Goal: Information Seeking & Learning: Learn about a topic

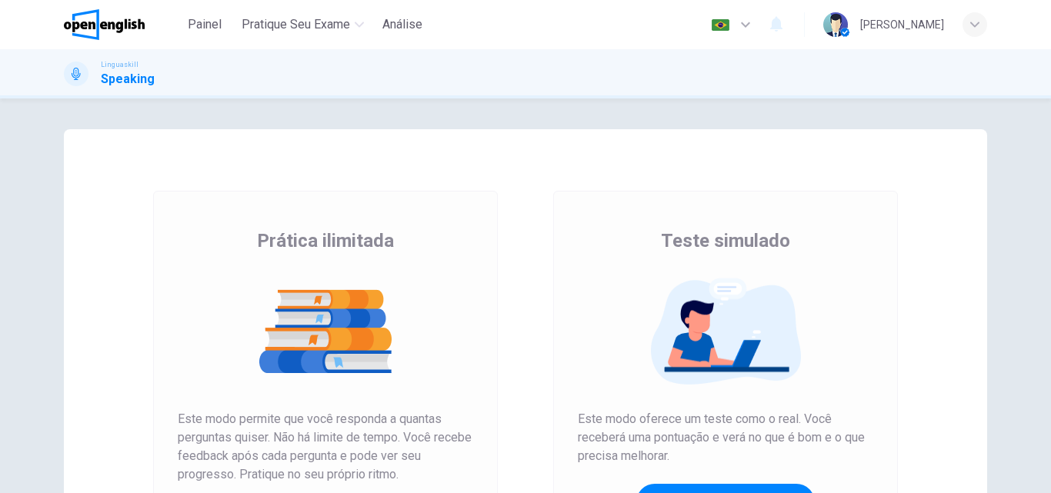
scroll to position [154, 0]
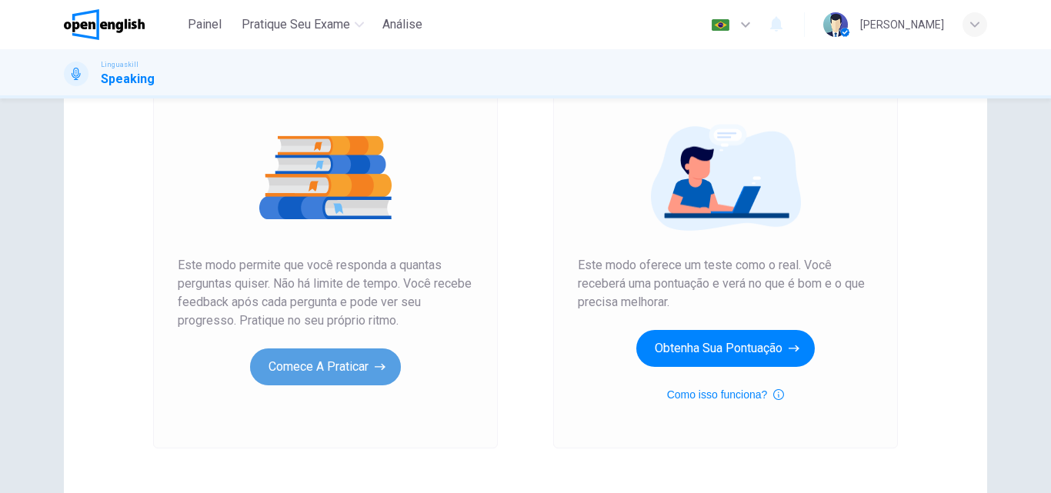
click at [354, 356] on button "Comece a praticar" at bounding box center [325, 367] width 151 height 37
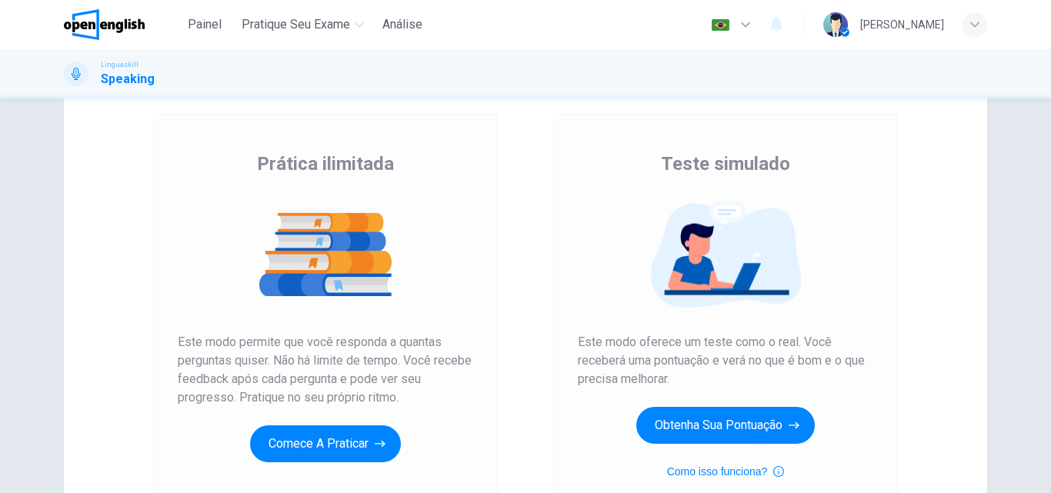
scroll to position [231, 0]
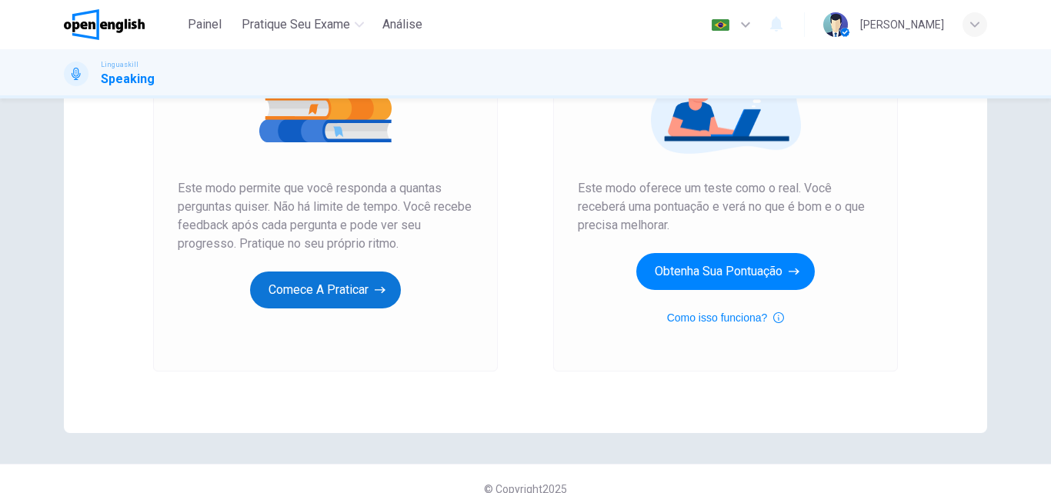
click at [319, 294] on button "Comece a praticar" at bounding box center [325, 290] width 151 height 37
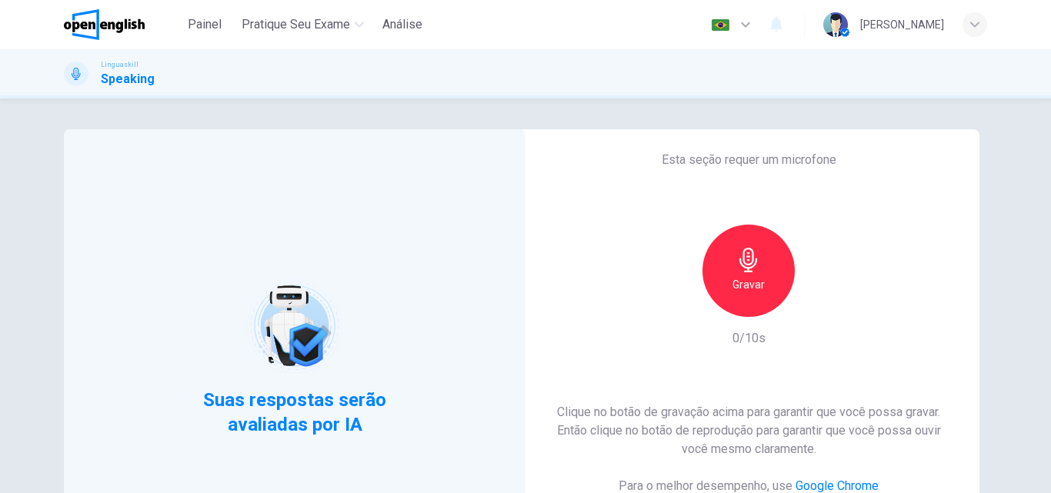
scroll to position [77, 0]
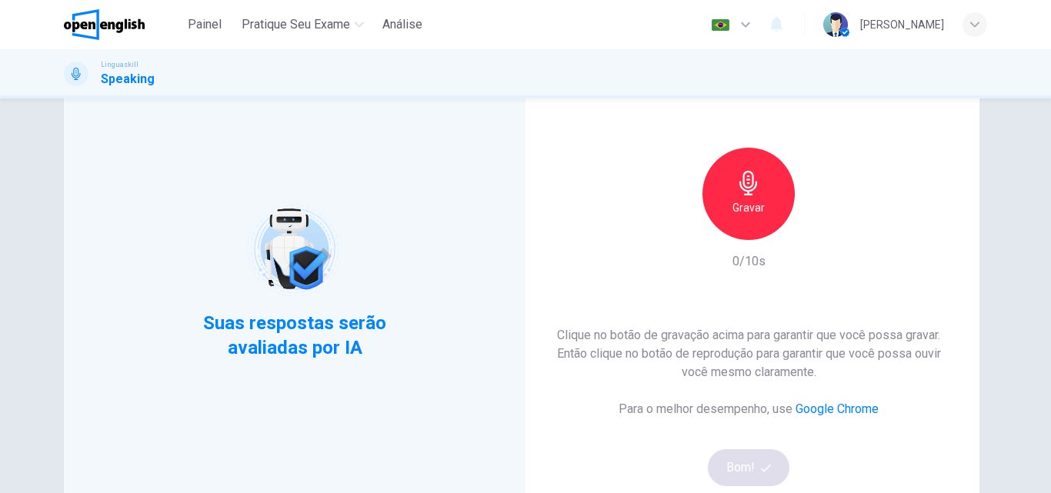
click at [757, 206] on h6 "Gravar" at bounding box center [749, 208] width 32 height 18
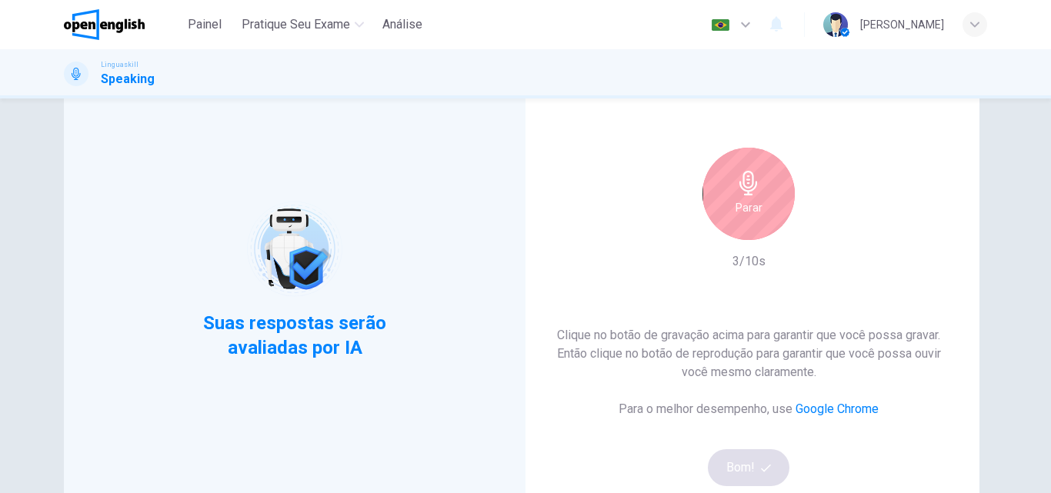
click at [757, 185] on div "Parar" at bounding box center [749, 194] width 92 height 92
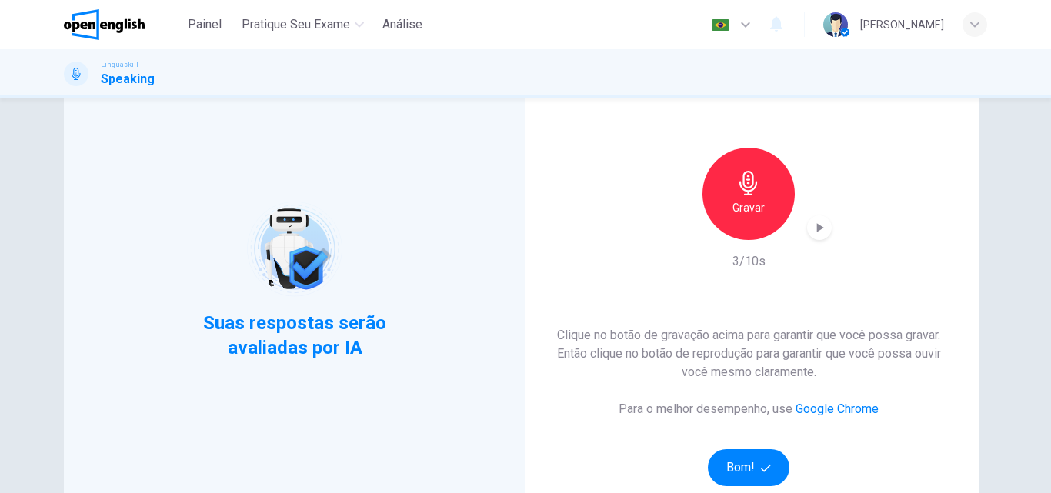
scroll to position [154, 0]
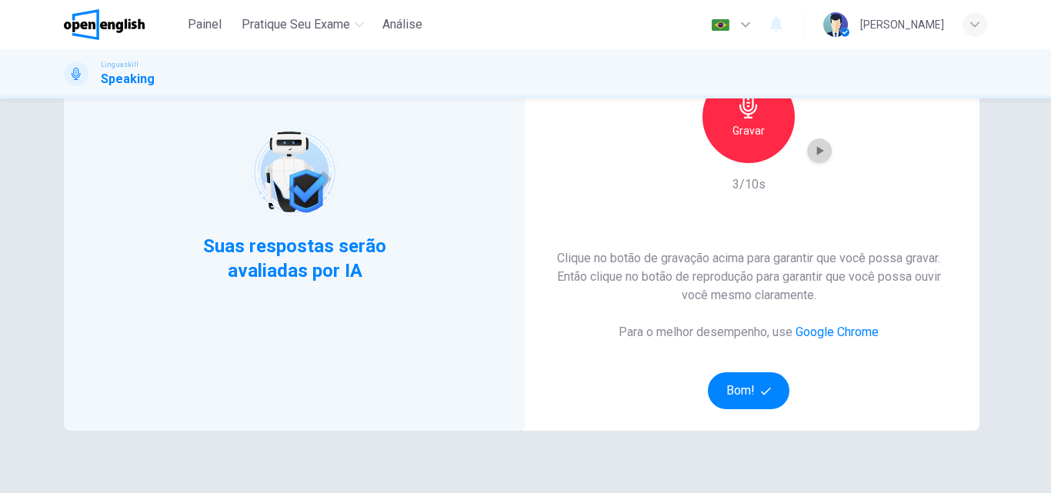
click at [814, 155] on icon "button" at bounding box center [819, 150] width 15 height 15
click at [755, 397] on button "Bom!" at bounding box center [749, 391] width 82 height 37
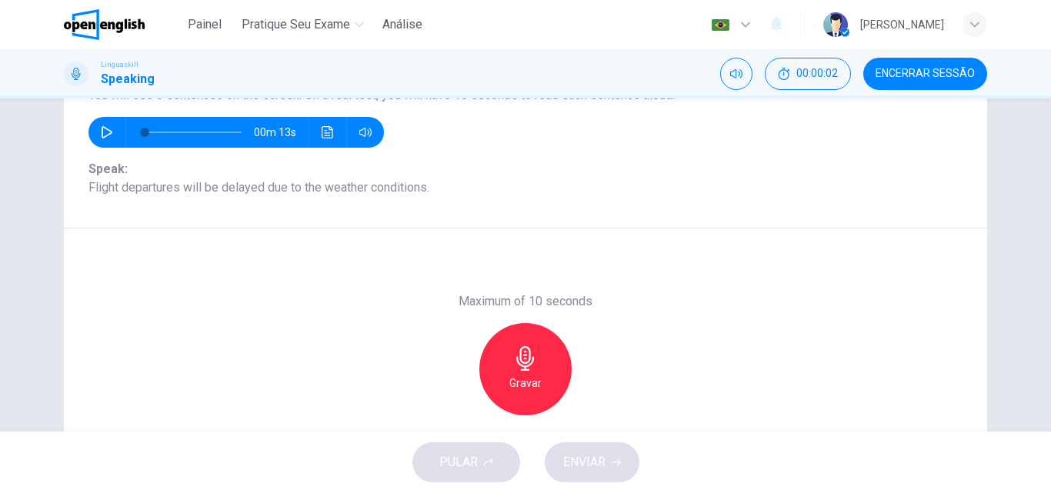
scroll to position [0, 0]
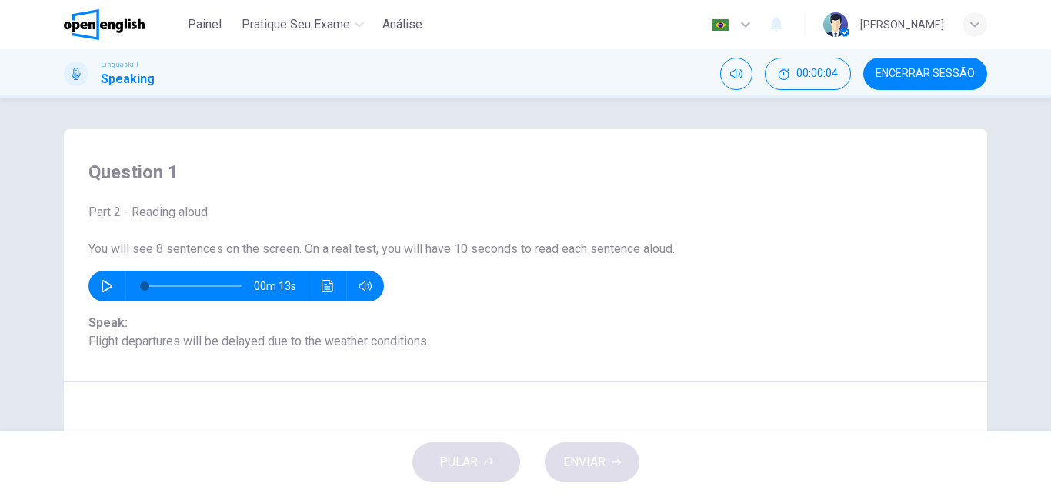
click at [101, 283] on icon "button" at bounding box center [107, 286] width 12 height 12
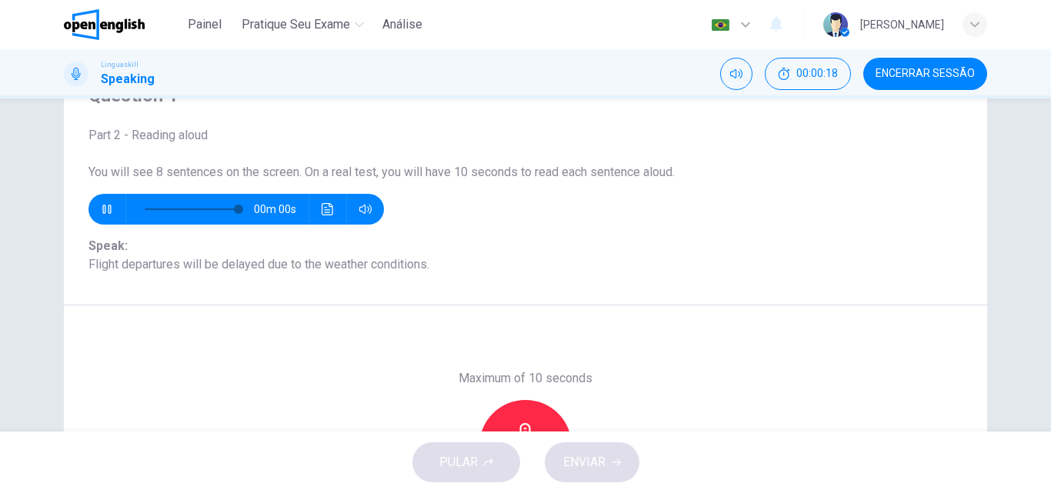
type input "*"
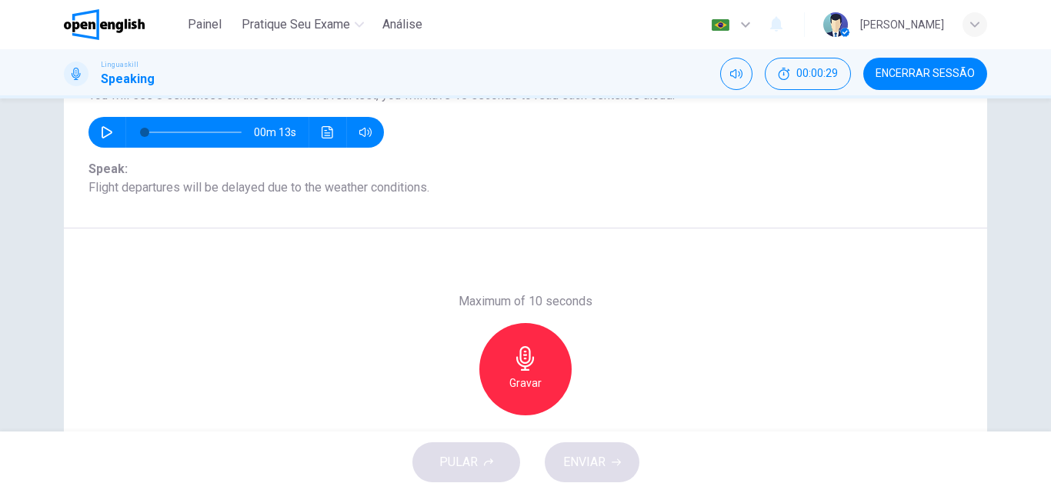
click at [540, 365] on div "Gravar" at bounding box center [526, 369] width 92 height 92
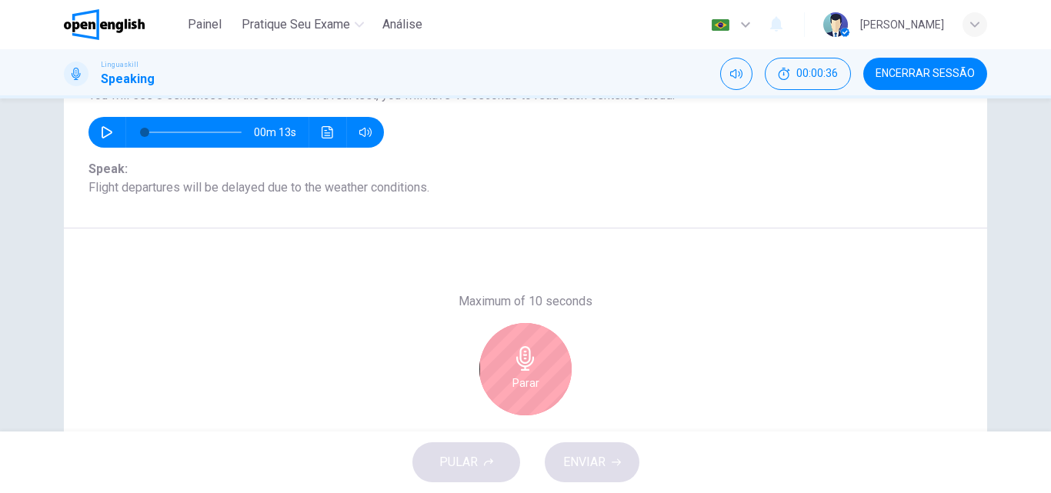
click at [526, 372] on div "Parar" at bounding box center [526, 369] width 92 height 92
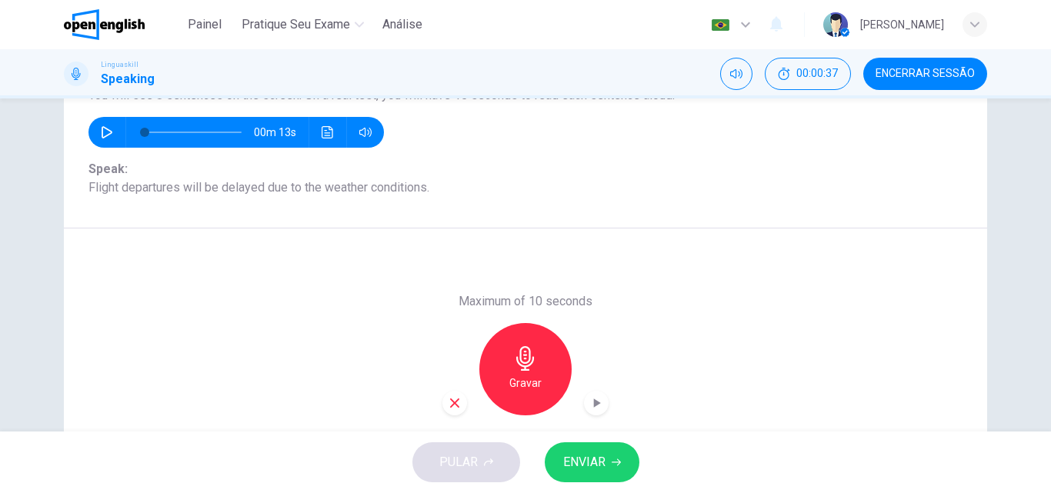
click at [599, 397] on icon "button" at bounding box center [596, 403] width 15 height 15
click at [452, 404] on icon "button" at bounding box center [454, 403] width 9 height 9
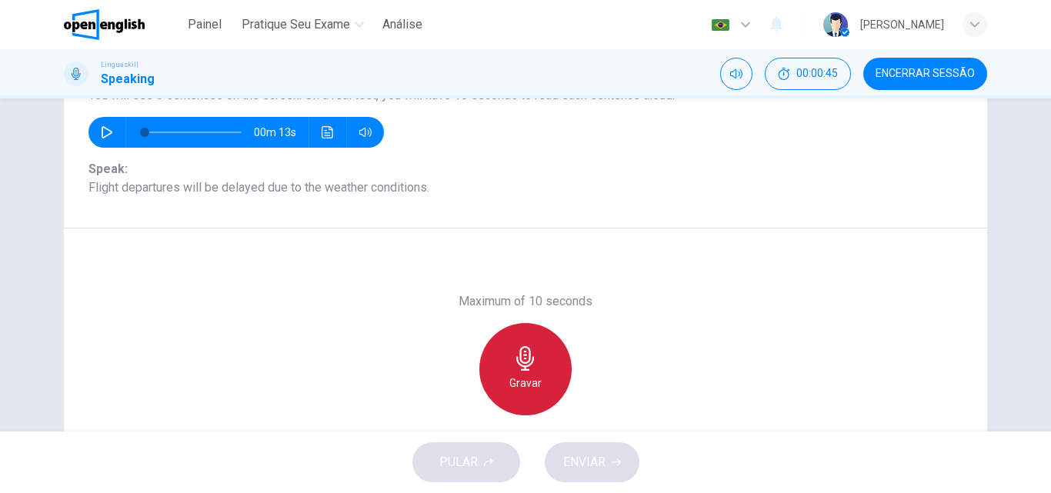
click at [528, 366] on icon "button" at bounding box center [525, 358] width 25 height 25
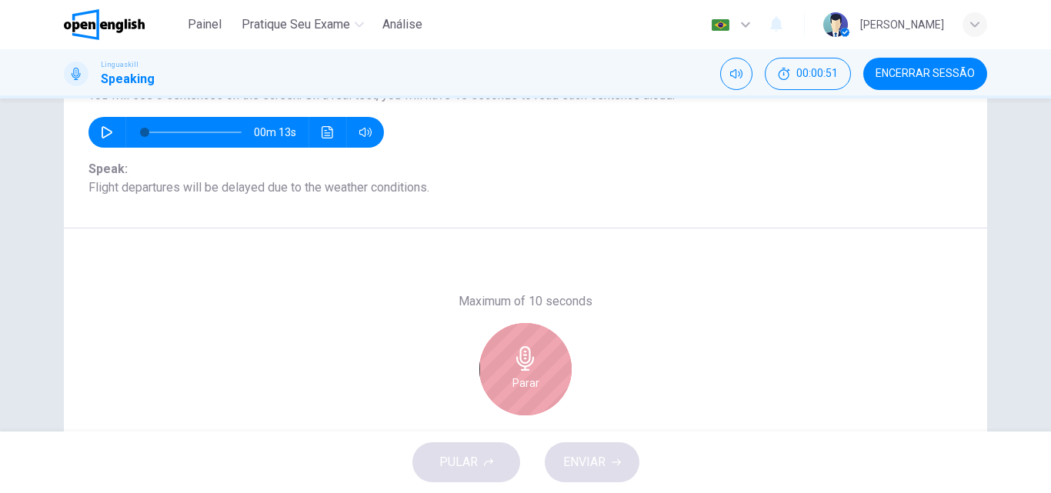
click at [518, 369] on icon "button" at bounding box center [525, 358] width 25 height 25
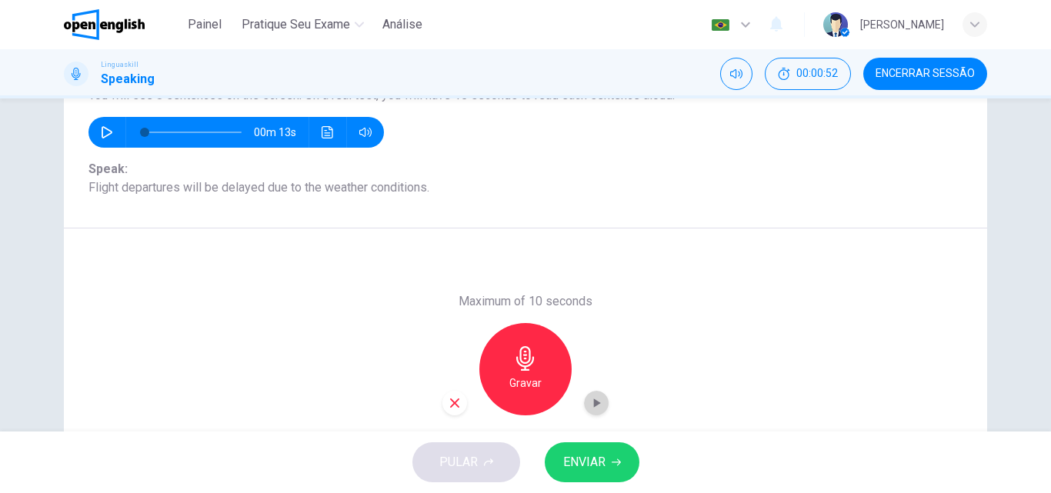
click at [595, 398] on icon "button" at bounding box center [596, 403] width 15 height 15
click at [455, 400] on icon "button" at bounding box center [455, 403] width 14 height 14
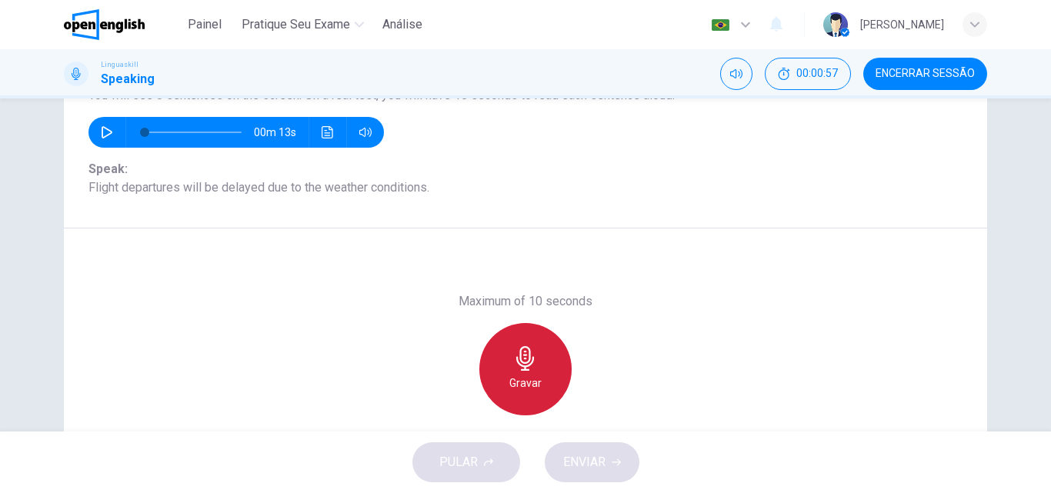
click at [535, 373] on div "Gravar" at bounding box center [526, 369] width 92 height 92
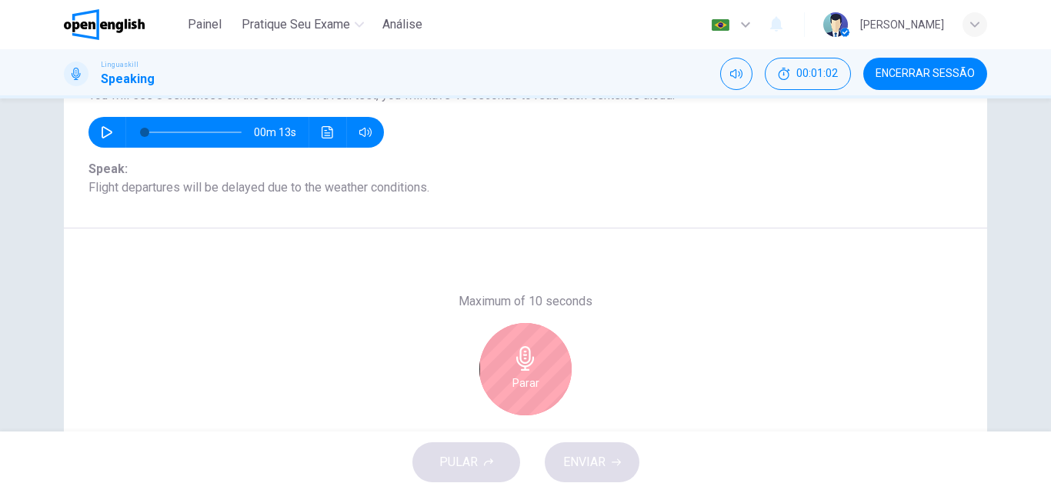
click at [520, 371] on div "Parar" at bounding box center [526, 369] width 92 height 92
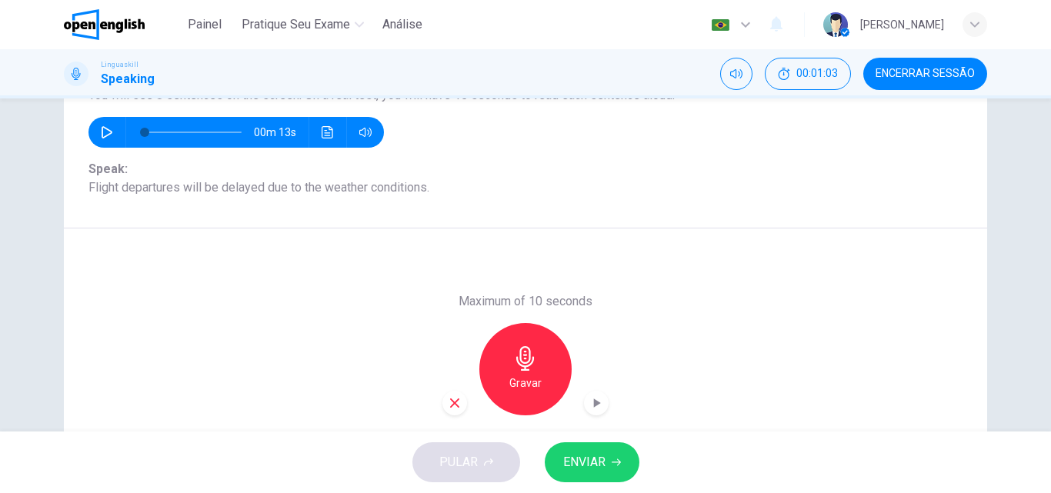
click at [587, 462] on span "ENVIAR" at bounding box center [584, 463] width 42 height 22
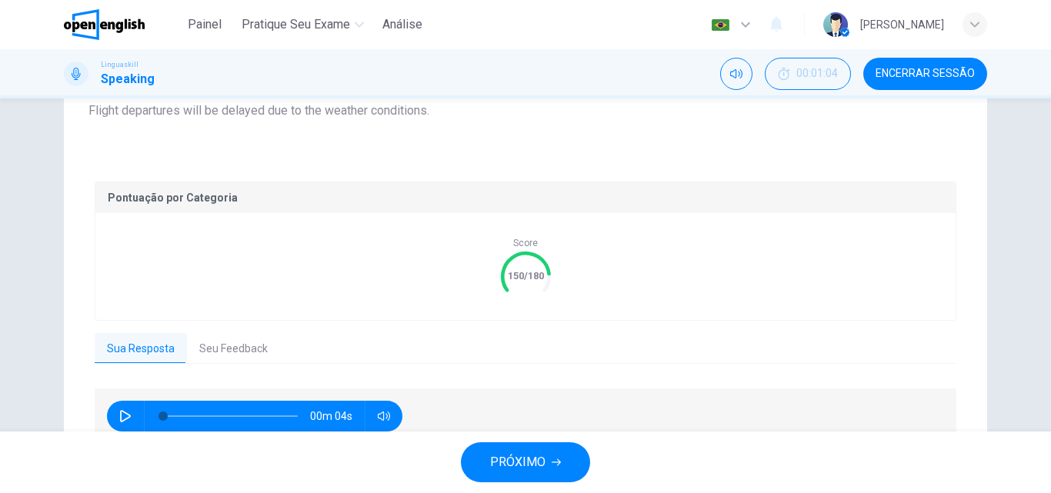
scroll to position [307, 0]
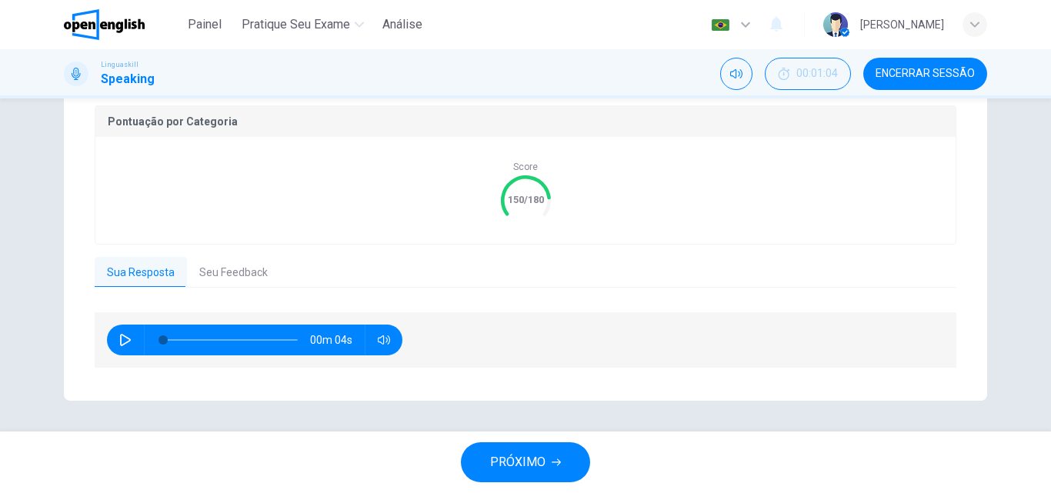
click at [238, 261] on button "Seu Feedback" at bounding box center [233, 273] width 93 height 32
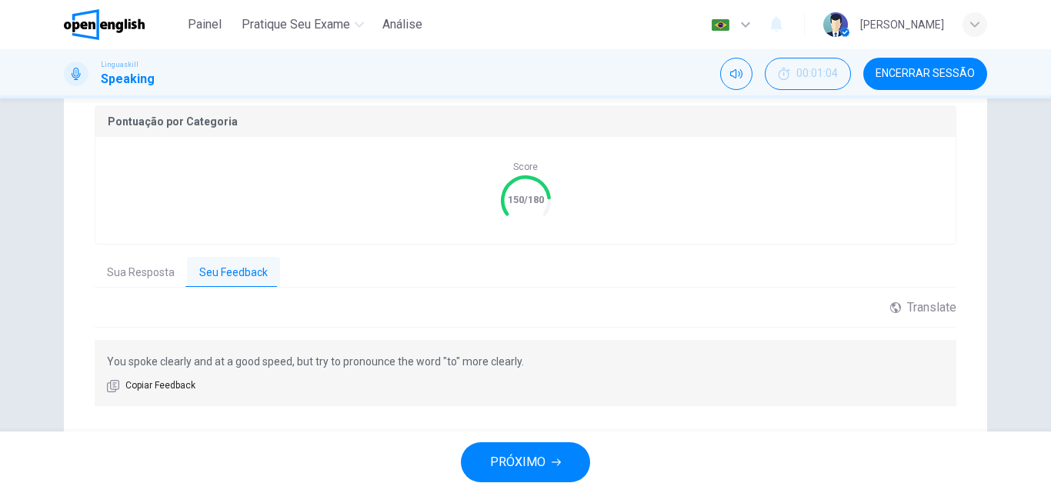
scroll to position [153, 0]
click at [520, 459] on span "PRÓXIMO" at bounding box center [517, 463] width 55 height 22
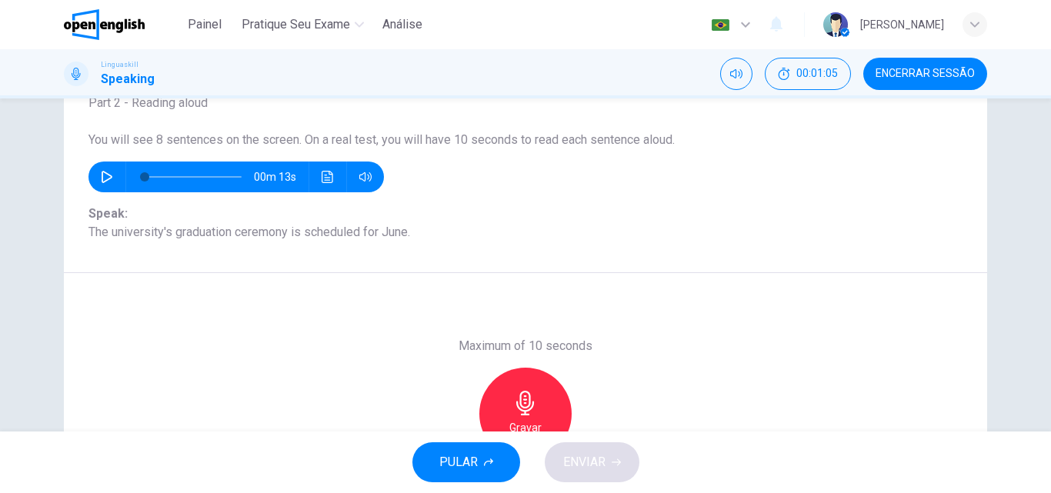
scroll to position [186, 0]
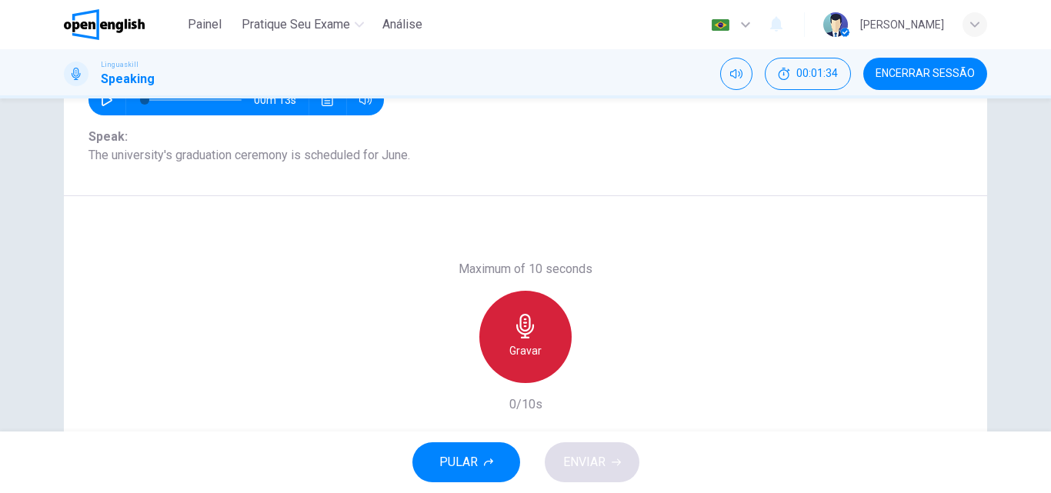
click at [525, 326] on icon "button" at bounding box center [525, 326] width 18 height 25
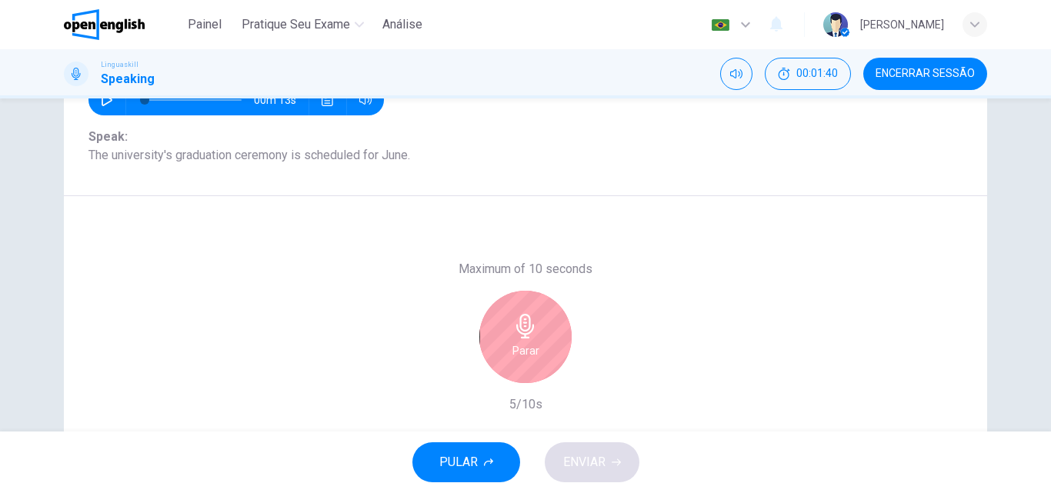
click at [513, 354] on h6 "Parar" at bounding box center [526, 351] width 27 height 18
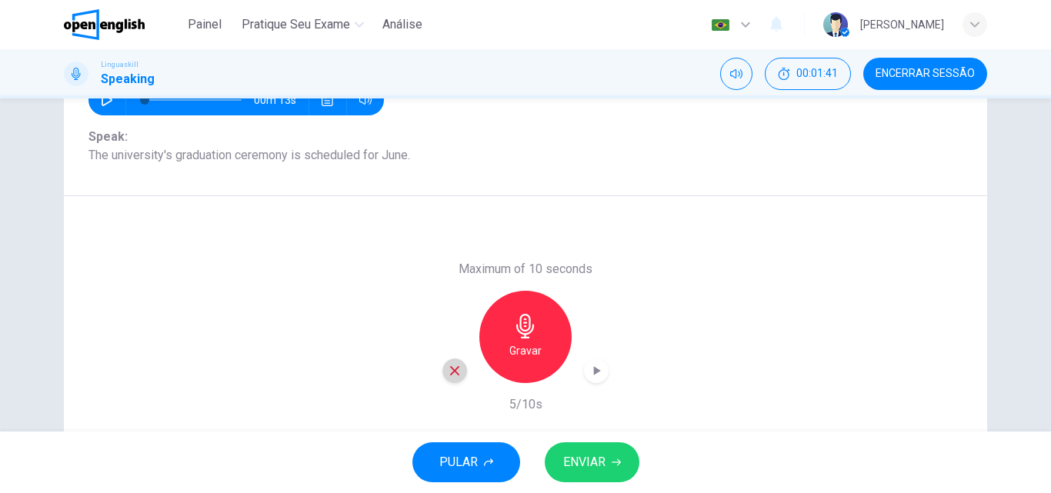
click at [448, 375] on icon "button" at bounding box center [455, 371] width 14 height 14
click at [541, 333] on div "Gravar" at bounding box center [526, 337] width 92 height 92
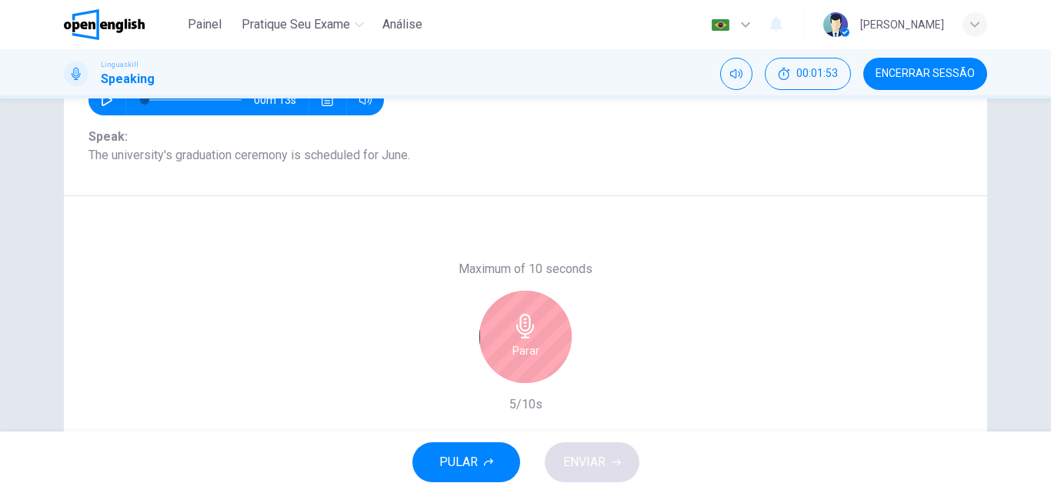
click at [531, 340] on div "Parar" at bounding box center [526, 337] width 92 height 92
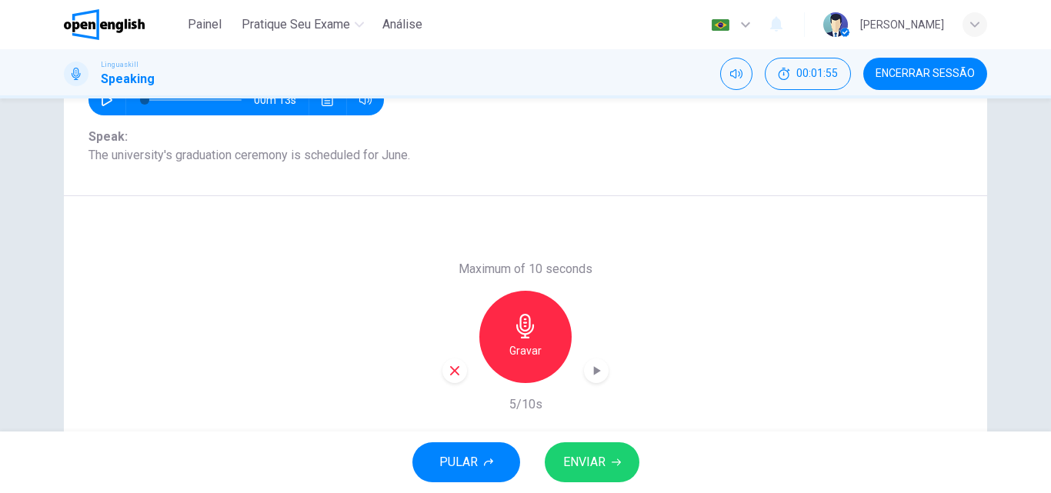
click at [589, 369] on icon "button" at bounding box center [596, 370] width 15 height 15
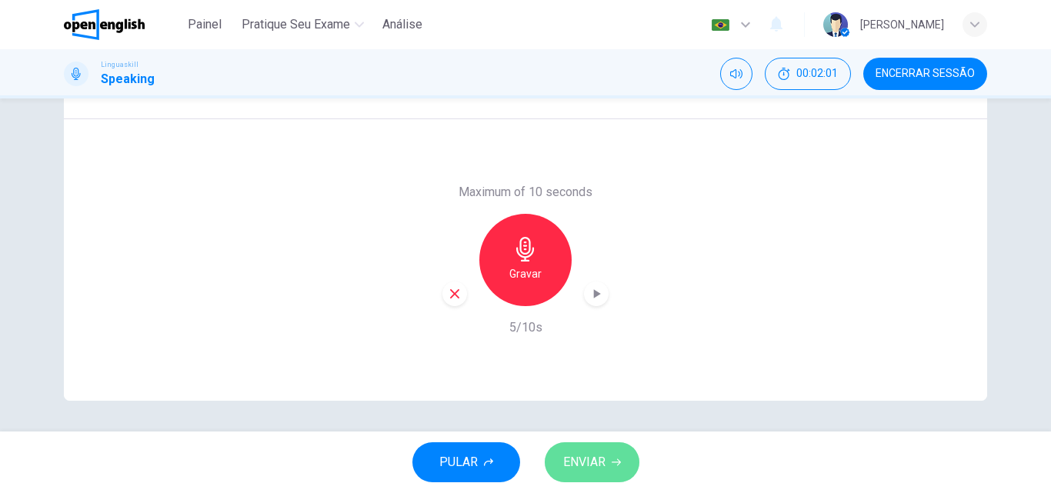
click at [598, 463] on span "ENVIAR" at bounding box center [584, 463] width 42 height 22
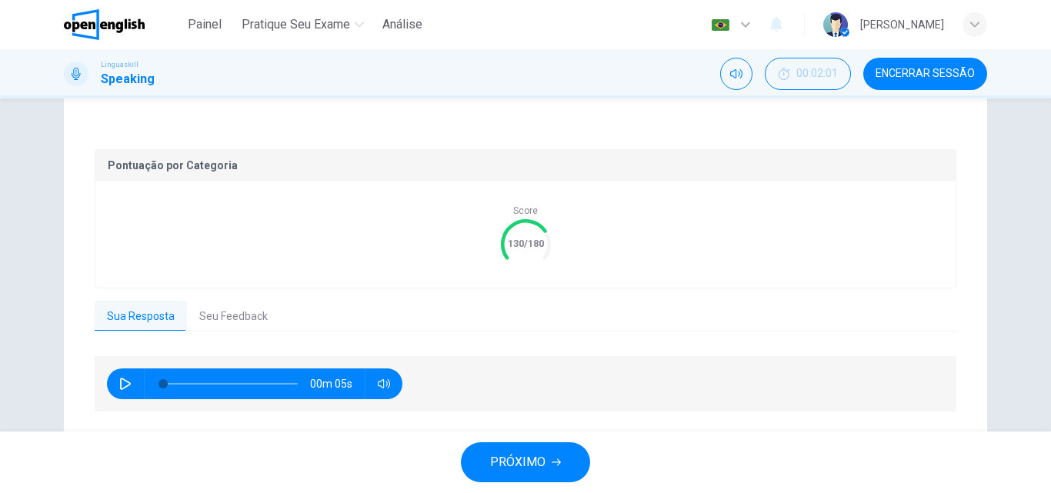
click at [182, 289] on div "Pontuação por Categoria Score 130/180 Sua Resposta Seu Feedback 00m 05s Transla…" at bounding box center [526, 281] width 862 height 265
click at [201, 314] on button "Seu Feedback" at bounding box center [233, 317] width 93 height 32
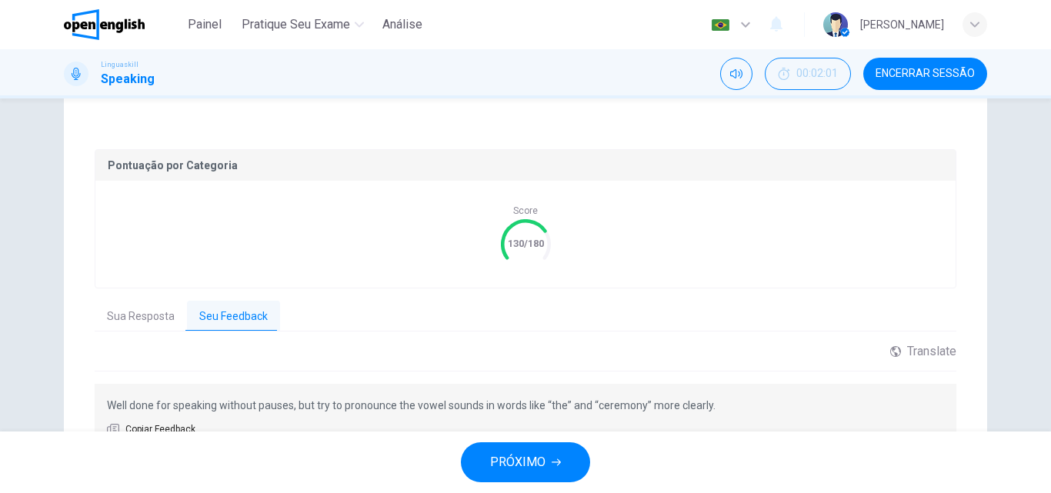
scroll to position [345, 0]
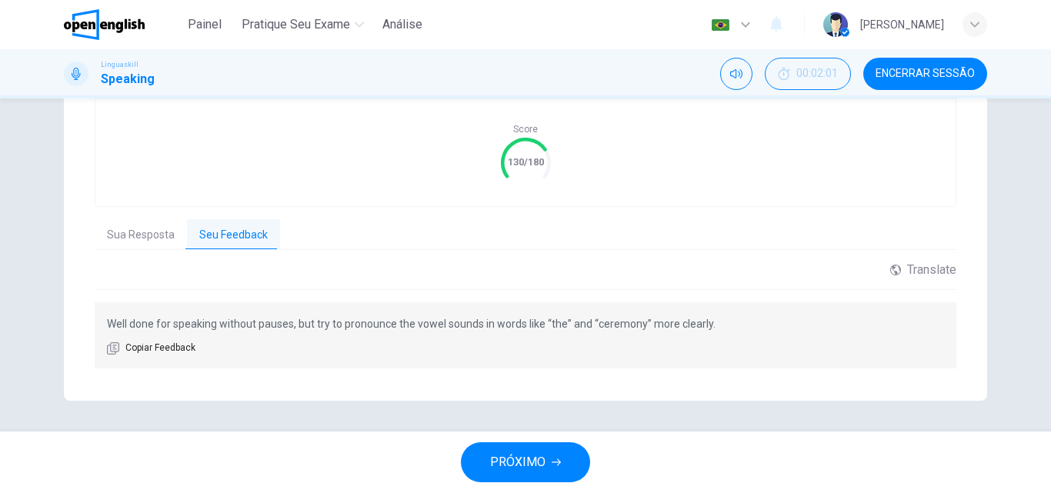
click at [542, 459] on span "PRÓXIMO" at bounding box center [517, 463] width 55 height 22
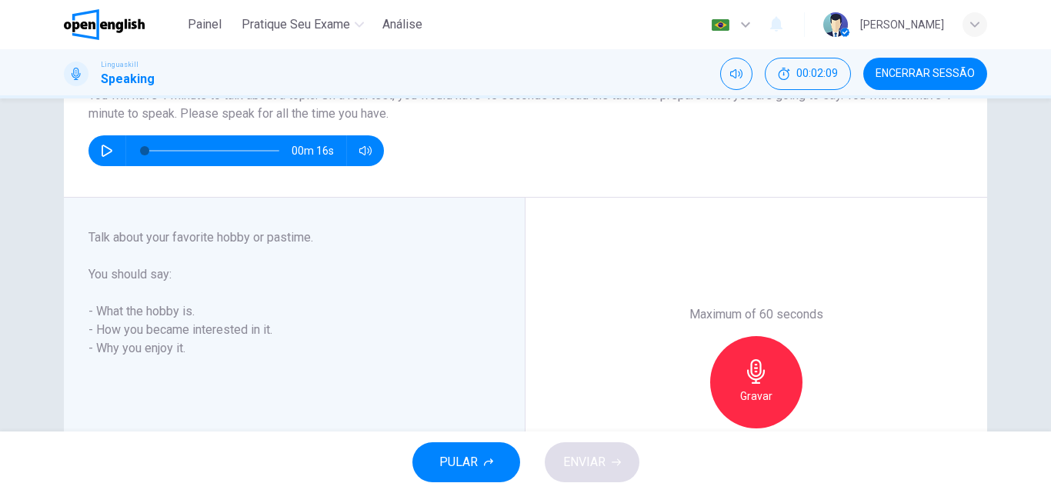
scroll to position [77, 0]
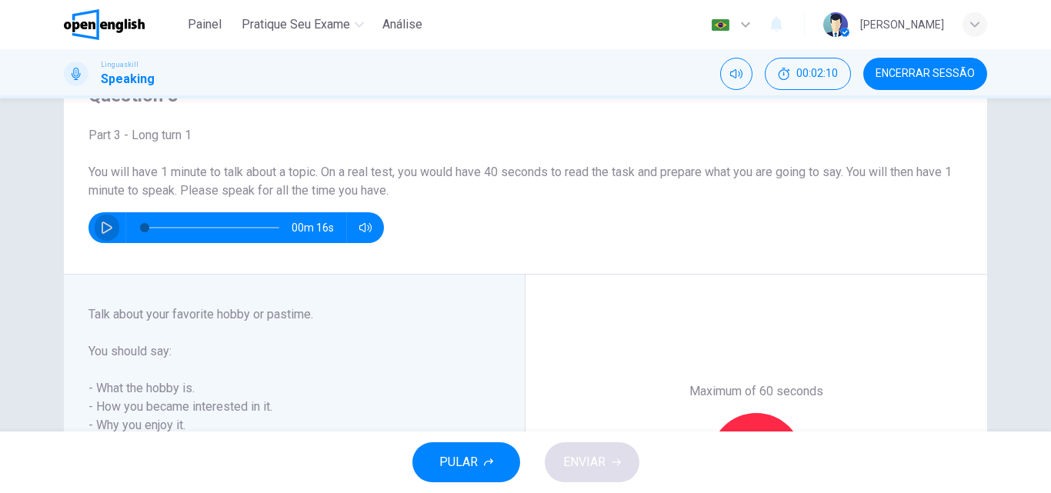
click at [101, 226] on icon "button" at bounding box center [107, 228] width 12 height 12
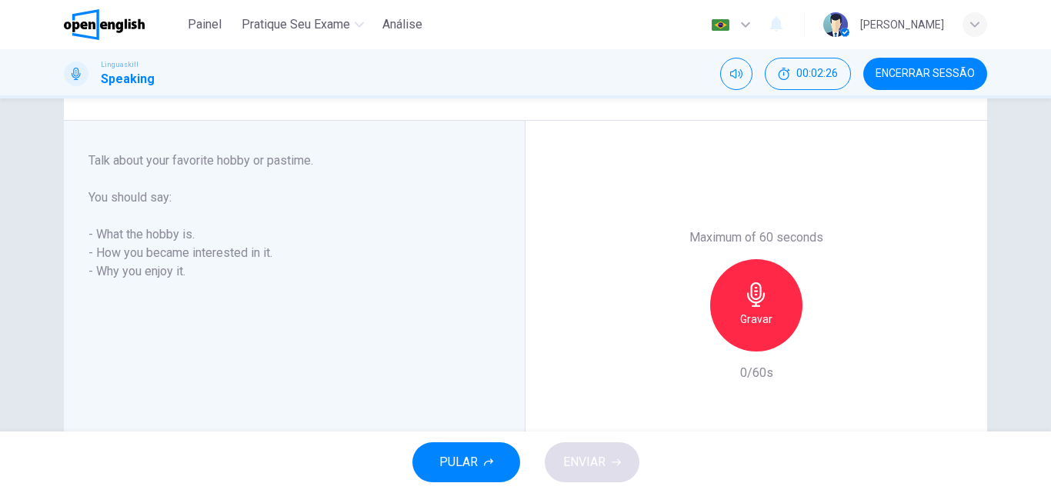
scroll to position [154, 0]
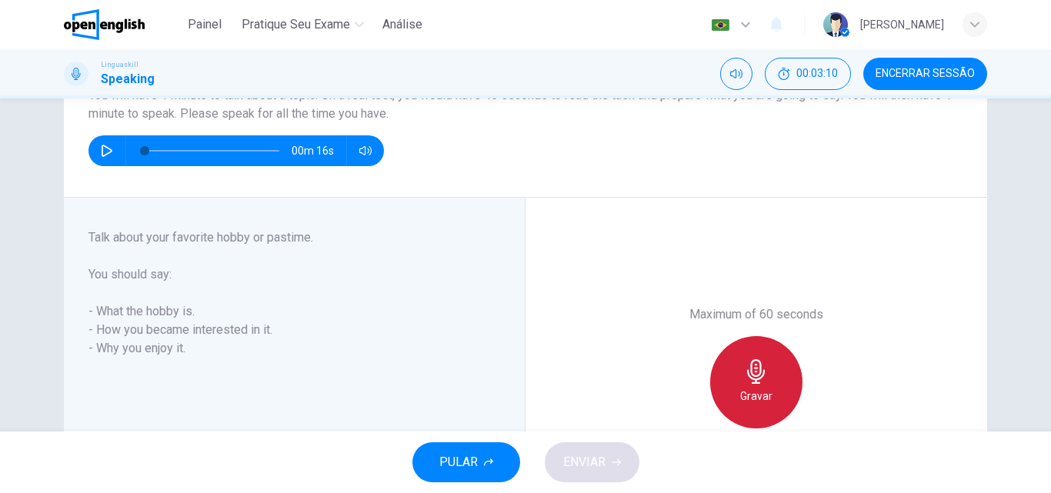
click at [748, 380] on icon "button" at bounding box center [756, 371] width 25 height 25
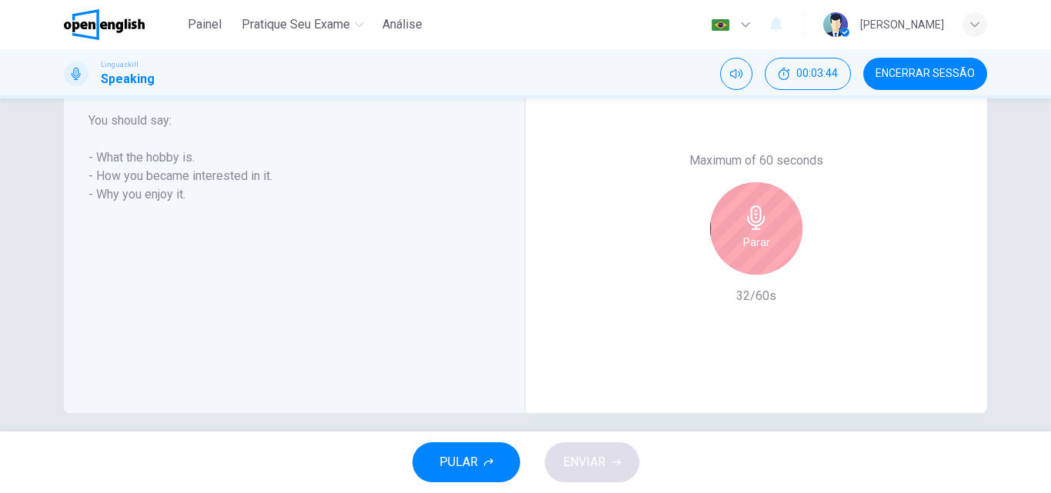
scroll to position [231, 0]
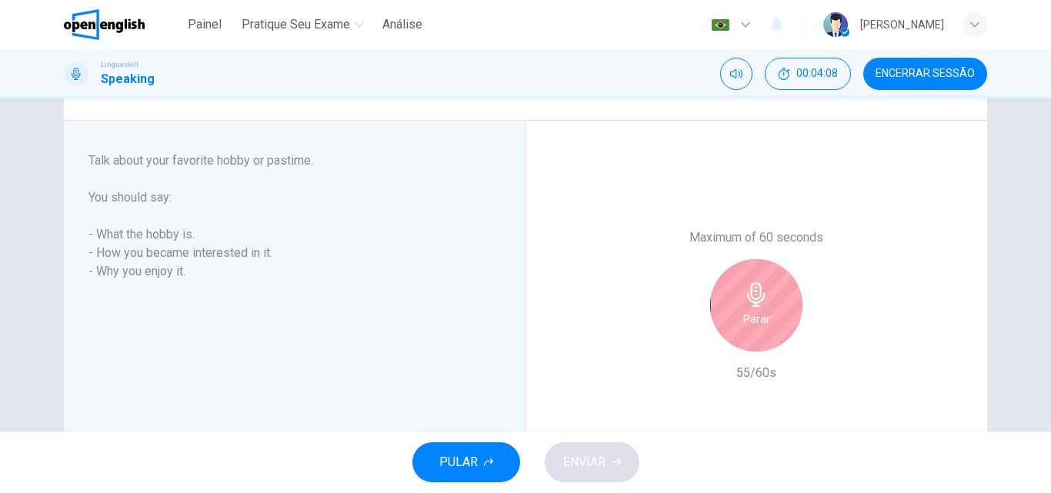
click at [735, 316] on div "Parar" at bounding box center [756, 305] width 92 height 92
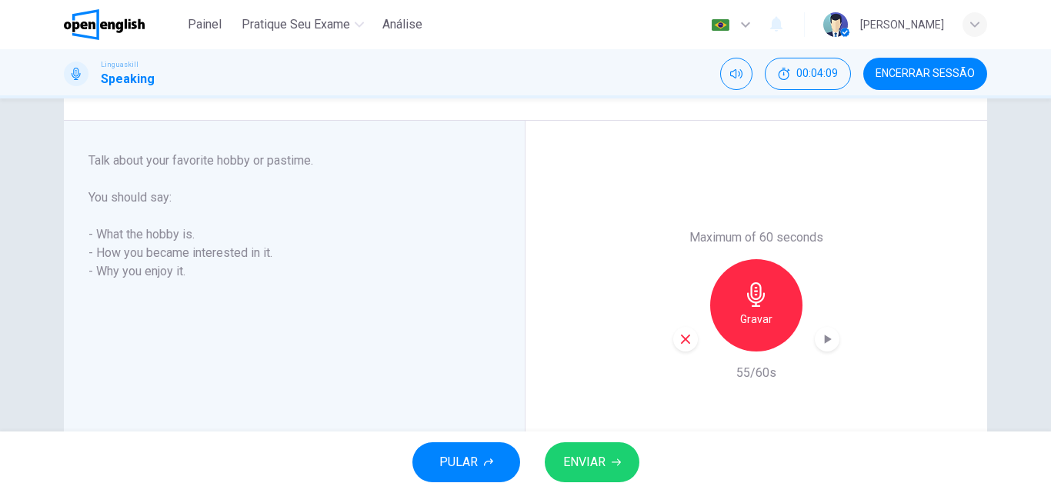
scroll to position [308, 0]
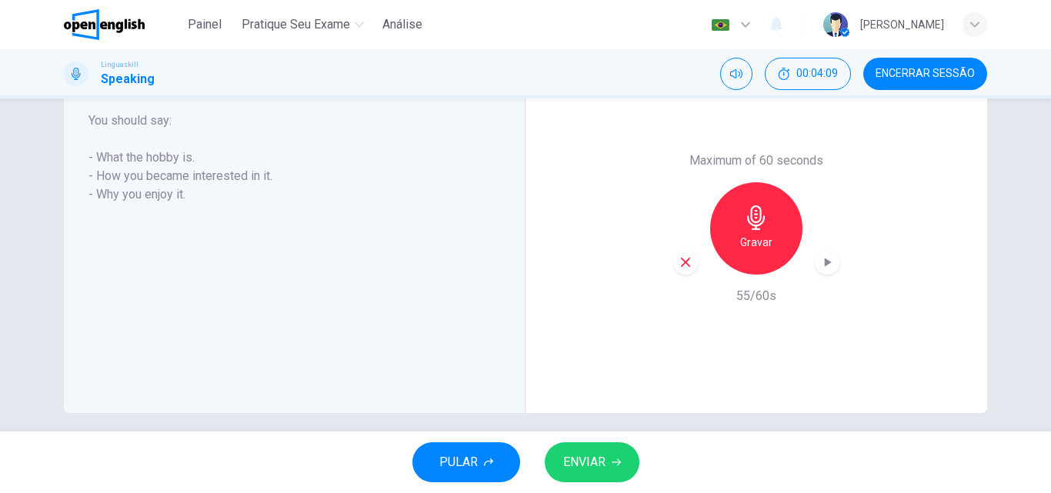
click at [607, 466] on button "ENVIAR" at bounding box center [592, 463] width 95 height 40
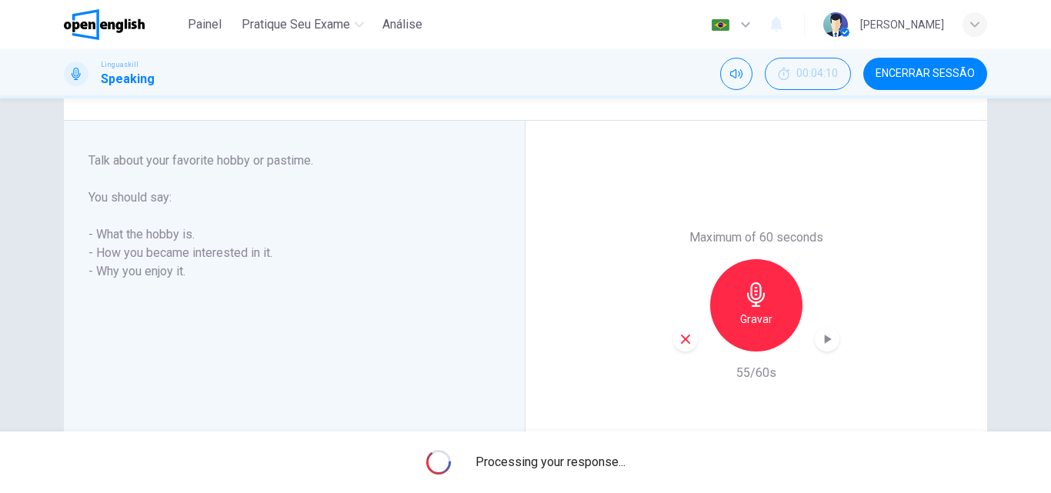
scroll to position [77, 0]
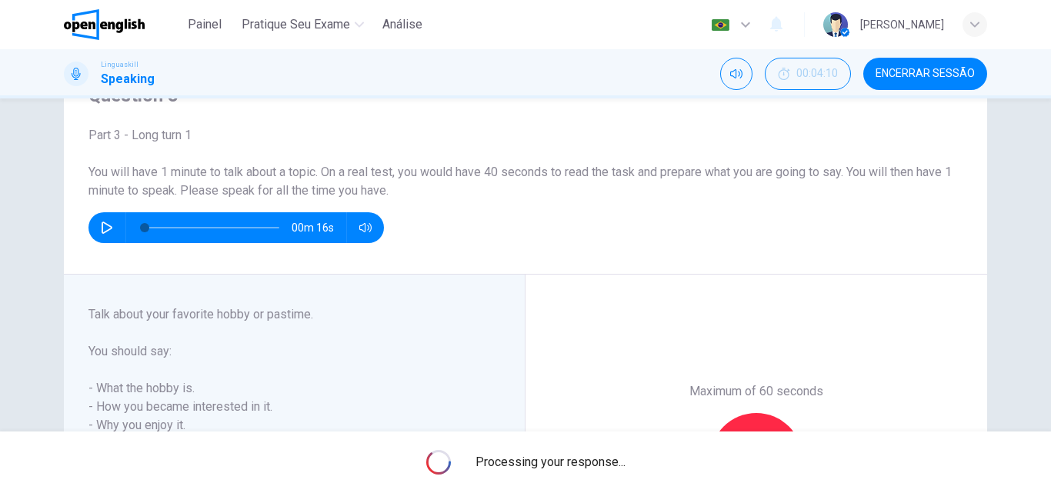
type input "*"
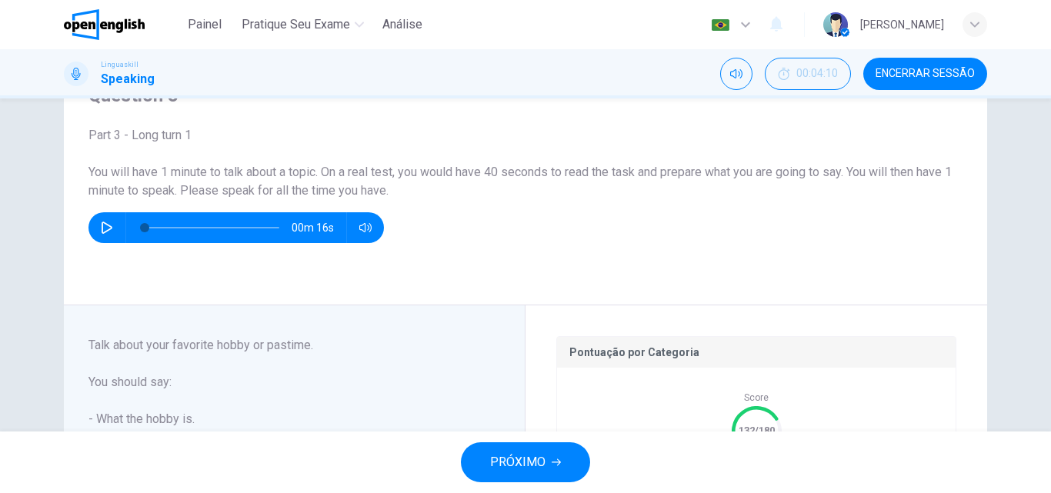
scroll to position [308, 0]
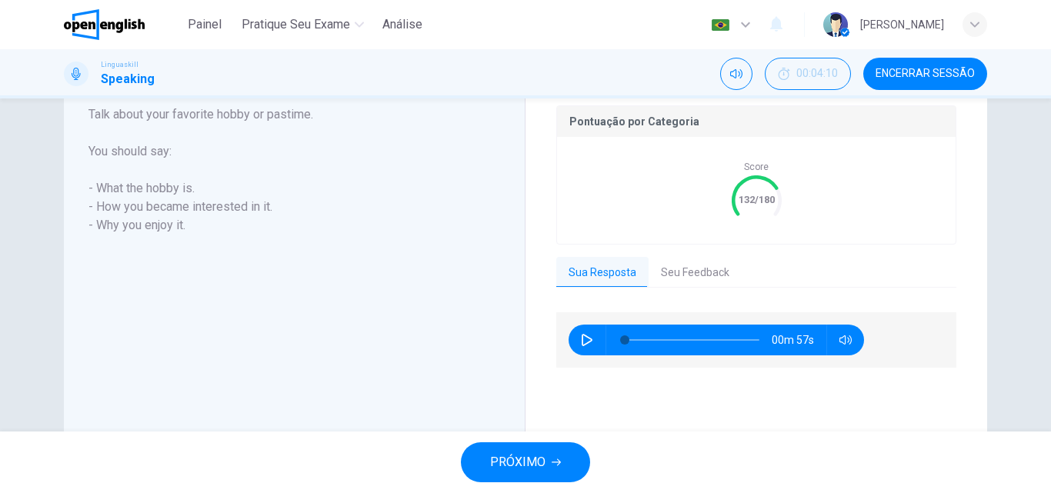
click at [693, 273] on button "Seu Feedback" at bounding box center [695, 273] width 93 height 32
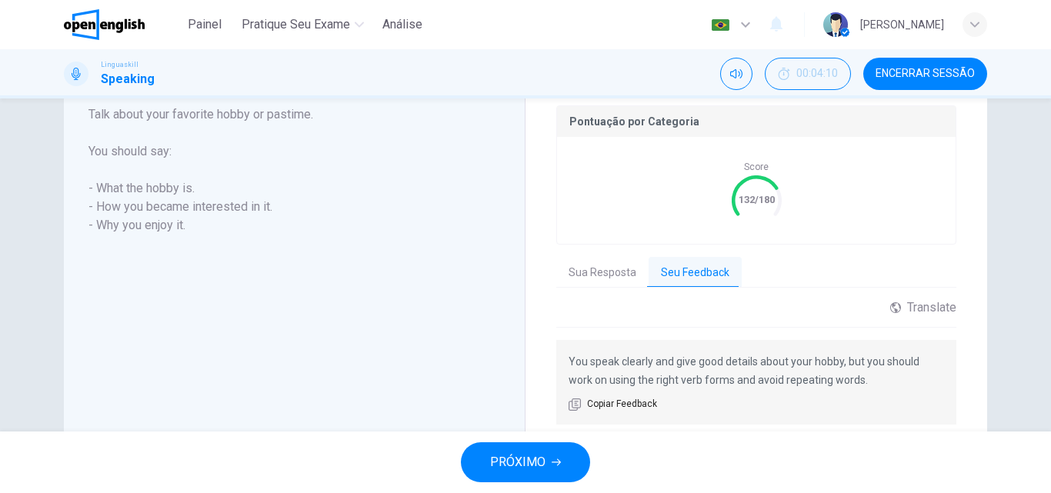
scroll to position [364, 0]
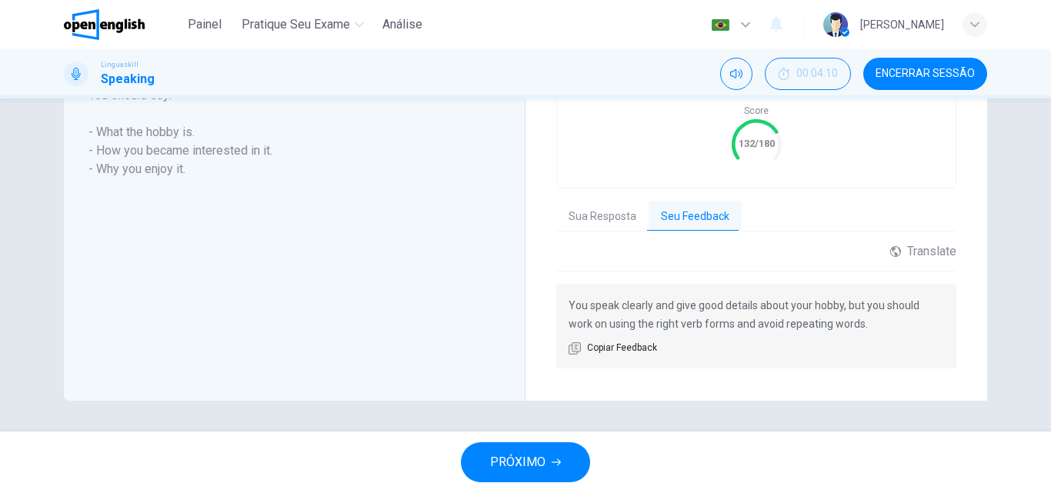
click at [520, 459] on span "PRÓXIMO" at bounding box center [517, 463] width 55 height 22
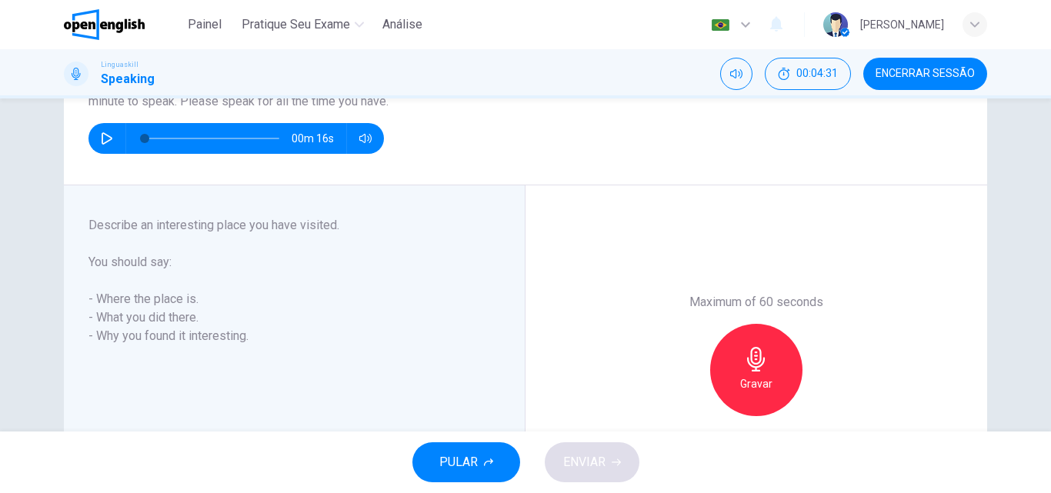
scroll to position [243, 0]
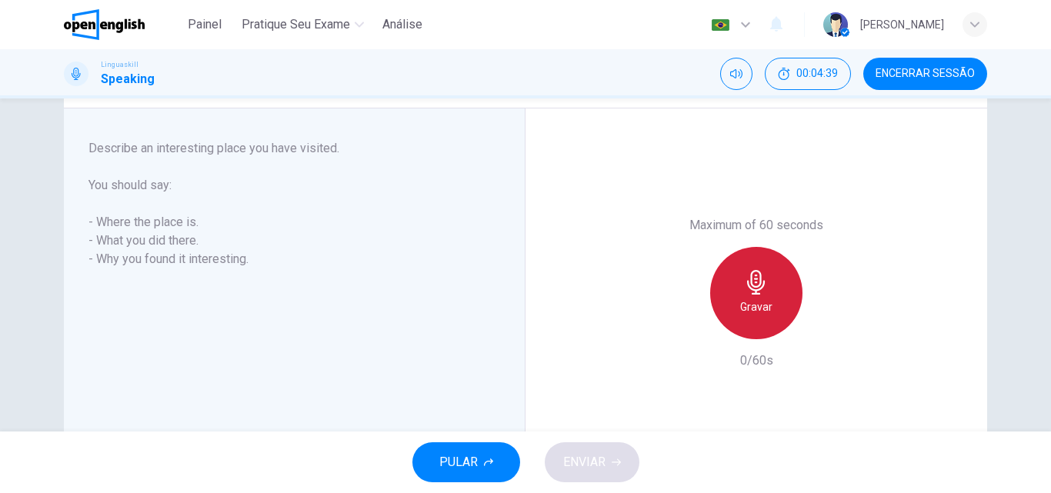
click at [753, 296] on div "Gravar" at bounding box center [756, 293] width 92 height 92
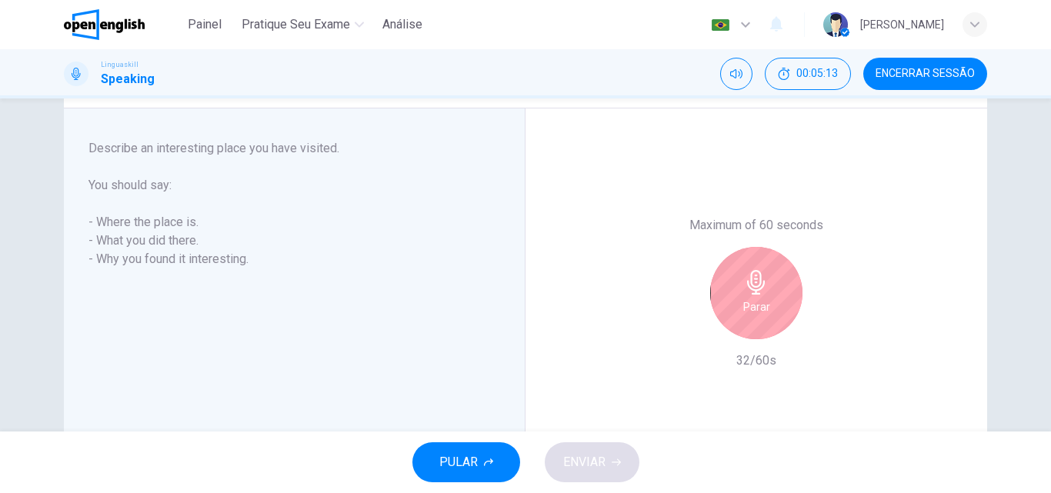
click at [747, 247] on div "Parar" at bounding box center [756, 293] width 92 height 92
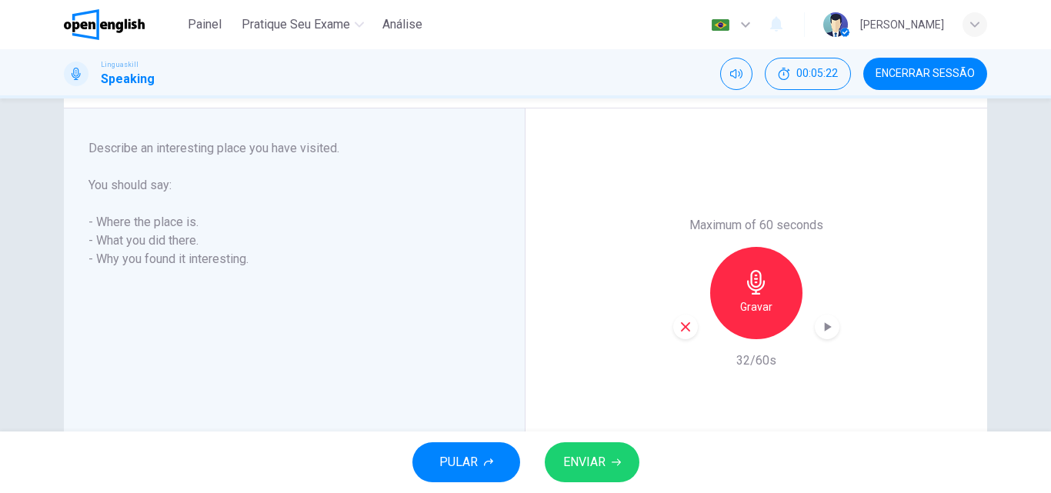
click at [597, 466] on span "ENVIAR" at bounding box center [584, 463] width 42 height 22
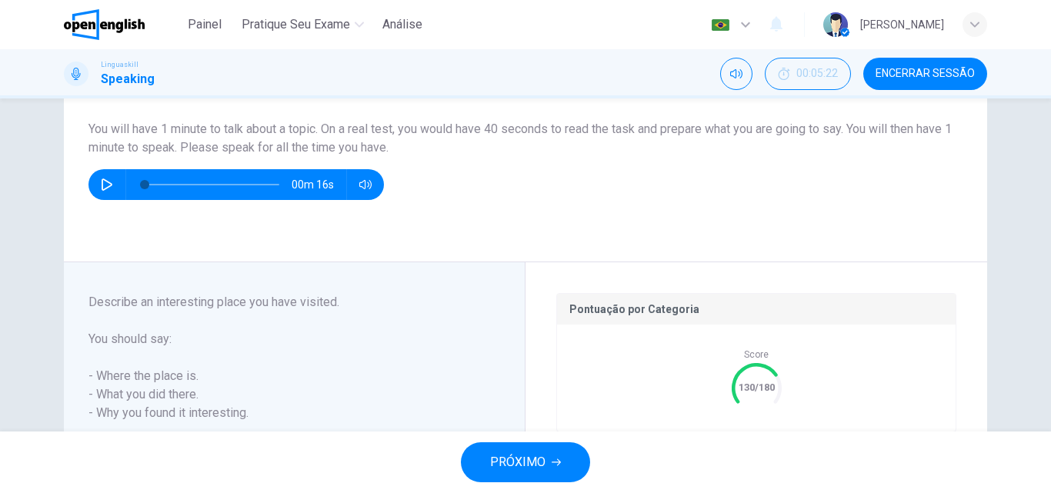
scroll to position [274, 0]
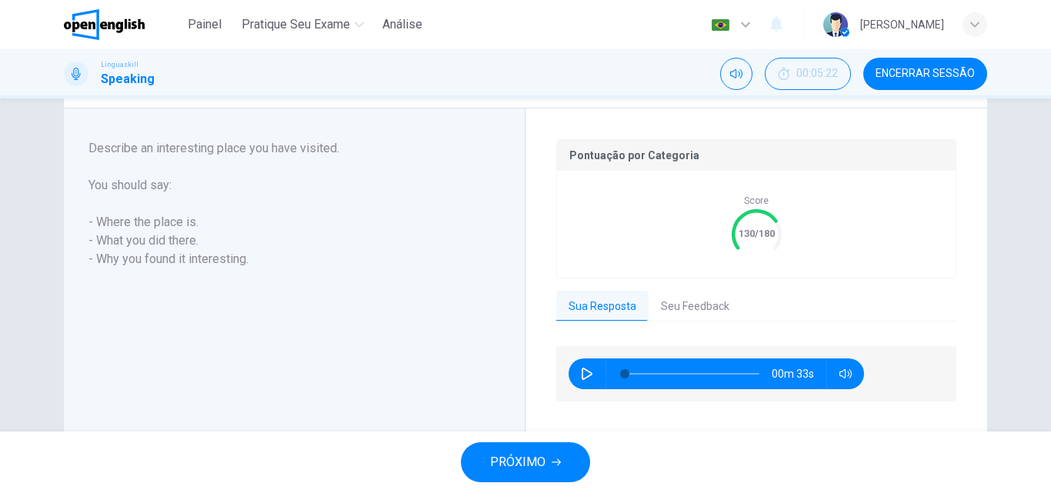
click at [705, 309] on button "Seu Feedback" at bounding box center [695, 307] width 93 height 32
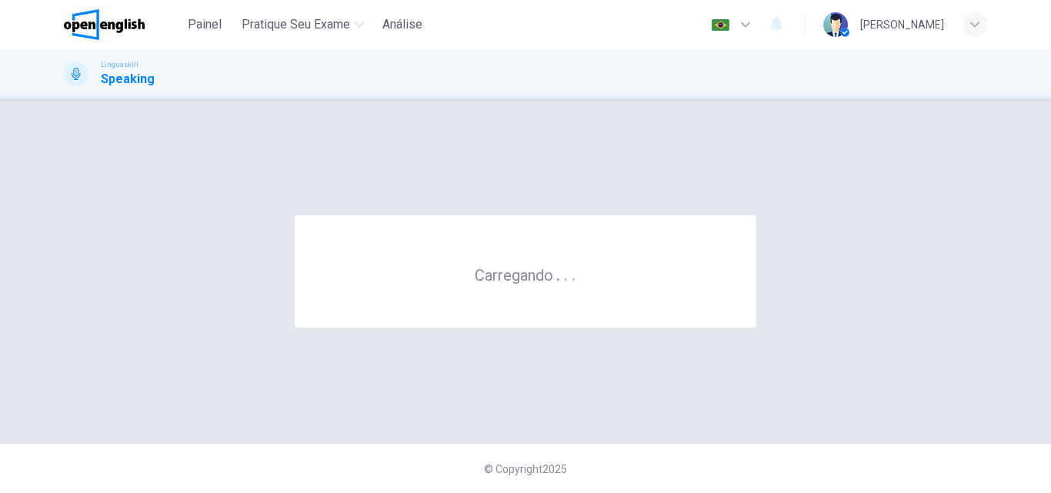
scroll to position [0, 0]
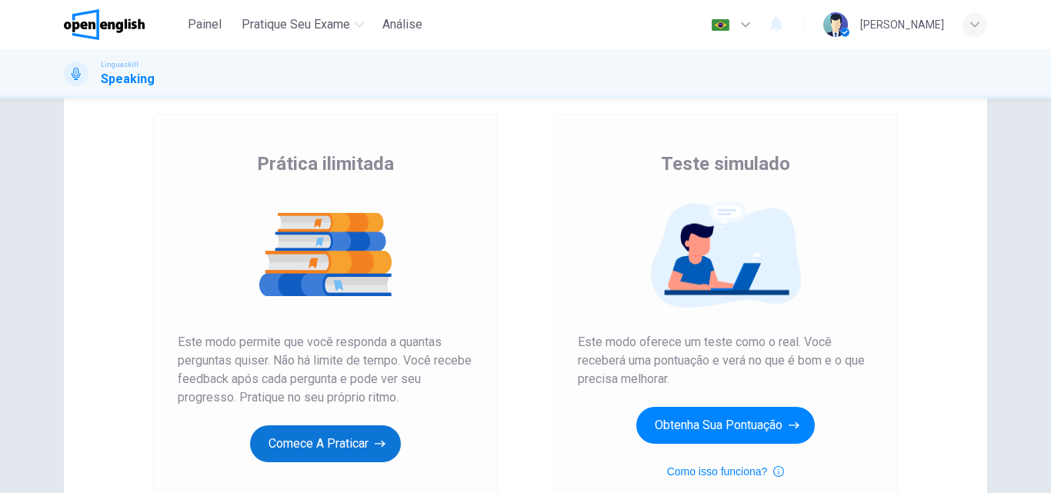
scroll to position [154, 0]
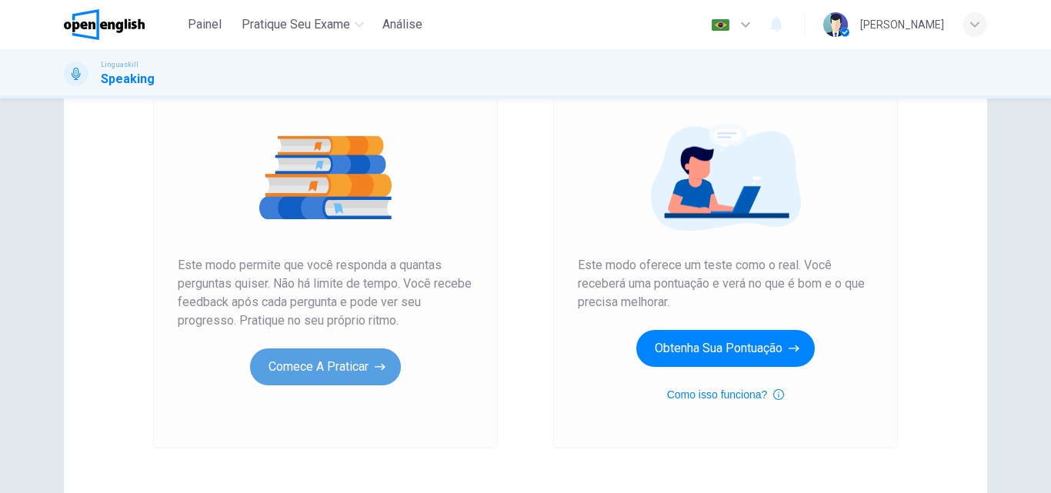
click at [337, 383] on button "Comece a praticar" at bounding box center [325, 367] width 151 height 37
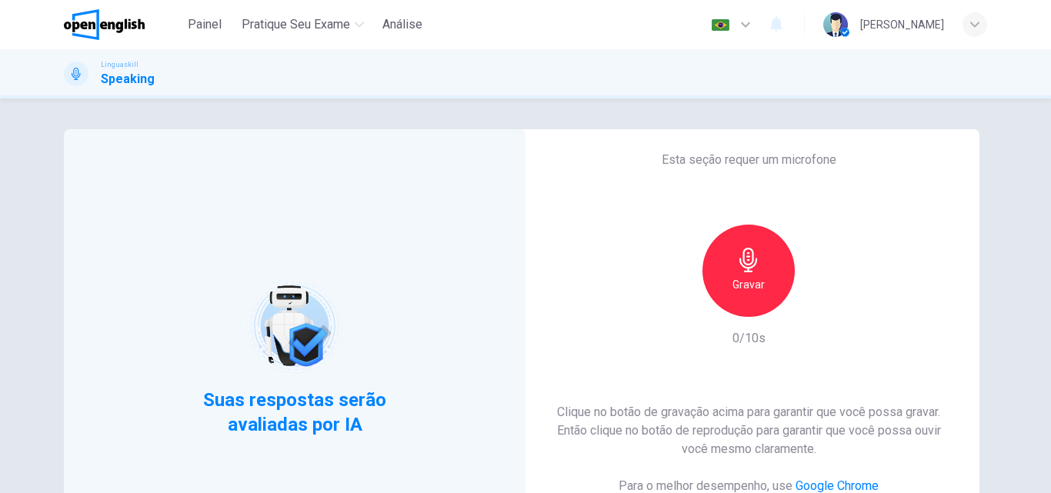
scroll to position [77, 0]
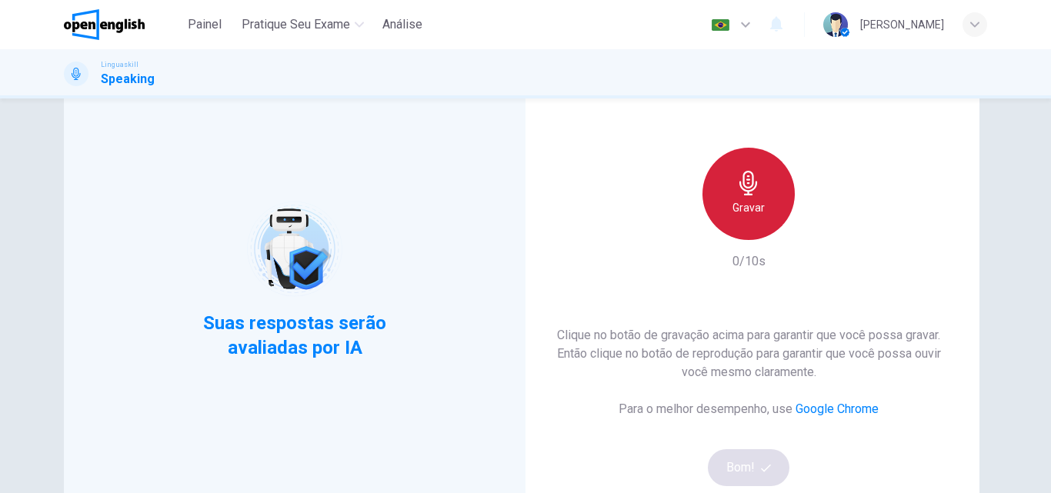
click at [758, 234] on div "Gravar" at bounding box center [749, 194] width 92 height 92
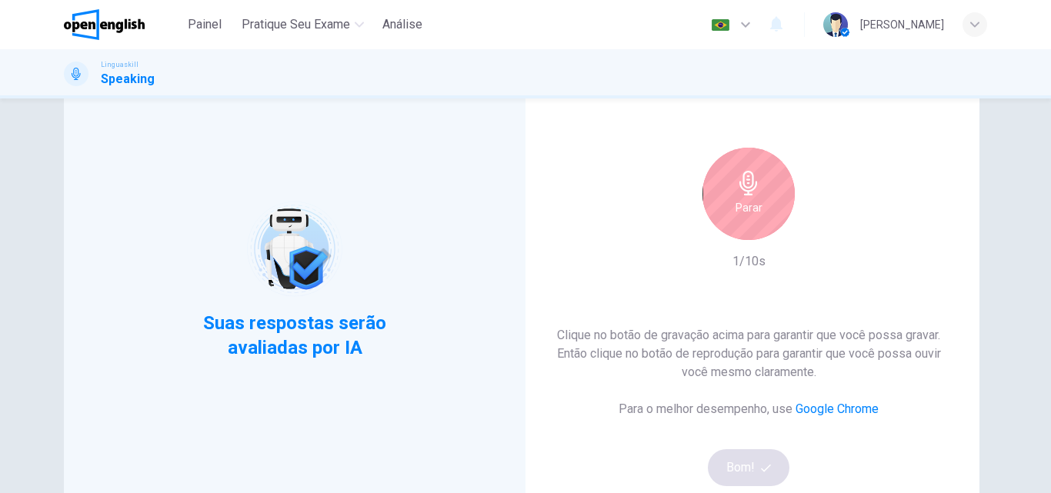
scroll to position [154, 0]
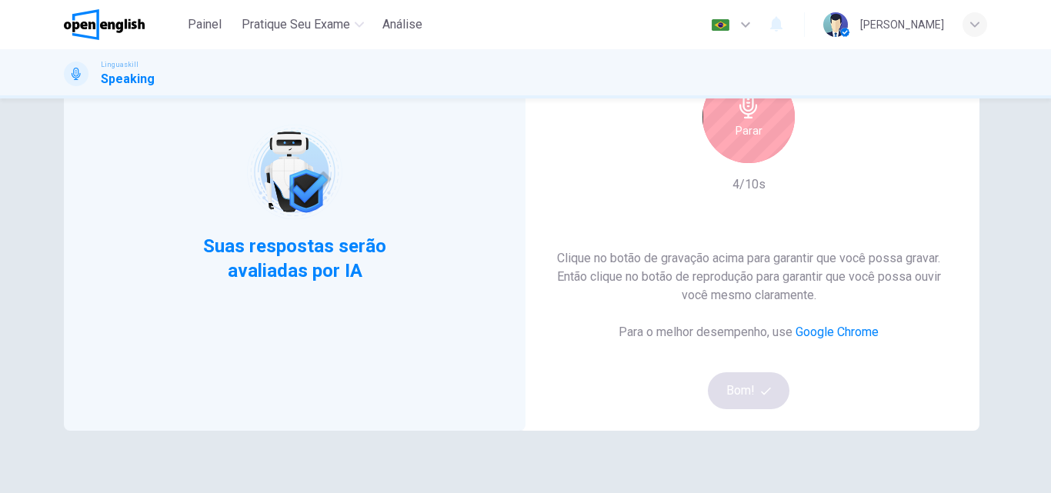
click at [751, 159] on div "Parar" at bounding box center [749, 117] width 92 height 92
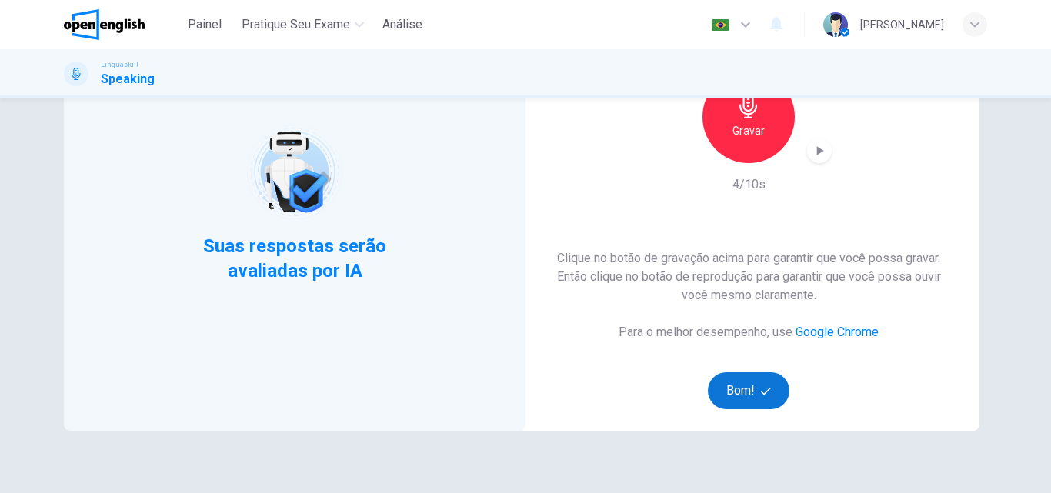
click at [748, 386] on button "Bom!" at bounding box center [749, 391] width 82 height 37
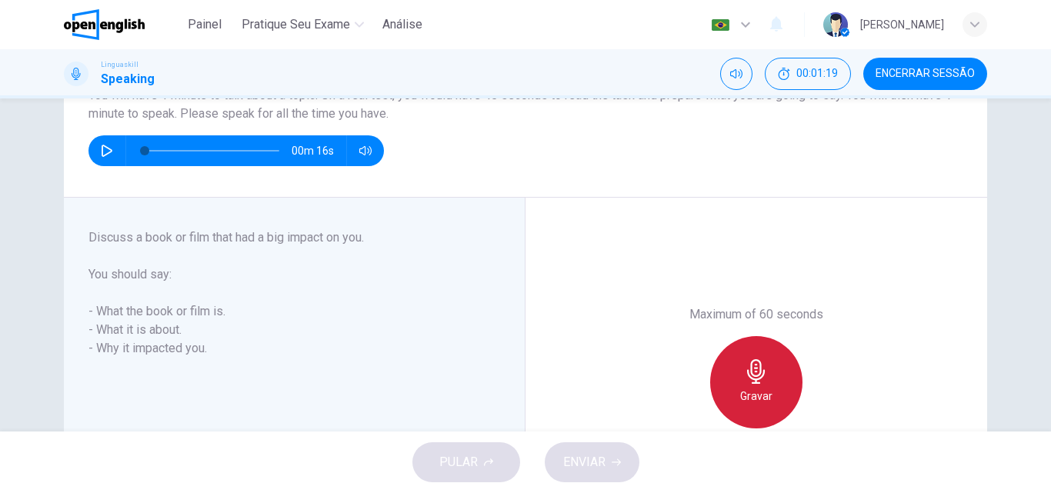
click at [755, 378] on icon "button" at bounding box center [756, 371] width 25 height 25
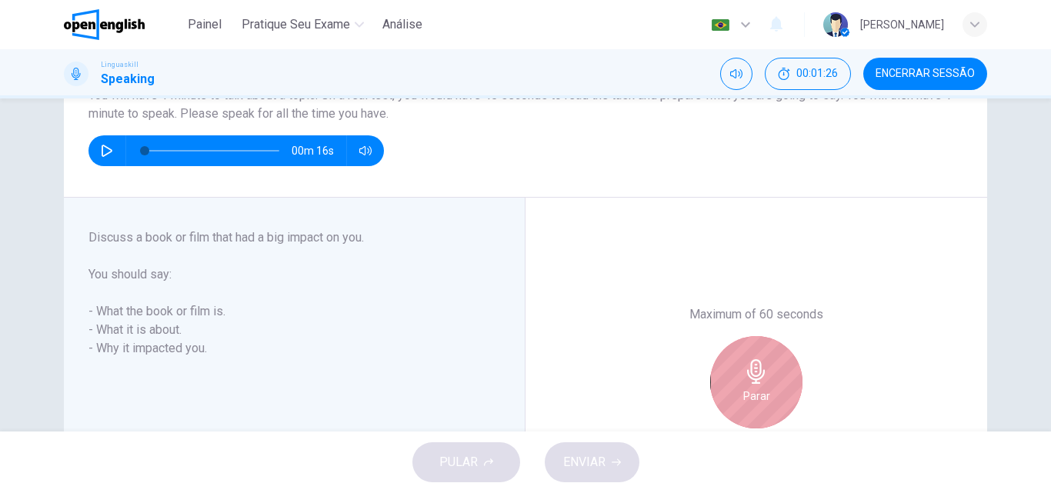
click at [787, 369] on div "Parar" at bounding box center [756, 382] width 92 height 92
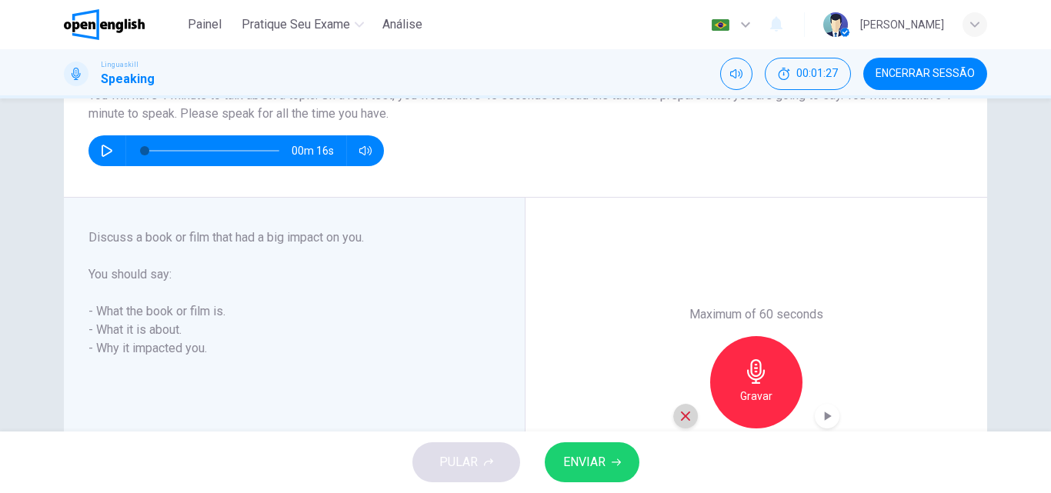
click at [679, 411] on icon "button" at bounding box center [686, 416] width 14 height 14
click at [752, 387] on h6 "Gravar" at bounding box center [756, 396] width 32 height 18
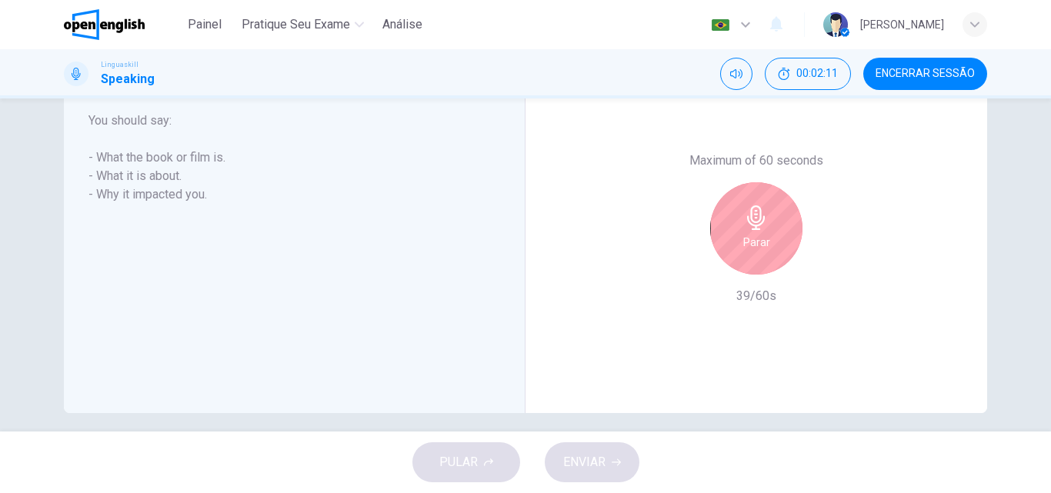
scroll to position [231, 0]
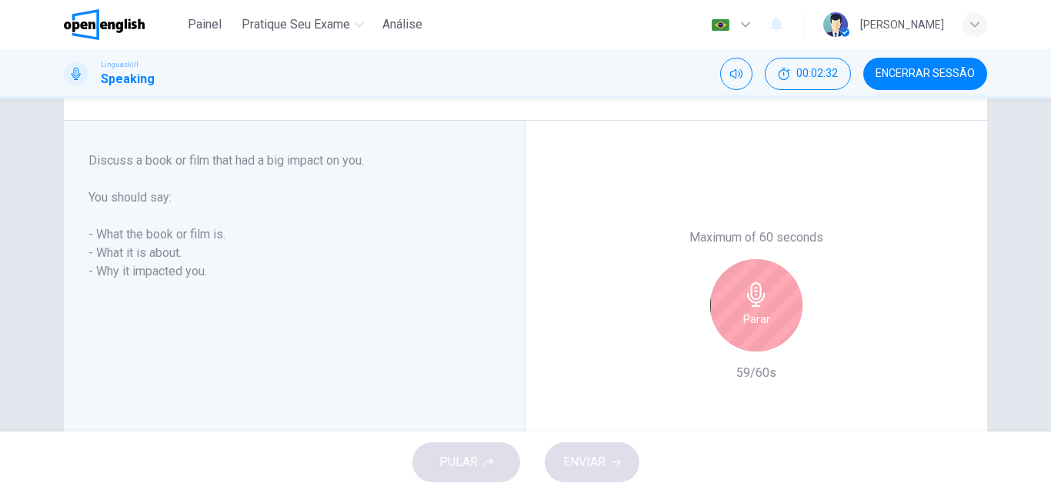
click at [760, 302] on icon "button" at bounding box center [756, 294] width 25 height 25
click at [760, 304] on icon "button" at bounding box center [756, 294] width 25 height 25
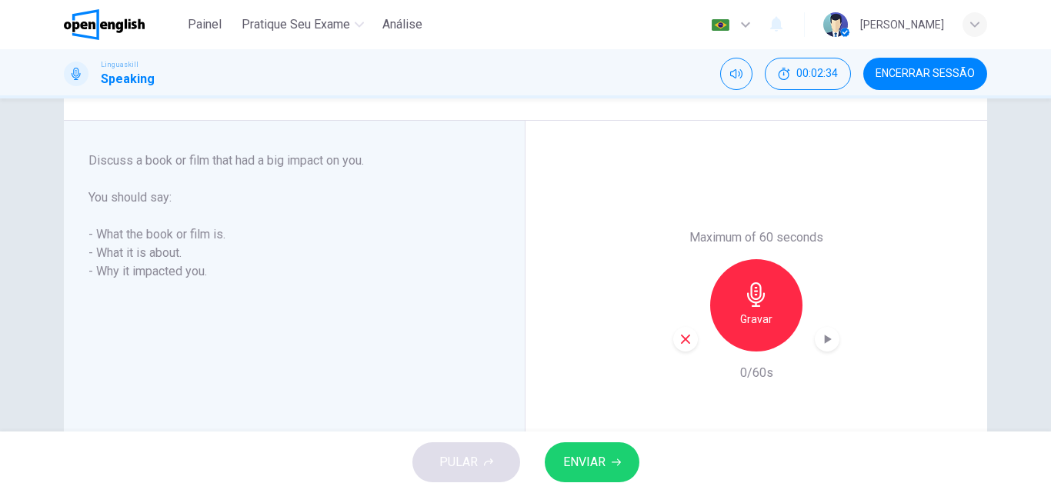
click at [827, 336] on icon "button" at bounding box center [827, 339] width 15 height 15
click at [627, 455] on button "ENVIAR" at bounding box center [592, 463] width 95 height 40
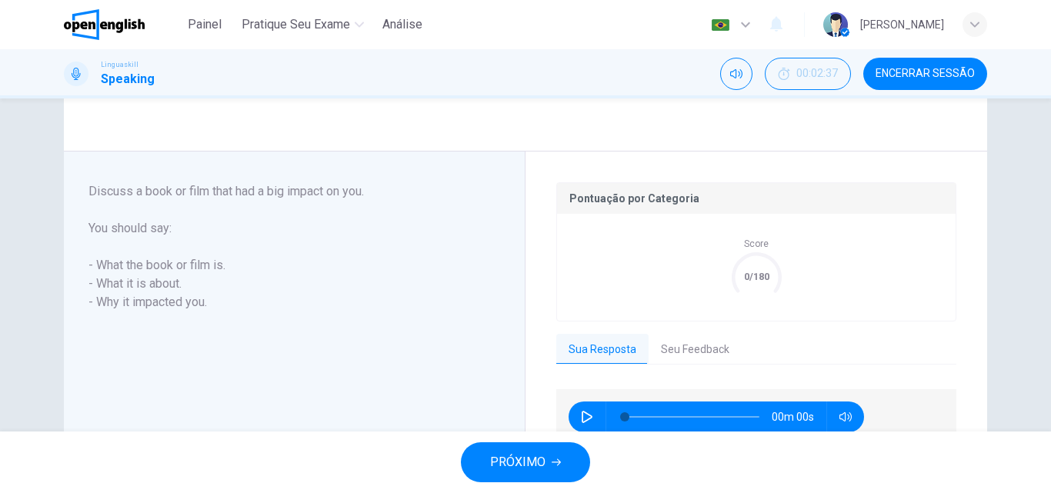
scroll to position [308, 0]
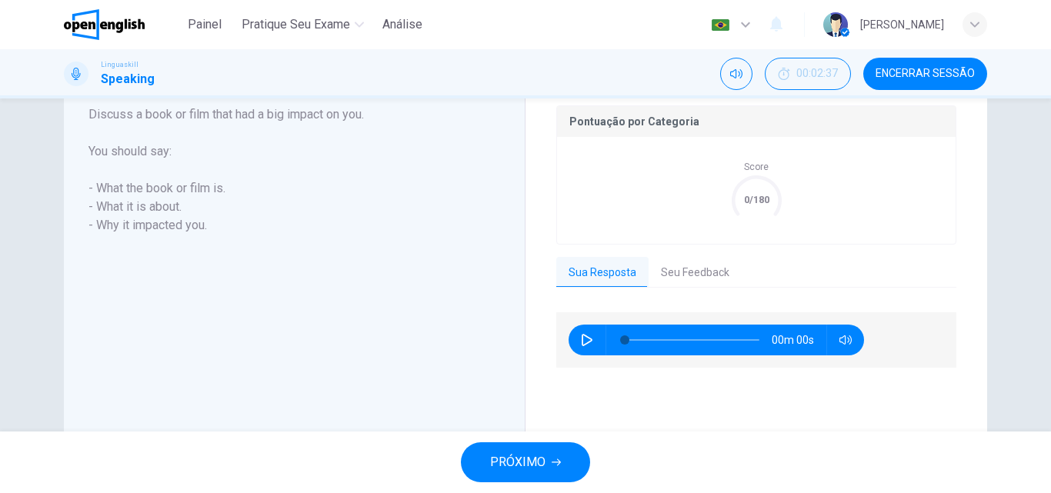
click at [673, 282] on button "Seu Feedback" at bounding box center [695, 273] width 93 height 32
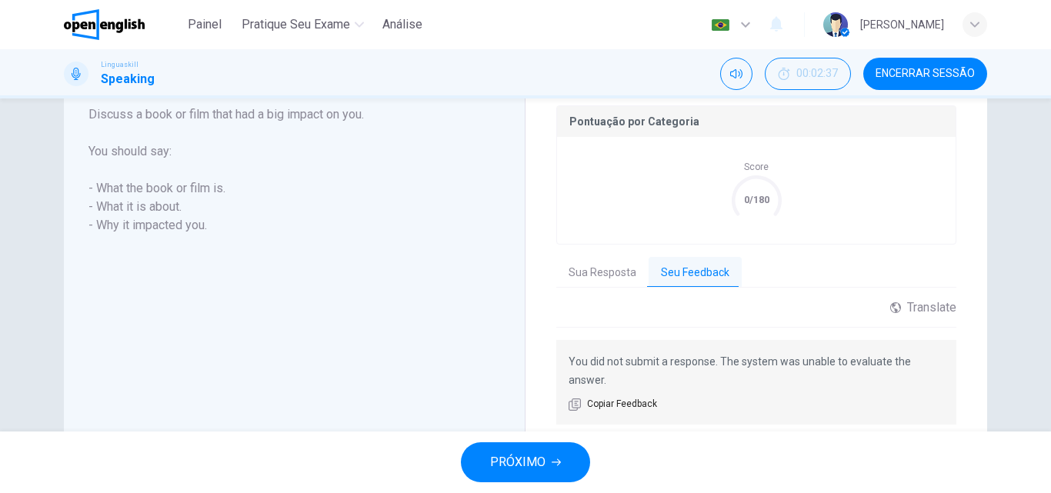
click at [593, 278] on button "Sua Resposta" at bounding box center [602, 273] width 92 height 32
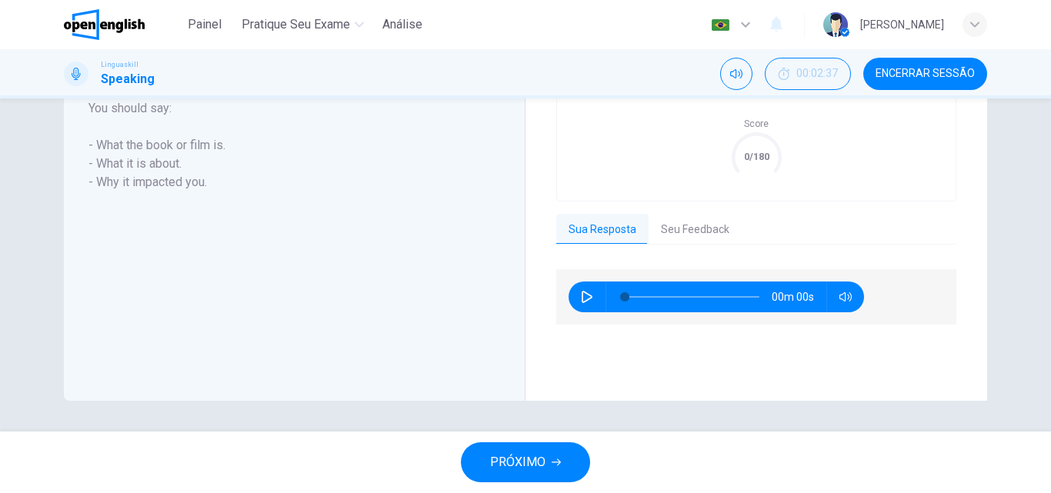
click at [535, 463] on span "PRÓXIMO" at bounding box center [517, 463] width 55 height 22
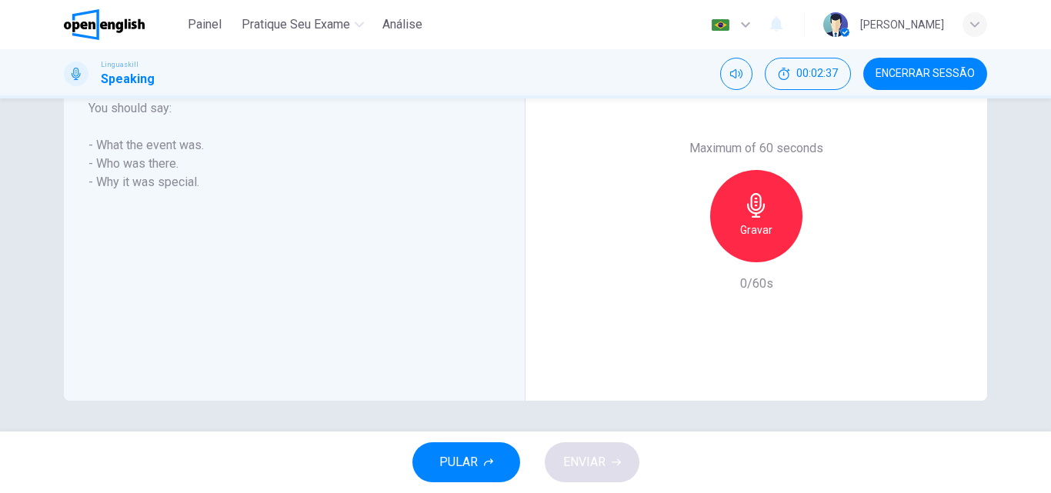
scroll to position [243, 0]
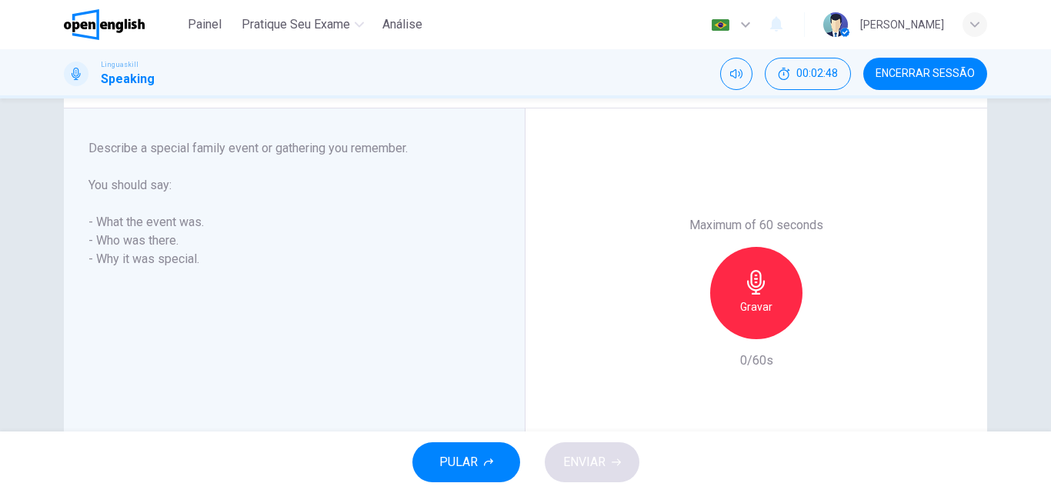
click at [747, 286] on icon "button" at bounding box center [756, 282] width 25 height 25
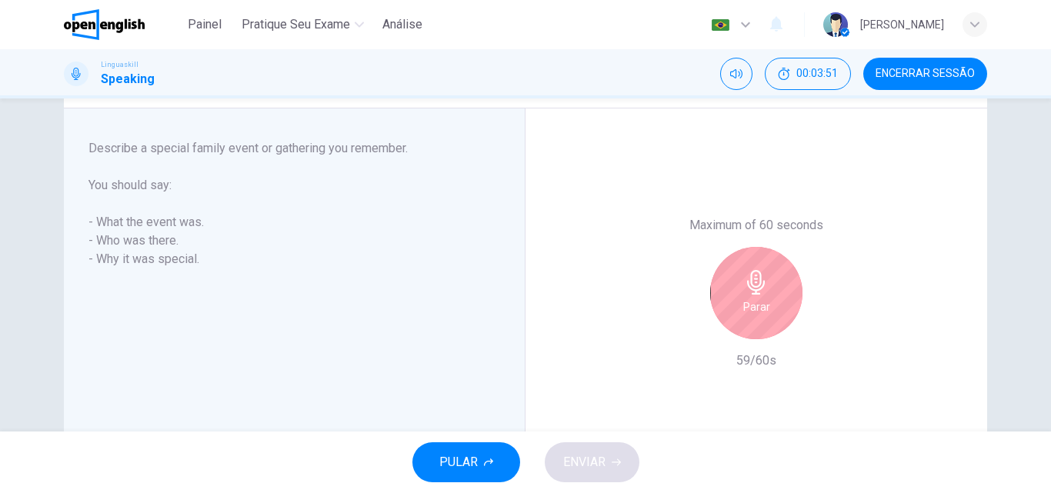
click at [737, 311] on div "Parar" at bounding box center [756, 293] width 92 height 92
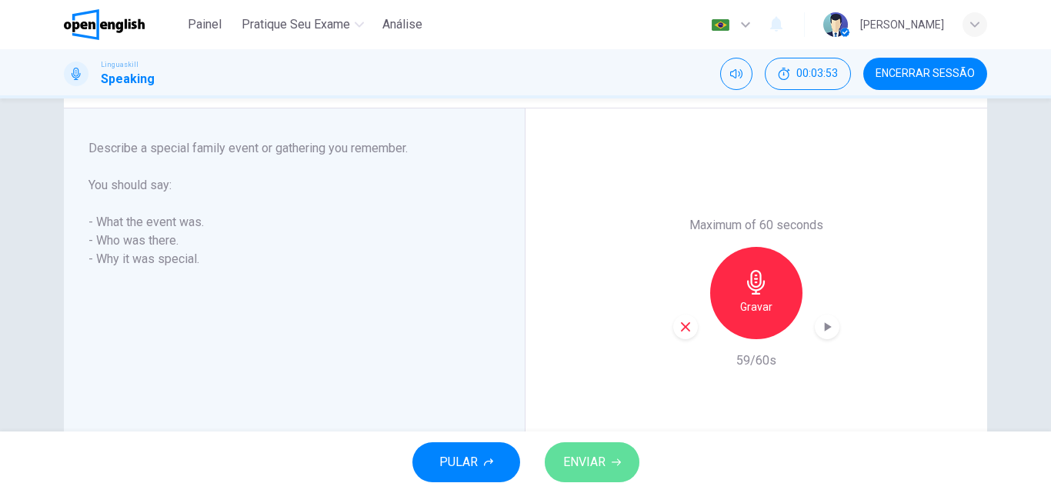
click at [583, 466] on span "ENVIAR" at bounding box center [584, 463] width 42 height 22
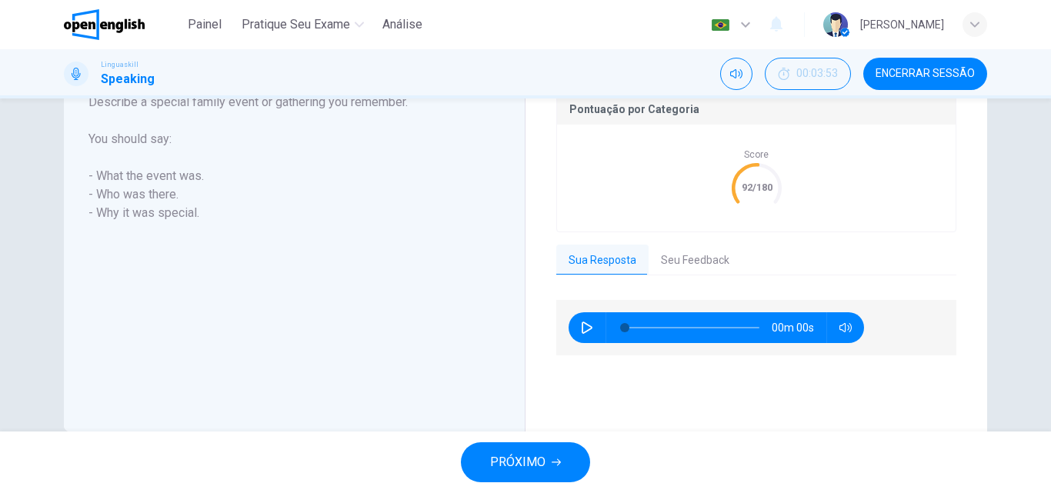
scroll to position [351, 0]
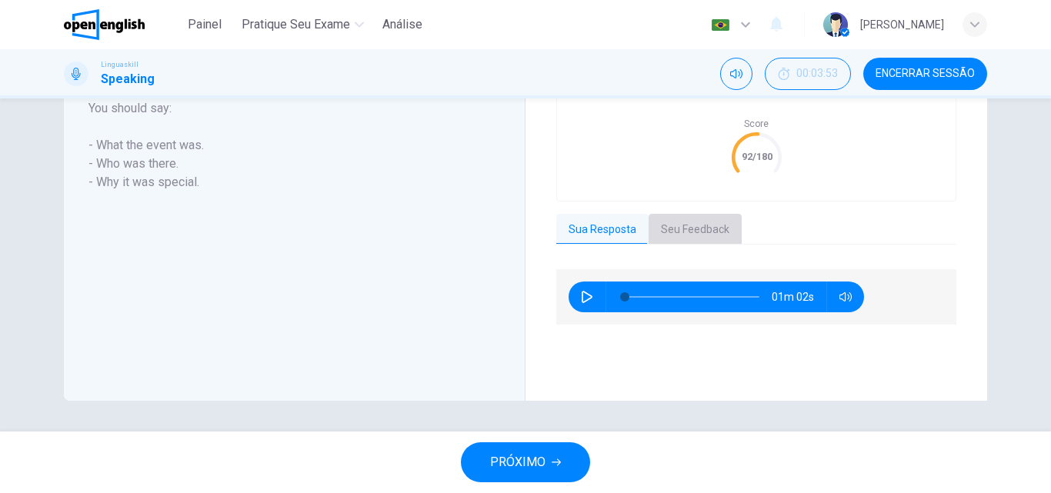
click at [699, 230] on button "Seu Feedback" at bounding box center [695, 230] width 93 height 32
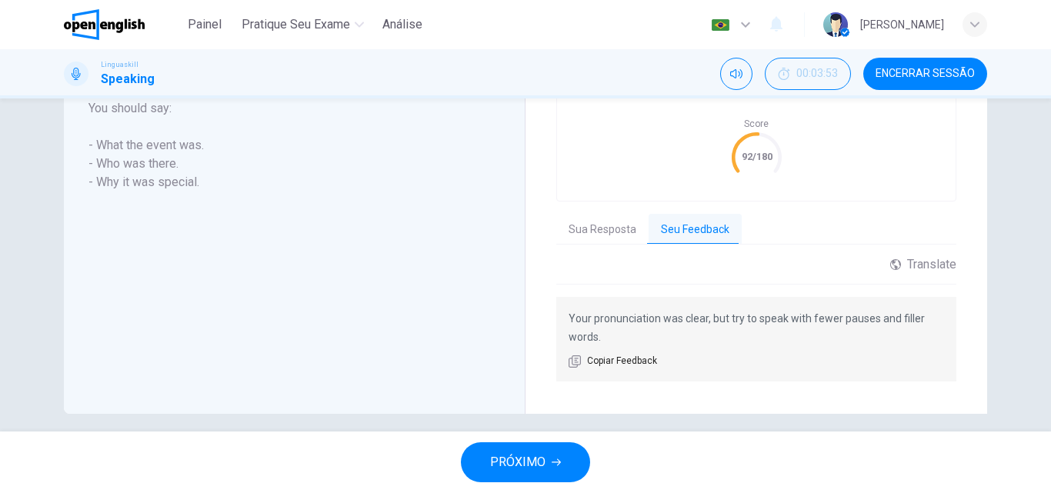
click at [542, 464] on span "PRÓXIMO" at bounding box center [517, 463] width 55 height 22
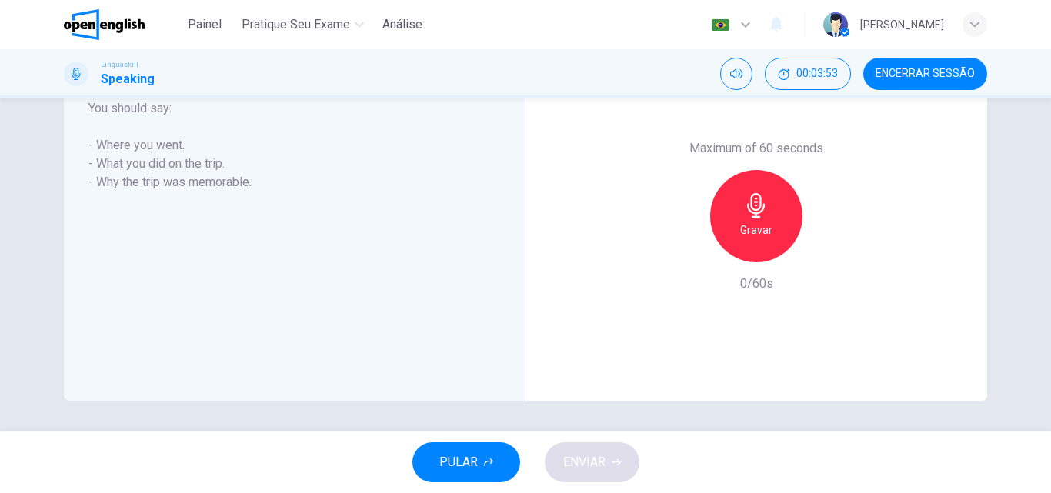
scroll to position [243, 0]
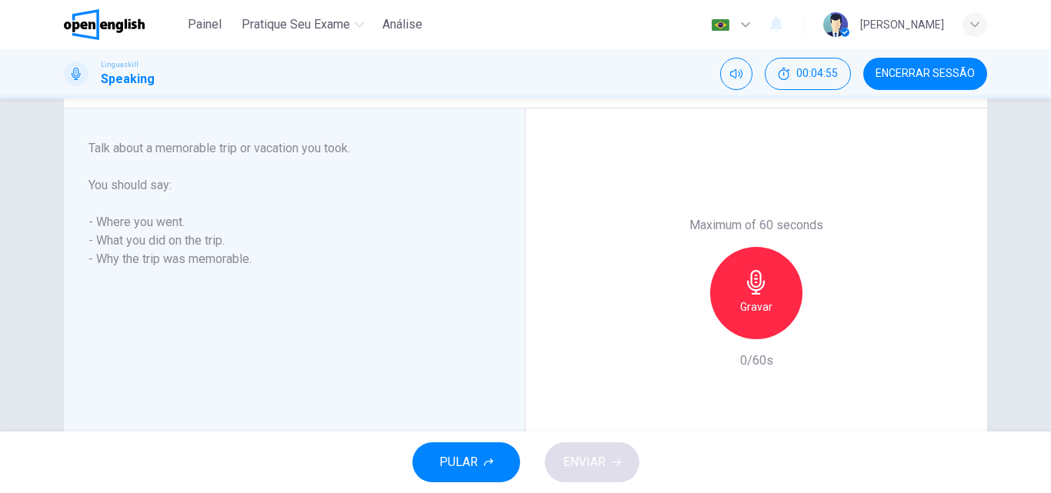
click at [764, 290] on icon "button" at bounding box center [756, 282] width 25 height 25
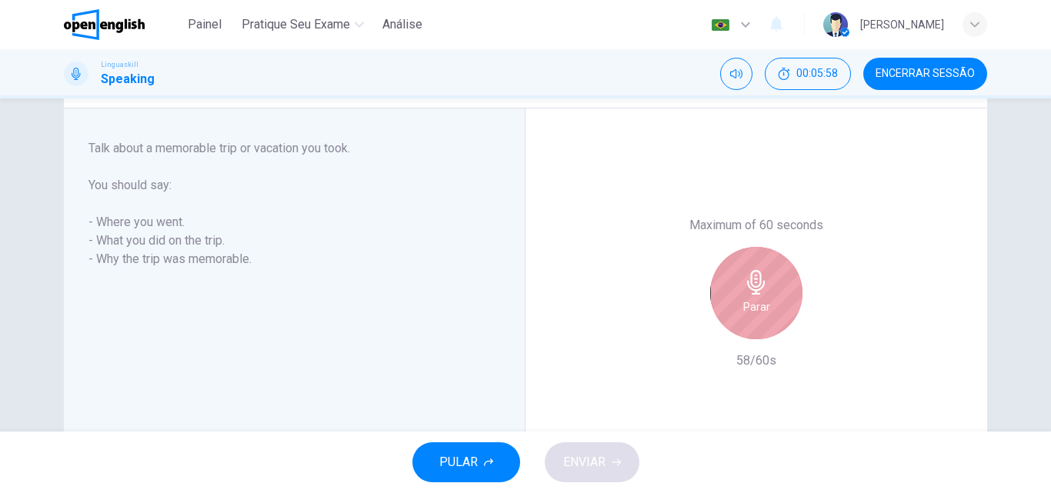
click at [747, 287] on icon "button" at bounding box center [756, 282] width 25 height 25
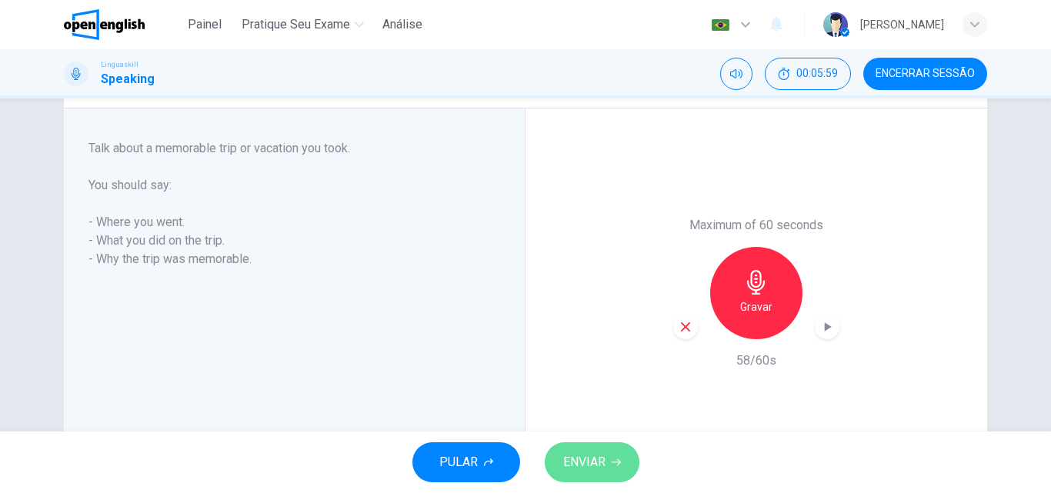
click at [587, 470] on span "ENVIAR" at bounding box center [584, 463] width 42 height 22
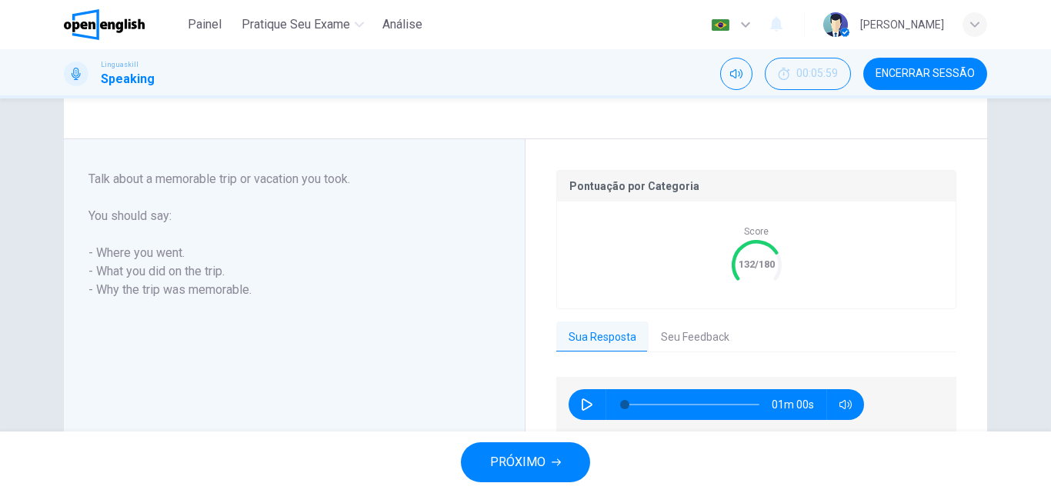
scroll to position [320, 0]
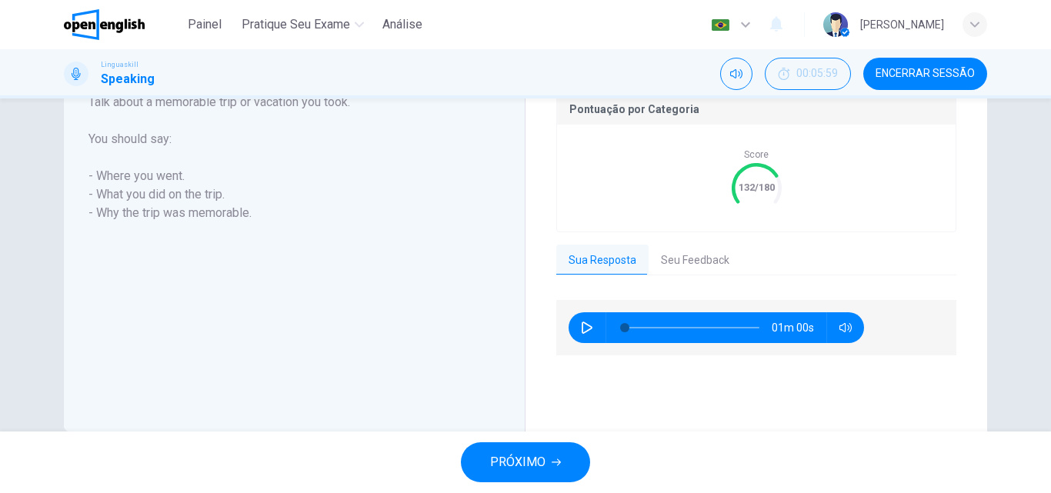
click at [538, 455] on span "PRÓXIMO" at bounding box center [517, 463] width 55 height 22
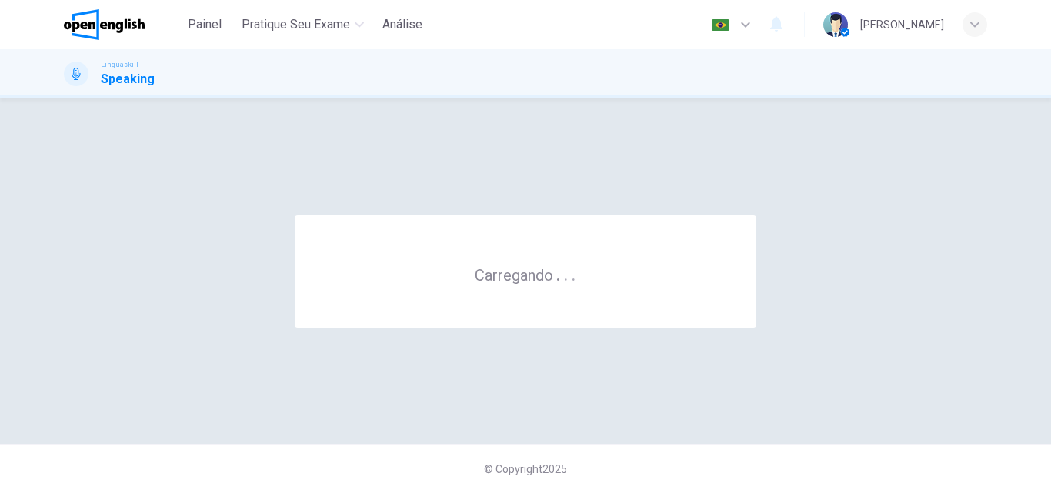
scroll to position [0, 0]
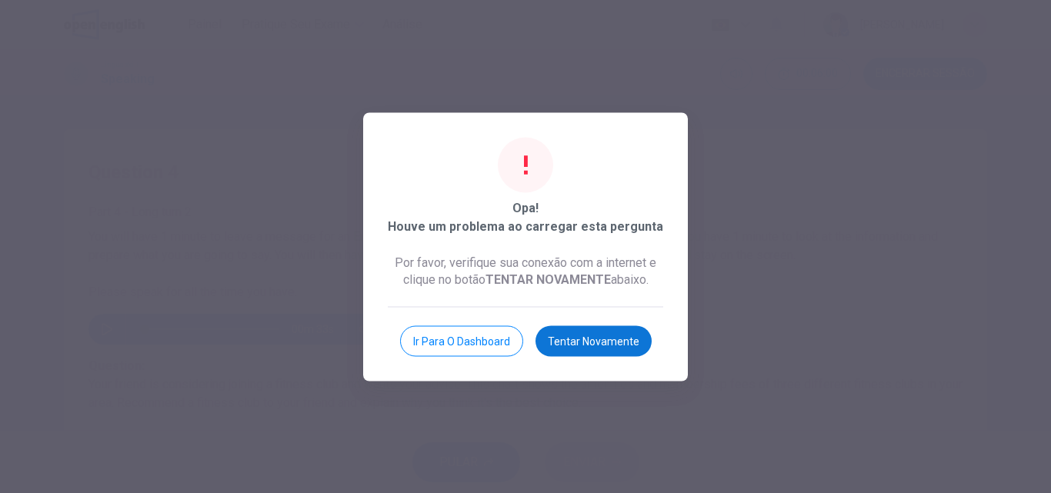
click at [573, 339] on button "Tentar novamente" at bounding box center [594, 341] width 116 height 31
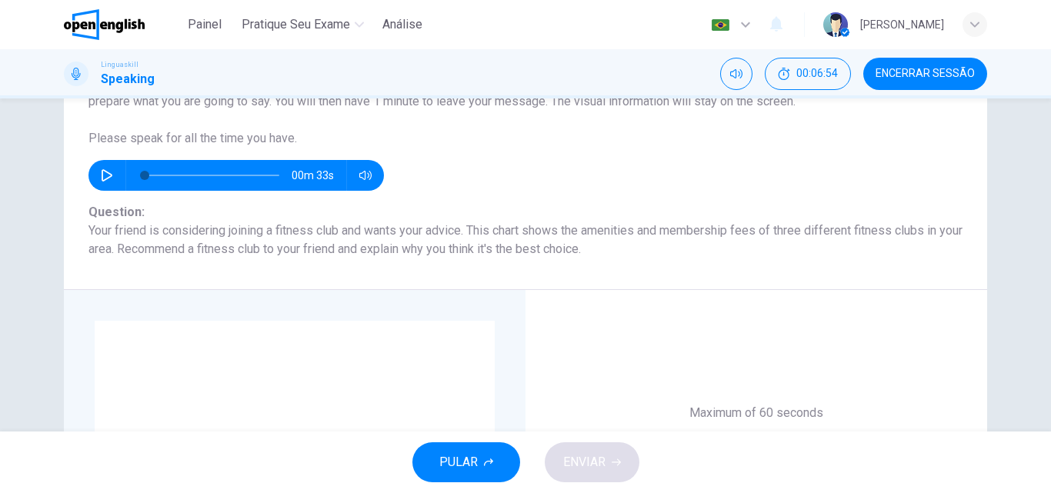
scroll to position [385, 0]
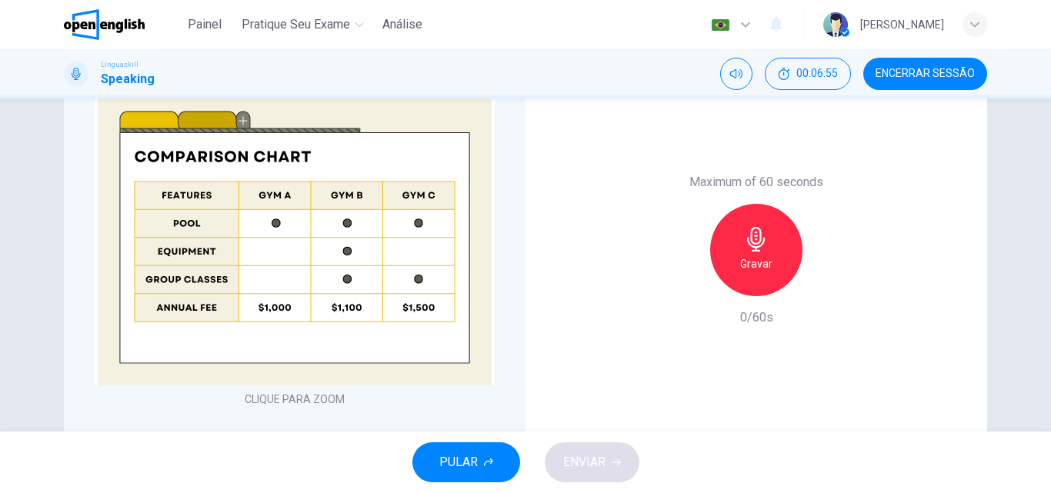
click at [763, 242] on icon "button" at bounding box center [756, 239] width 25 height 25
click at [604, 456] on span "ENVIAR" at bounding box center [584, 463] width 42 height 22
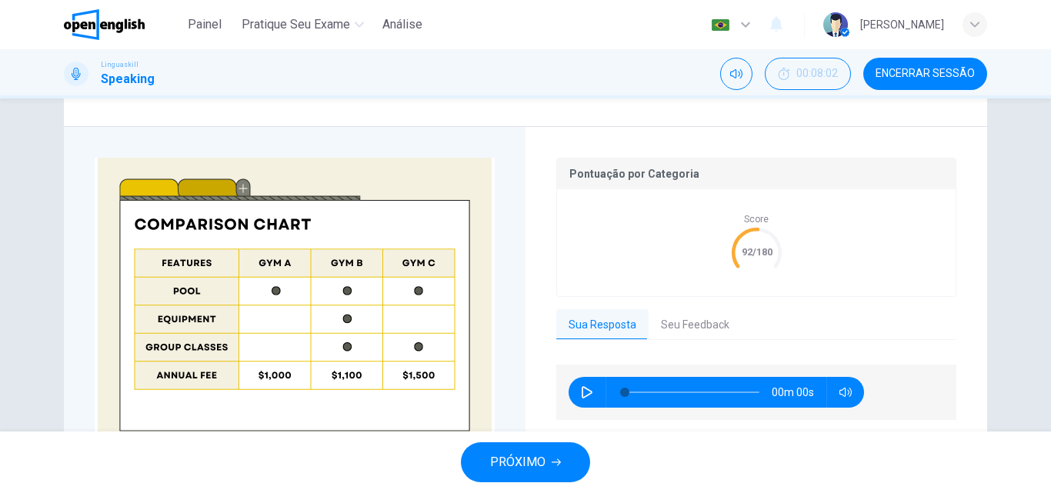
scroll to position [379, 0]
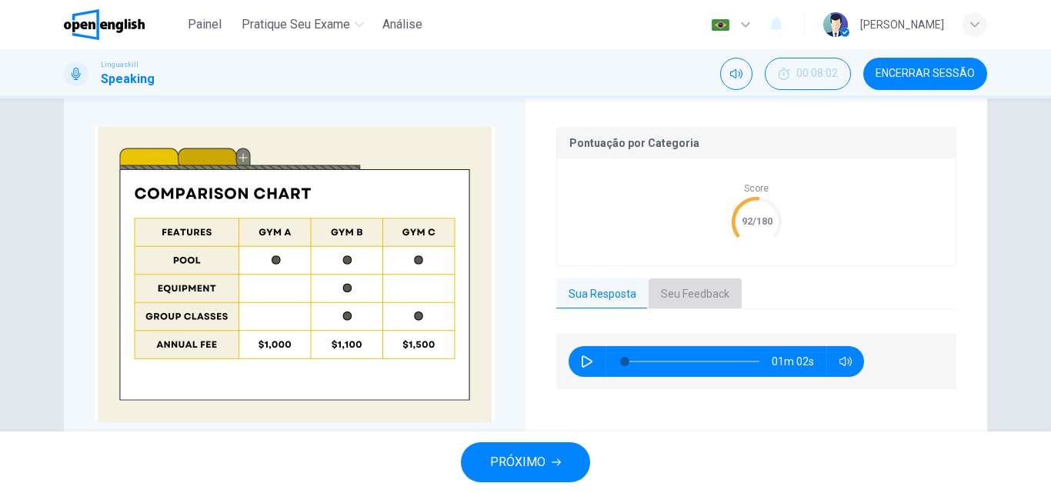
click at [664, 287] on button "Seu Feedback" at bounding box center [695, 295] width 93 height 32
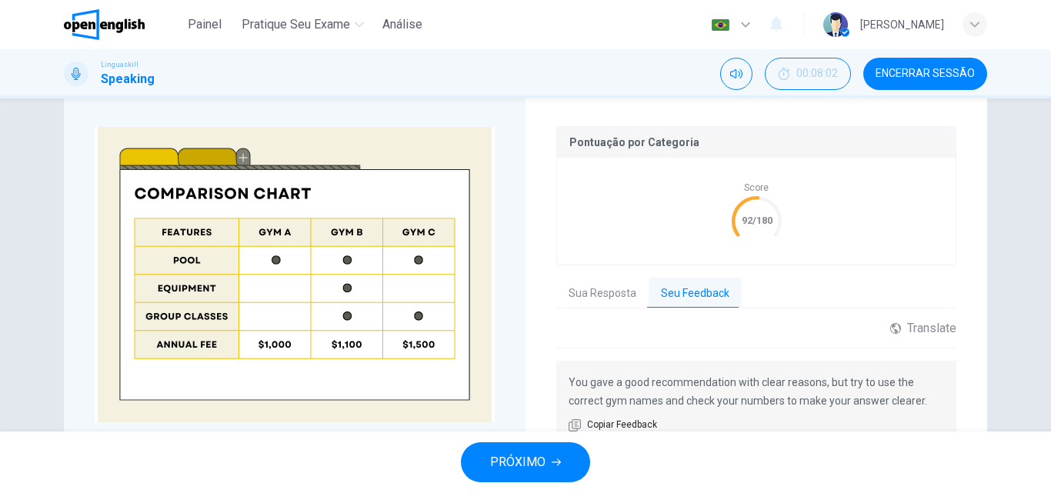
click at [556, 297] on button "Sua Resposta" at bounding box center [602, 294] width 92 height 32
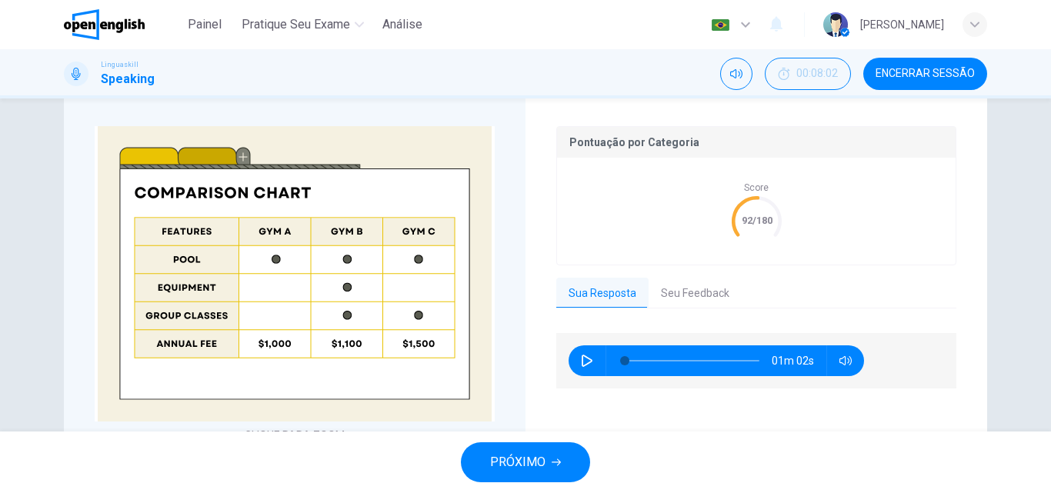
scroll to position [379, 0]
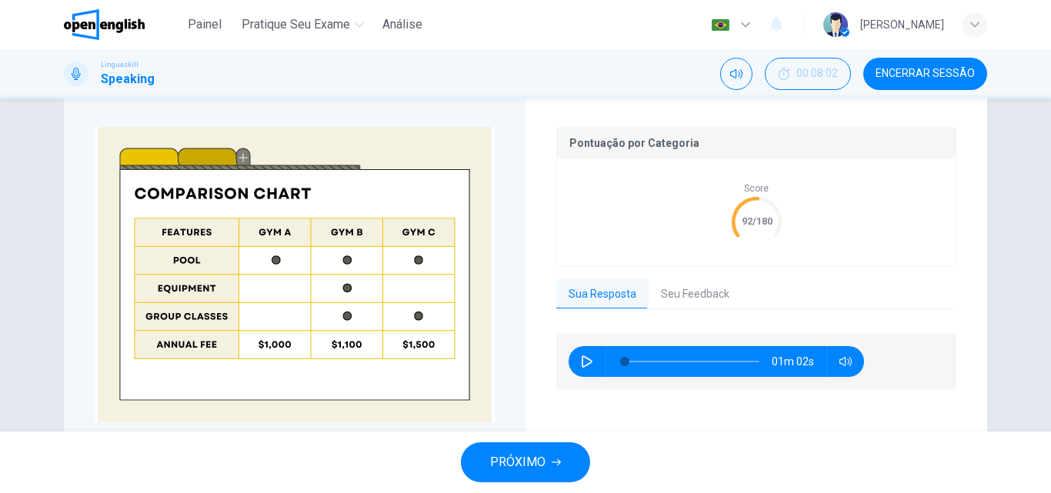
click at [582, 359] on icon "button" at bounding box center [587, 362] width 11 height 12
click at [581, 359] on icon "button" at bounding box center [587, 362] width 12 height 12
type input "*"
click at [677, 290] on button "Seu Feedback" at bounding box center [695, 295] width 93 height 32
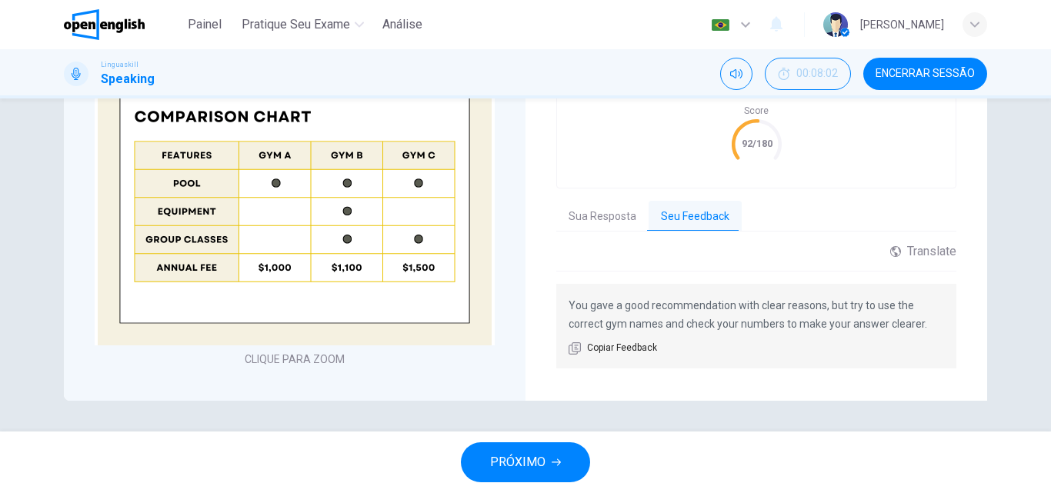
scroll to position [379, 0]
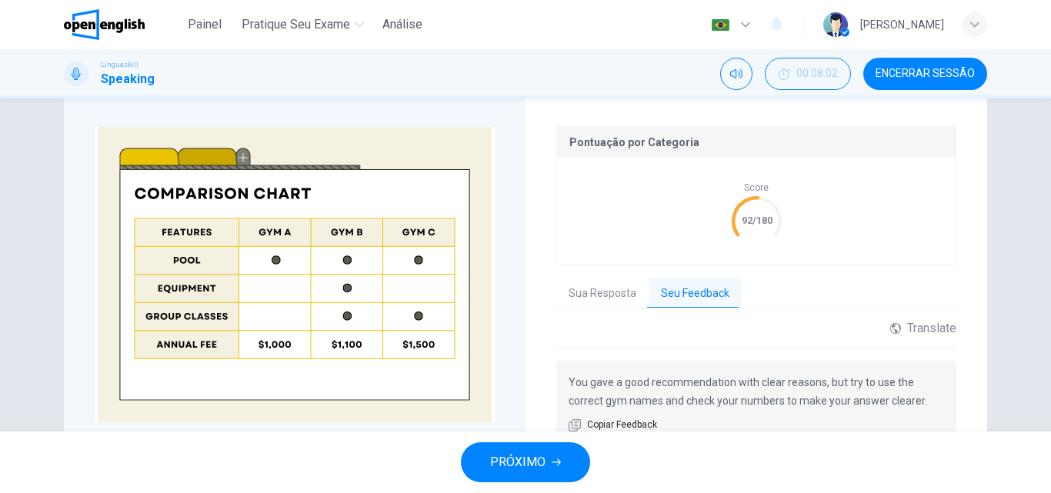
click at [566, 456] on button "PRÓXIMO" at bounding box center [525, 463] width 129 height 40
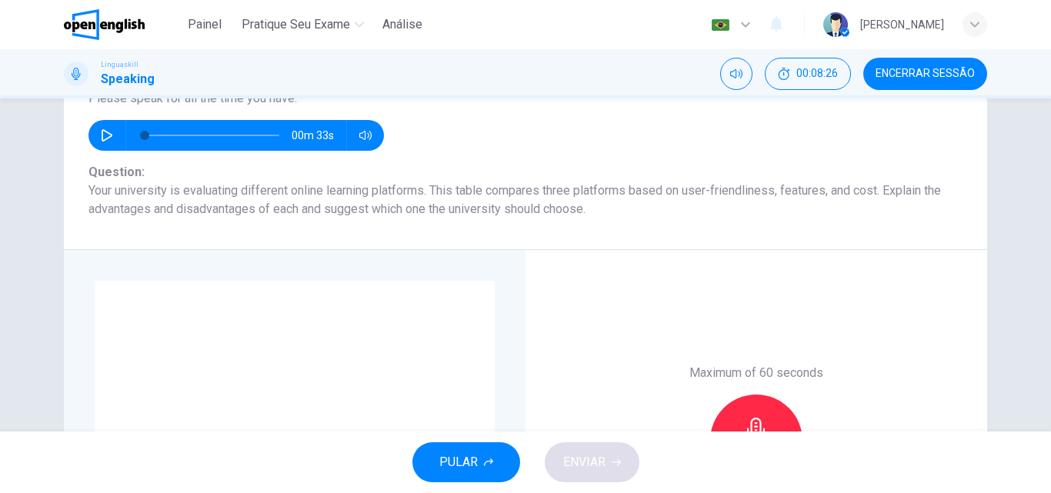
scroll to position [271, 0]
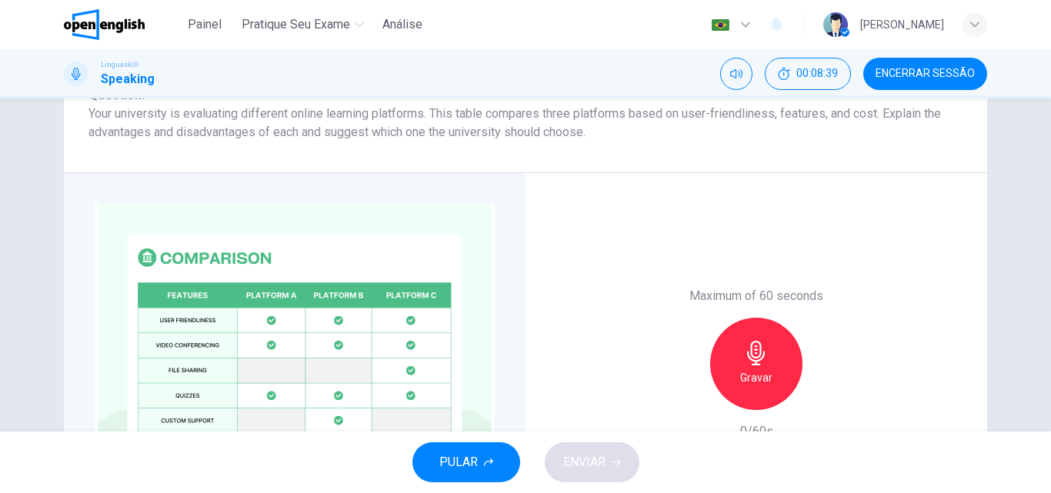
click at [752, 343] on icon "button" at bounding box center [756, 353] width 18 height 25
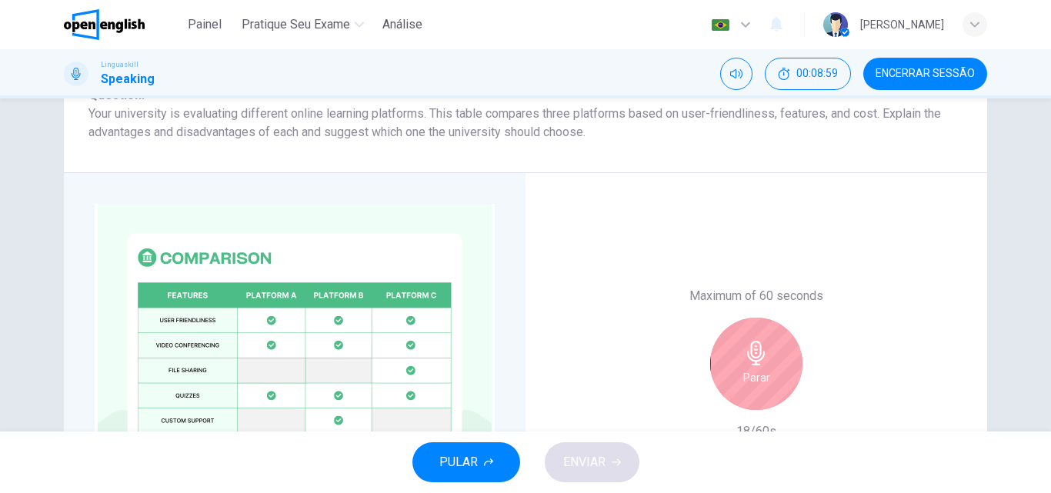
scroll to position [348, 0]
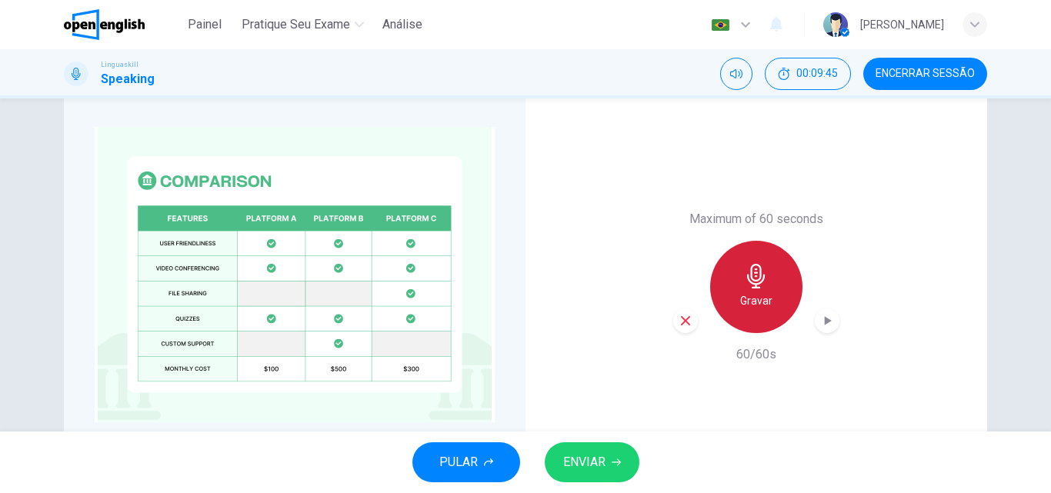
click at [744, 282] on icon "button" at bounding box center [756, 276] width 25 height 25
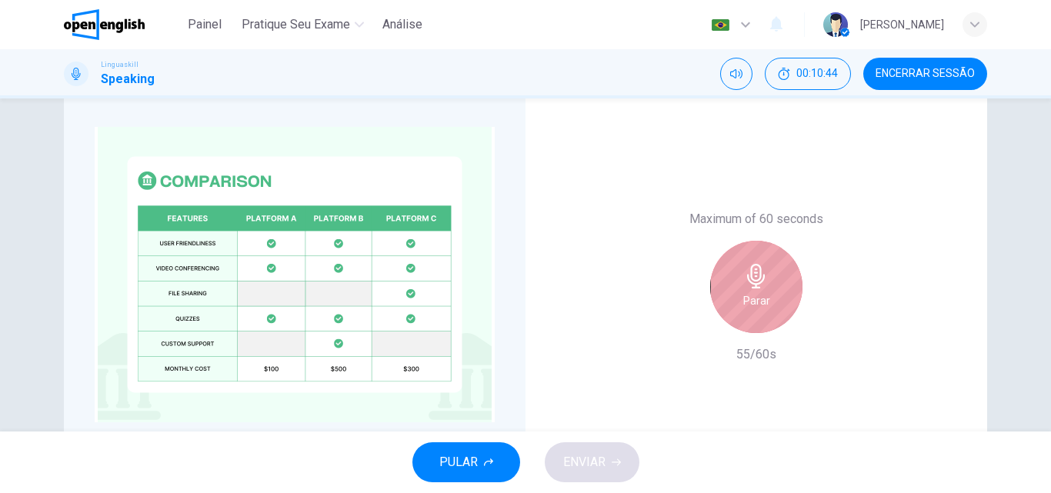
click at [750, 283] on icon "button" at bounding box center [756, 276] width 25 height 25
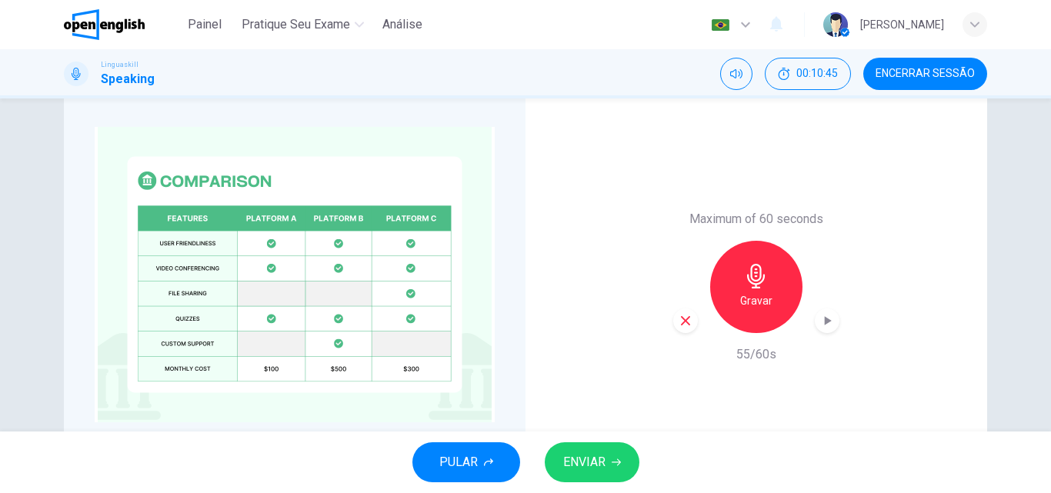
click at [608, 460] on button "ENVIAR" at bounding box center [592, 463] width 95 height 40
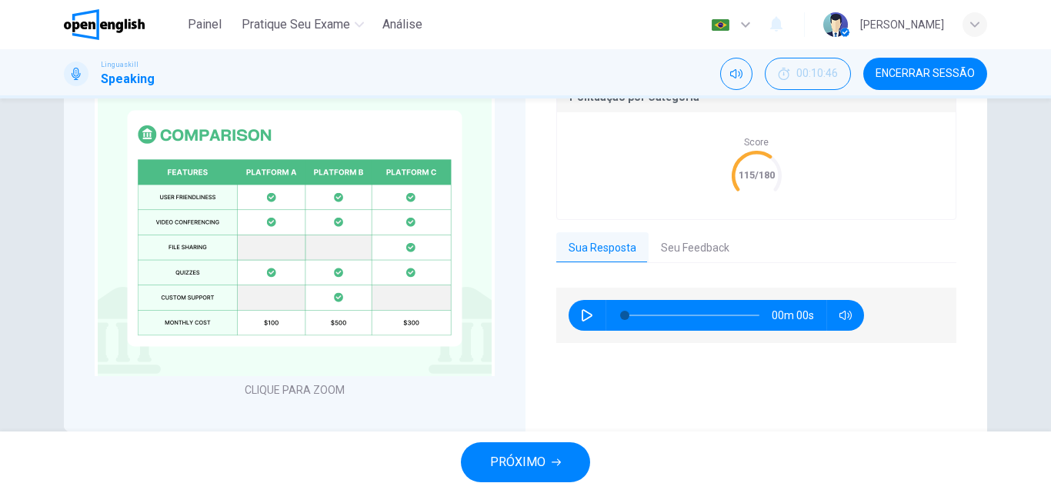
scroll to position [456, 0]
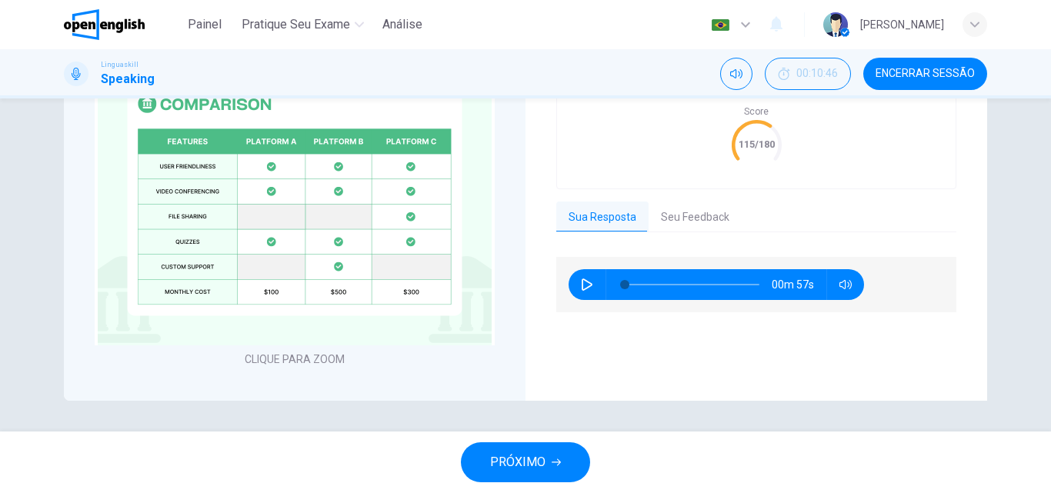
click at [683, 217] on button "Seu Feedback" at bounding box center [695, 218] width 93 height 32
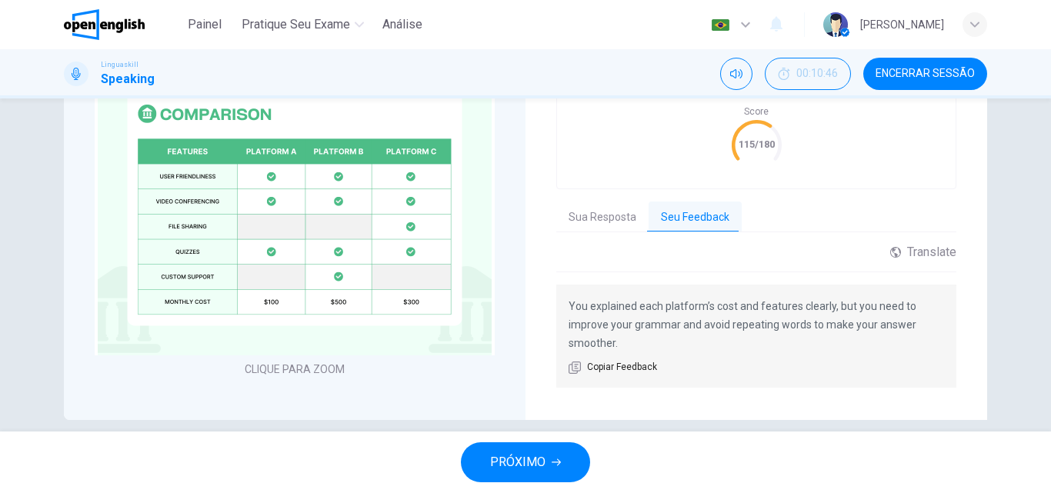
scroll to position [466, 0]
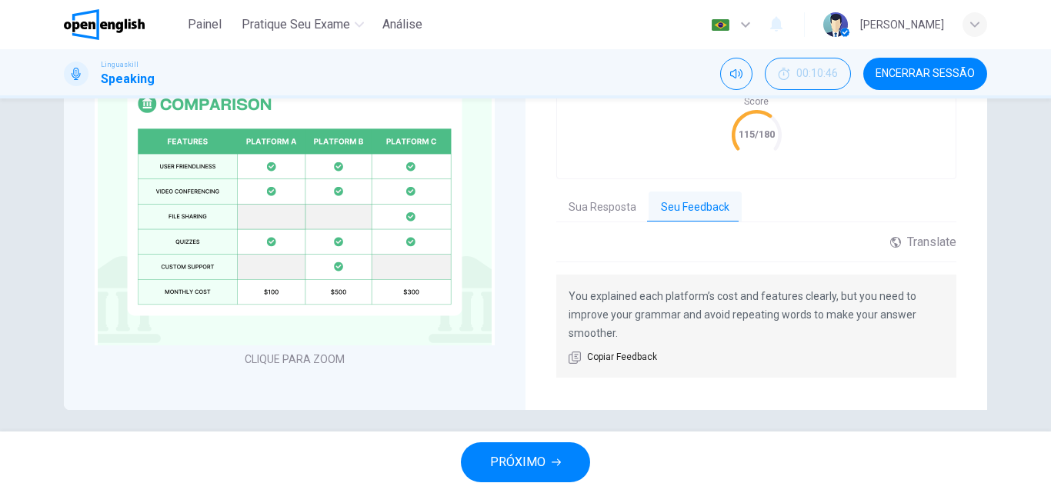
click at [552, 452] on button "PRÓXIMO" at bounding box center [525, 463] width 129 height 40
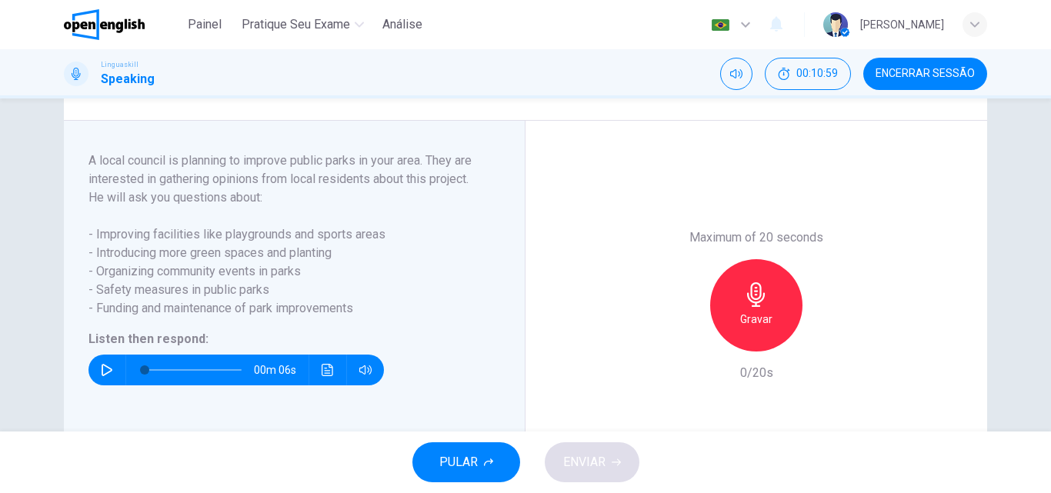
scroll to position [308, 0]
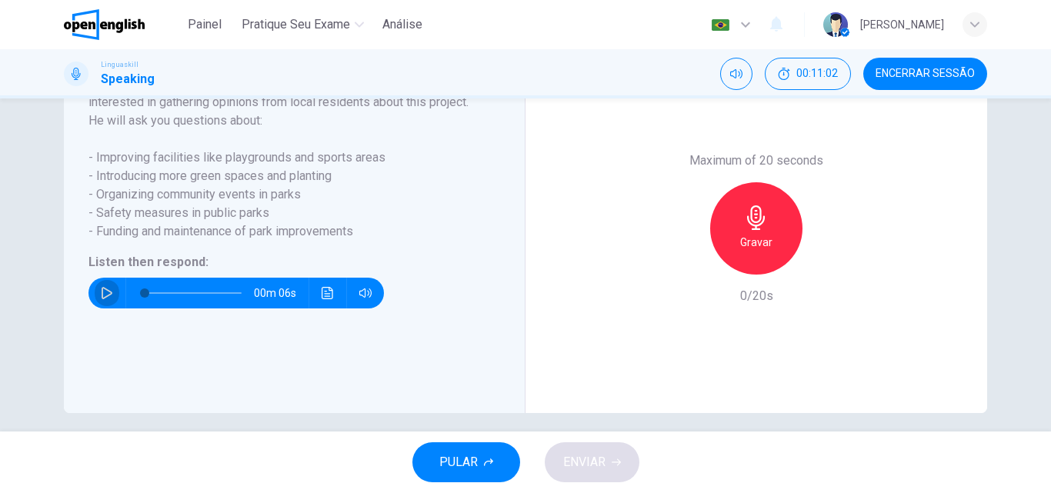
click at [95, 309] on button "button" at bounding box center [107, 293] width 25 height 31
click at [101, 299] on icon "button" at bounding box center [107, 293] width 12 height 12
click at [770, 256] on div "Gravar" at bounding box center [756, 228] width 92 height 92
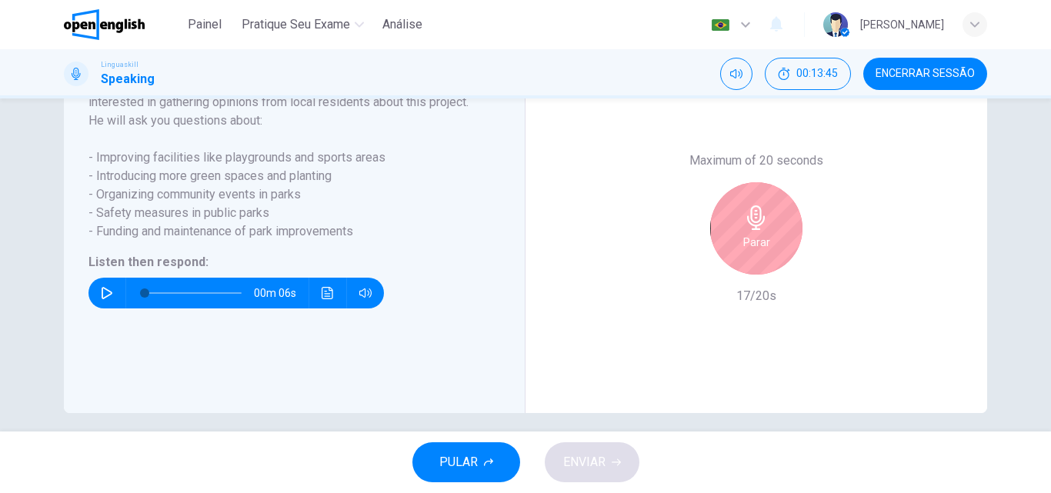
click at [770, 256] on div "Parar" at bounding box center [756, 228] width 92 height 92
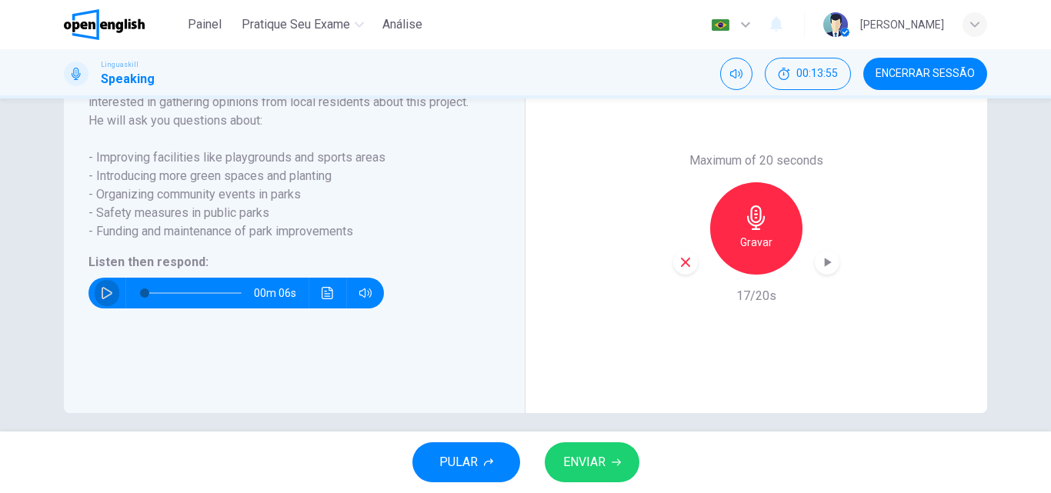
click at [103, 299] on icon "button" at bounding box center [107, 293] width 12 height 12
click at [683, 267] on icon "button" at bounding box center [685, 262] width 9 height 9
click at [740, 252] on h6 "Gravar" at bounding box center [756, 242] width 32 height 18
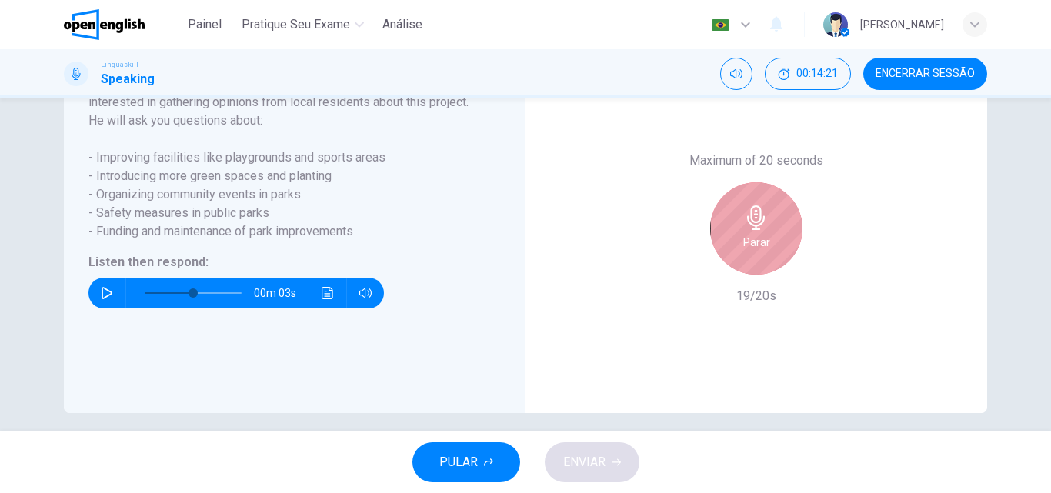
click at [738, 255] on div "Parar" at bounding box center [756, 228] width 92 height 92
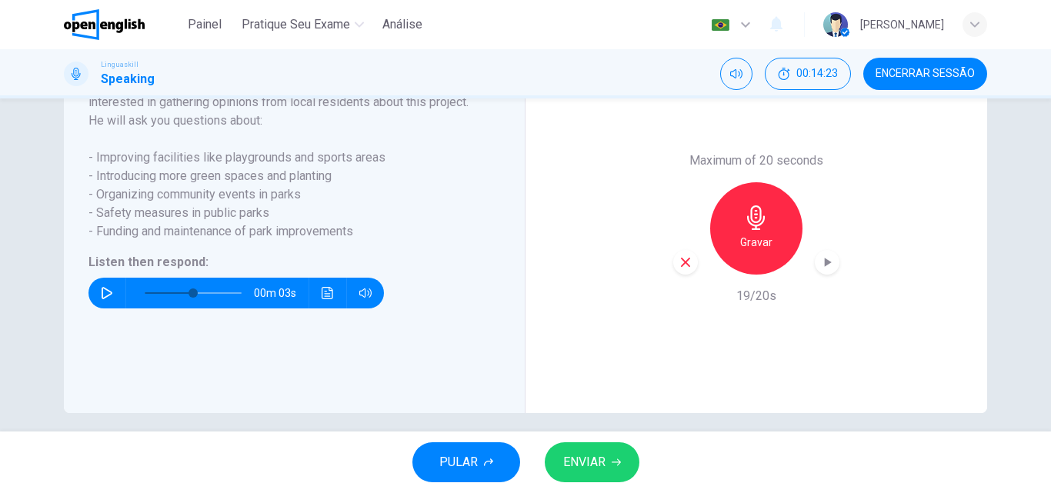
click at [586, 466] on span "ENVIAR" at bounding box center [584, 463] width 42 height 22
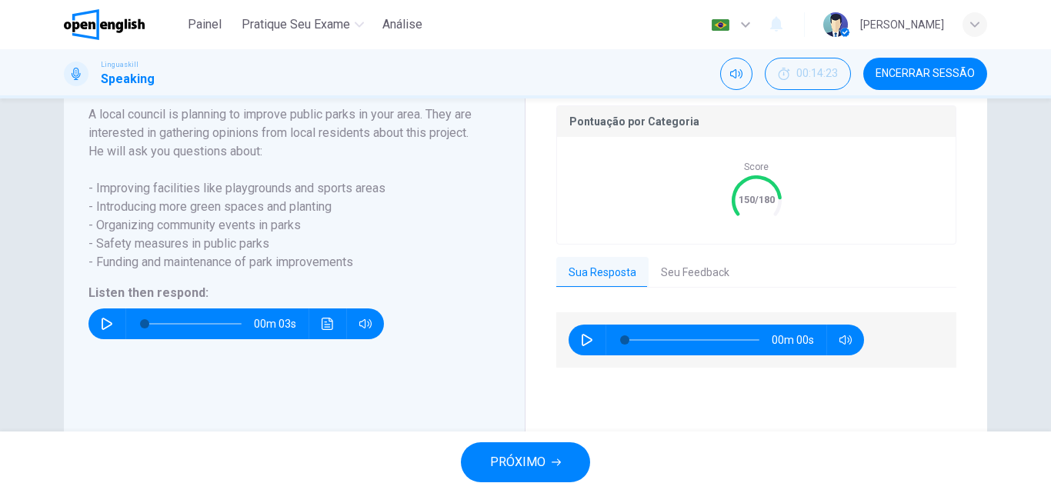
scroll to position [339, 0]
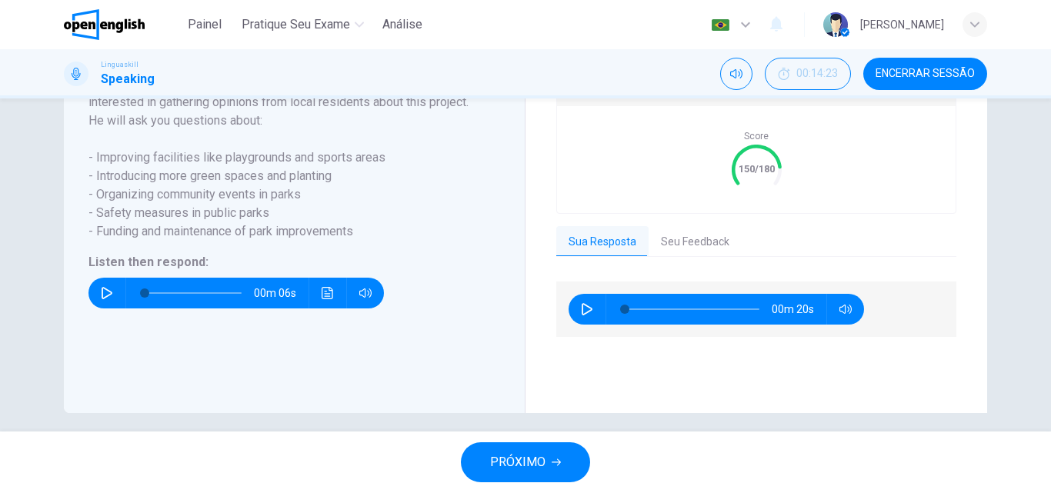
click at [677, 259] on button "Seu Feedback" at bounding box center [695, 242] width 93 height 32
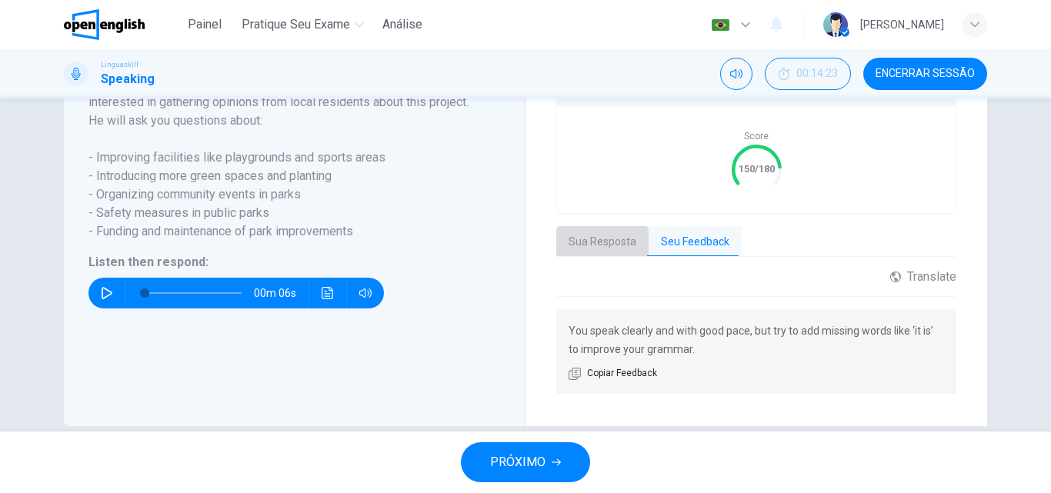
click at [610, 259] on button "Sua Resposta" at bounding box center [602, 242] width 92 height 32
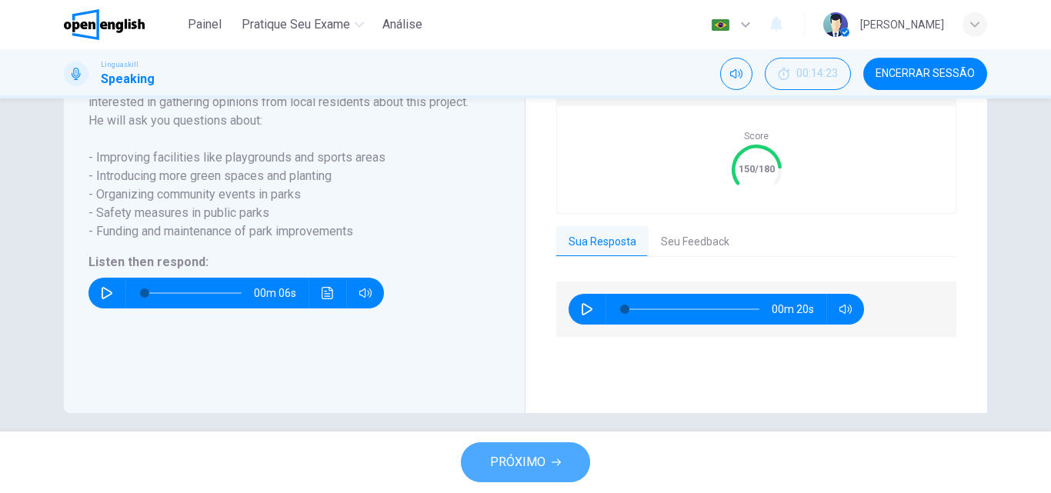
click at [517, 454] on span "PRÓXIMO" at bounding box center [517, 463] width 55 height 22
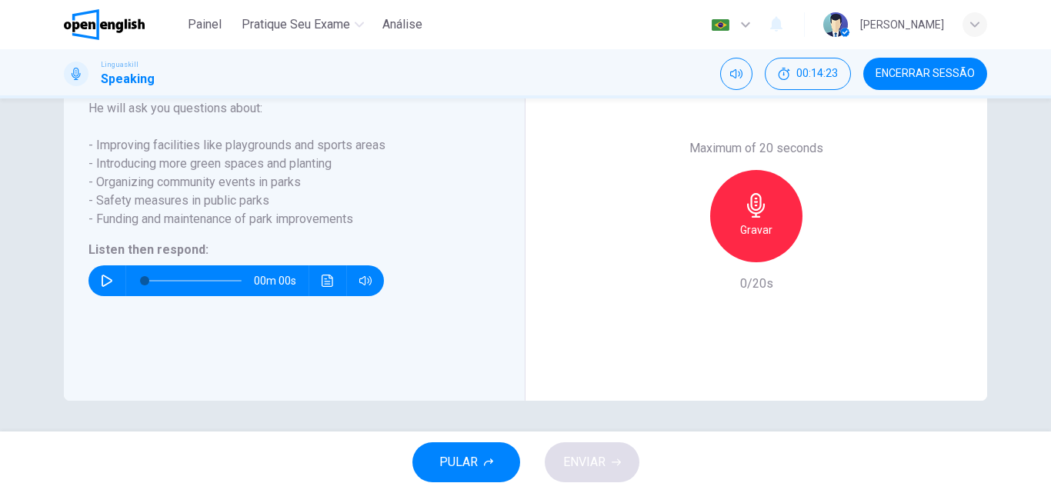
scroll to position [308, 0]
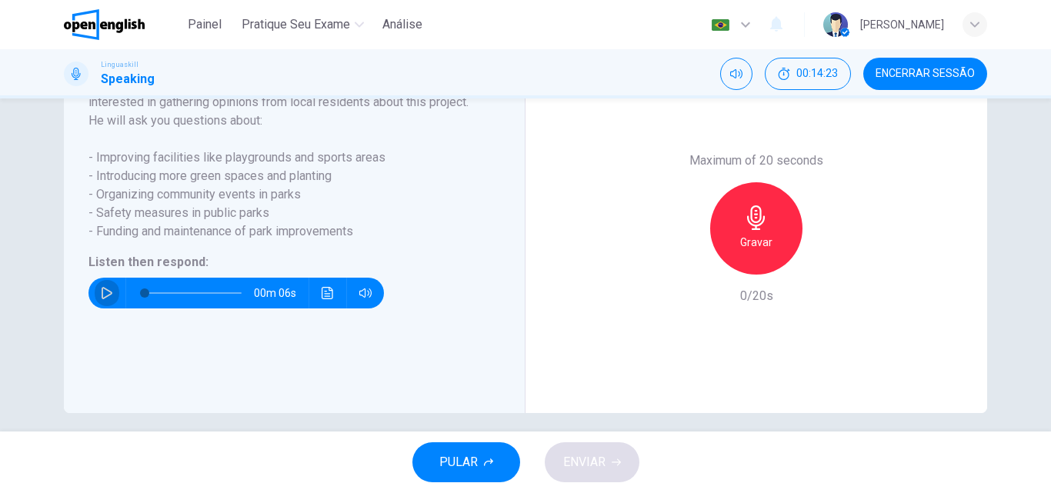
click at [102, 299] on icon "button" at bounding box center [107, 293] width 12 height 12
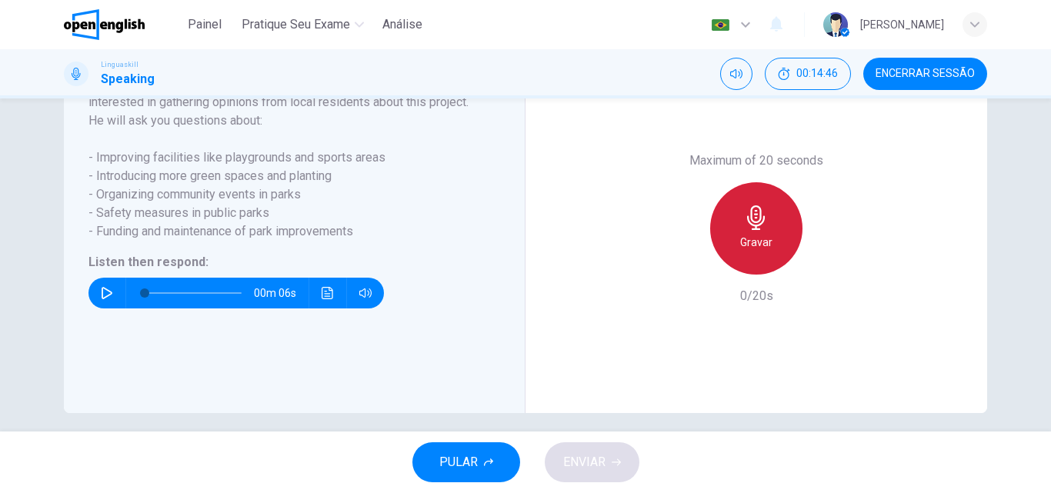
click at [786, 252] on div "Gravar" at bounding box center [756, 228] width 92 height 92
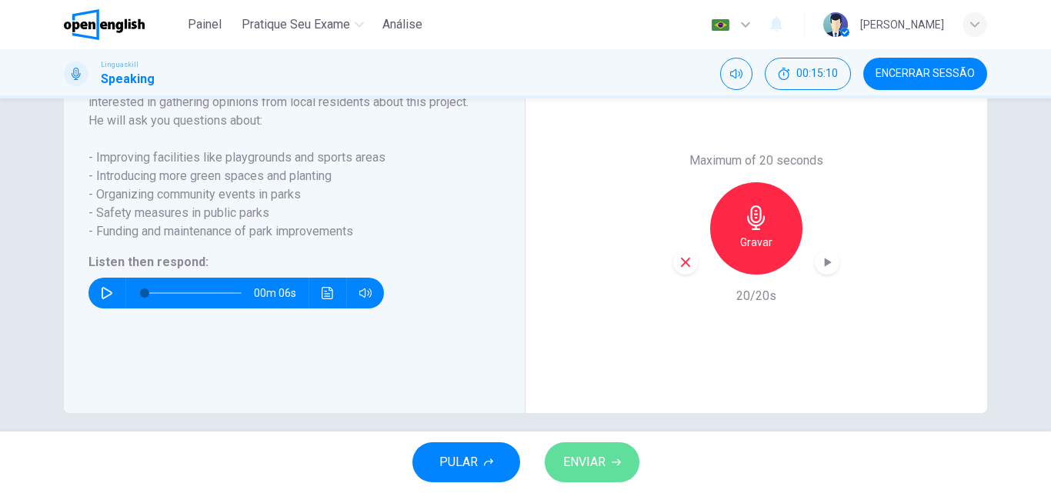
click at [619, 463] on icon "button" at bounding box center [616, 463] width 9 height 7
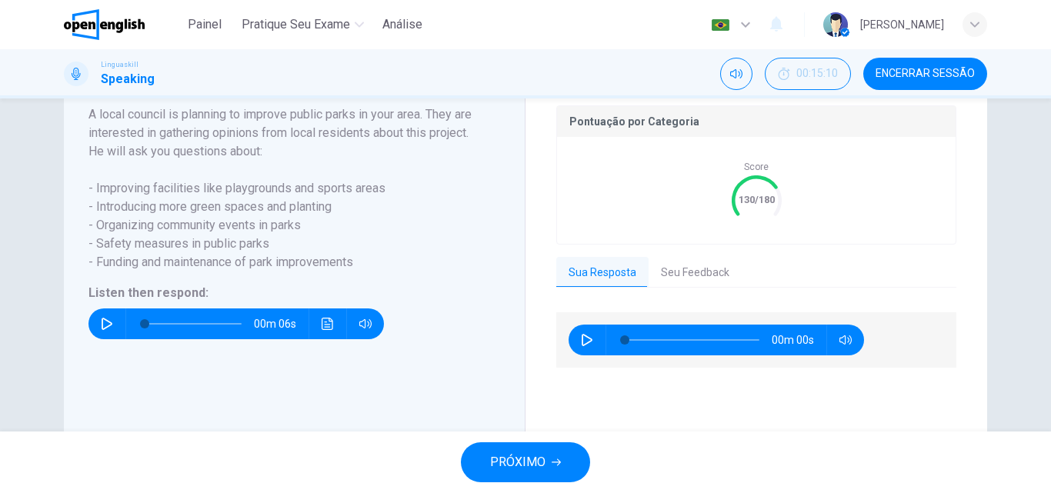
scroll to position [339, 0]
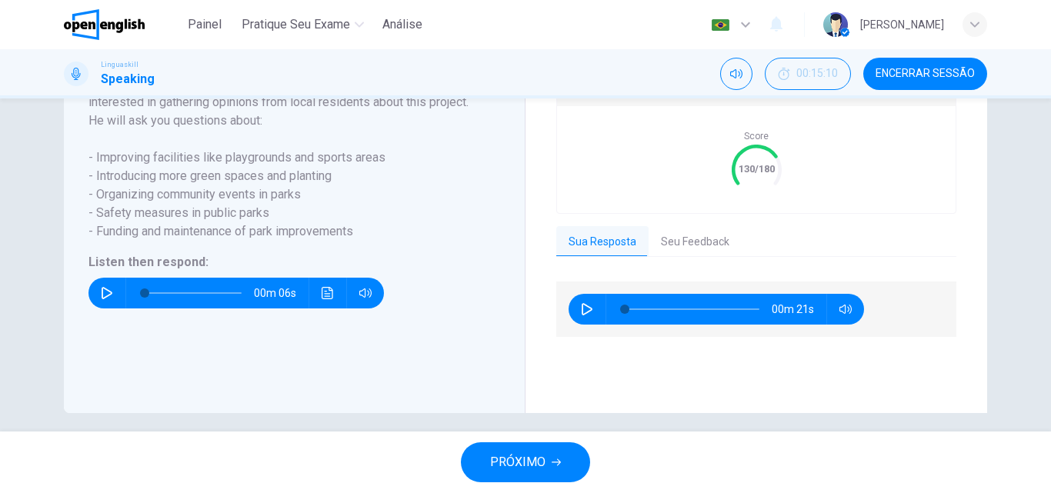
click at [537, 458] on span "PRÓXIMO" at bounding box center [517, 463] width 55 height 22
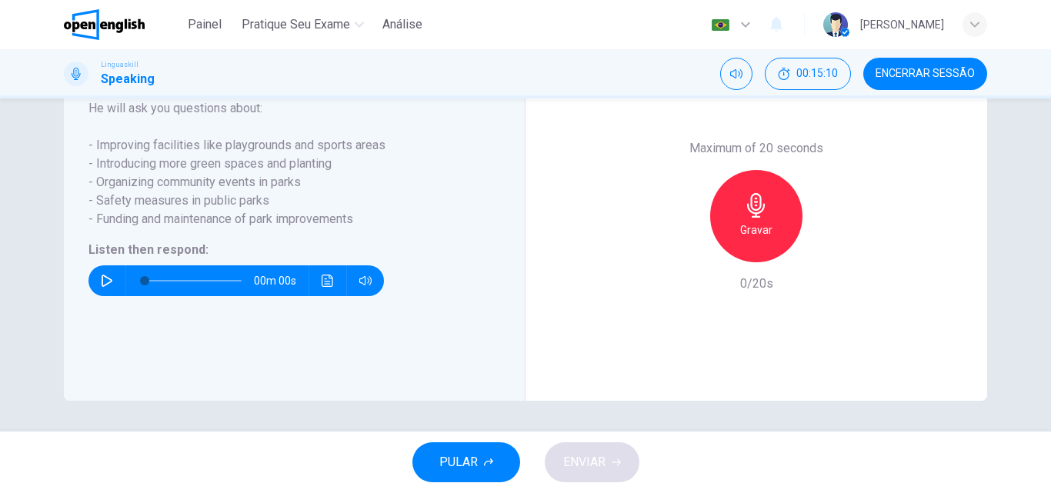
scroll to position [308, 0]
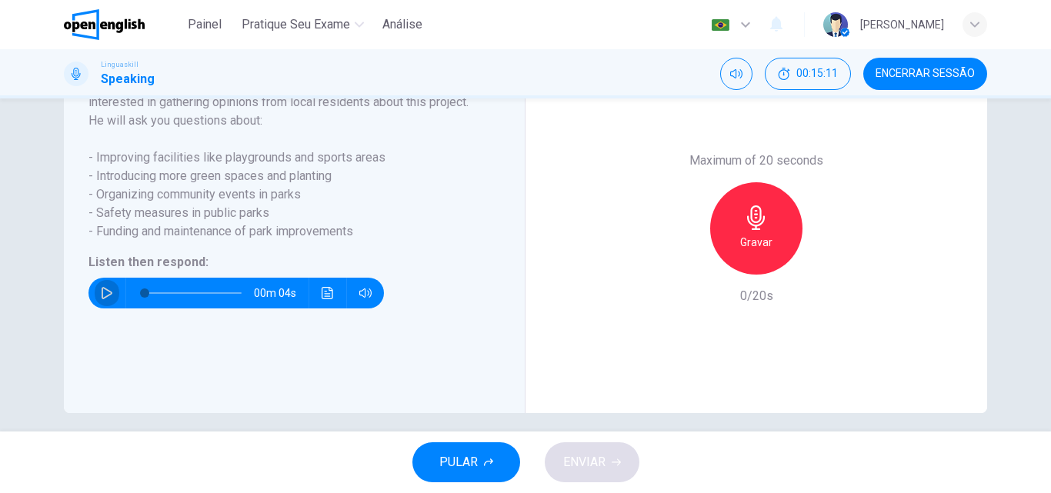
click at [102, 299] on icon "button" at bounding box center [107, 293] width 12 height 12
click at [111, 309] on button "button" at bounding box center [107, 293] width 25 height 31
click at [734, 249] on div "Gravar" at bounding box center [756, 228] width 92 height 92
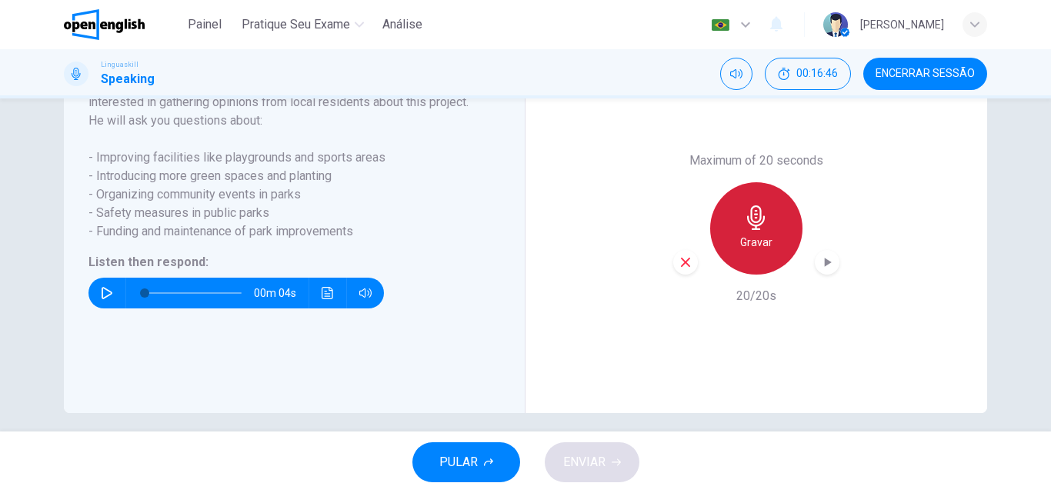
click at [728, 259] on div "Gravar" at bounding box center [756, 228] width 92 height 92
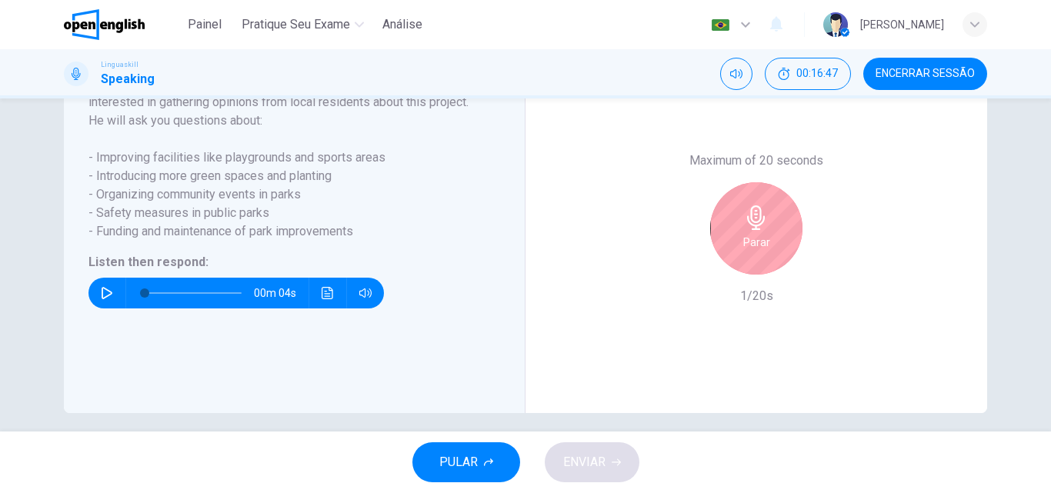
click at [737, 256] on div "Parar" at bounding box center [756, 228] width 92 height 92
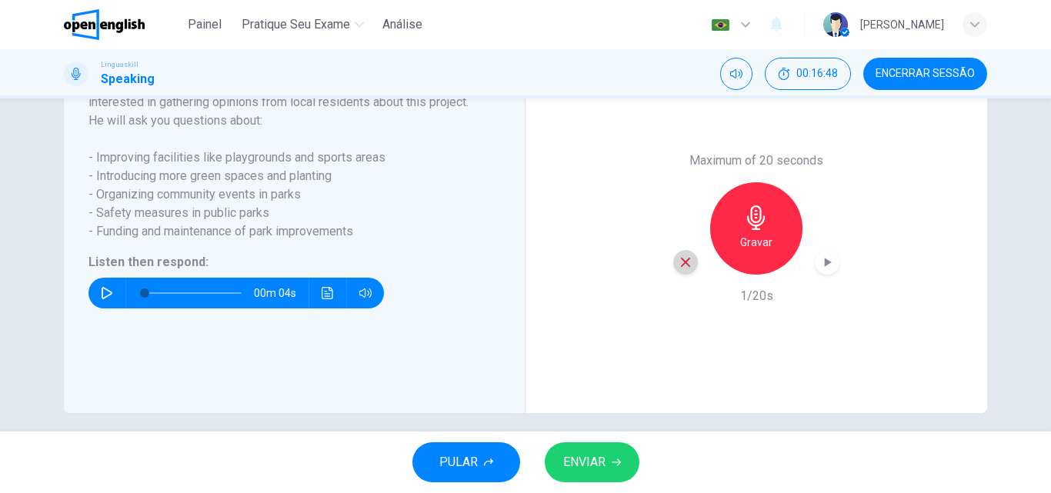
click at [681, 267] on icon "button" at bounding box center [685, 262] width 9 height 9
click at [765, 239] on div "Gravar" at bounding box center [756, 228] width 92 height 92
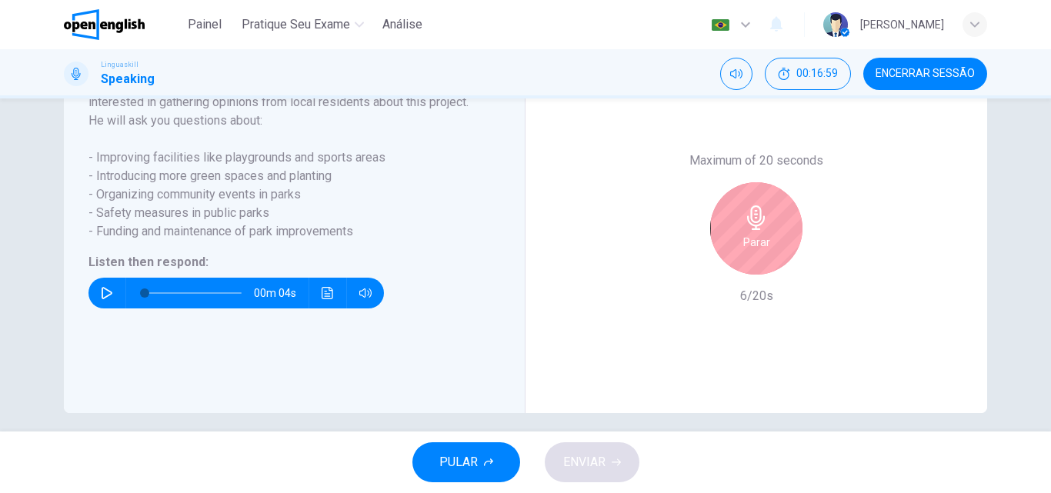
click at [780, 229] on div "Parar" at bounding box center [756, 228] width 92 height 92
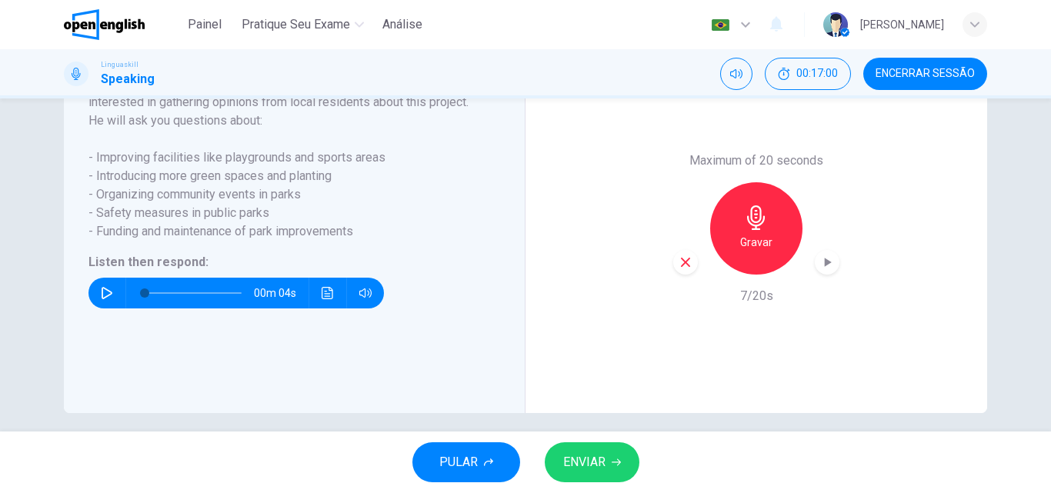
click at [688, 269] on icon "button" at bounding box center [686, 263] width 14 height 14
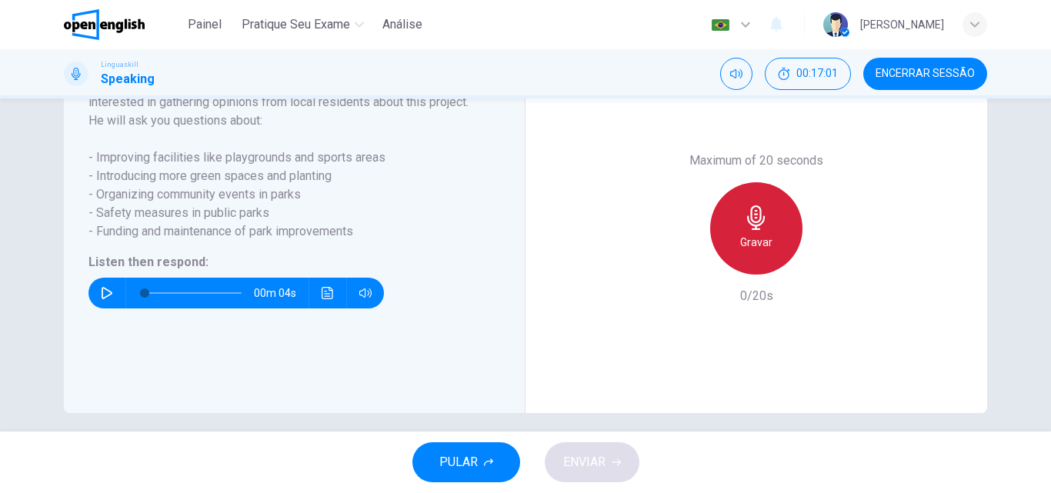
click at [753, 252] on h6 "Gravar" at bounding box center [756, 242] width 32 height 18
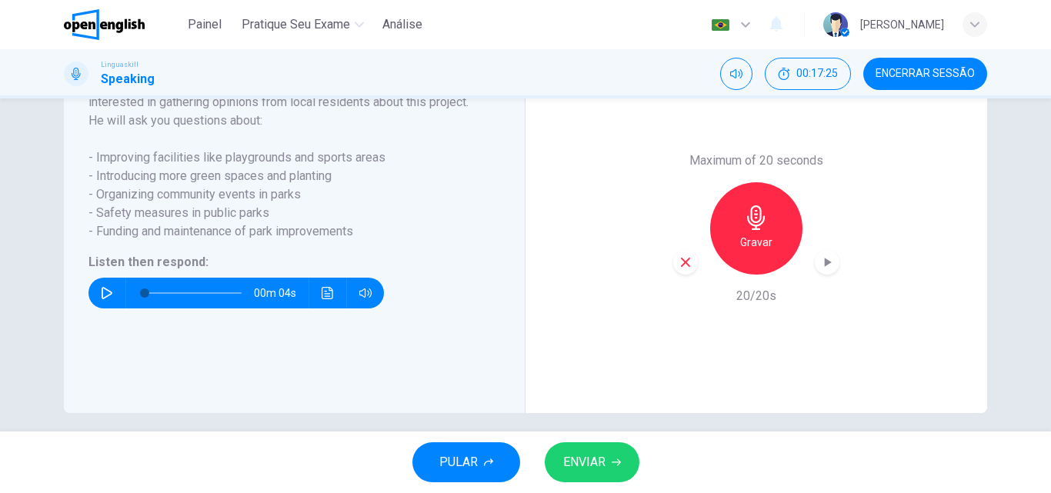
click at [611, 456] on button "ENVIAR" at bounding box center [592, 463] width 95 height 40
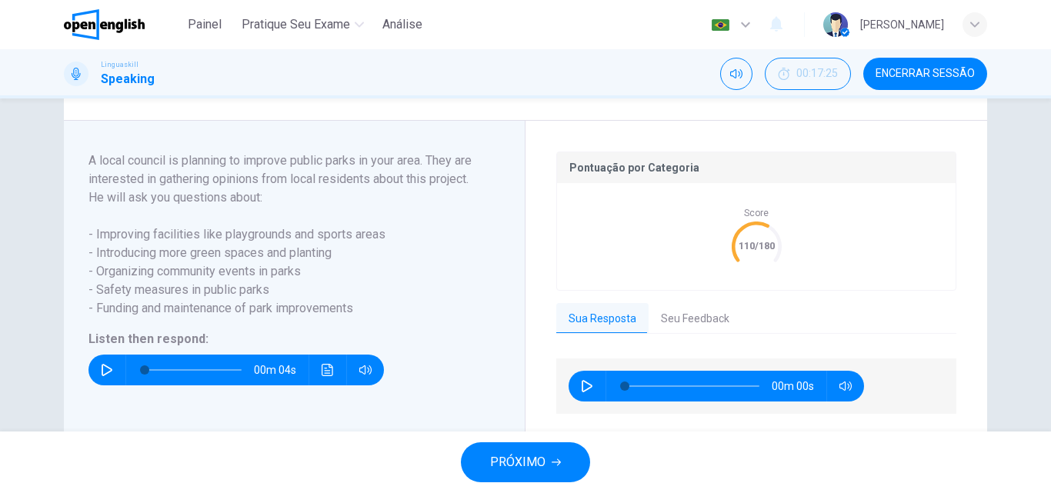
scroll to position [369, 0]
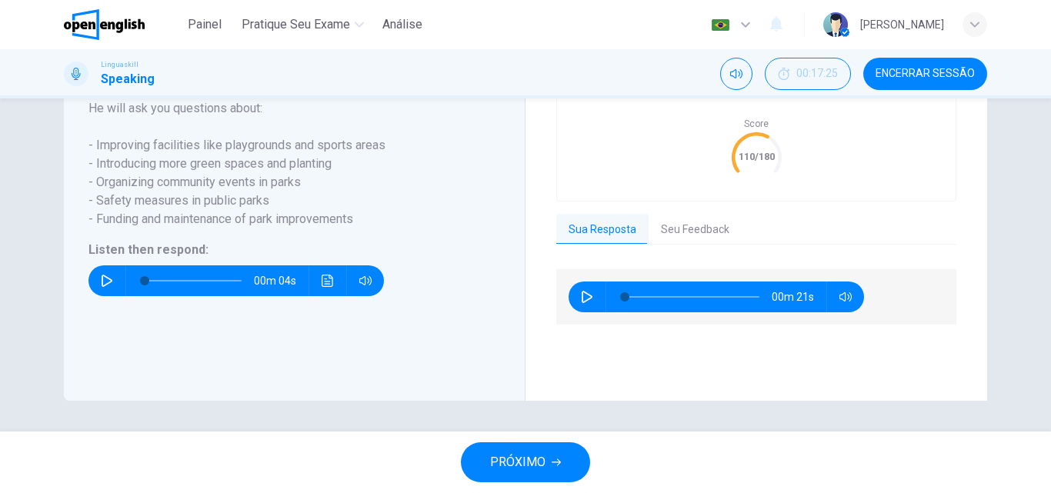
click at [684, 236] on button "Seu Feedback" at bounding box center [695, 230] width 93 height 32
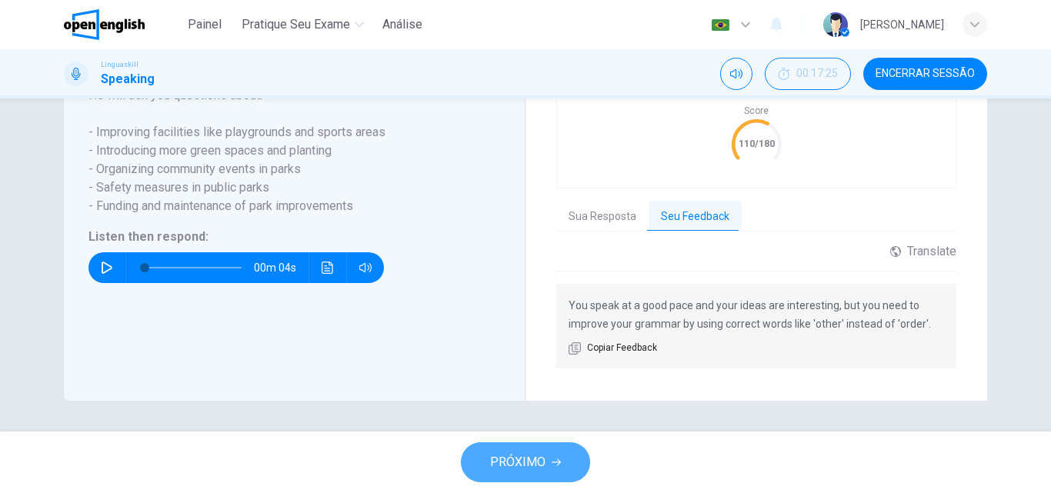
click at [545, 456] on span "PRÓXIMO" at bounding box center [517, 463] width 55 height 22
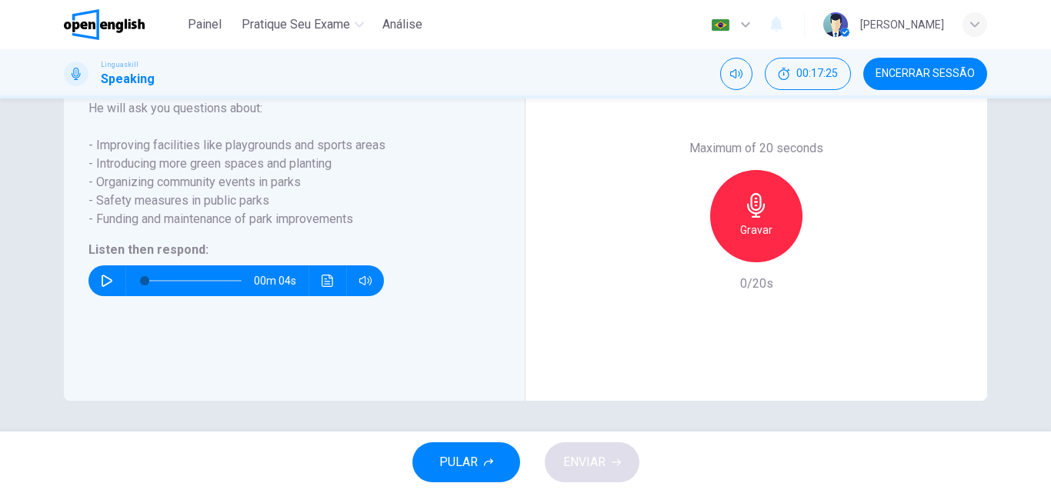
scroll to position [262, 0]
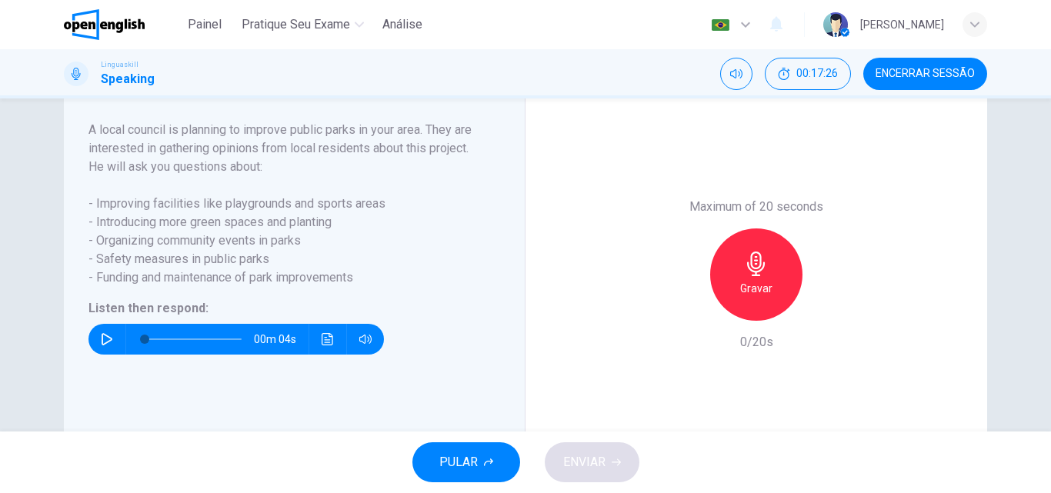
click at [95, 355] on button "button" at bounding box center [107, 339] width 25 height 31
click at [747, 296] on div "Gravar" at bounding box center [756, 275] width 92 height 92
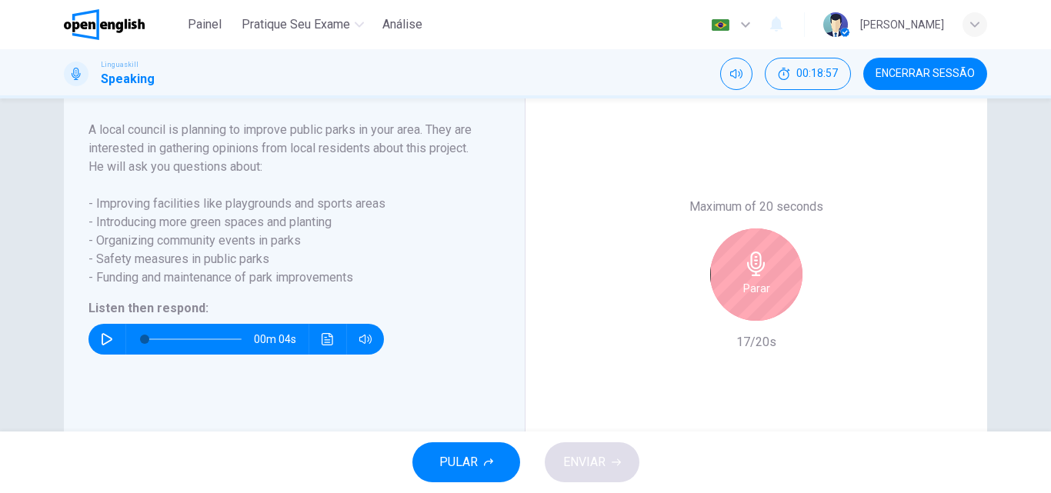
click at [762, 266] on div "Parar" at bounding box center [756, 275] width 92 height 92
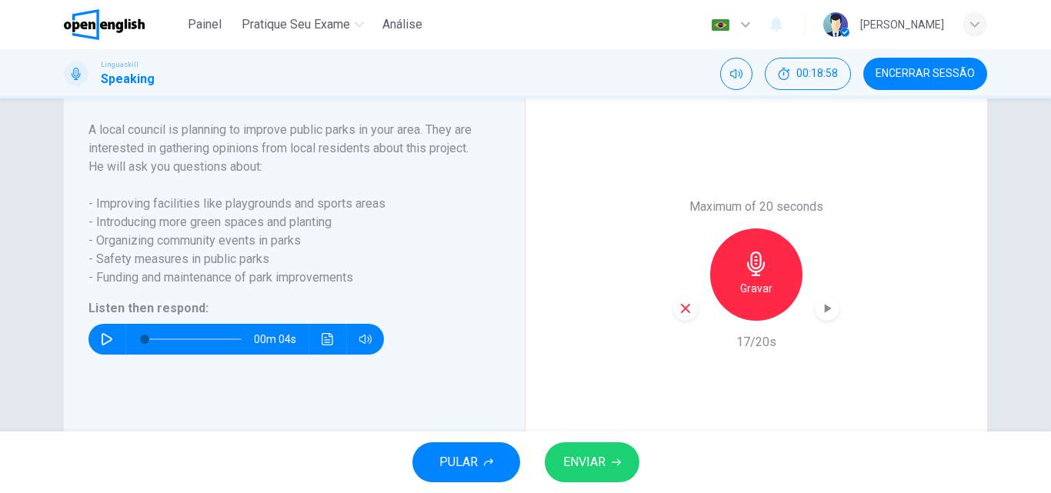
click at [586, 473] on span "ENVIAR" at bounding box center [584, 463] width 42 height 22
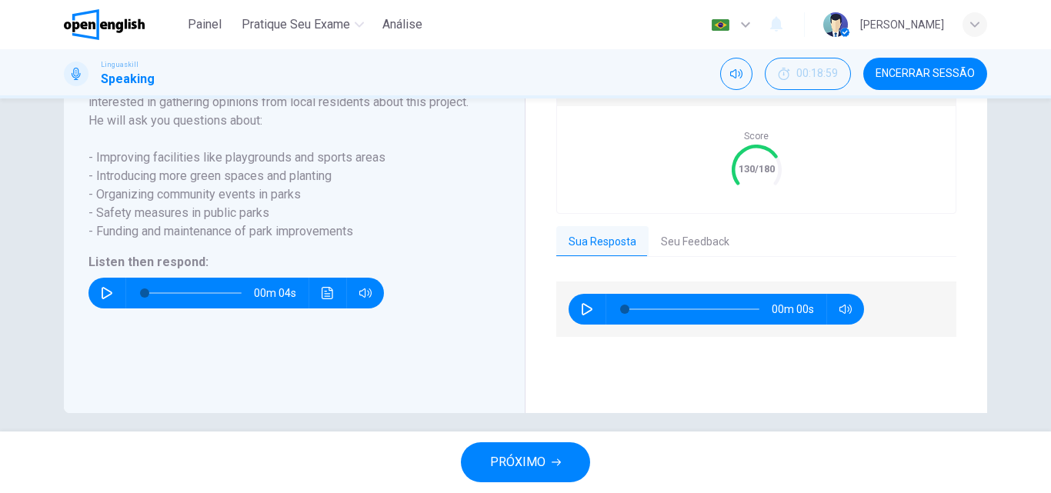
scroll to position [369, 0]
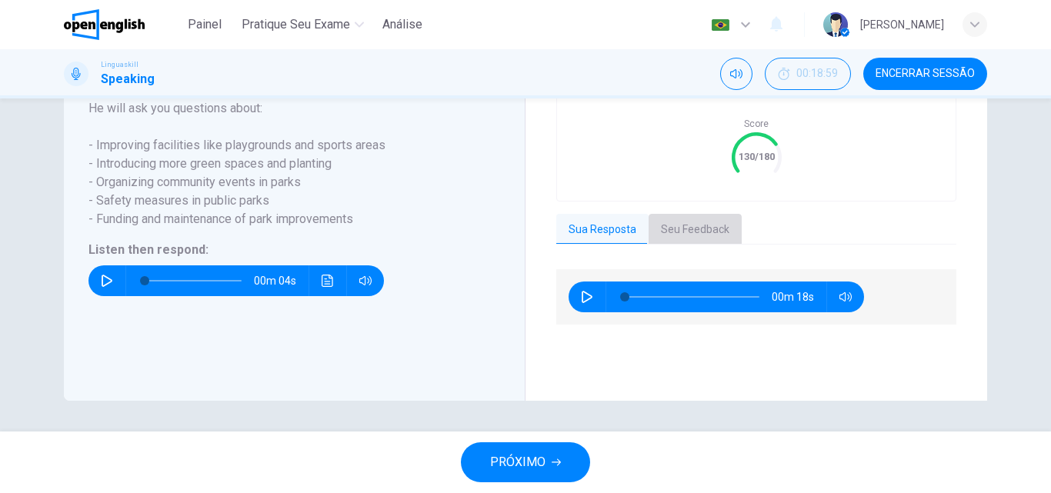
click at [673, 219] on button "Seu Feedback" at bounding box center [695, 230] width 93 height 32
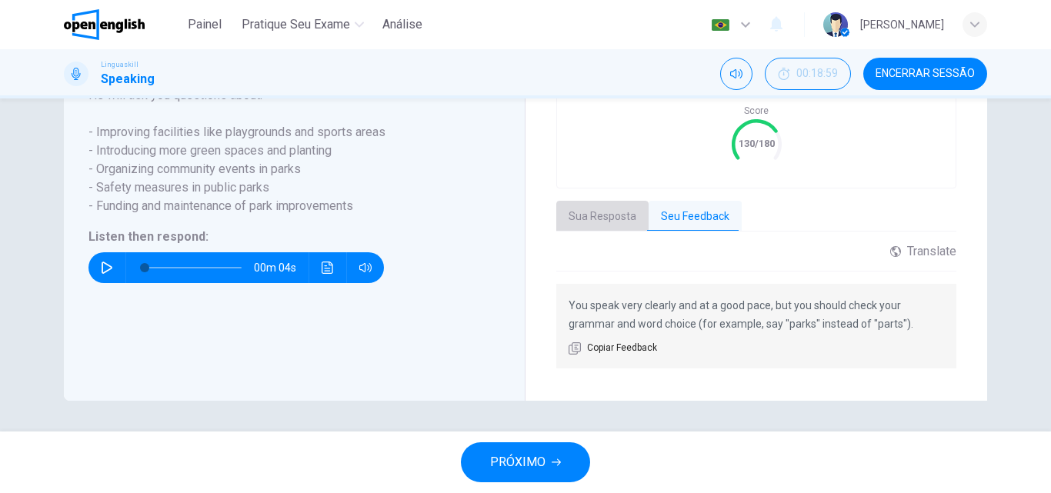
click at [583, 224] on button "Sua Resposta" at bounding box center [602, 217] width 92 height 32
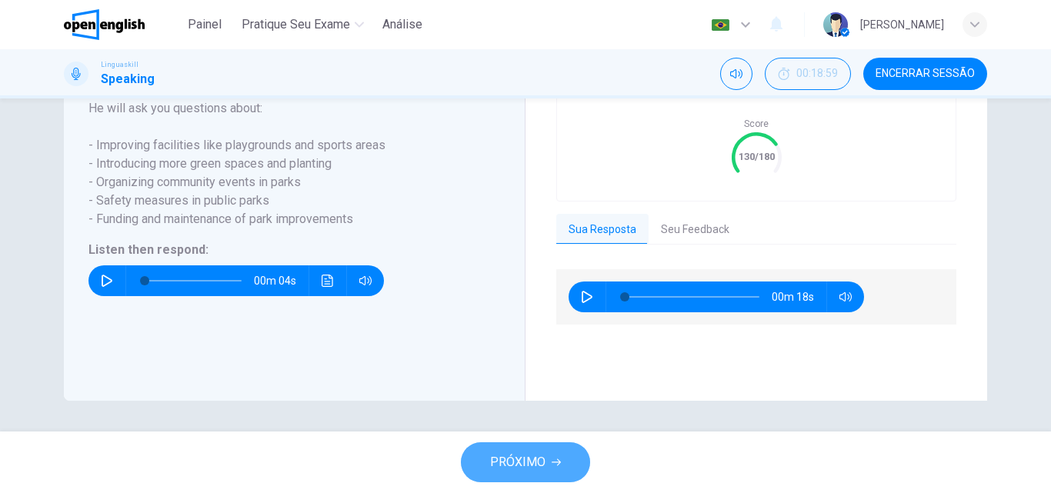
click at [506, 457] on span "PRÓXIMO" at bounding box center [517, 463] width 55 height 22
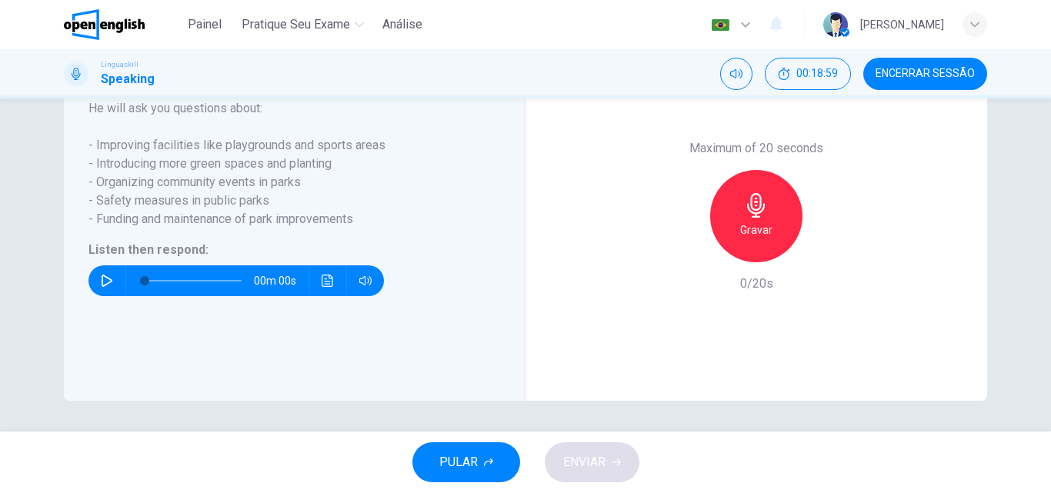
scroll to position [339, 0]
click at [108, 281] on icon "button" at bounding box center [107, 281] width 11 height 12
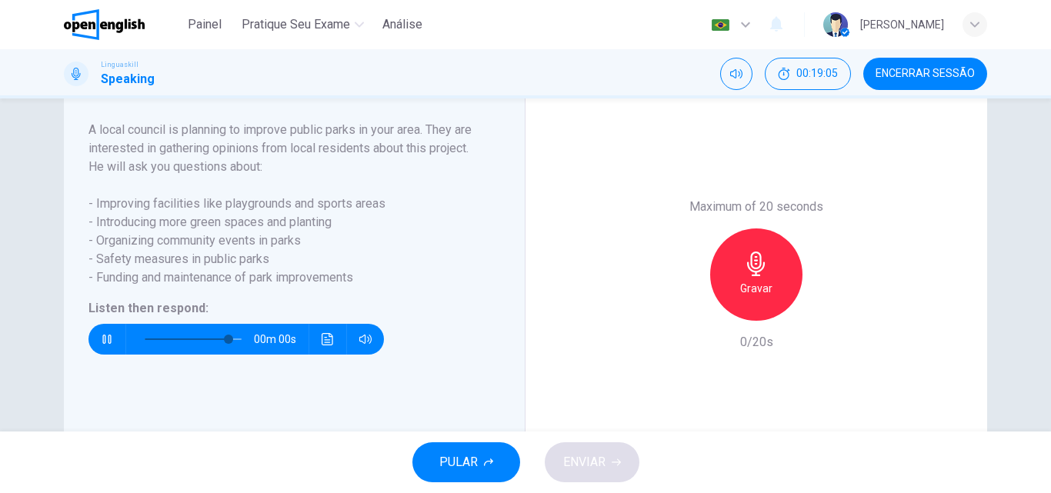
type input "*"
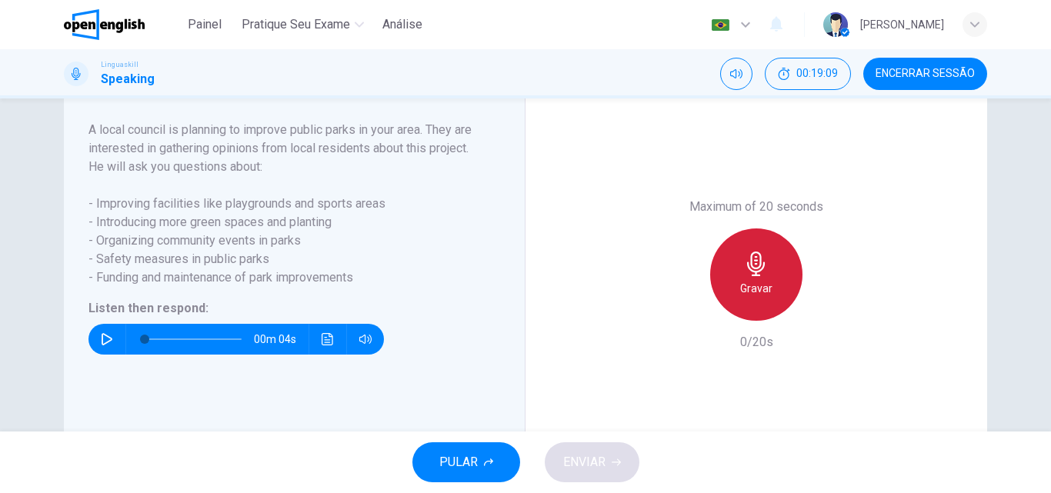
click at [744, 276] on icon "button" at bounding box center [756, 264] width 25 height 25
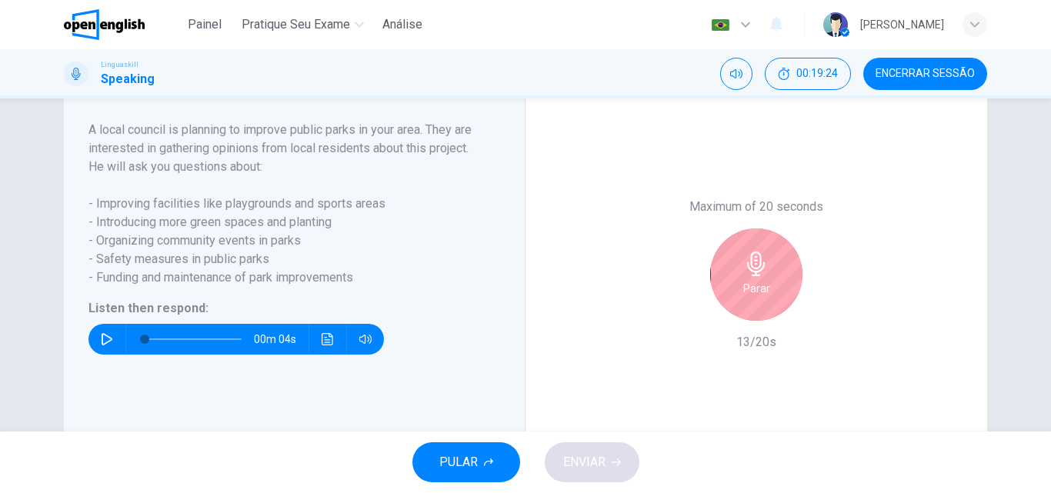
click at [775, 276] on div "Parar" at bounding box center [756, 275] width 92 height 92
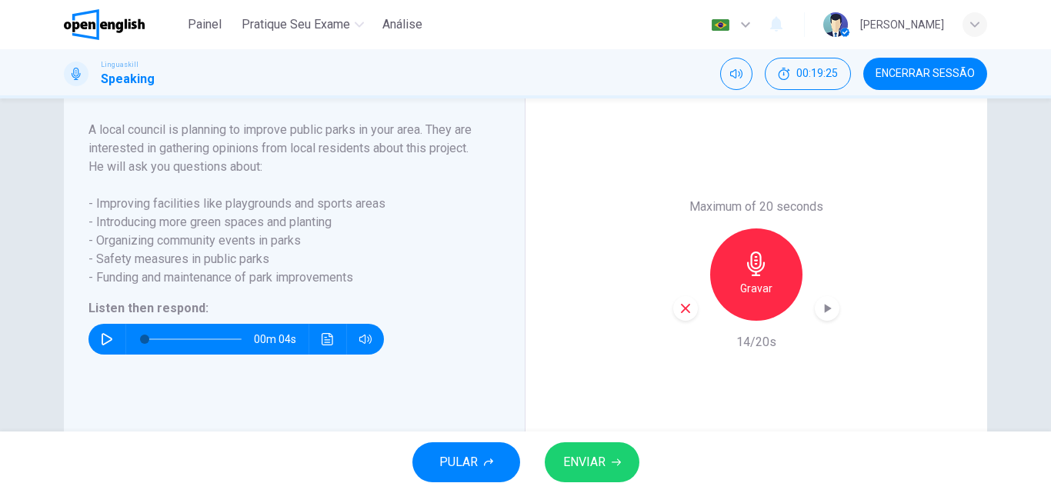
click at [687, 321] on div "button" at bounding box center [685, 308] width 25 height 25
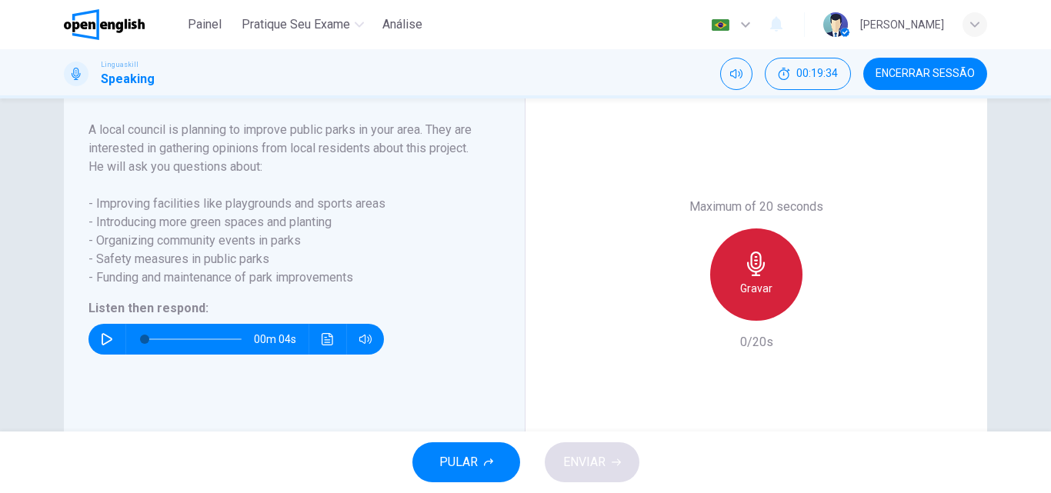
click at [760, 276] on icon "button" at bounding box center [756, 264] width 25 height 25
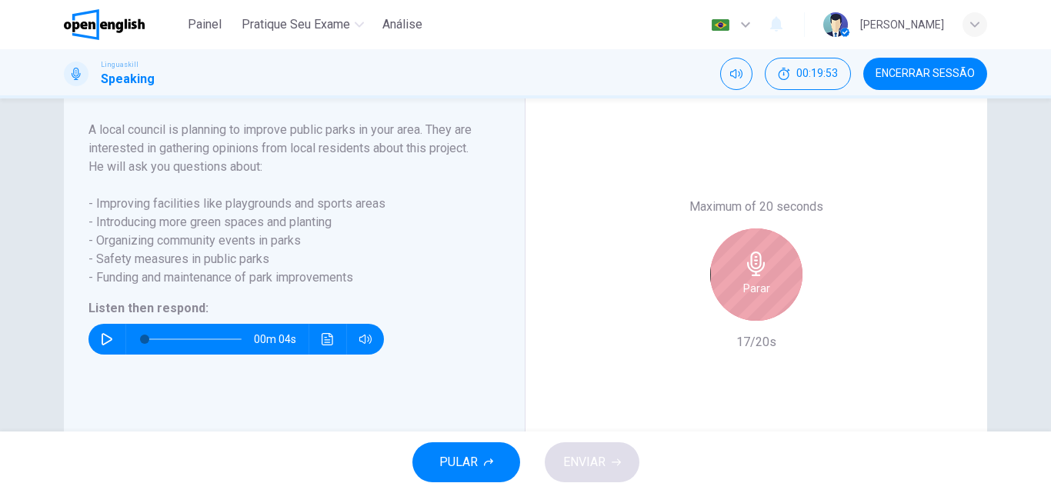
click at [762, 273] on icon "button" at bounding box center [756, 264] width 25 height 25
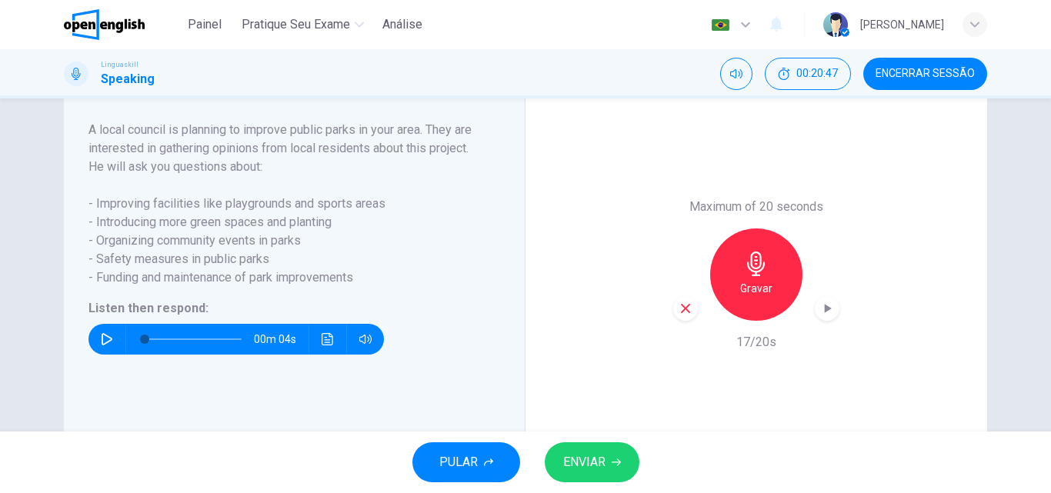
click at [754, 276] on icon "button" at bounding box center [756, 264] width 25 height 25
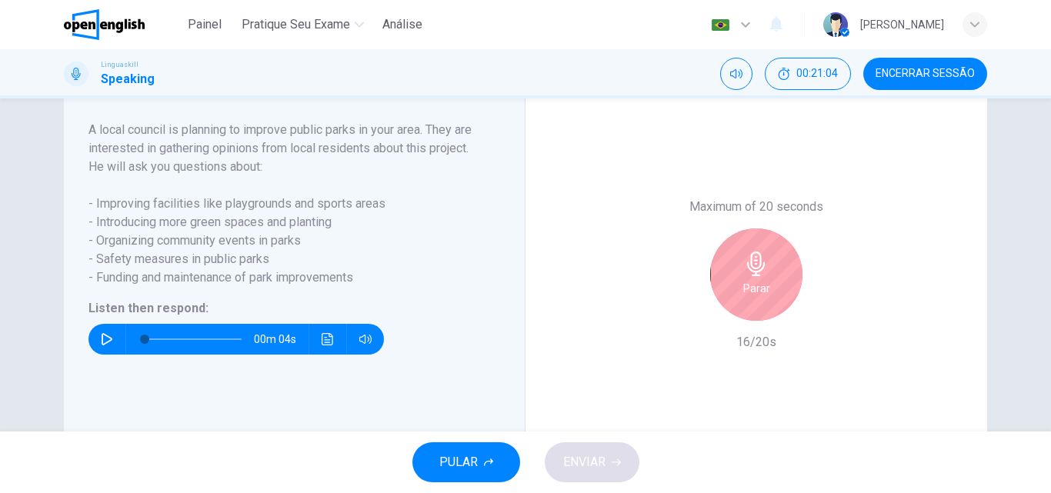
click at [809, 273] on div "Parar" at bounding box center [756, 275] width 166 height 92
click at [745, 298] on h6 "Parar" at bounding box center [757, 288] width 27 height 18
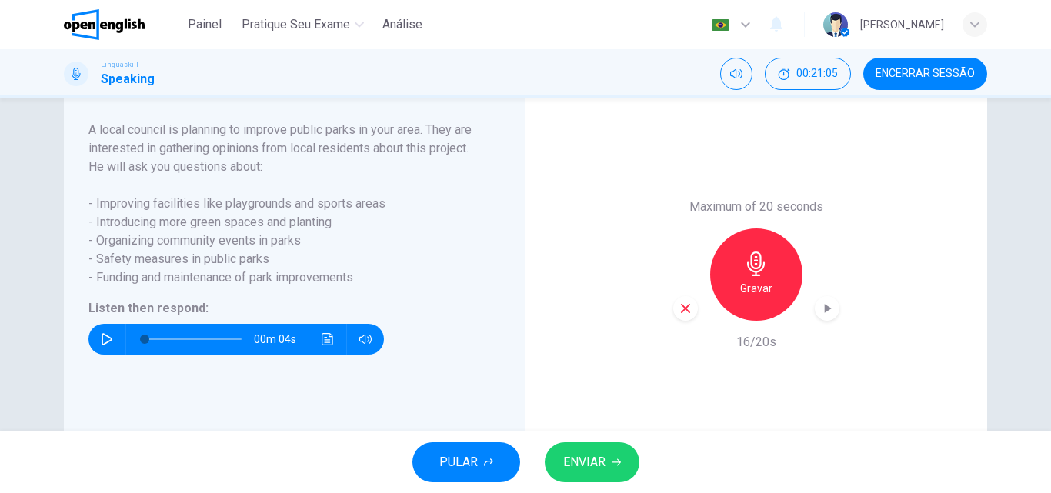
click at [680, 316] on icon "button" at bounding box center [686, 309] width 14 height 14
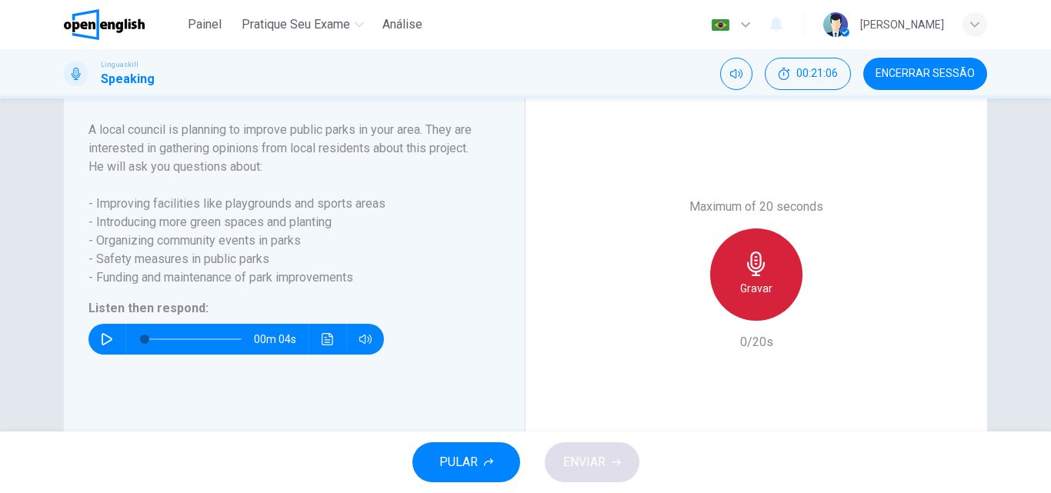
click at [753, 276] on icon "button" at bounding box center [756, 264] width 18 height 25
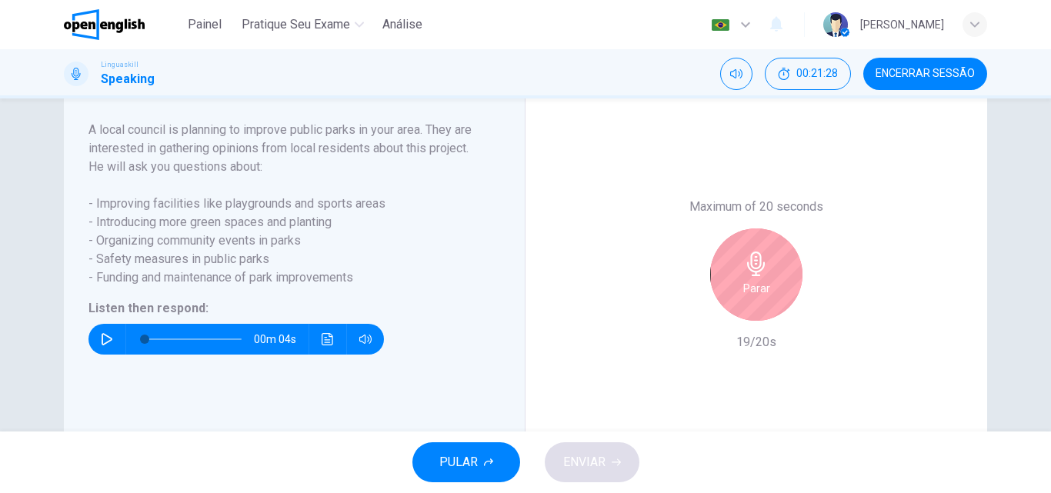
click at [753, 276] on icon "button" at bounding box center [756, 264] width 18 height 25
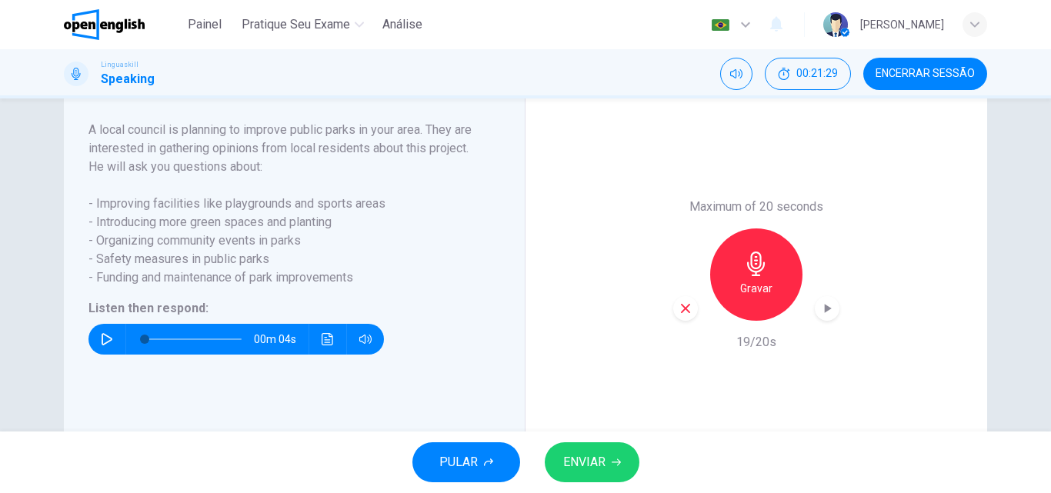
click at [573, 452] on span "ENVIAR" at bounding box center [584, 463] width 42 height 22
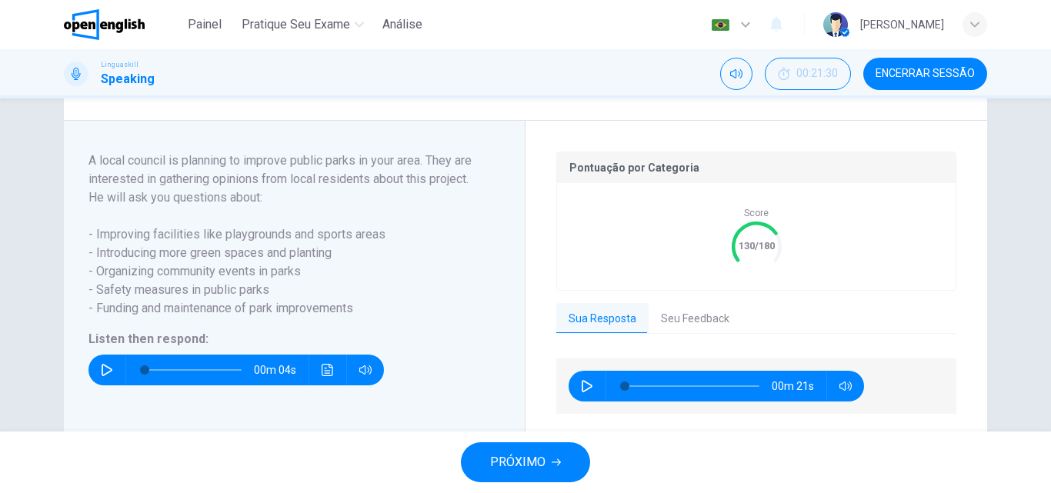
scroll to position [339, 0]
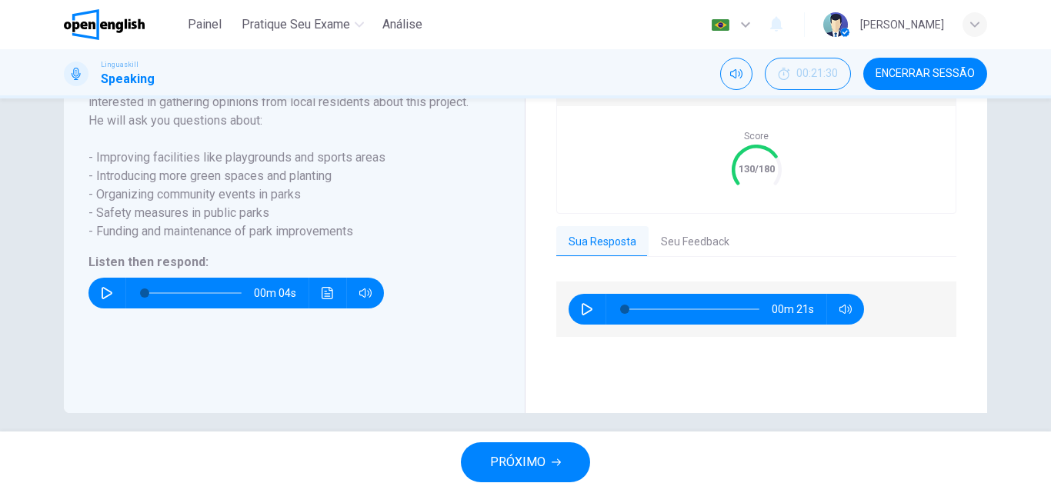
click at [530, 464] on span "PRÓXIMO" at bounding box center [517, 463] width 55 height 22
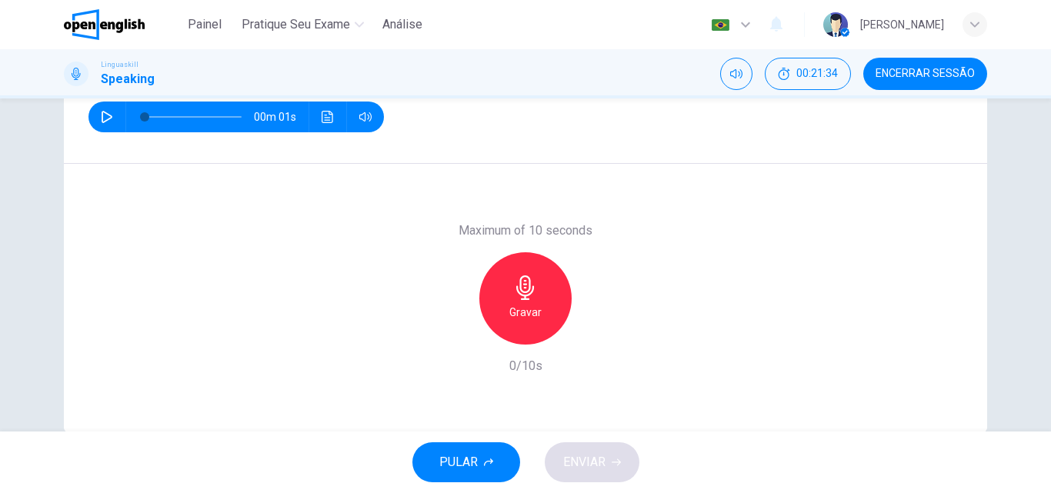
scroll to position [154, 0]
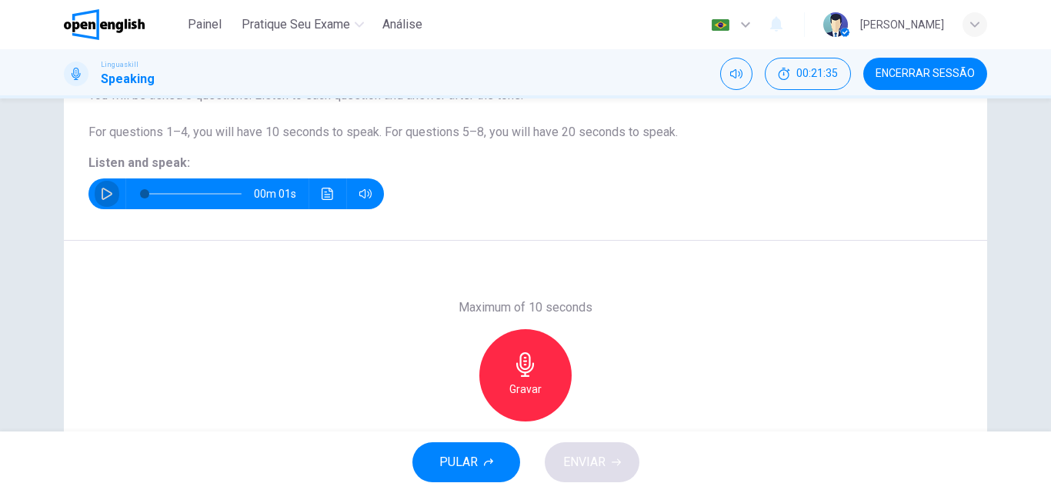
click at [105, 195] on icon "button" at bounding box center [107, 194] width 12 height 12
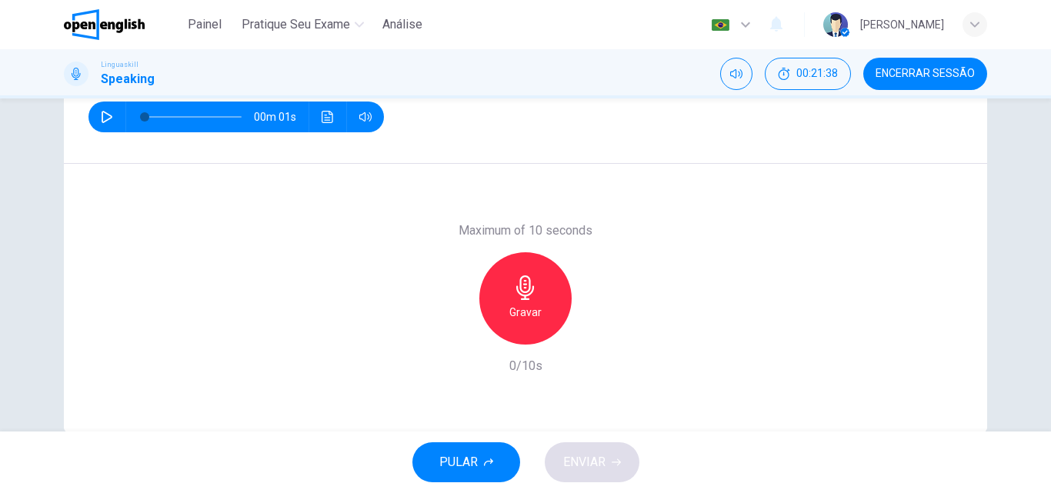
click at [507, 279] on div "Gravar" at bounding box center [526, 298] width 92 height 92
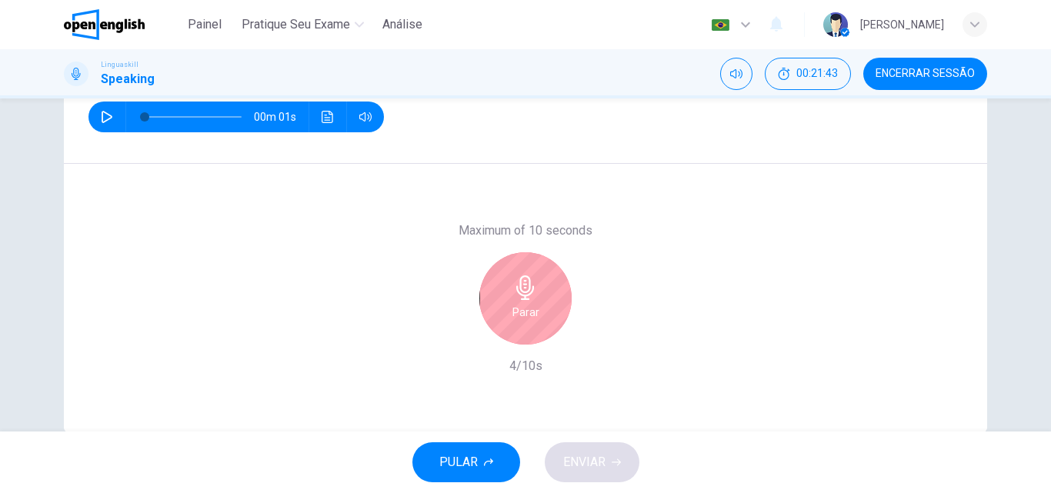
click at [536, 276] on div "Parar" at bounding box center [526, 298] width 92 height 92
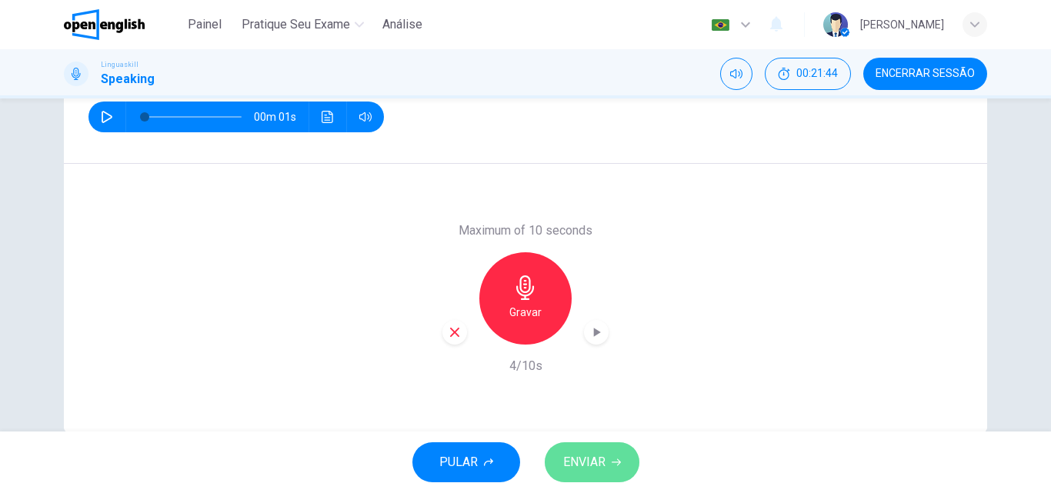
click at [589, 465] on span "ENVIAR" at bounding box center [584, 463] width 42 height 22
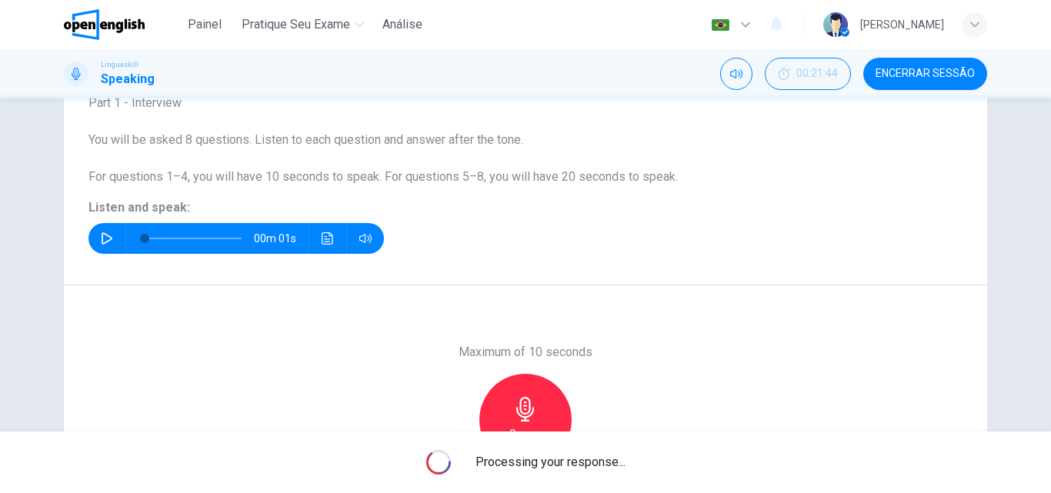
scroll to position [186, 0]
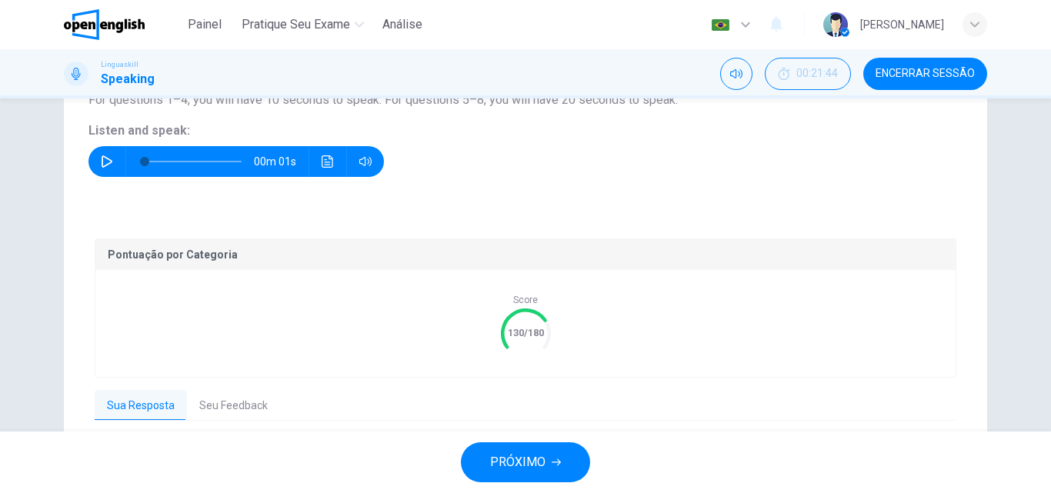
click at [206, 392] on button "Seu Feedback" at bounding box center [233, 406] width 93 height 32
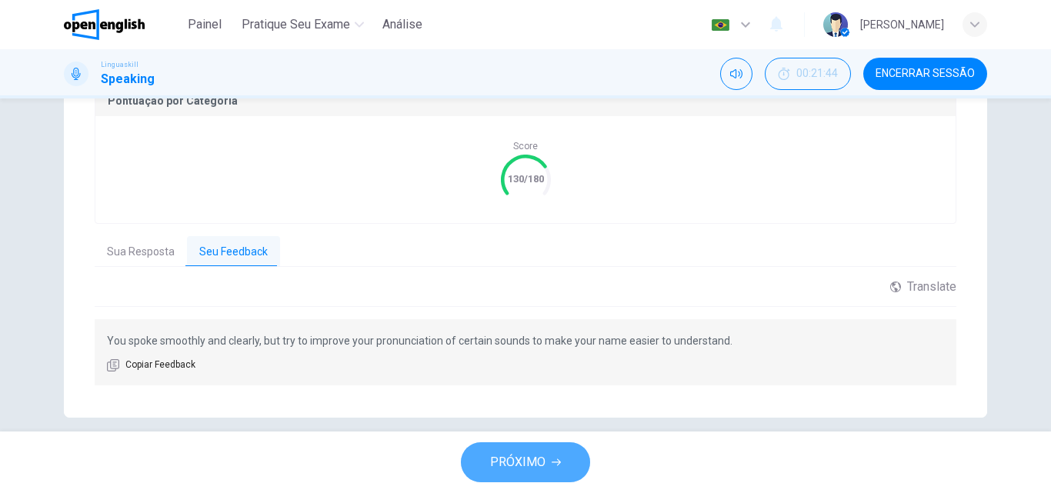
click at [538, 466] on span "PRÓXIMO" at bounding box center [517, 463] width 55 height 22
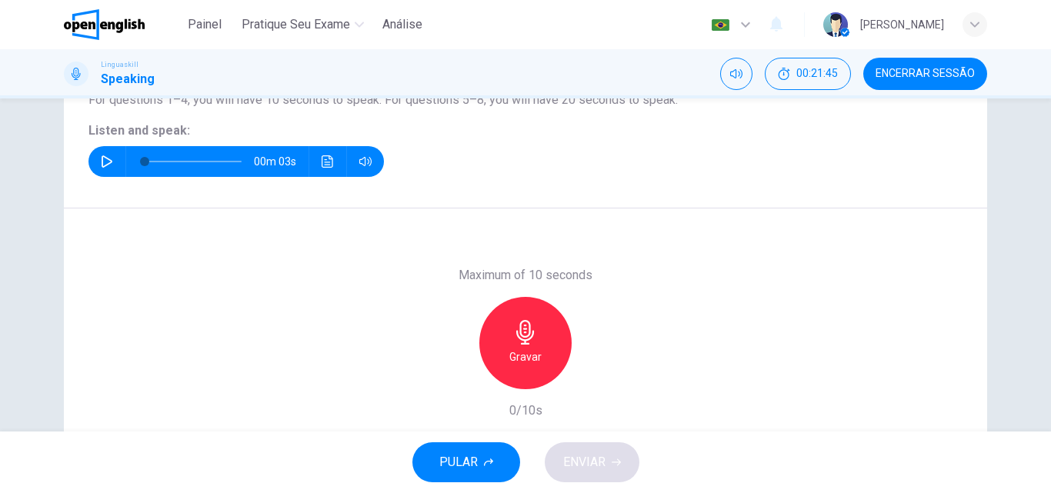
scroll to position [109, 0]
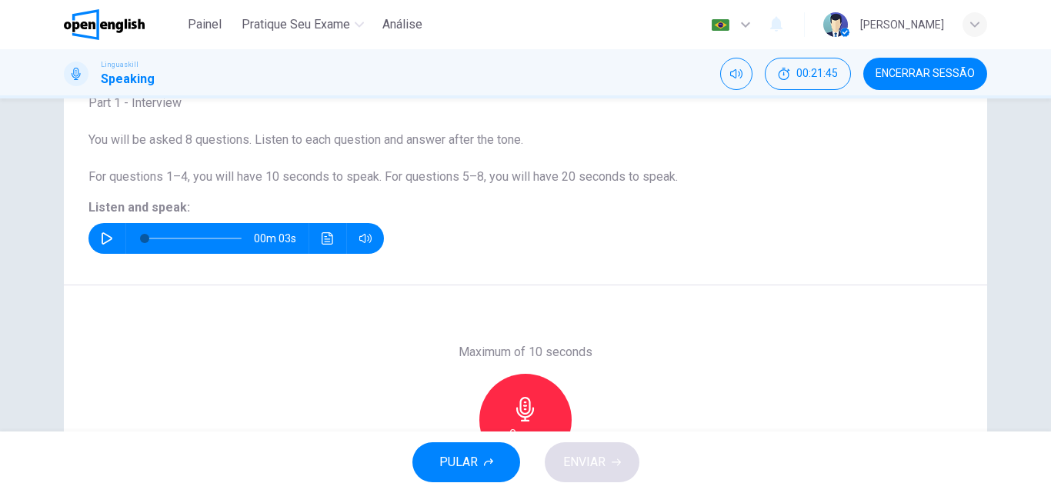
click at [101, 235] on icon "button" at bounding box center [107, 238] width 12 height 12
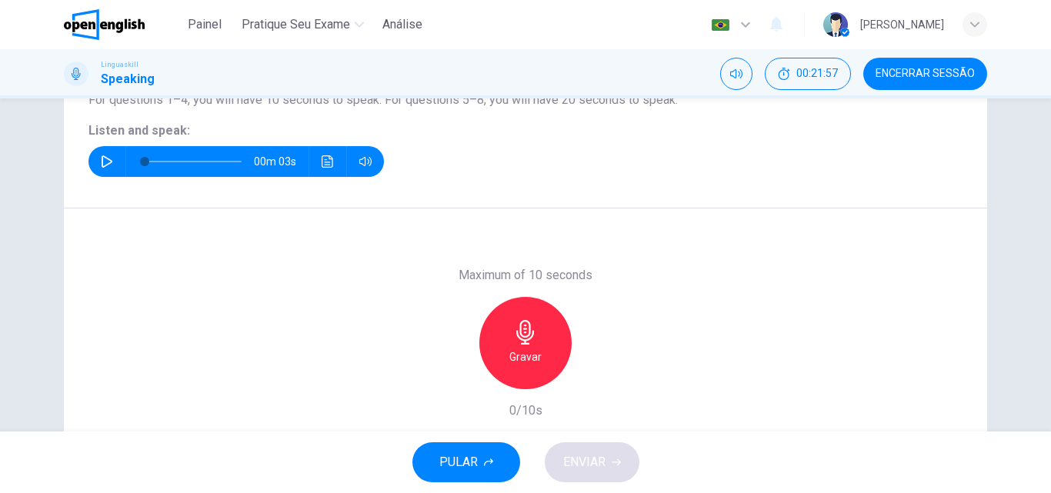
click at [525, 347] on div "Gravar" at bounding box center [526, 343] width 92 height 92
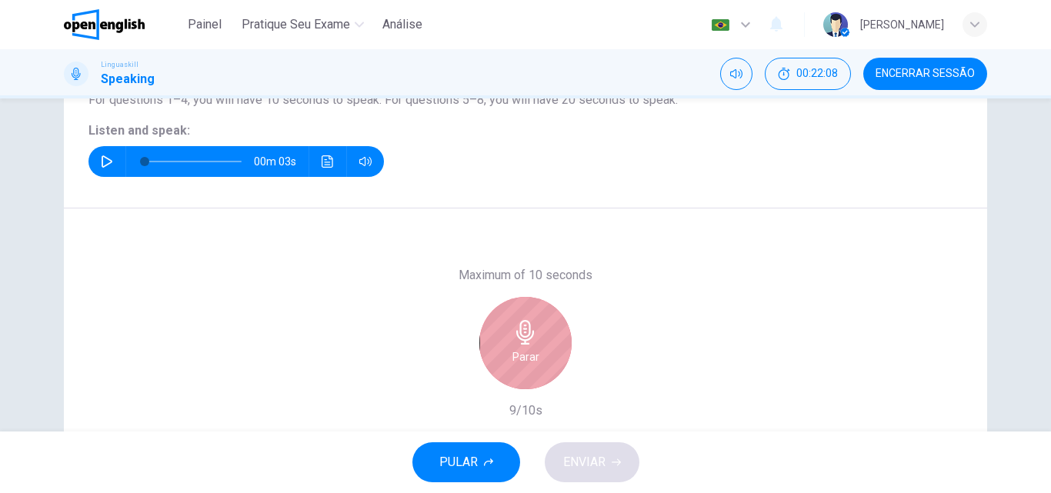
click at [540, 316] on div "Parar" at bounding box center [526, 343] width 92 height 92
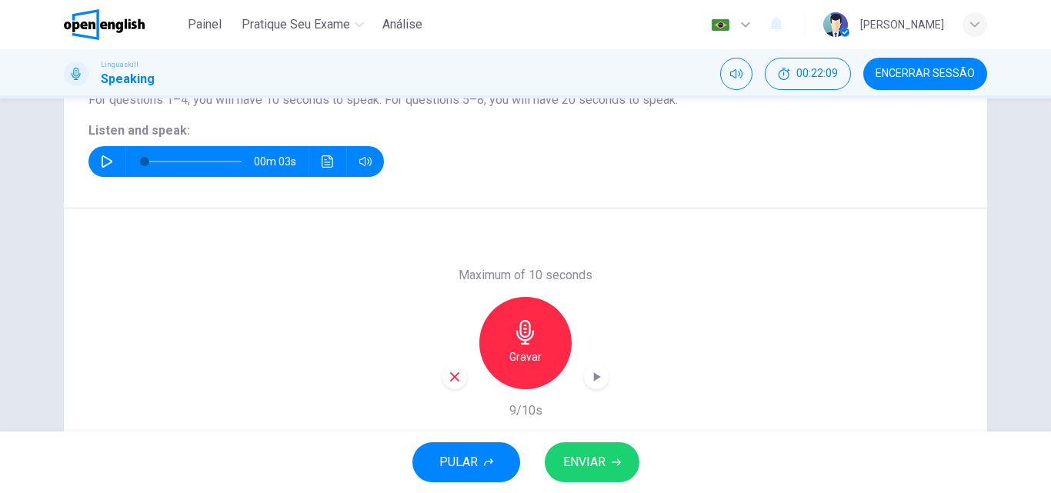
click at [578, 377] on div "Gravar" at bounding box center [526, 343] width 166 height 92
click at [584, 377] on div "button" at bounding box center [596, 377] width 25 height 25
click at [448, 376] on icon "button" at bounding box center [455, 377] width 14 height 14
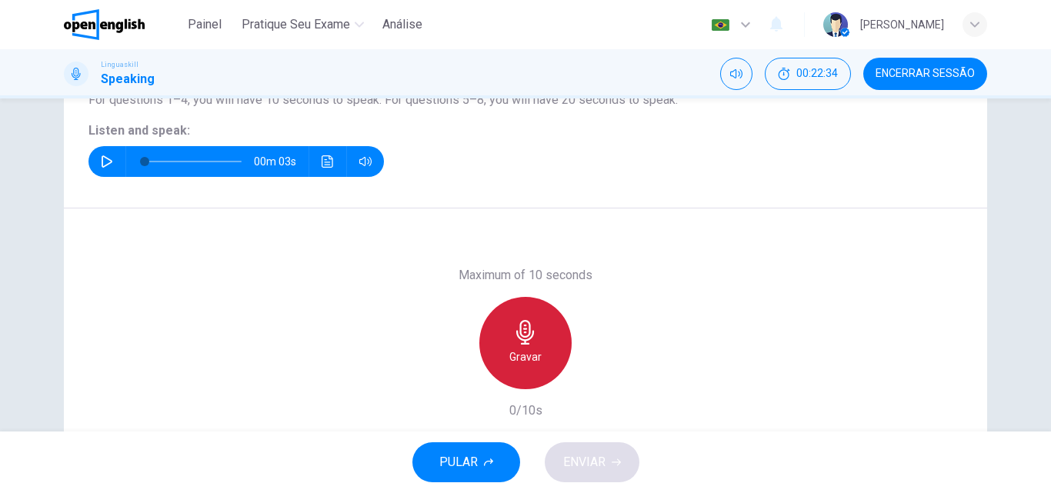
click at [520, 344] on icon "button" at bounding box center [525, 332] width 18 height 25
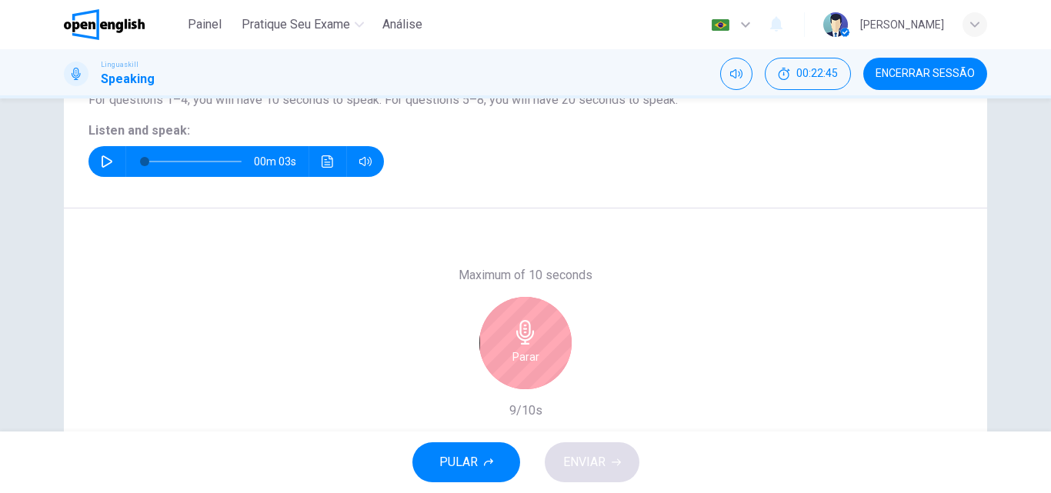
click at [493, 306] on div "Parar" at bounding box center [526, 343] width 166 height 92
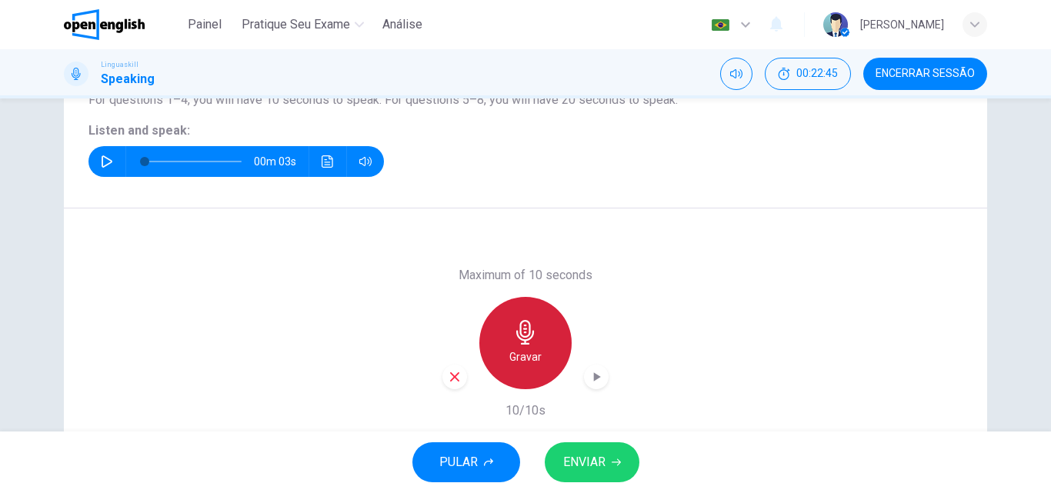
click at [523, 333] on icon "button" at bounding box center [525, 332] width 25 height 25
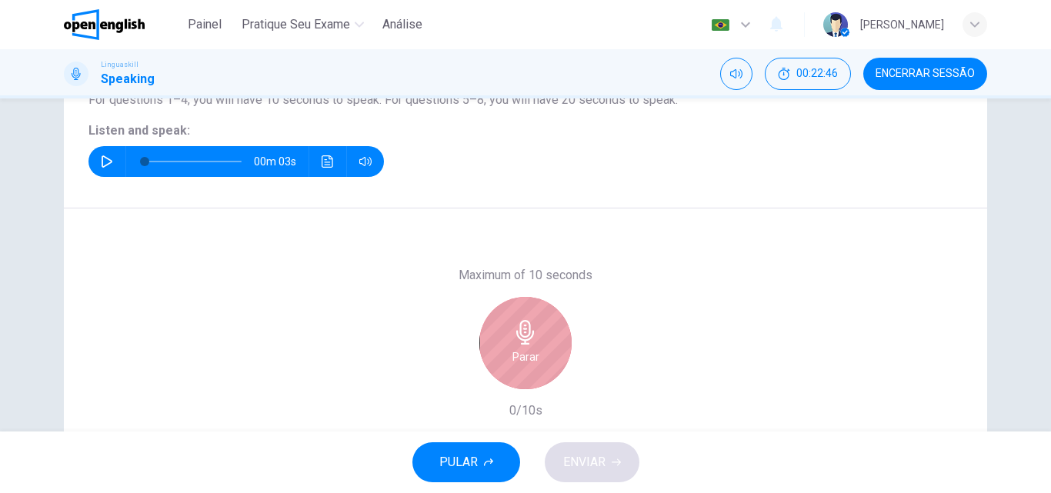
click at [529, 342] on icon "button" at bounding box center [525, 332] width 25 height 25
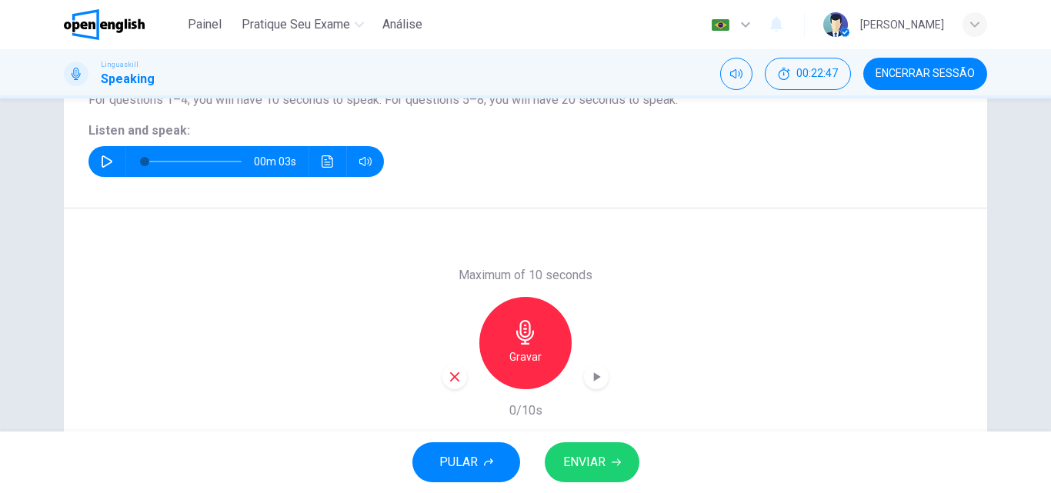
click at [460, 375] on div "button" at bounding box center [455, 377] width 25 height 25
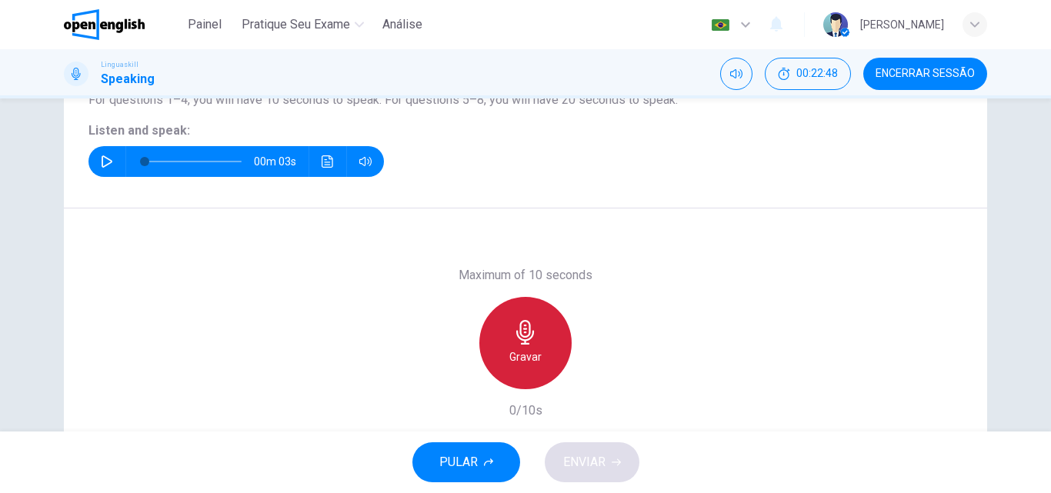
click at [538, 356] on div "Gravar" at bounding box center [526, 343] width 92 height 92
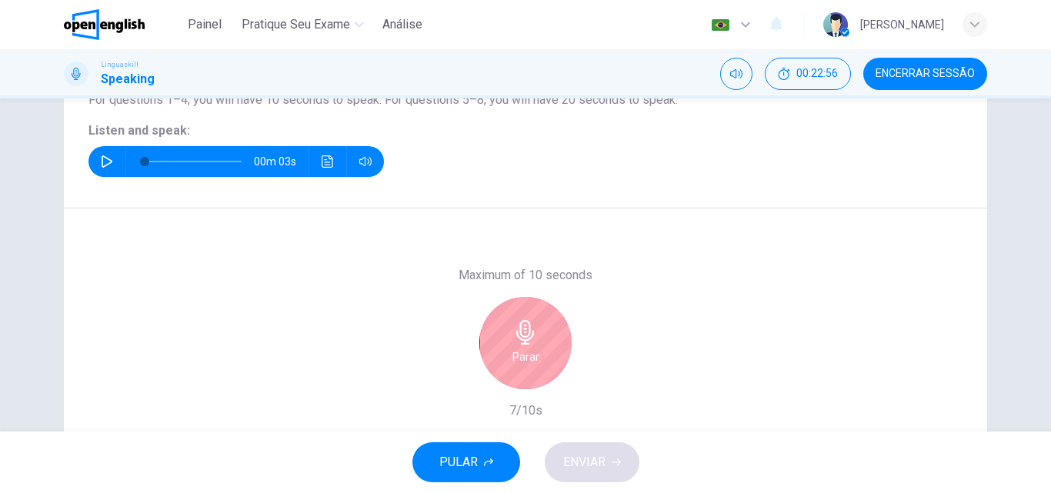
click at [525, 336] on icon "button" at bounding box center [525, 332] width 18 height 25
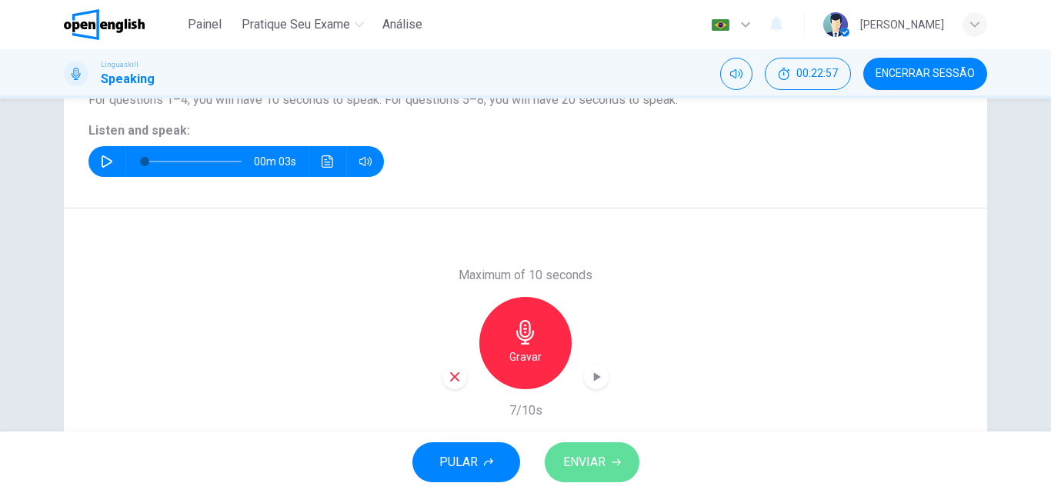
click at [599, 458] on span "ENVIAR" at bounding box center [584, 463] width 42 height 22
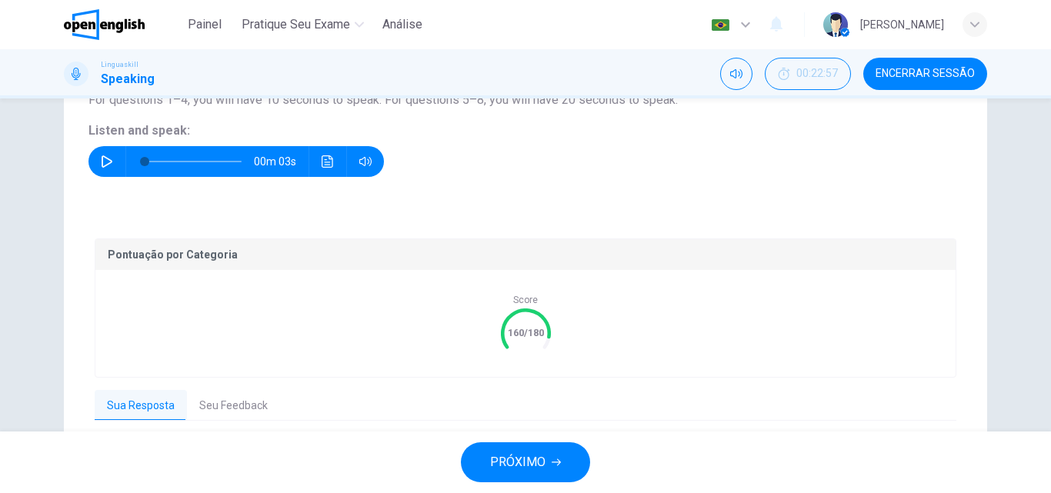
scroll to position [263, 0]
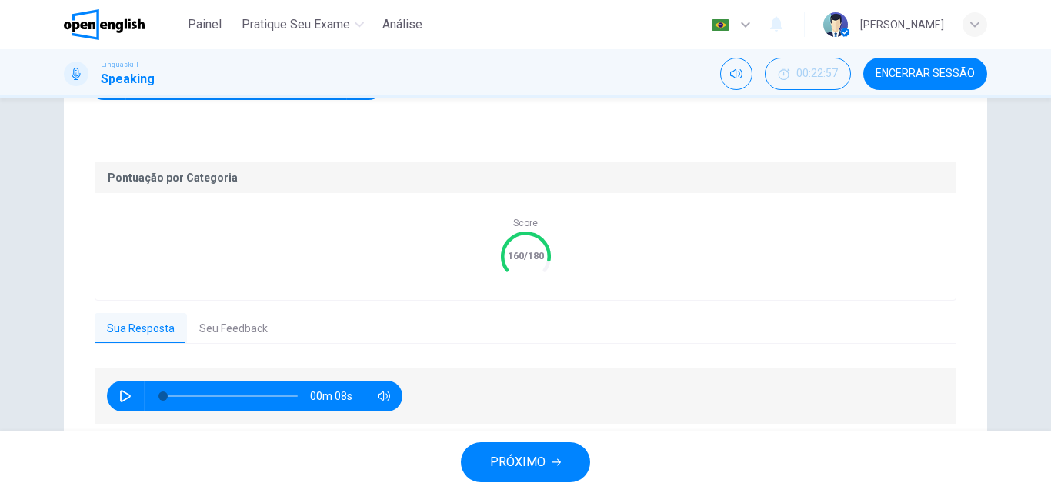
click at [530, 456] on span "PRÓXIMO" at bounding box center [517, 463] width 55 height 22
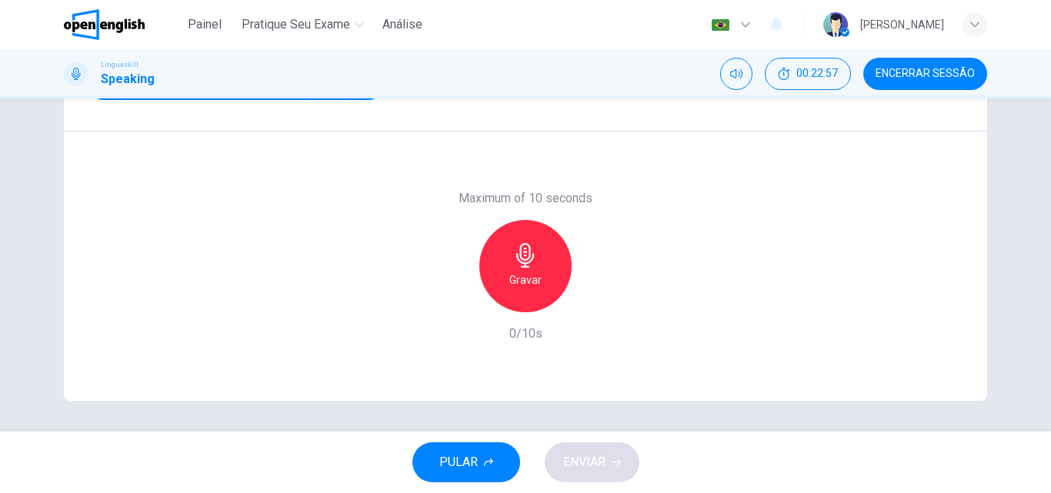
scroll to position [186, 0]
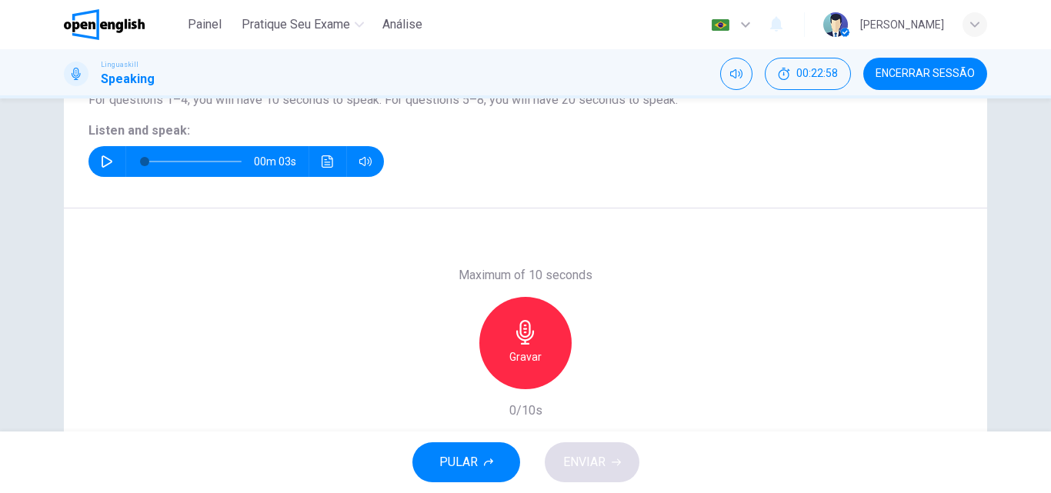
click at [95, 162] on button "button" at bounding box center [107, 161] width 25 height 31
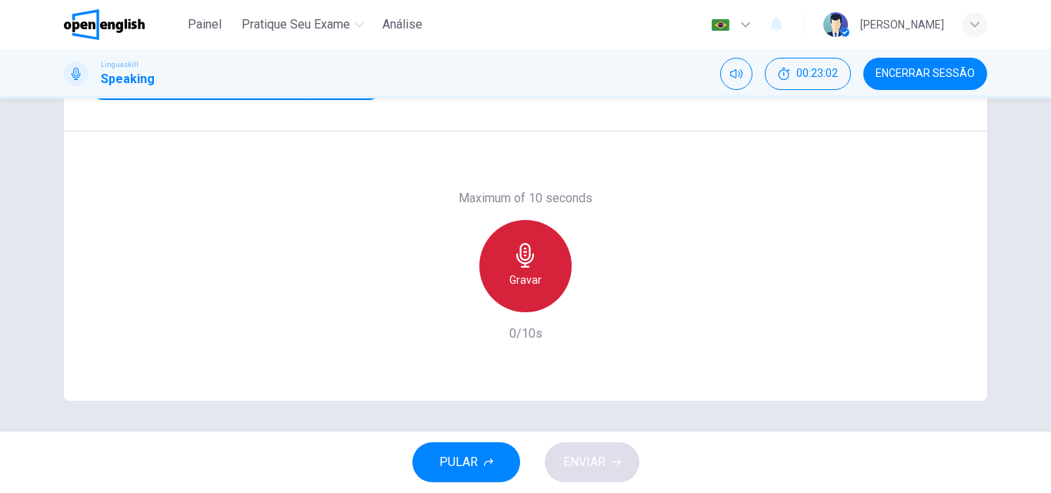
click at [519, 262] on icon "button" at bounding box center [525, 255] width 25 height 25
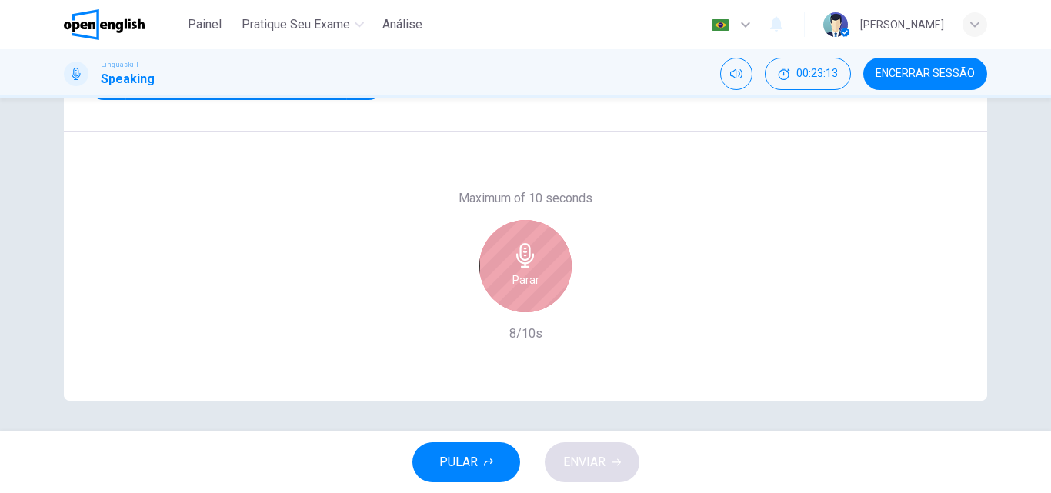
click at [520, 261] on icon "button" at bounding box center [525, 255] width 25 height 25
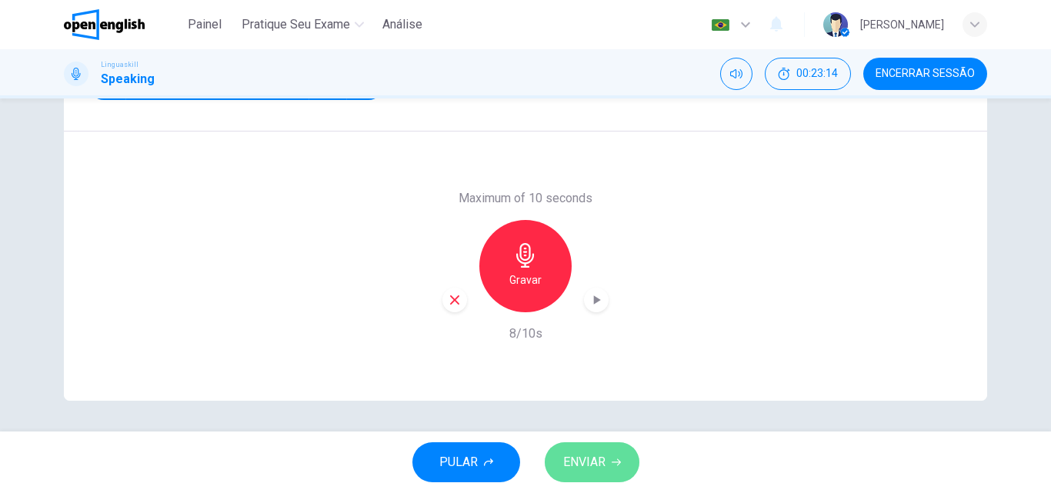
click at [600, 469] on span "ENVIAR" at bounding box center [584, 463] width 42 height 22
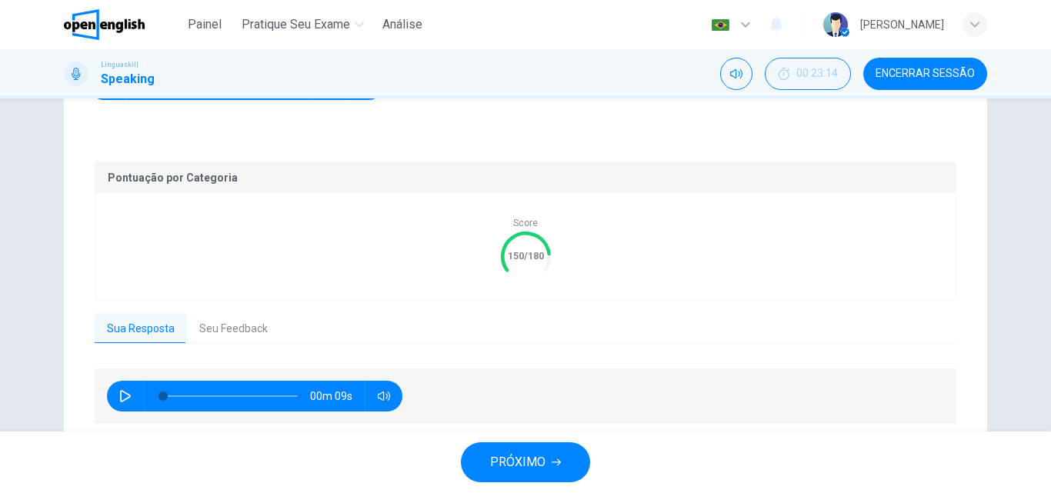
click at [533, 469] on span "PRÓXIMO" at bounding box center [517, 463] width 55 height 22
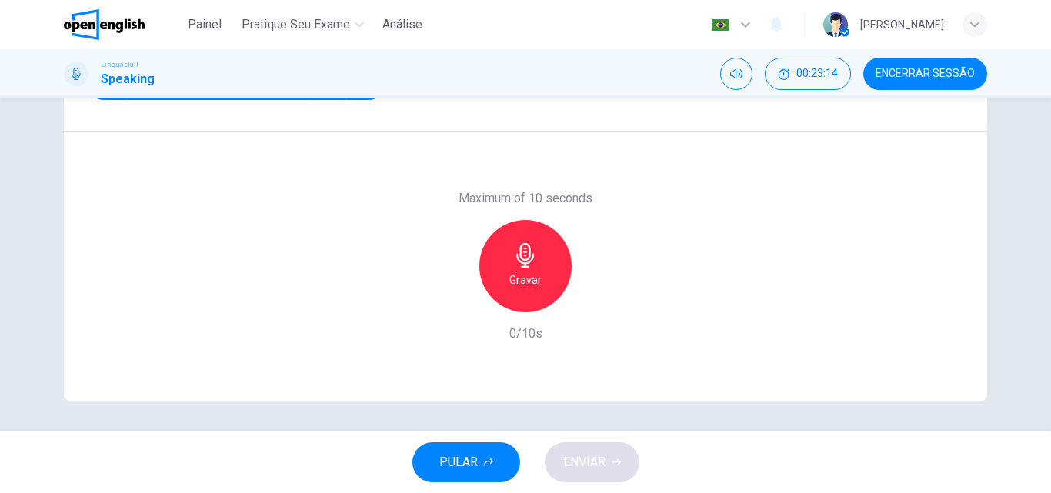
scroll to position [186, 0]
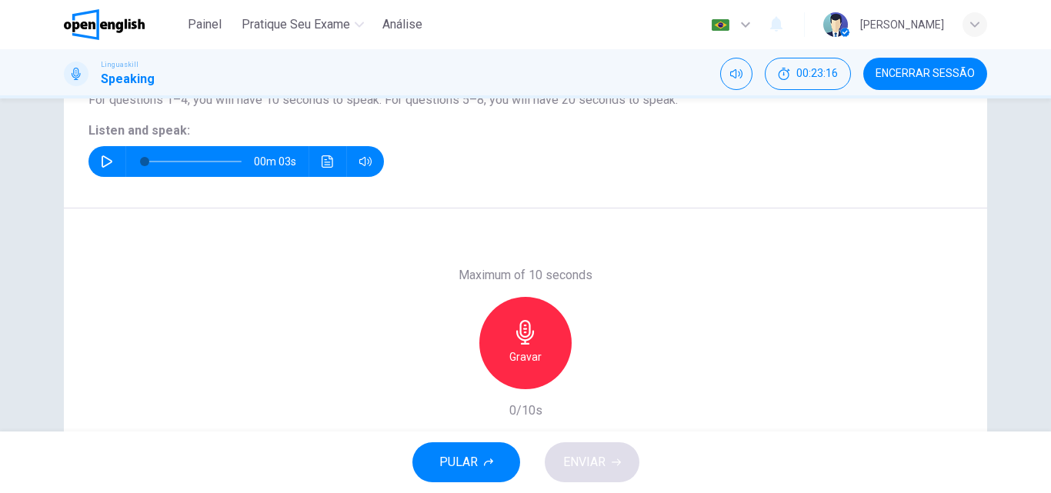
click at [102, 162] on icon "button" at bounding box center [107, 161] width 12 height 12
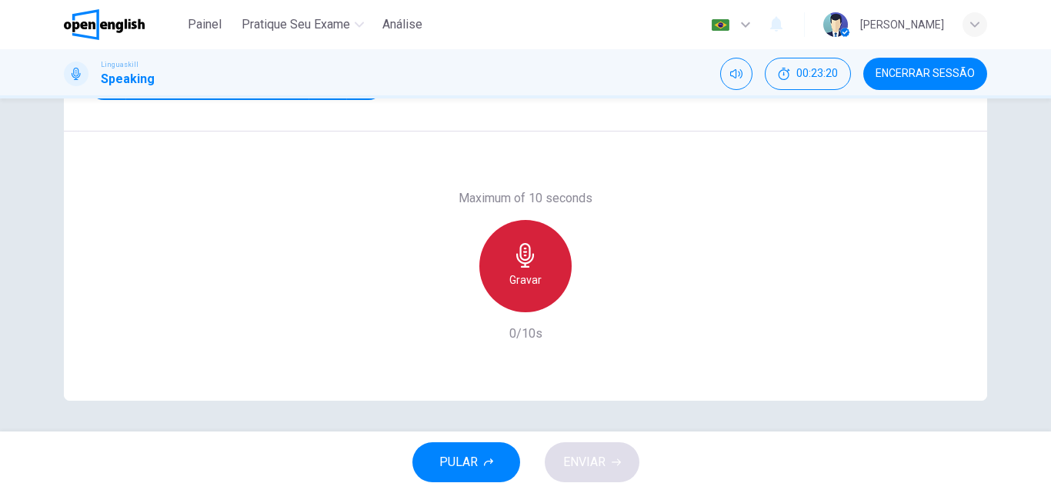
click at [531, 266] on icon "button" at bounding box center [525, 255] width 25 height 25
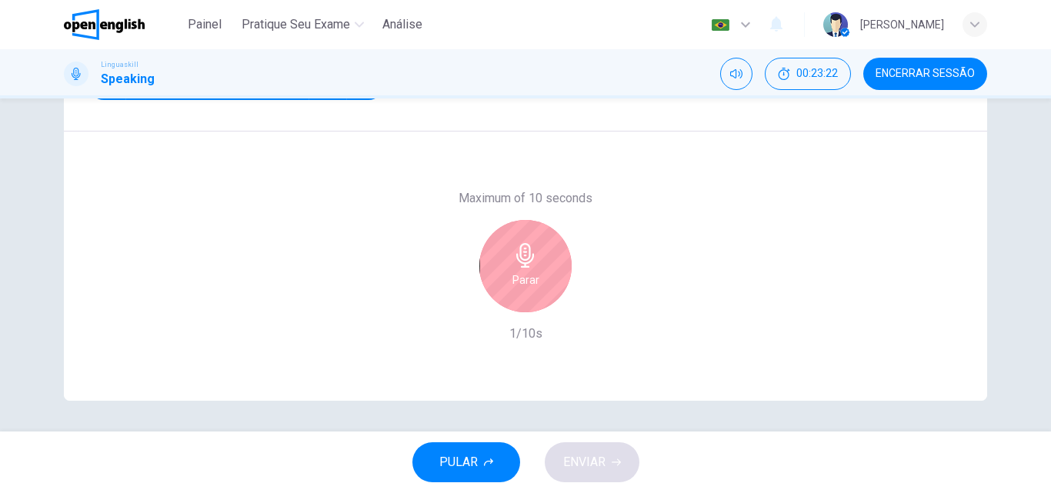
scroll to position [186, 0]
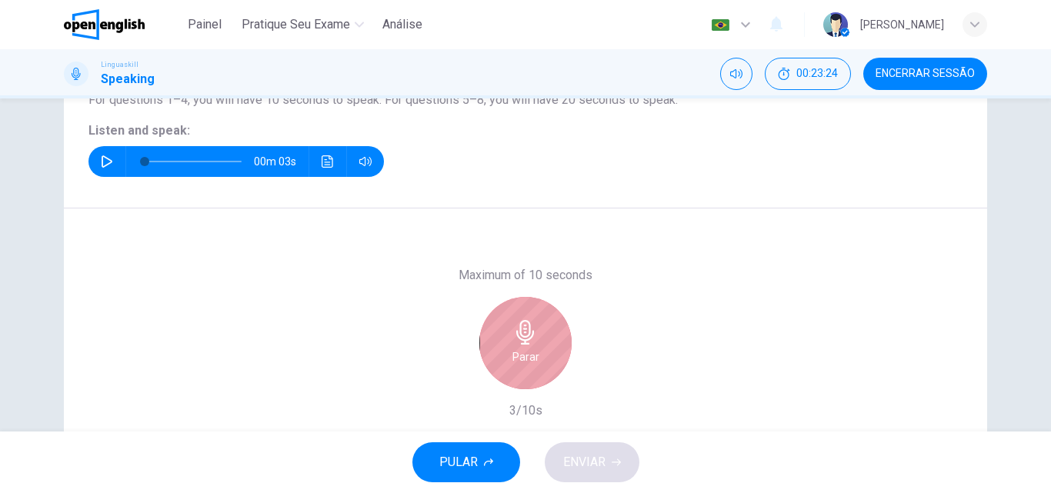
click at [506, 359] on div "Parar" at bounding box center [526, 343] width 92 height 92
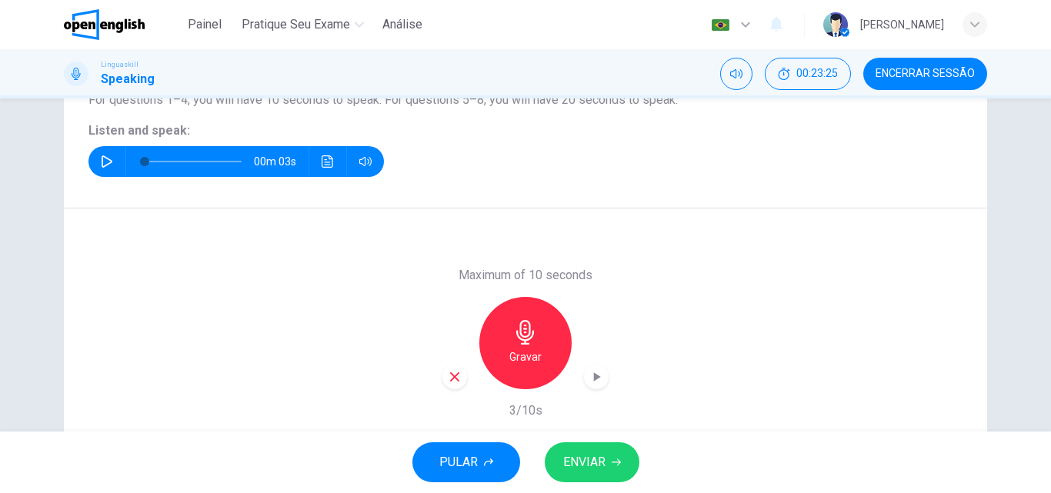
click at [443, 380] on div "button" at bounding box center [455, 377] width 25 height 25
click at [536, 355] on h6 "Gravar" at bounding box center [526, 357] width 32 height 18
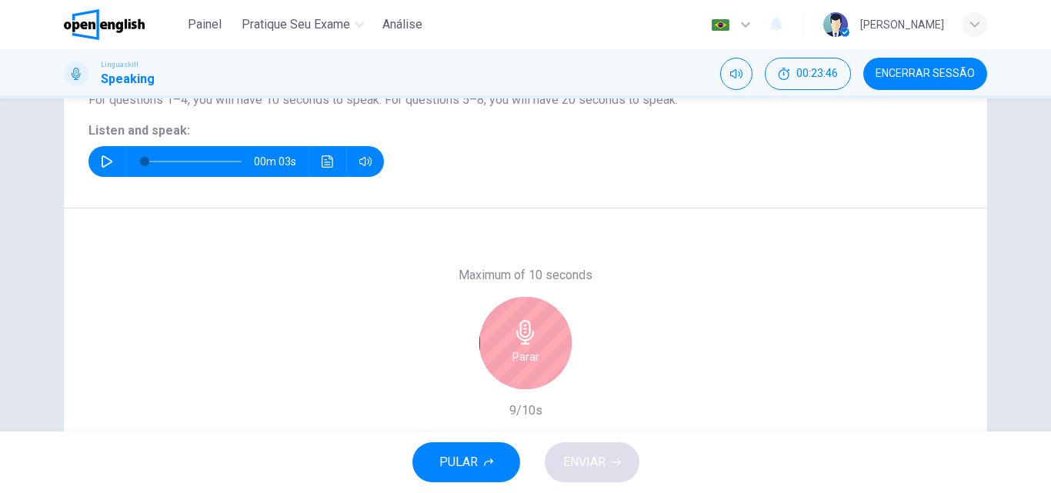
click at [528, 334] on icon "button" at bounding box center [525, 332] width 25 height 25
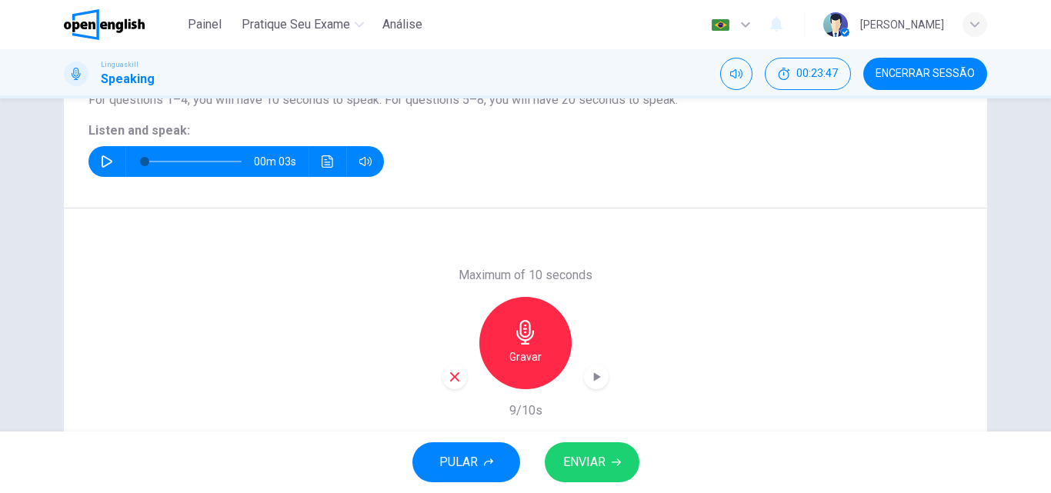
click at [587, 458] on span "ENVIAR" at bounding box center [584, 463] width 42 height 22
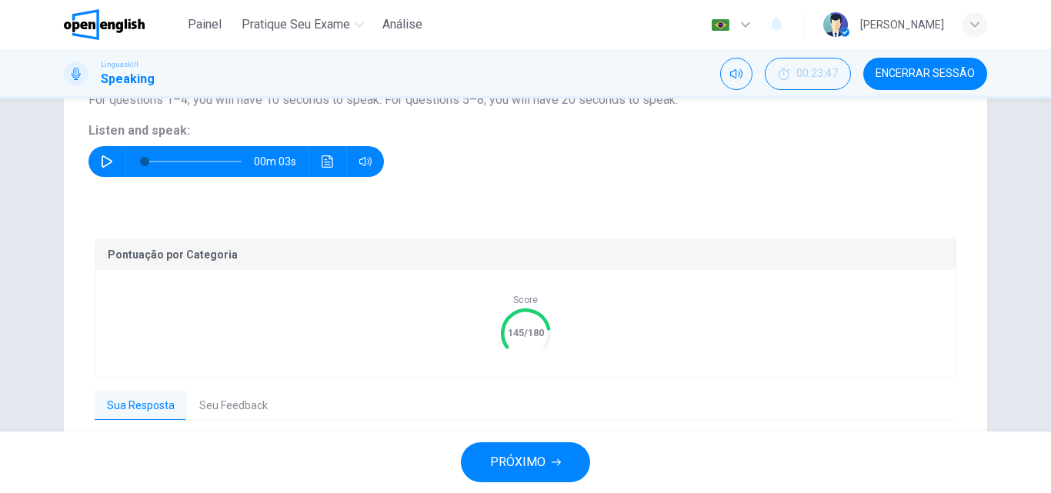
scroll to position [263, 0]
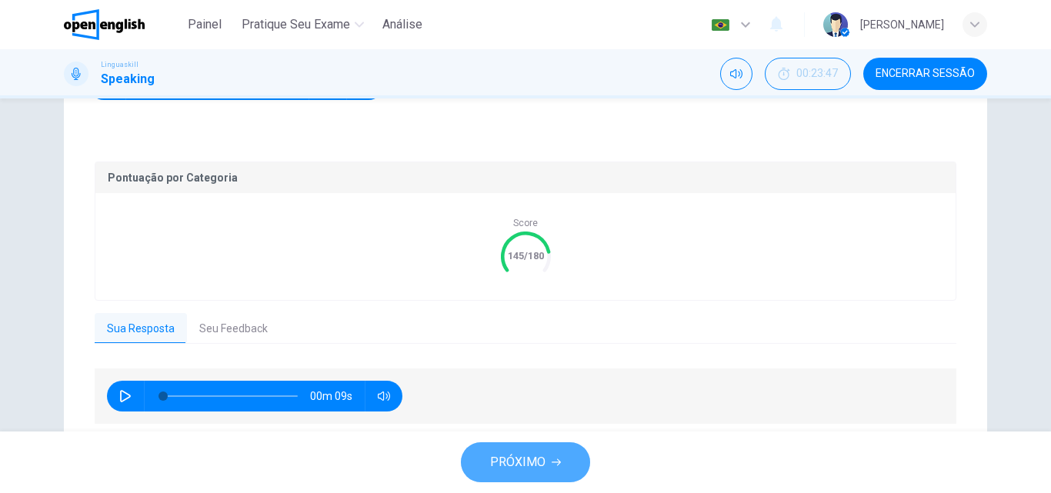
click at [531, 452] on span "PRÓXIMO" at bounding box center [517, 463] width 55 height 22
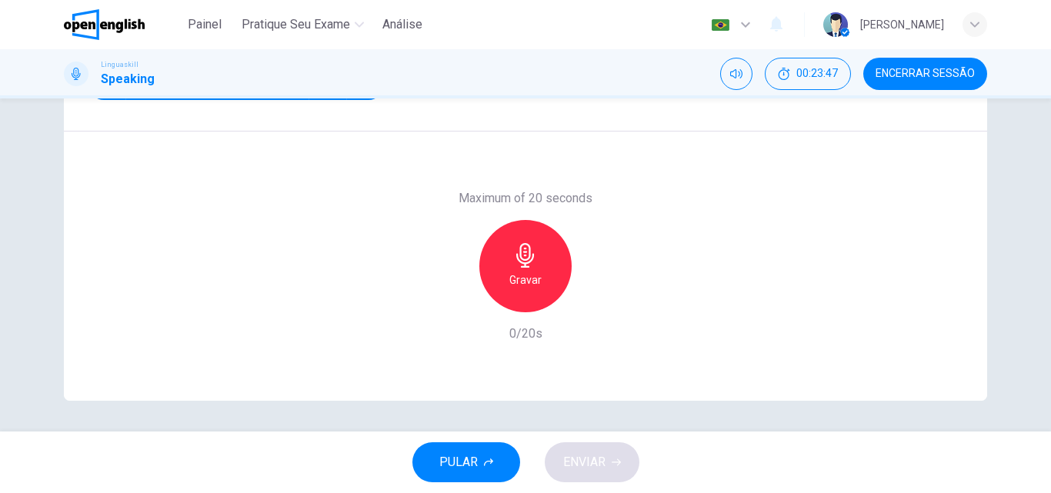
scroll to position [186, 0]
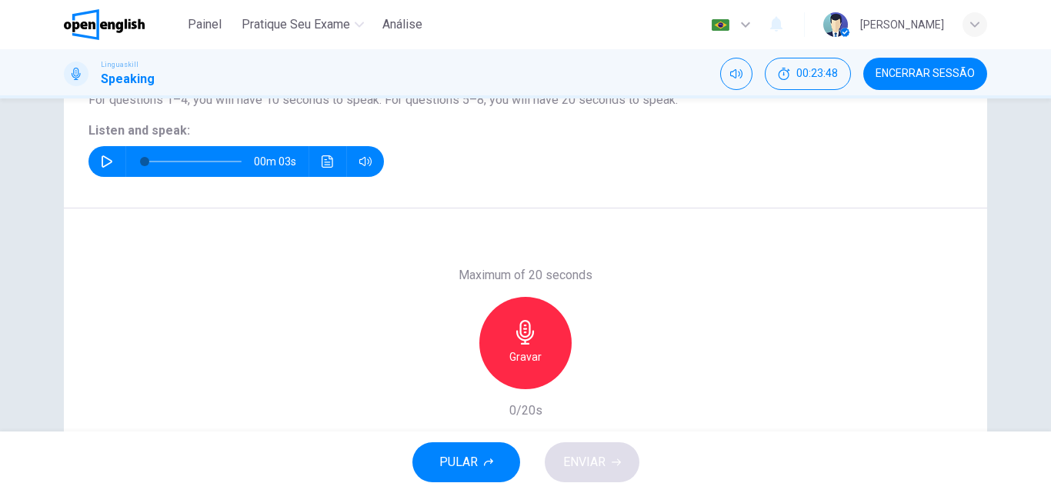
click at [95, 155] on button "button" at bounding box center [107, 161] width 25 height 31
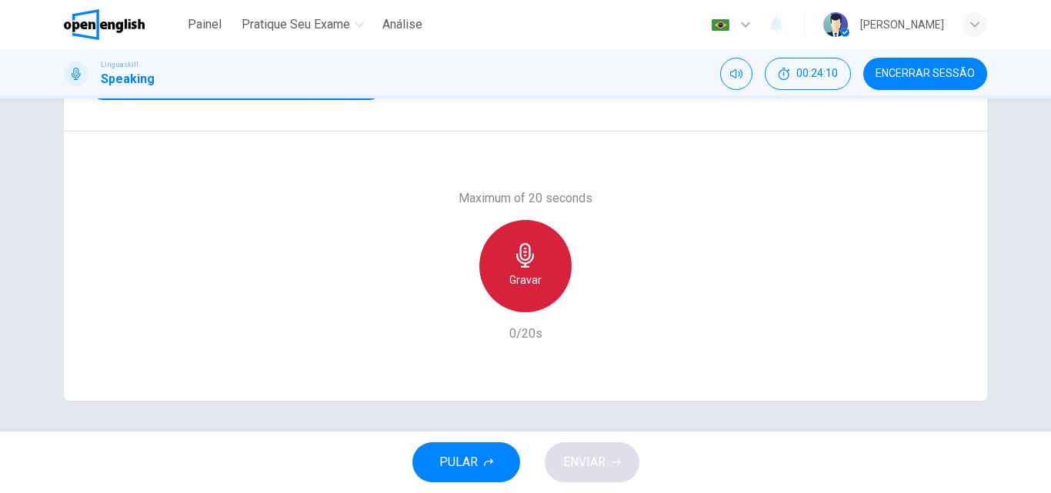
click at [516, 269] on div "Gravar" at bounding box center [526, 266] width 92 height 92
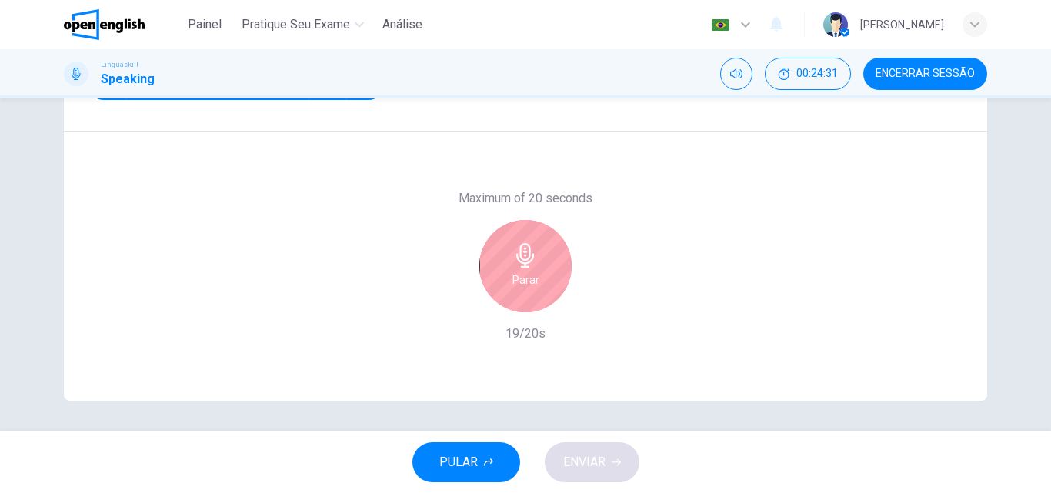
click at [525, 273] on h6 "Parar" at bounding box center [526, 280] width 27 height 18
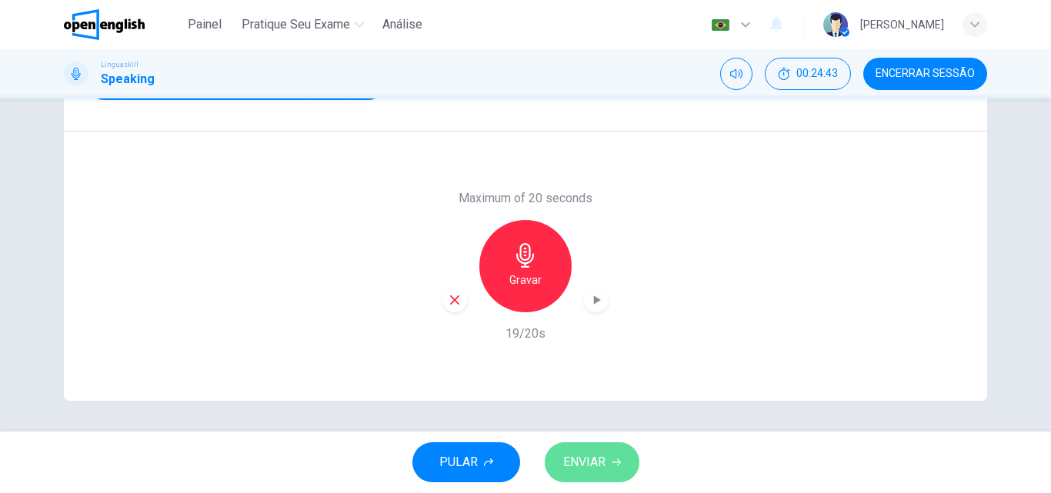
click at [615, 456] on button "ENVIAR" at bounding box center [592, 463] width 95 height 40
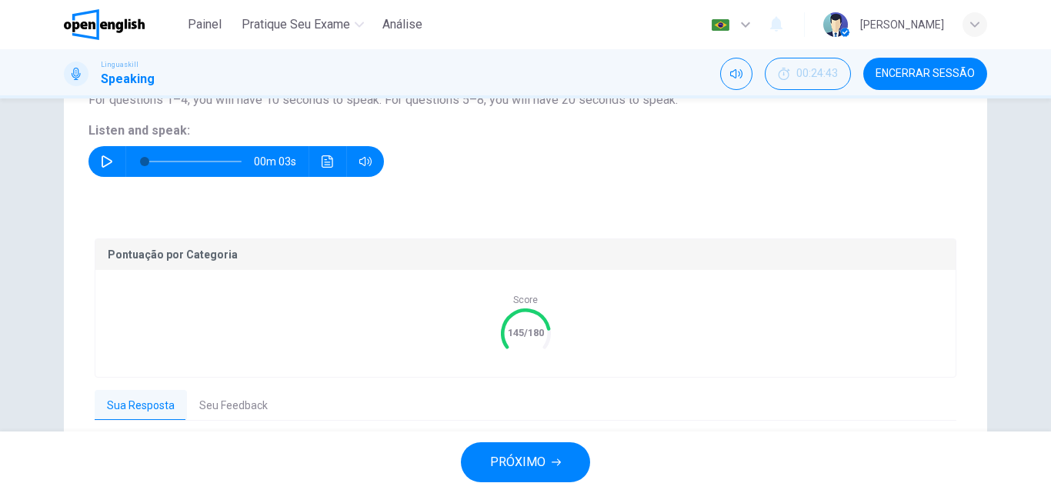
scroll to position [319, 0]
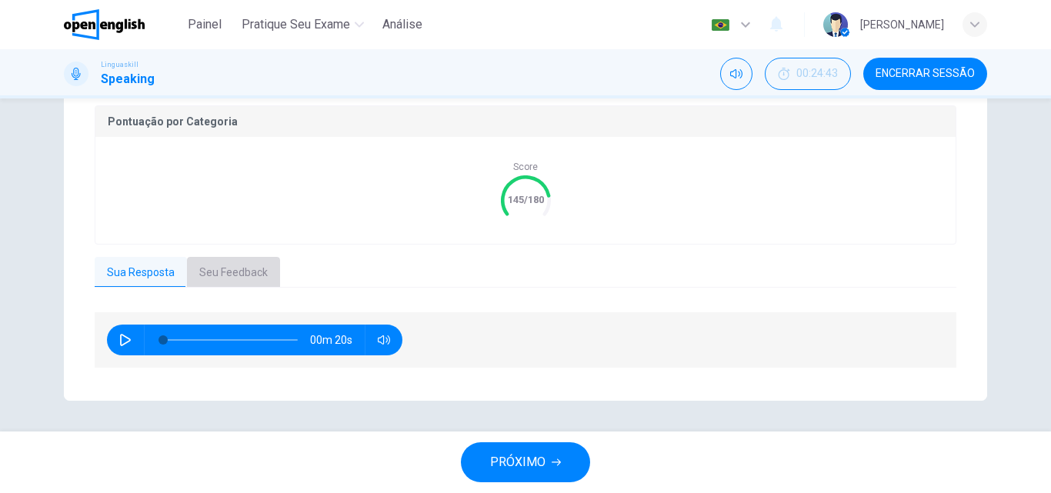
click at [236, 259] on button "Seu Feedback" at bounding box center [233, 273] width 93 height 32
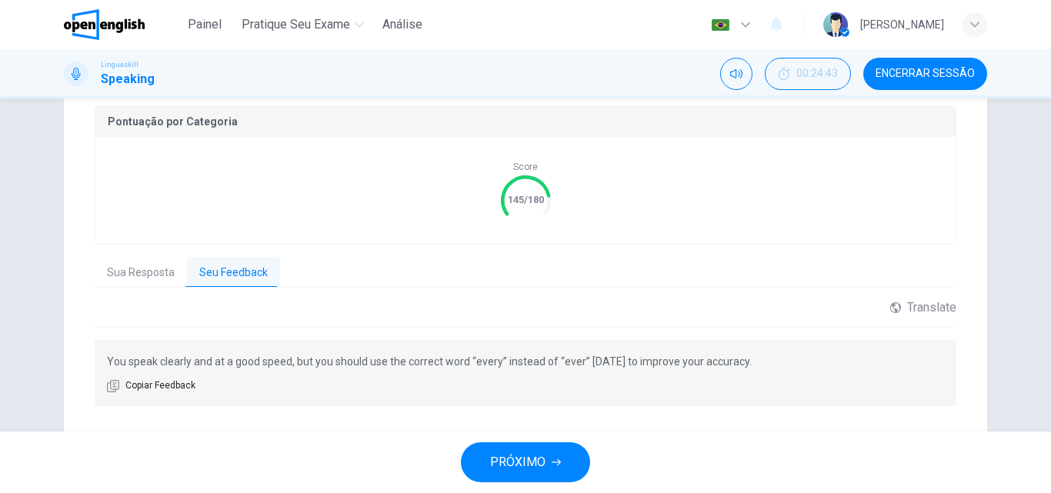
scroll to position [357, 0]
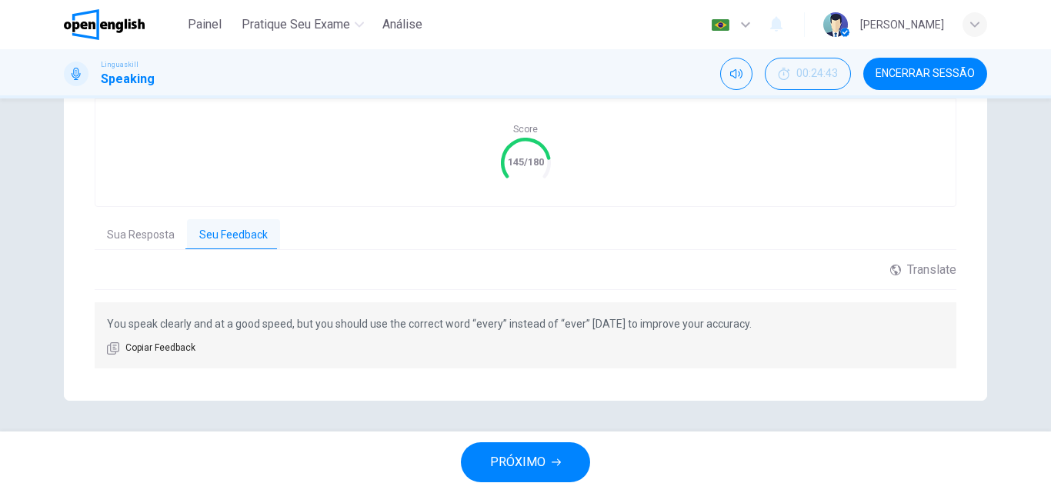
click at [536, 459] on span "PRÓXIMO" at bounding box center [517, 463] width 55 height 22
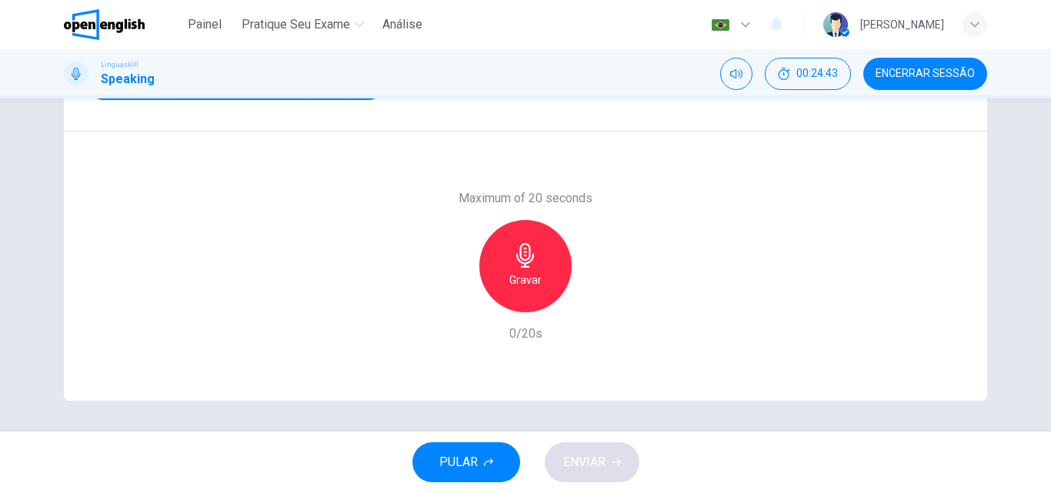
scroll to position [186, 0]
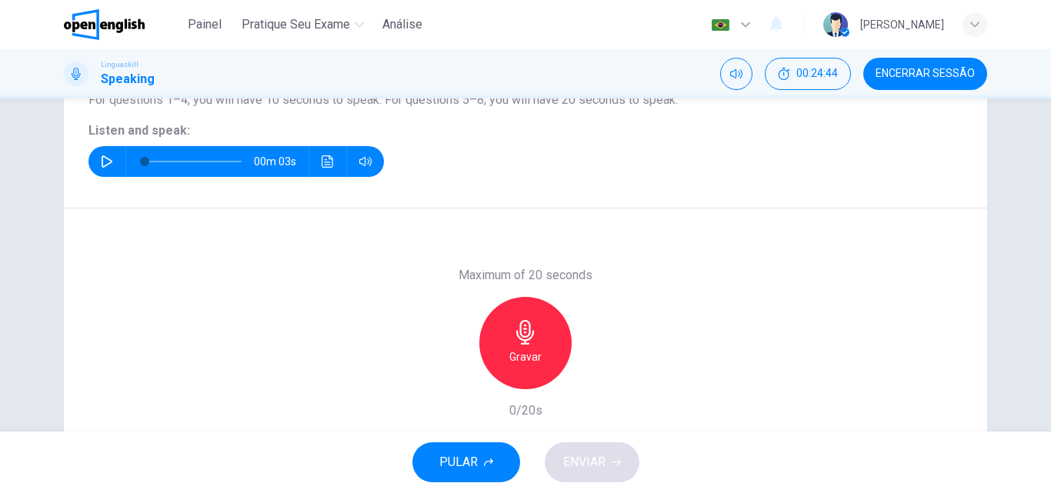
click at [95, 161] on button "button" at bounding box center [107, 161] width 25 height 31
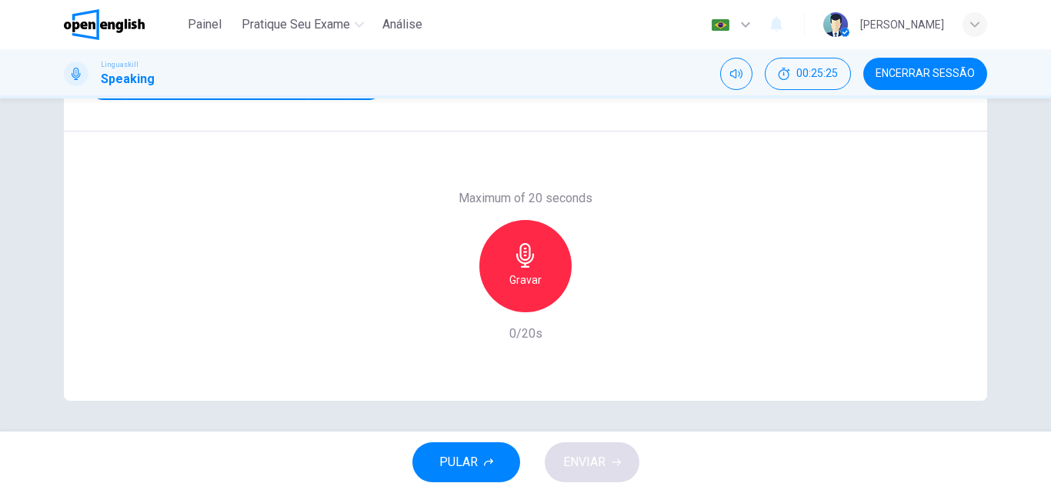
click at [517, 279] on h6 "Gravar" at bounding box center [526, 280] width 32 height 18
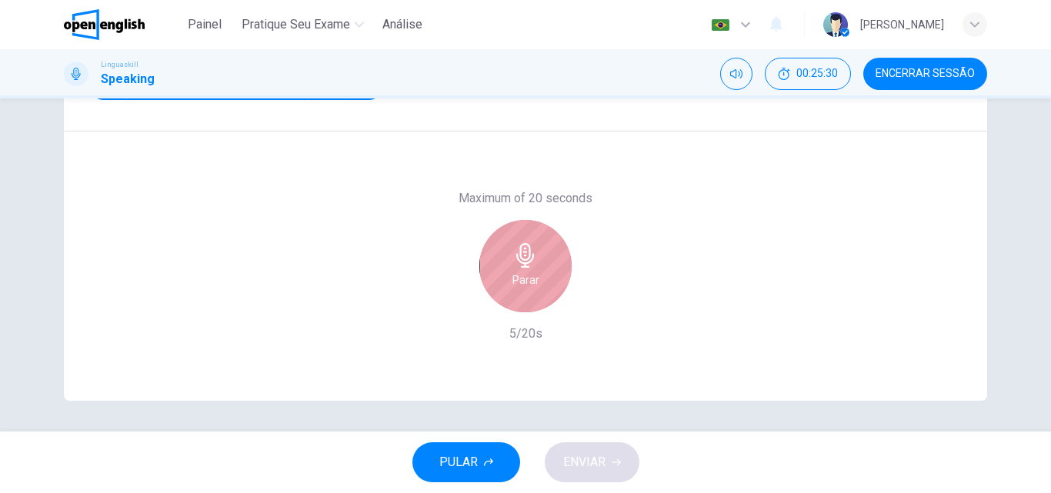
click at [499, 263] on div "Parar" at bounding box center [526, 266] width 92 height 92
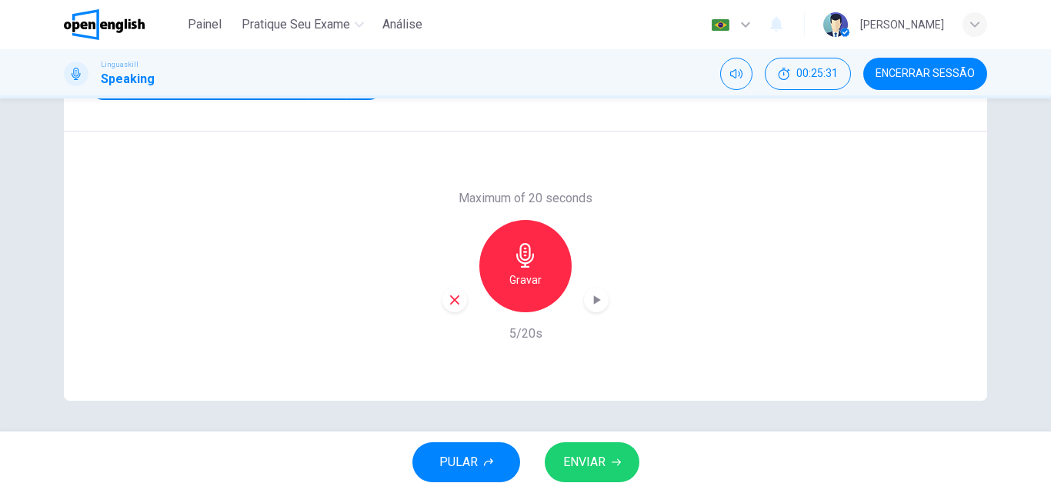
click at [450, 300] on icon "button" at bounding box center [454, 300] width 9 height 9
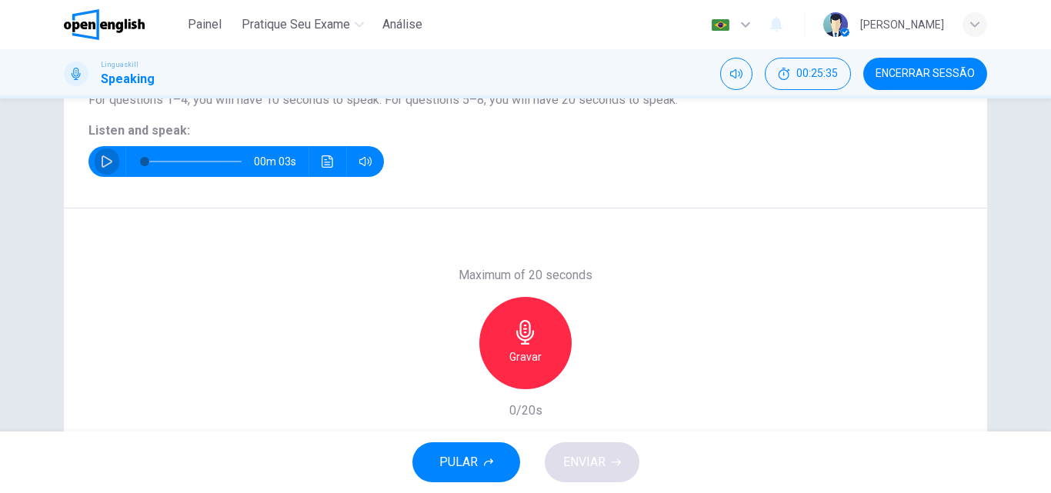
click at [106, 155] on button "button" at bounding box center [107, 161] width 25 height 31
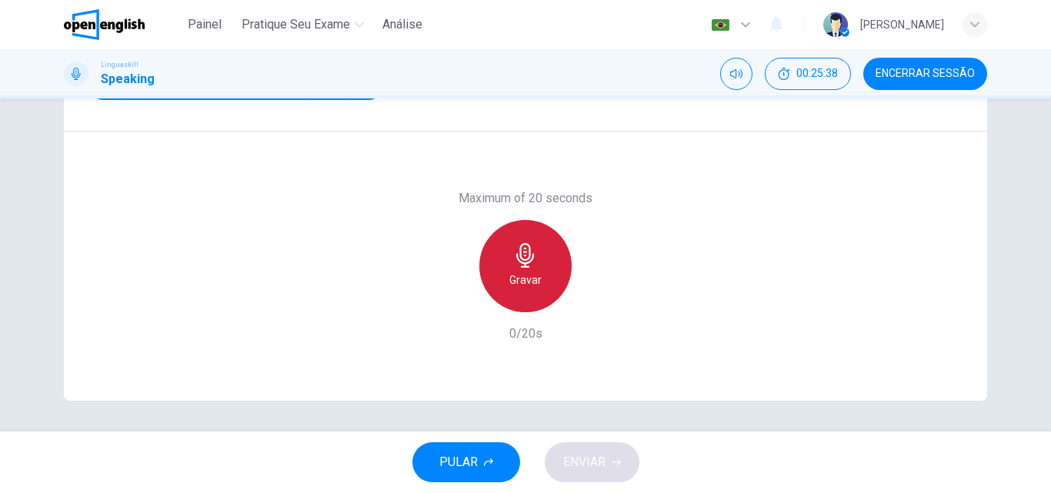
click at [520, 261] on icon "button" at bounding box center [525, 255] width 25 height 25
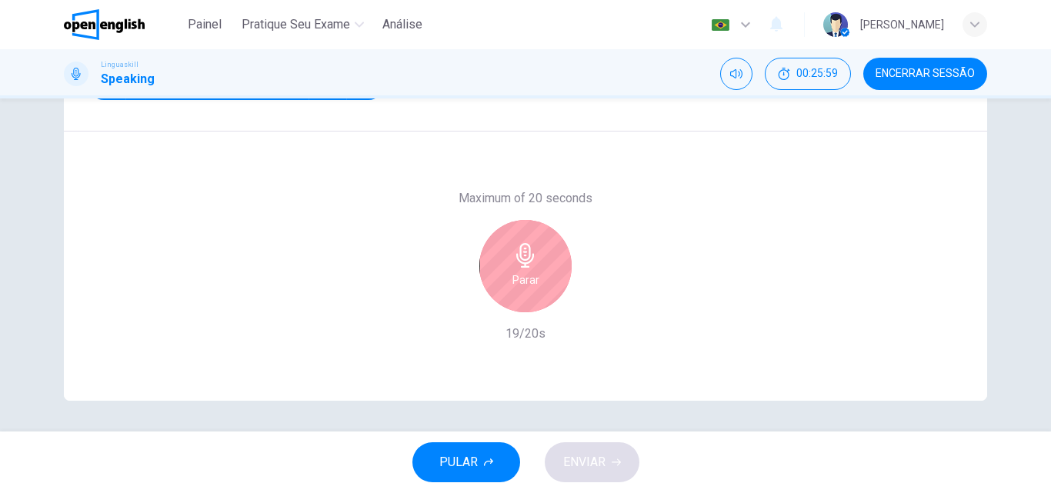
click at [528, 265] on icon "button" at bounding box center [525, 255] width 25 height 25
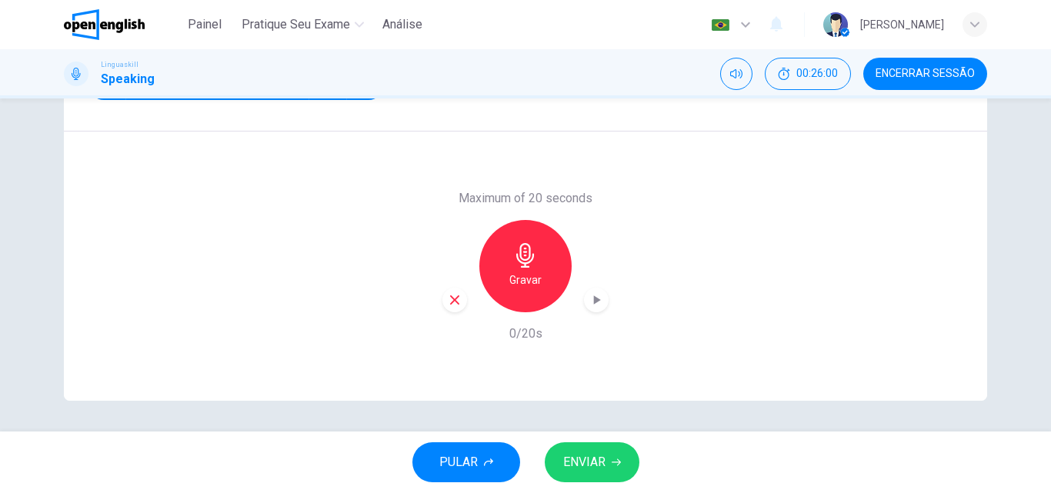
click at [523, 270] on div "Gravar" at bounding box center [526, 266] width 92 height 92
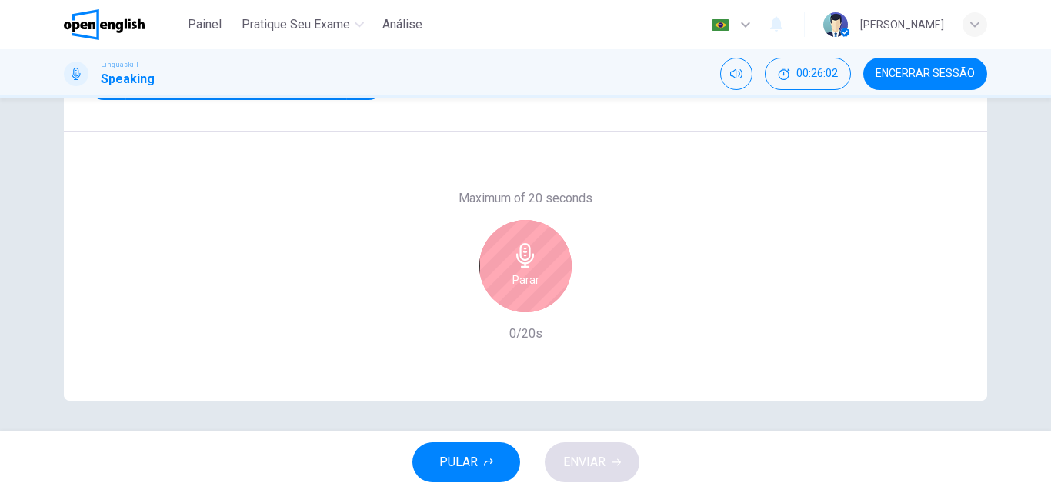
click at [514, 266] on icon "button" at bounding box center [525, 255] width 25 height 25
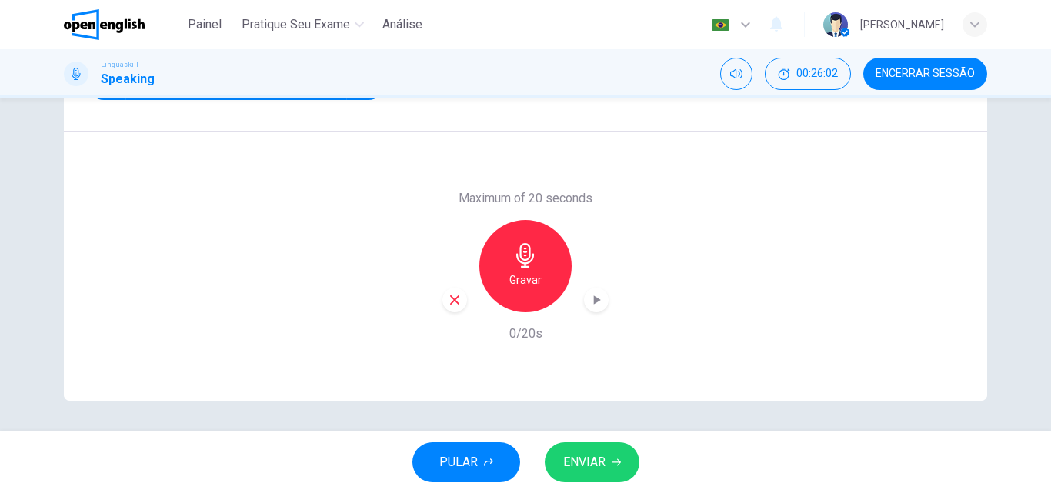
click at [531, 266] on icon "button" at bounding box center [525, 255] width 25 height 25
click at [584, 468] on span "ENVIAR" at bounding box center [584, 463] width 42 height 22
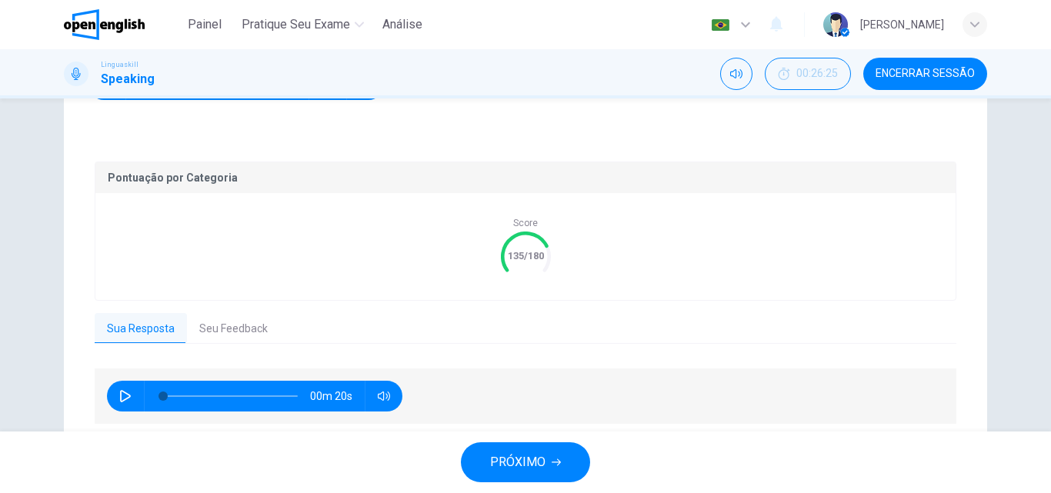
scroll to position [319, 0]
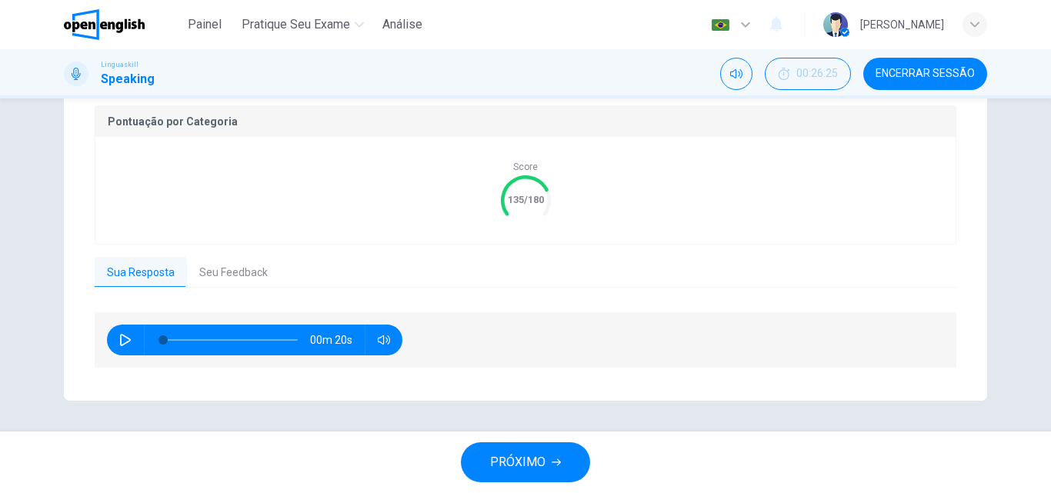
click at [226, 284] on button "Seu Feedback" at bounding box center [233, 273] width 93 height 32
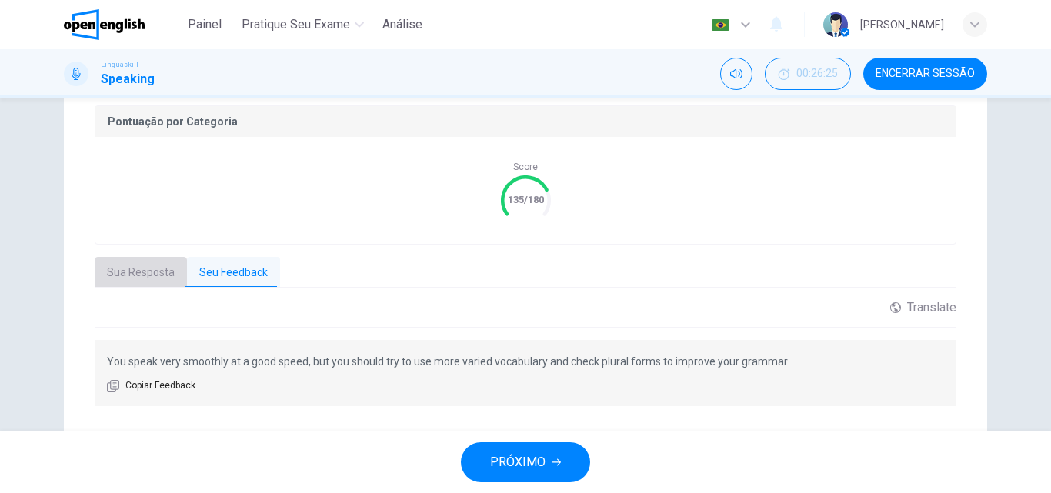
click at [152, 285] on button "Sua Resposta" at bounding box center [141, 273] width 92 height 32
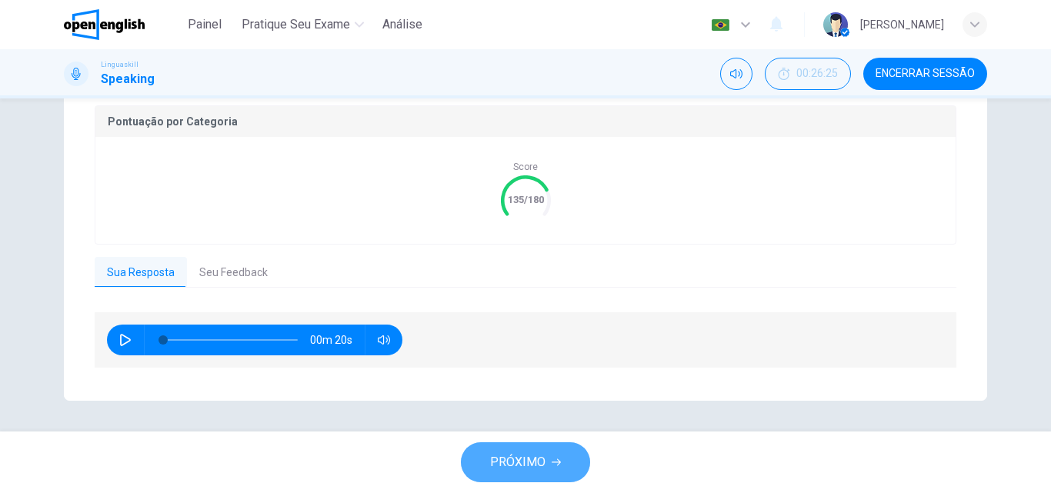
click at [539, 457] on span "PRÓXIMO" at bounding box center [517, 463] width 55 height 22
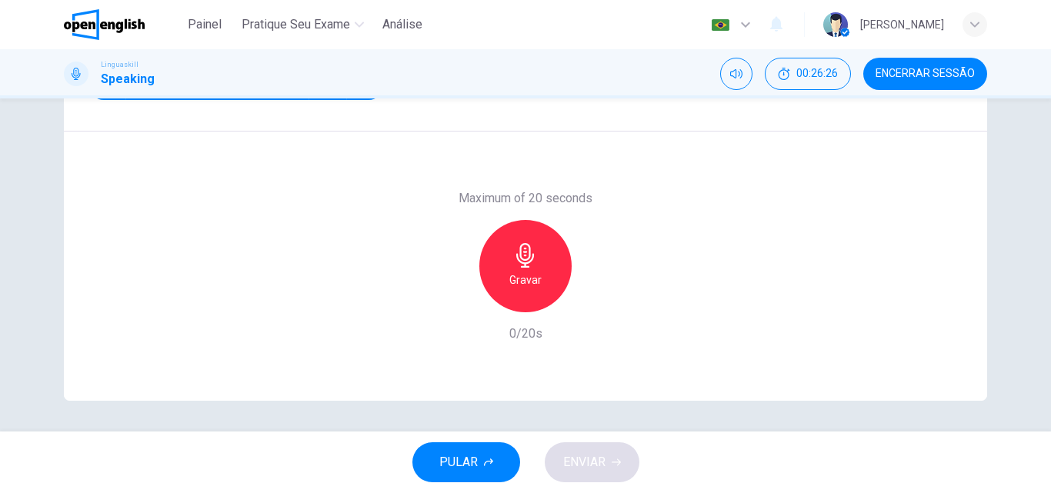
scroll to position [32, 0]
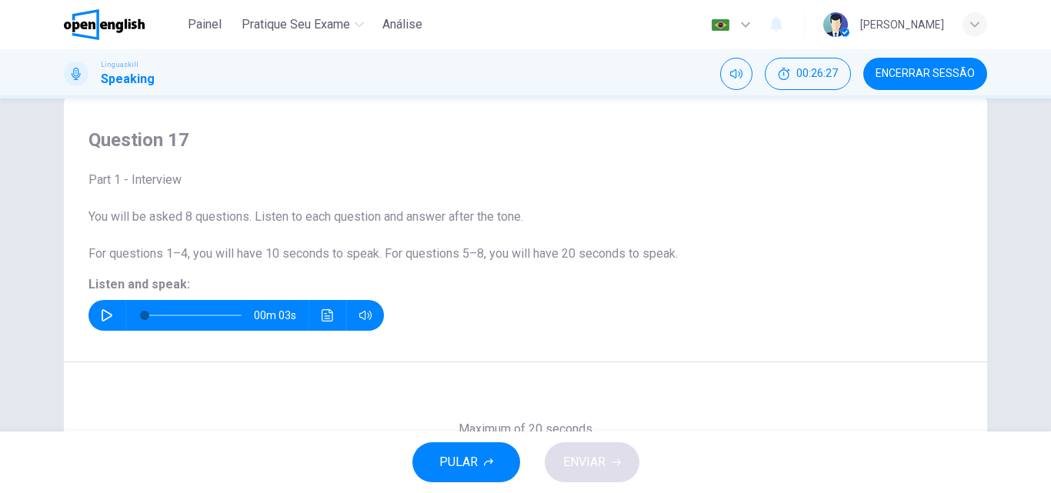
click at [105, 307] on button "button" at bounding box center [107, 315] width 25 height 31
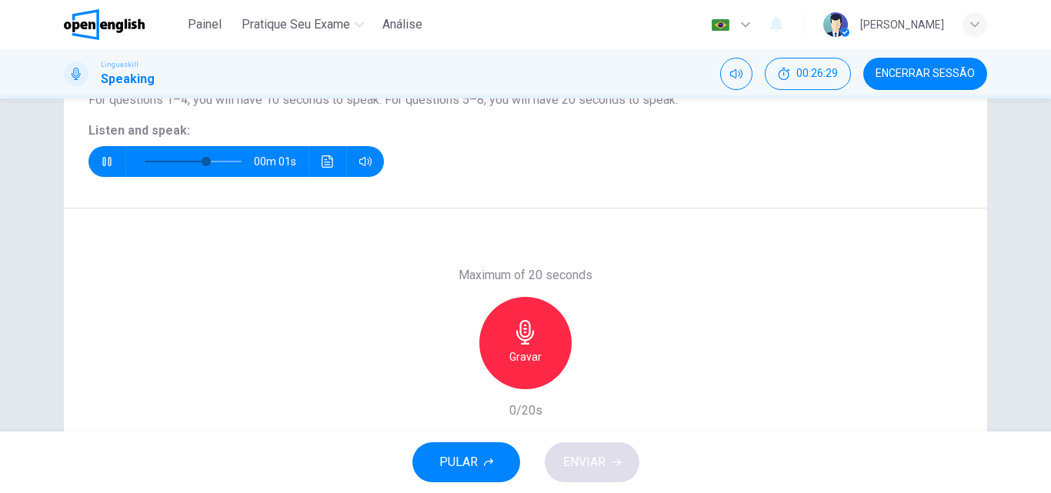
scroll to position [263, 0]
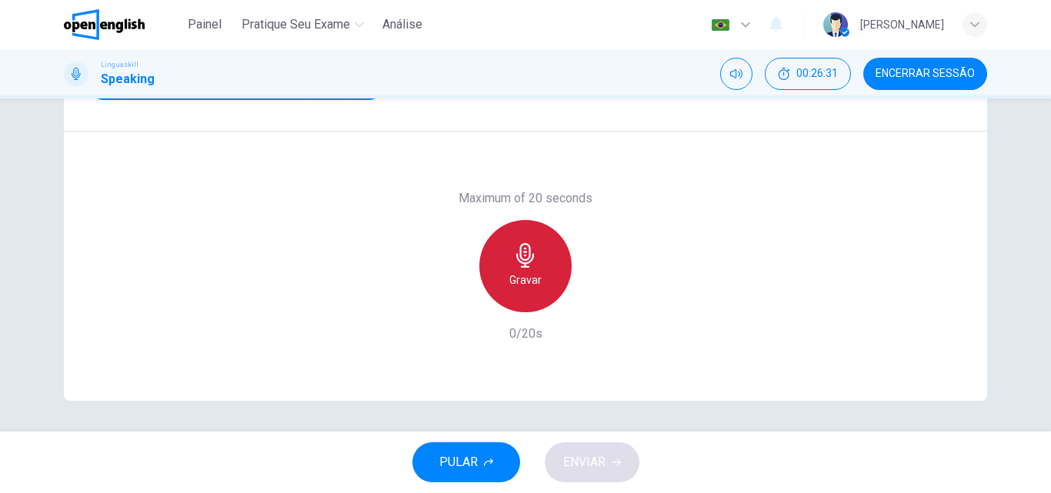
click at [542, 269] on div "Gravar" at bounding box center [526, 266] width 92 height 92
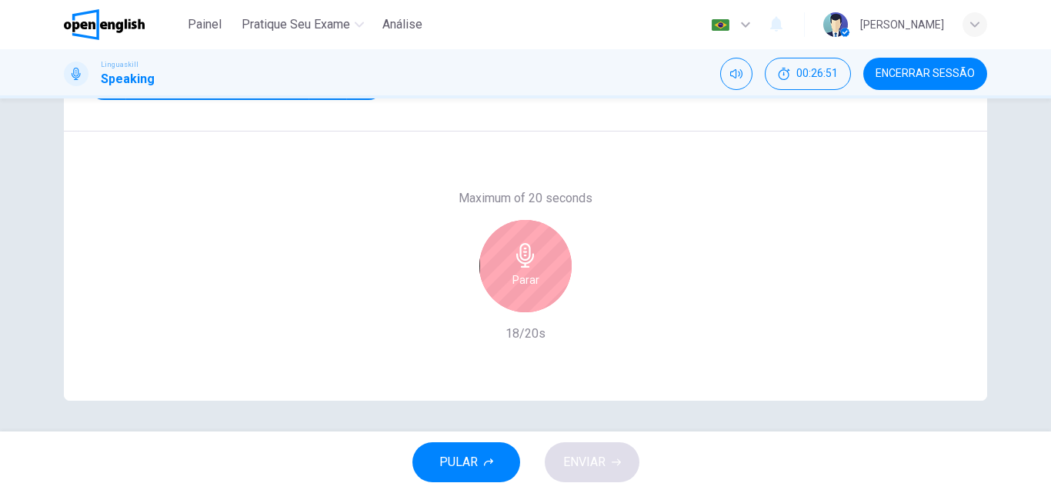
click at [521, 267] on icon "button" at bounding box center [525, 255] width 18 height 25
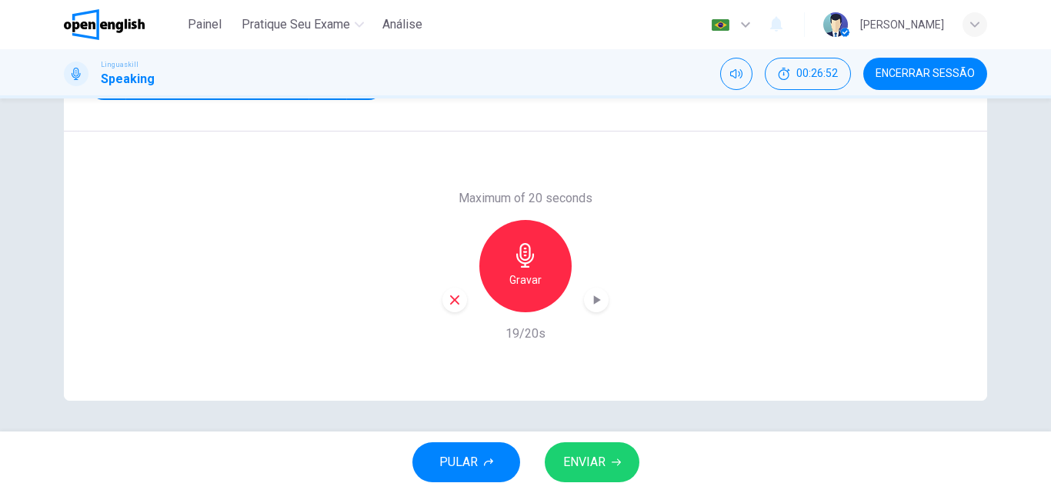
click at [456, 298] on icon "button" at bounding box center [455, 300] width 14 height 14
click at [510, 282] on h6 "Gravar" at bounding box center [526, 280] width 32 height 18
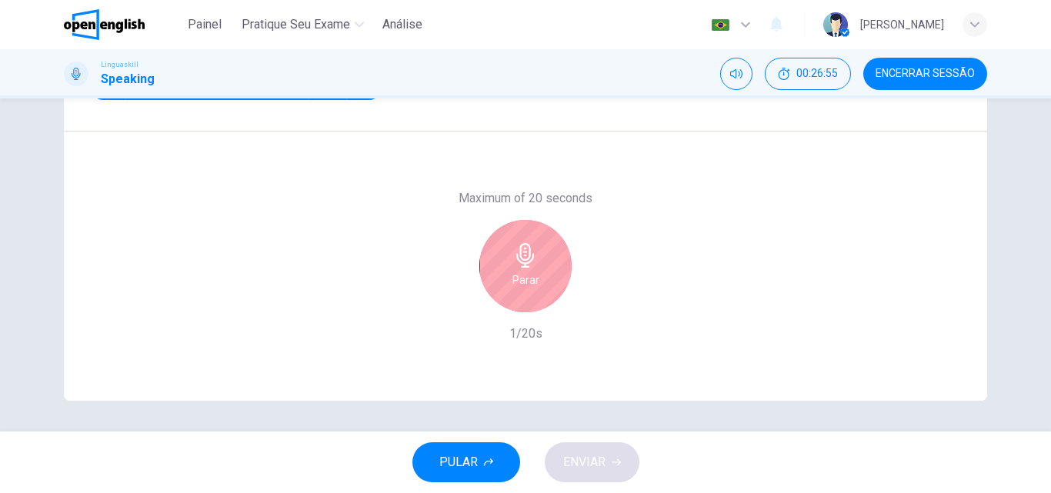
click at [501, 286] on div "Parar" at bounding box center [526, 266] width 92 height 92
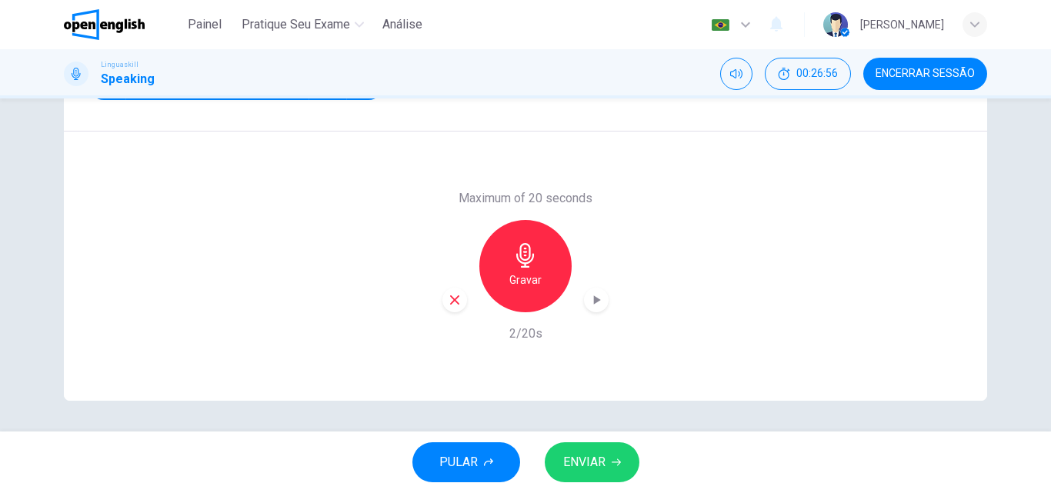
click at [429, 299] on div "Maximum of 20 seconds Gravar 2/20s" at bounding box center [526, 266] width 924 height 269
click at [448, 300] on icon "button" at bounding box center [455, 300] width 14 height 14
click at [512, 286] on h6 "Gravar" at bounding box center [526, 280] width 32 height 18
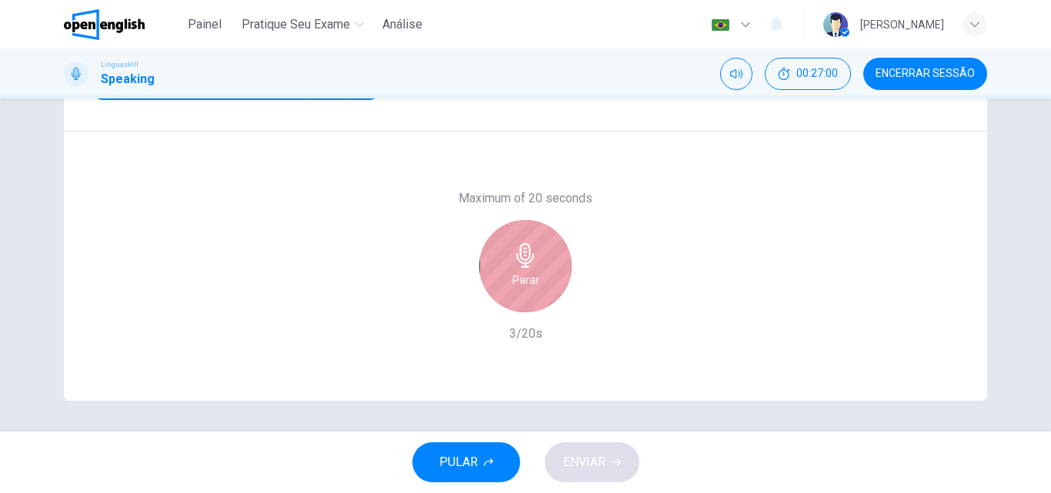
click at [549, 263] on div "Parar" at bounding box center [526, 266] width 92 height 92
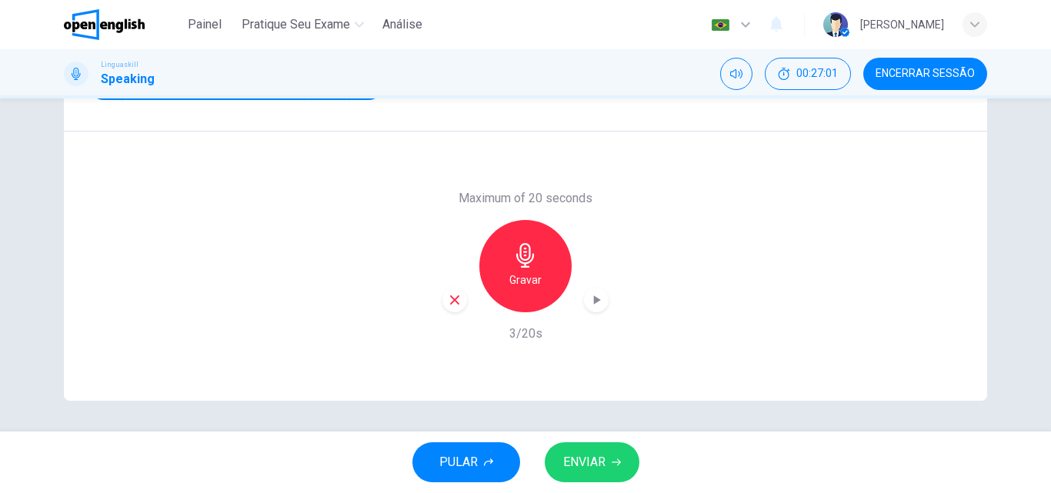
click at [436, 299] on div "Maximum of 20 seconds Gravar 3/20s" at bounding box center [526, 266] width 924 height 269
click at [448, 302] on icon "button" at bounding box center [455, 300] width 14 height 14
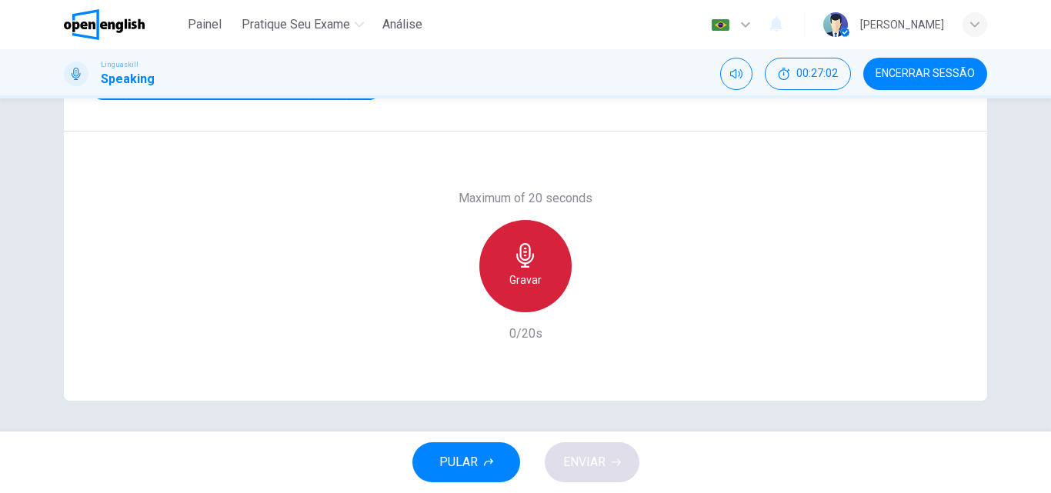
click at [545, 278] on div "Gravar" at bounding box center [526, 266] width 92 height 92
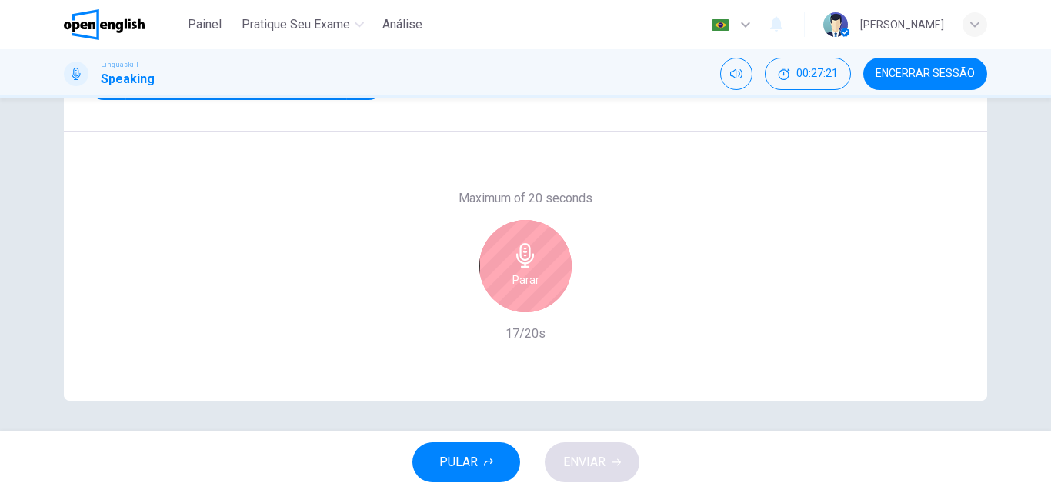
click at [520, 267] on icon "button" at bounding box center [525, 255] width 18 height 25
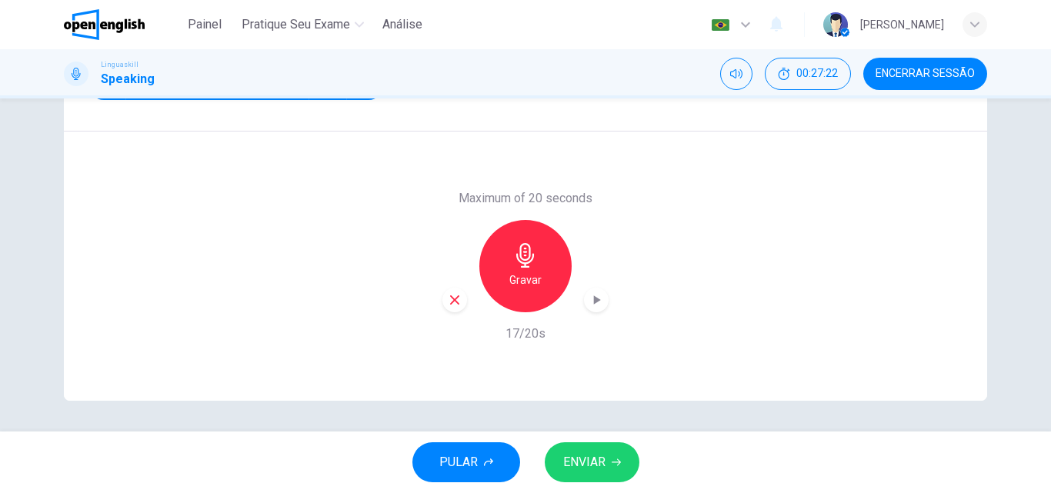
click at [613, 456] on button "ENVIAR" at bounding box center [592, 463] width 95 height 40
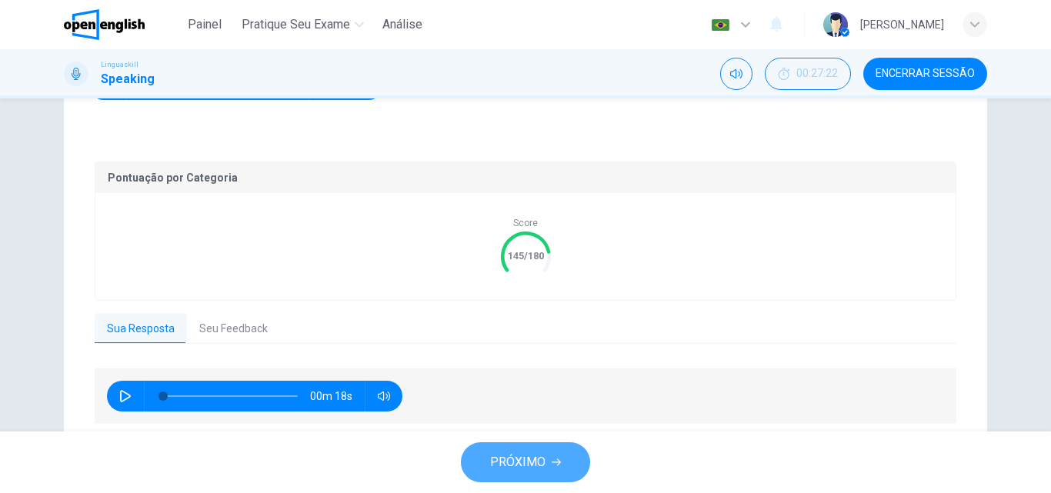
click at [546, 465] on button "PRÓXIMO" at bounding box center [525, 463] width 129 height 40
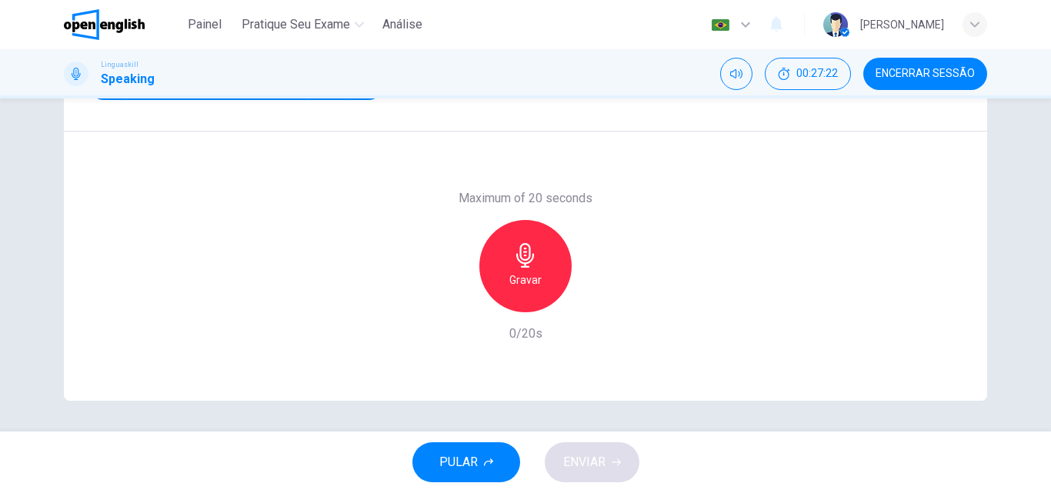
scroll to position [109, 0]
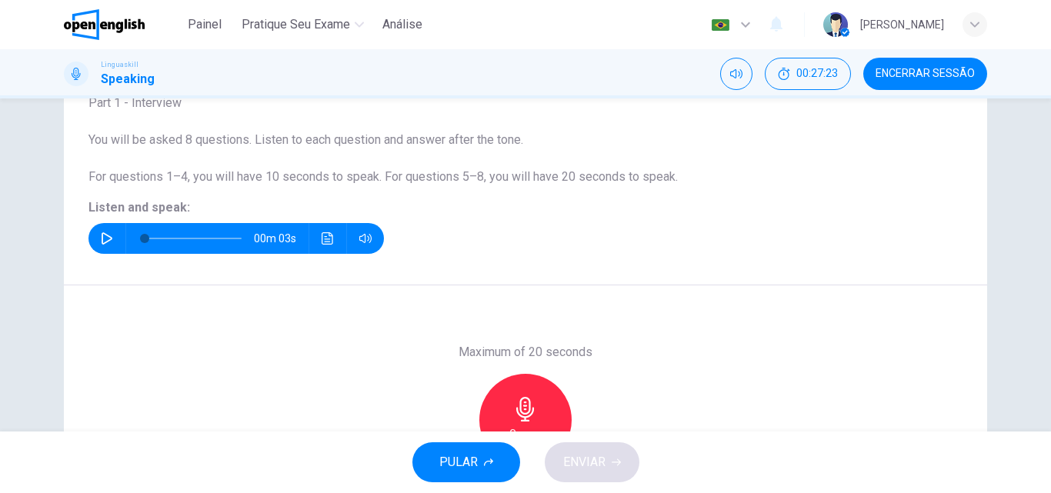
click at [102, 235] on icon "button" at bounding box center [107, 238] width 11 height 12
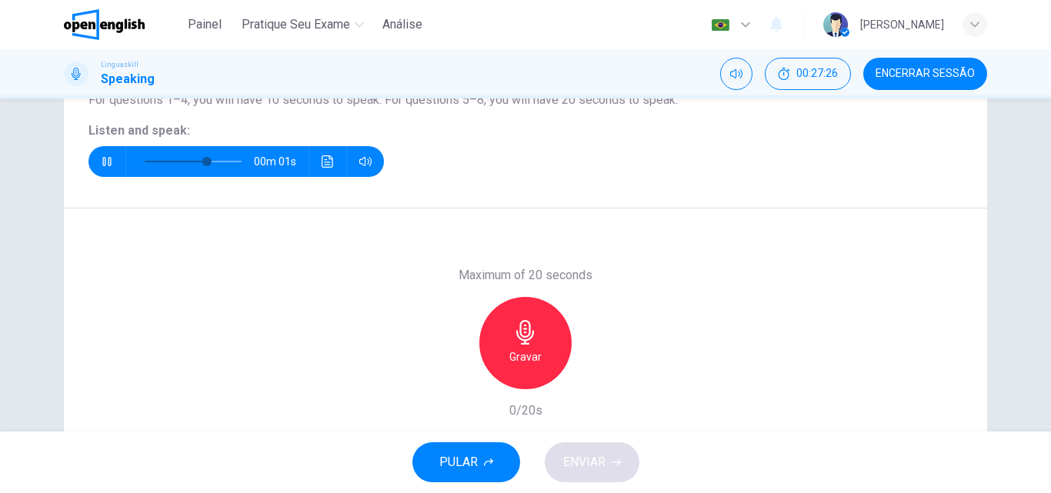
type input "*"
click at [526, 329] on icon "button" at bounding box center [525, 332] width 18 height 25
click at [603, 463] on span "ENVIAR" at bounding box center [584, 463] width 42 height 22
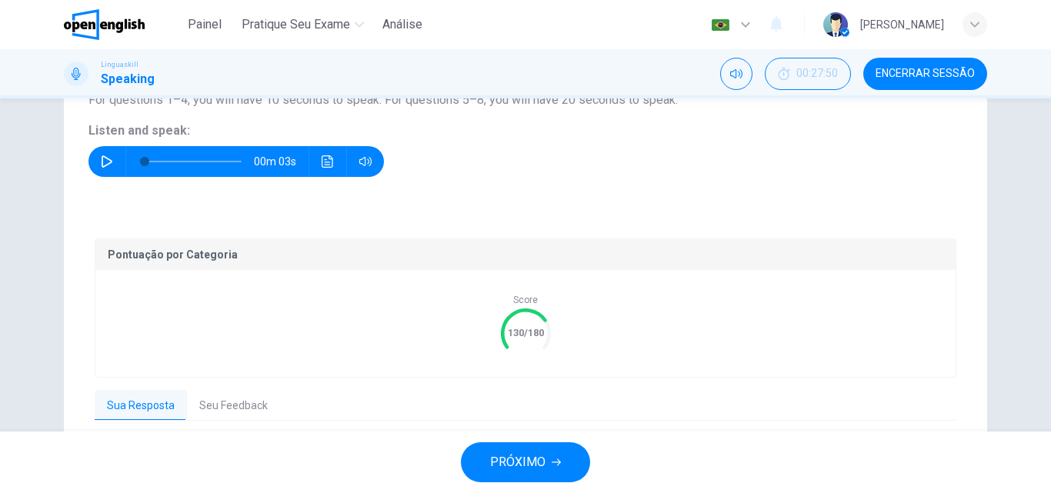
scroll to position [263, 0]
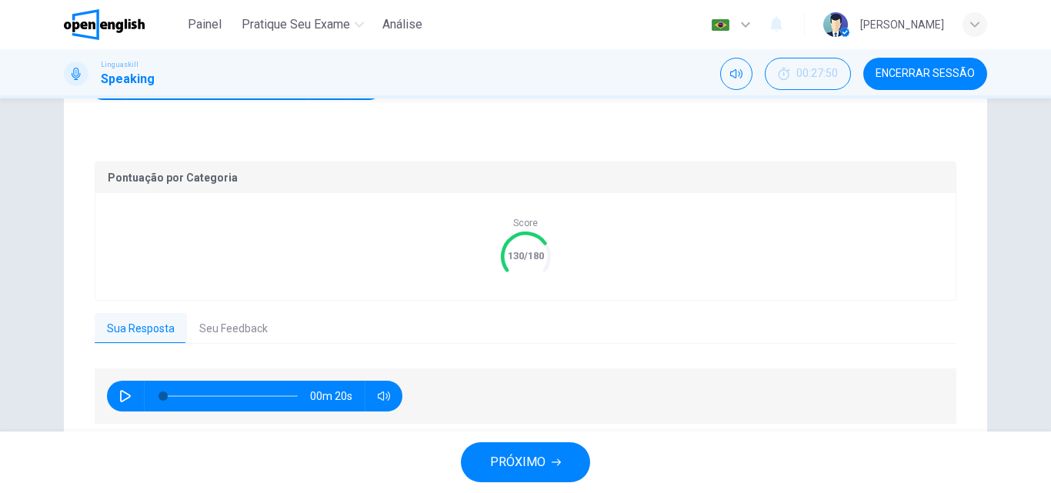
click at [264, 333] on button "Seu Feedback" at bounding box center [233, 329] width 93 height 32
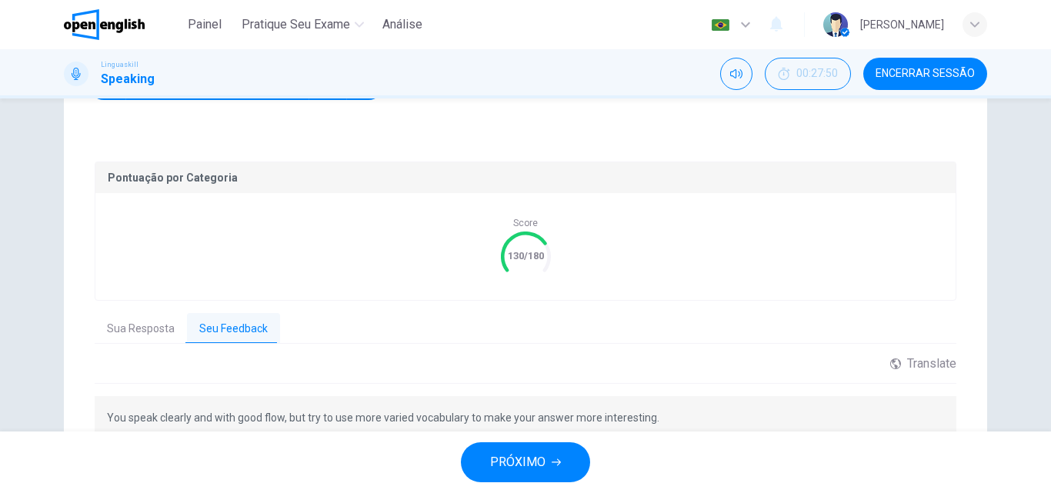
scroll to position [340, 0]
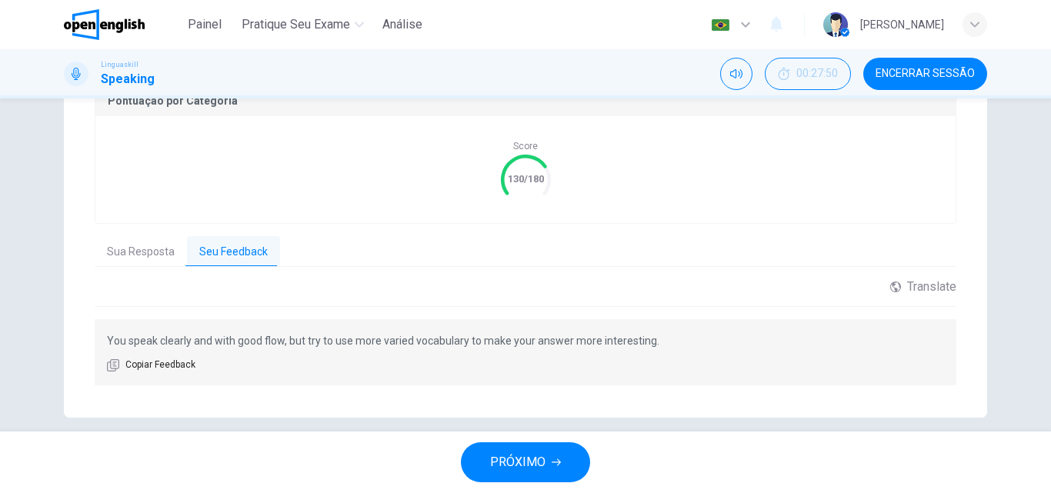
click at [524, 460] on span "PRÓXIMO" at bounding box center [517, 463] width 55 height 22
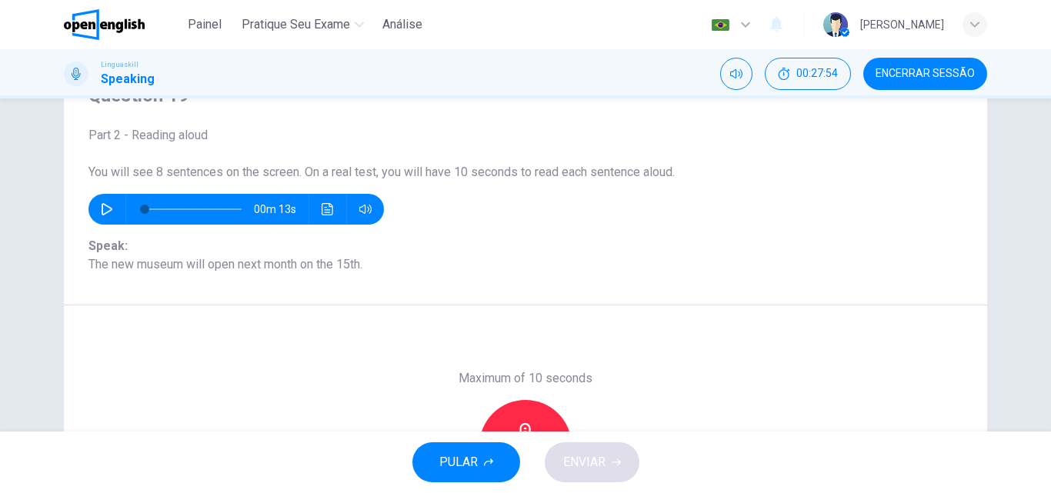
scroll to position [154, 0]
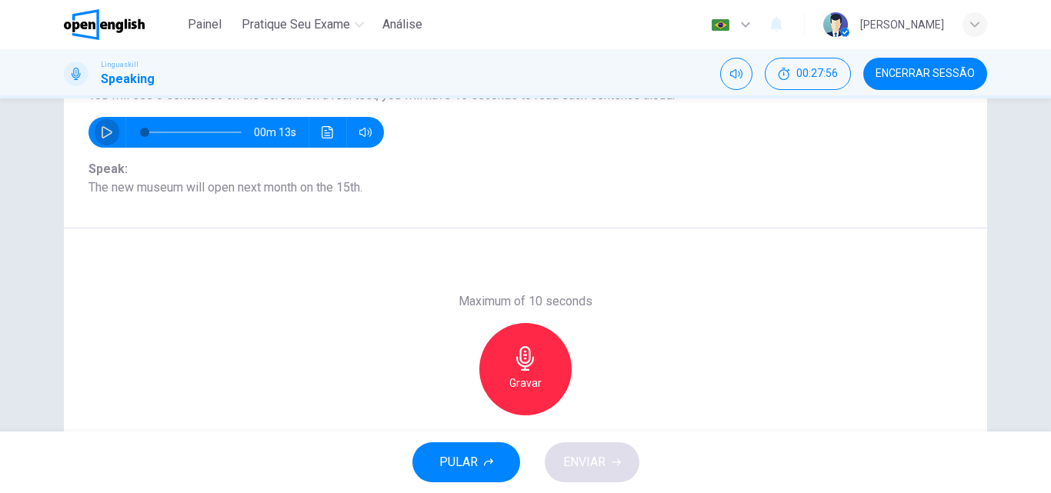
click at [101, 136] on icon "button" at bounding box center [107, 132] width 12 height 12
click at [101, 134] on icon "button" at bounding box center [107, 132] width 12 height 12
click at [516, 368] on icon "button" at bounding box center [525, 358] width 25 height 25
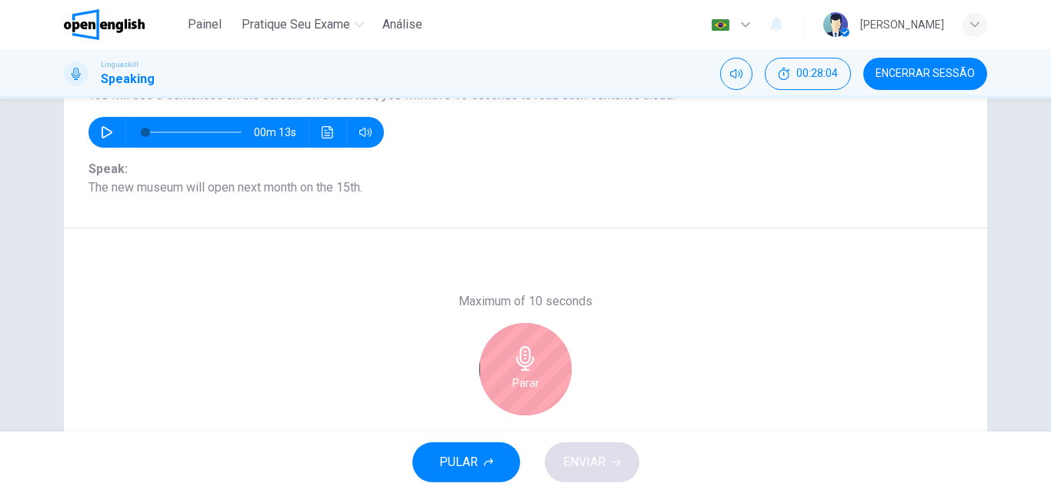
click at [520, 369] on icon "button" at bounding box center [525, 358] width 18 height 25
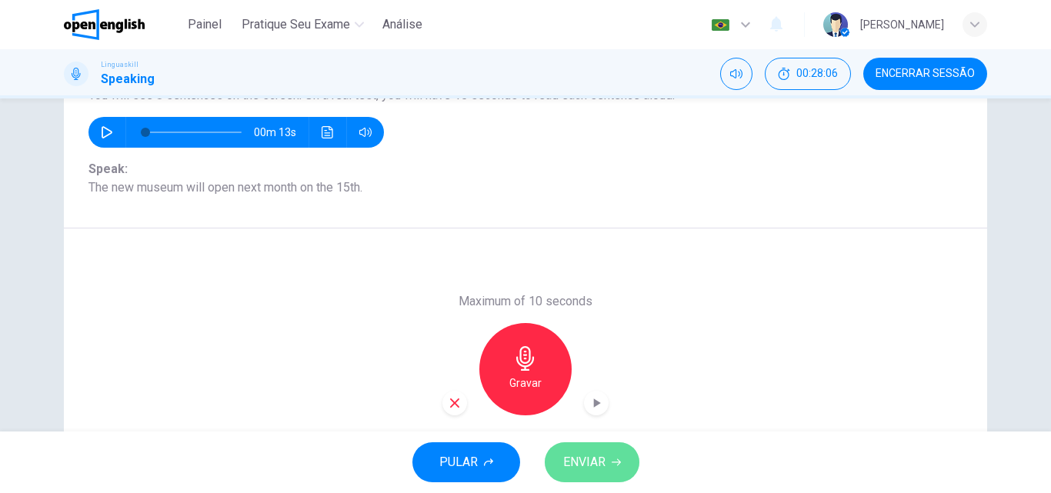
click at [586, 460] on span "ENVIAR" at bounding box center [584, 463] width 42 height 22
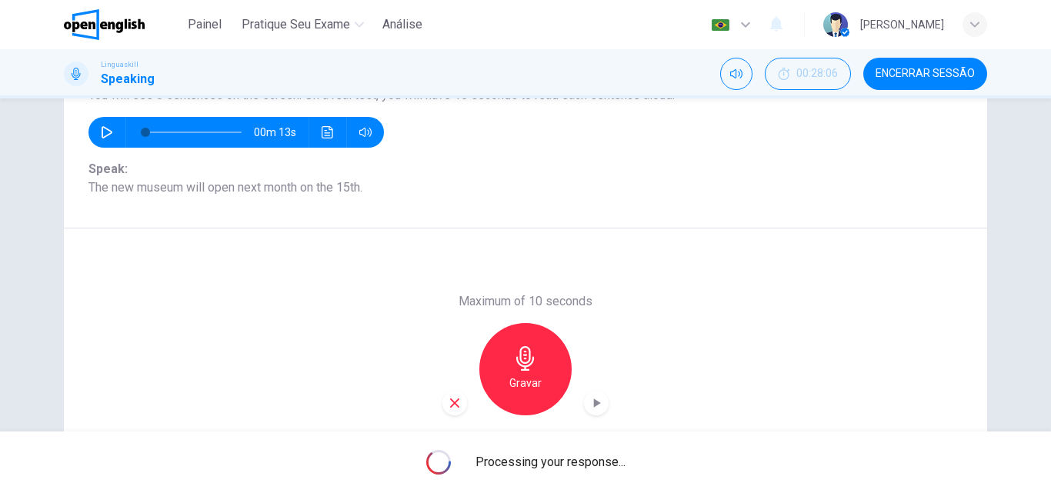
type input "*"
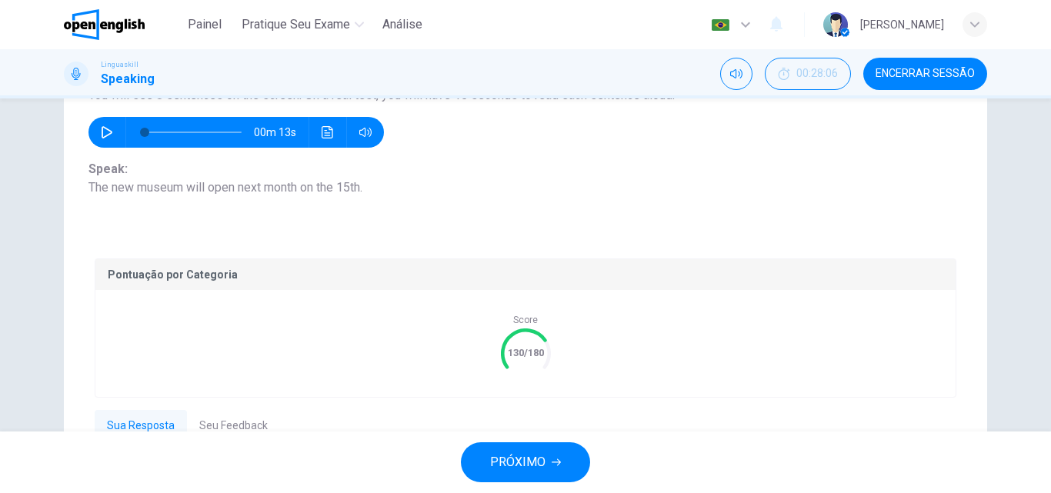
scroll to position [307, 0]
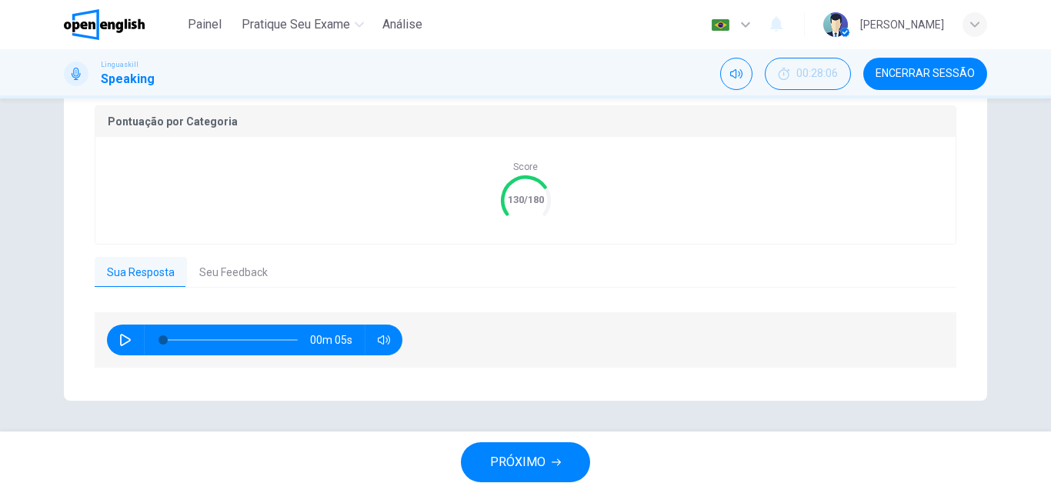
click at [202, 270] on button "Seu Feedback" at bounding box center [233, 273] width 93 height 32
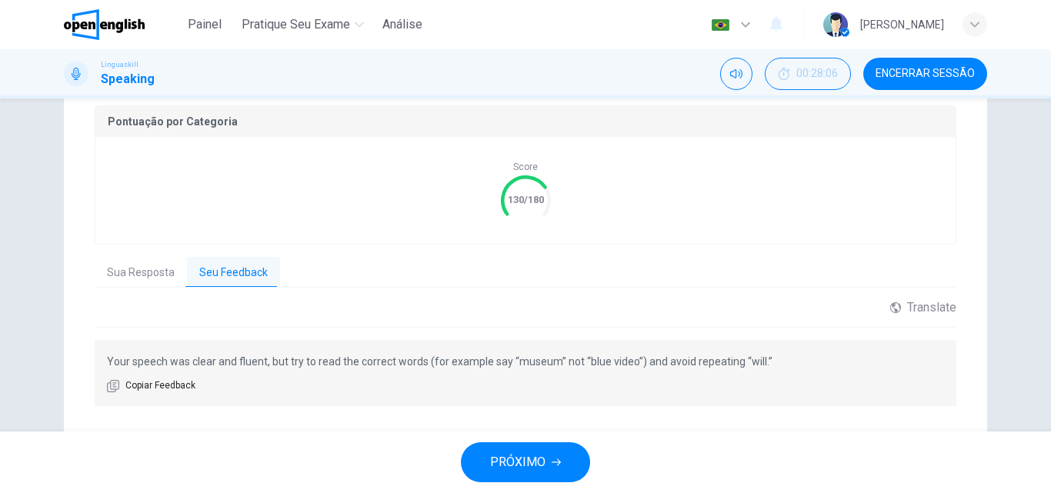
scroll to position [230, 0]
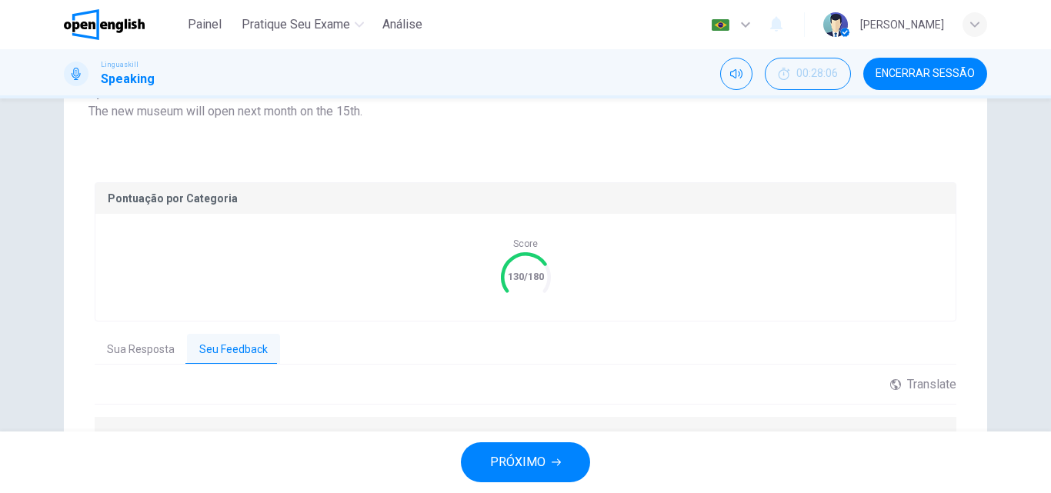
click at [526, 457] on span "PRÓXIMO" at bounding box center [517, 463] width 55 height 22
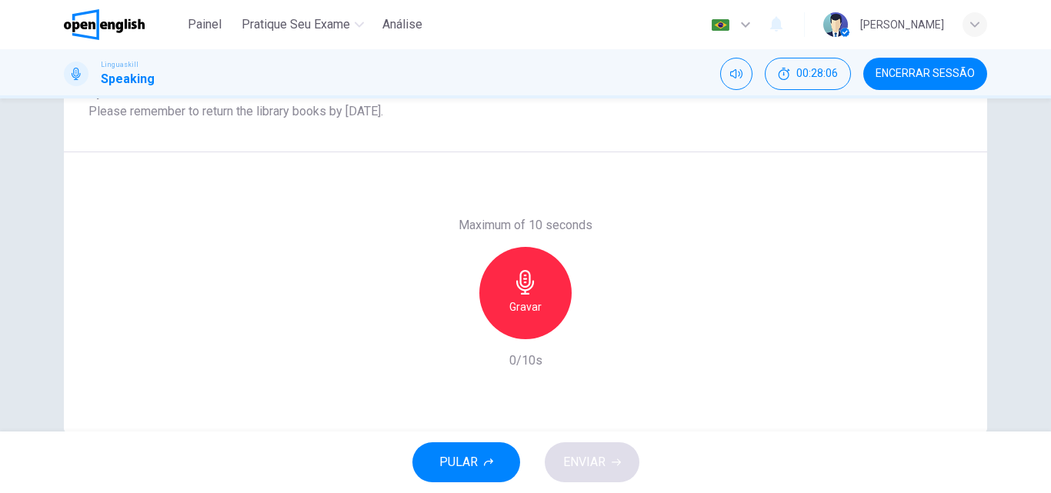
scroll to position [153, 0]
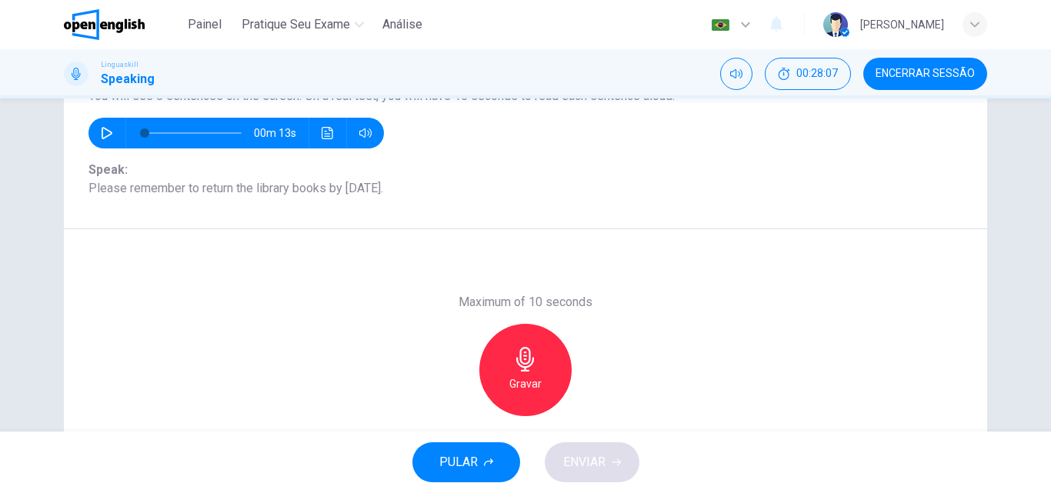
click at [540, 370] on div "Gravar" at bounding box center [526, 370] width 92 height 92
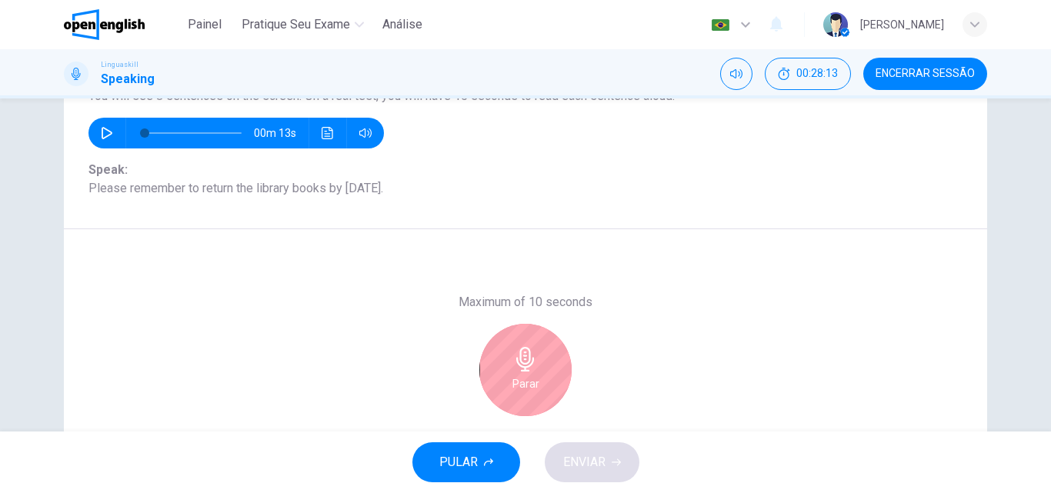
click at [549, 347] on div "Parar" at bounding box center [526, 370] width 92 height 92
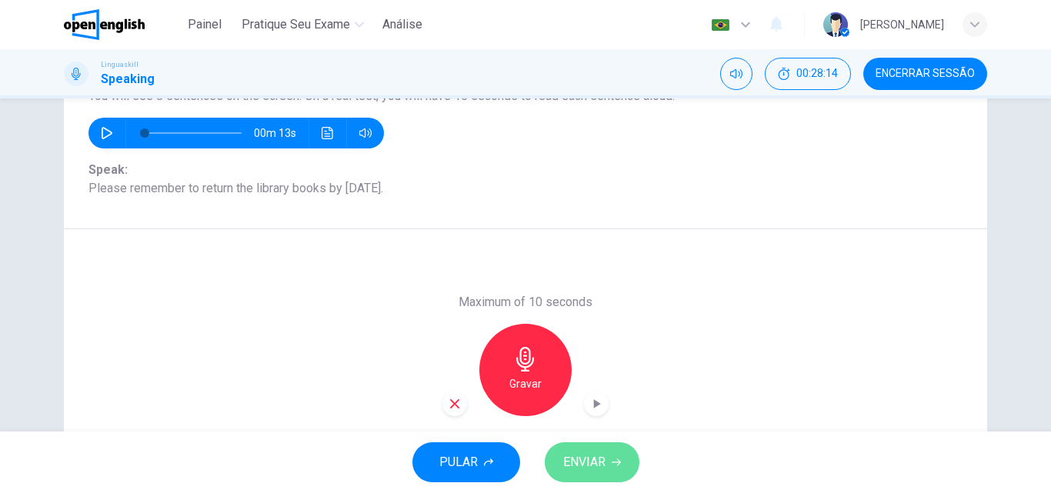
click at [601, 456] on span "ENVIAR" at bounding box center [584, 463] width 42 height 22
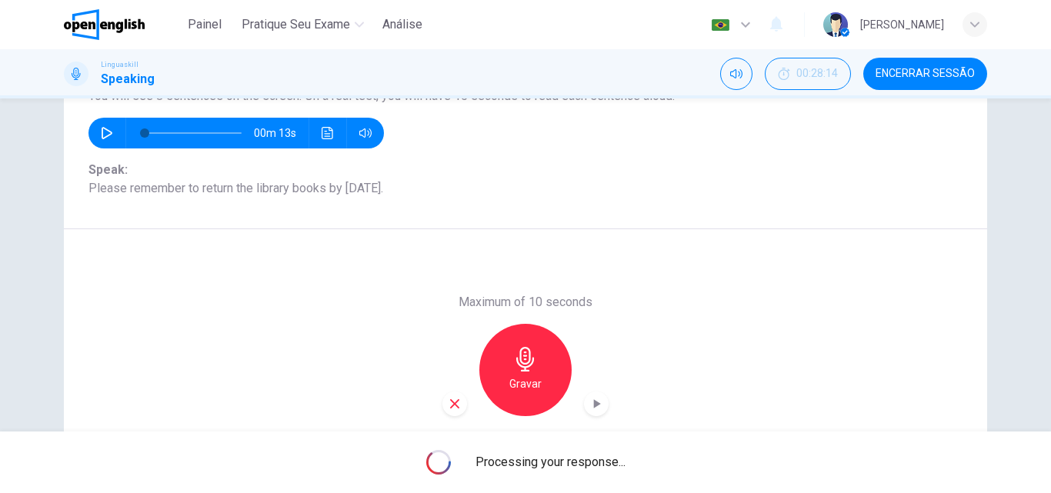
drag, startPoint x: 399, startPoint y: 192, endPoint x: 195, endPoint y: 189, distance: 204.0
click at [195, 189] on span "Speak: Please remember to return the library books by [DATE]." at bounding box center [526, 179] width 874 height 37
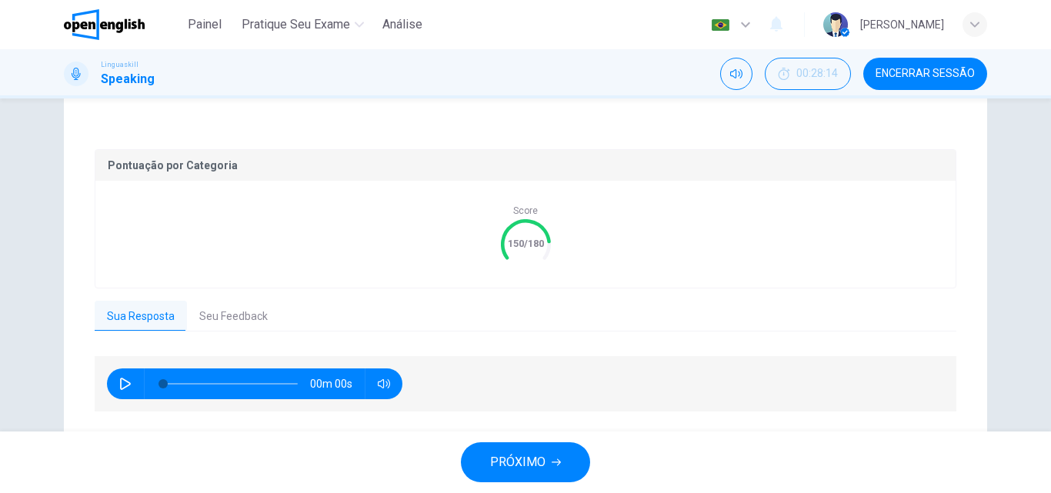
scroll to position [307, 0]
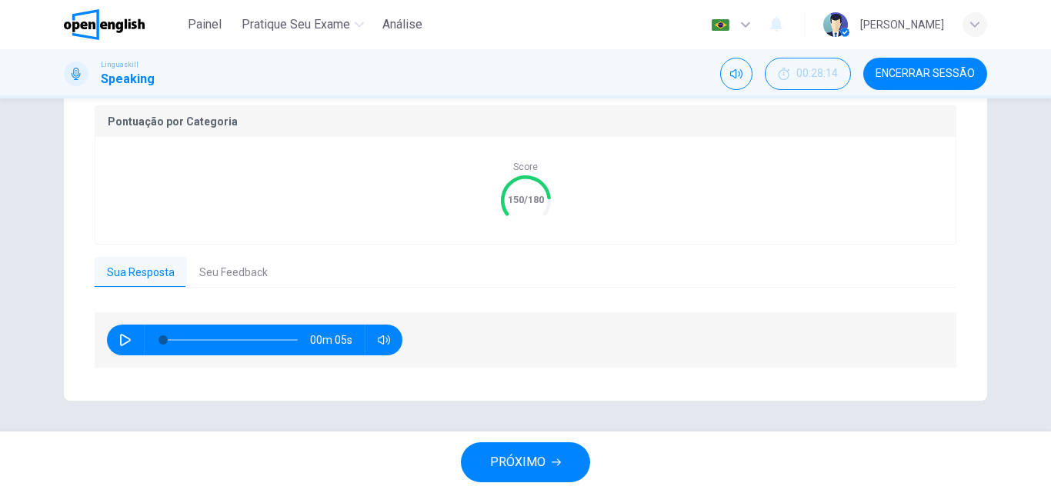
click at [262, 276] on button "Seu Feedback" at bounding box center [233, 273] width 93 height 32
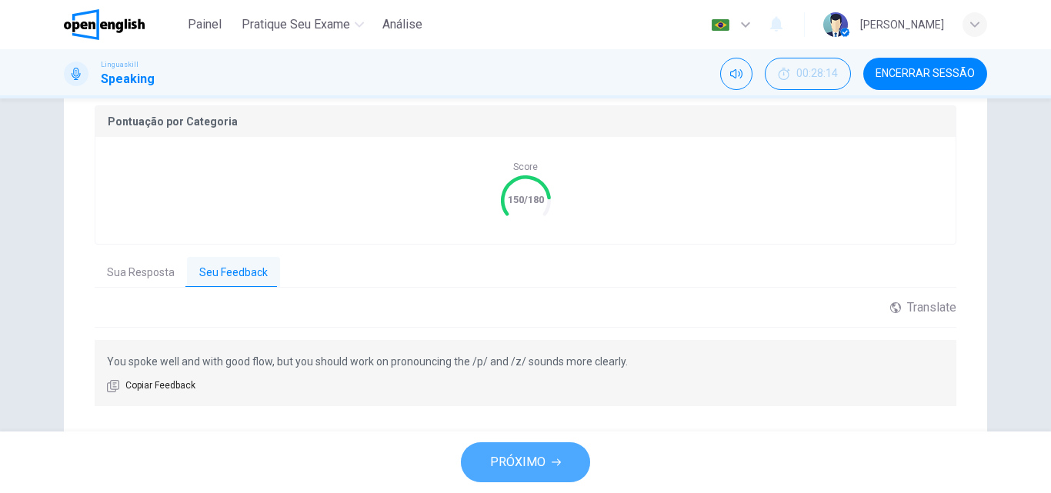
click at [526, 455] on span "PRÓXIMO" at bounding box center [517, 463] width 55 height 22
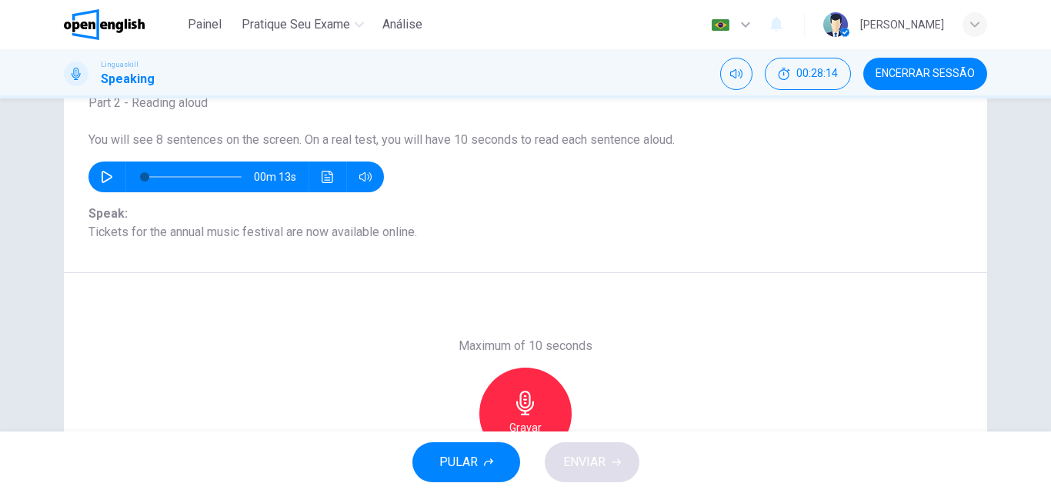
scroll to position [186, 0]
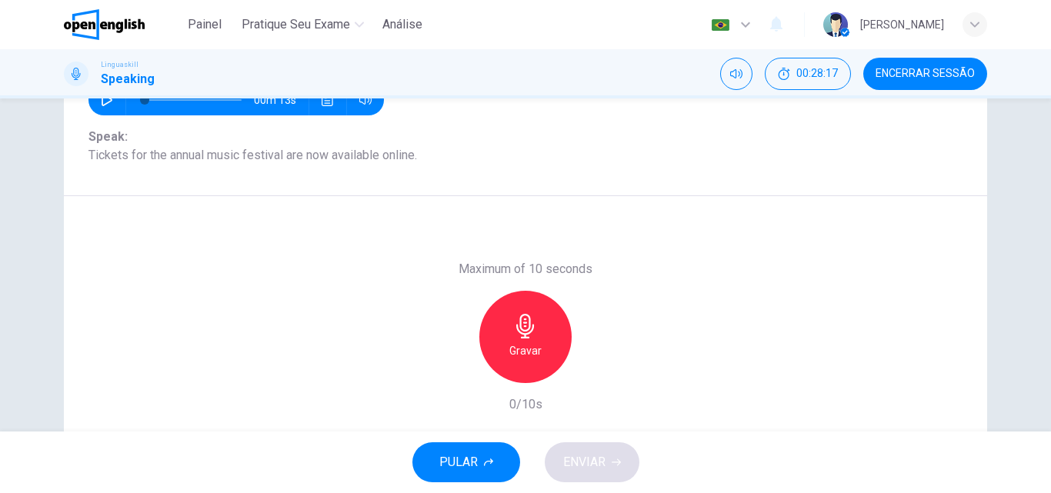
click at [522, 328] on icon "button" at bounding box center [525, 326] width 25 height 25
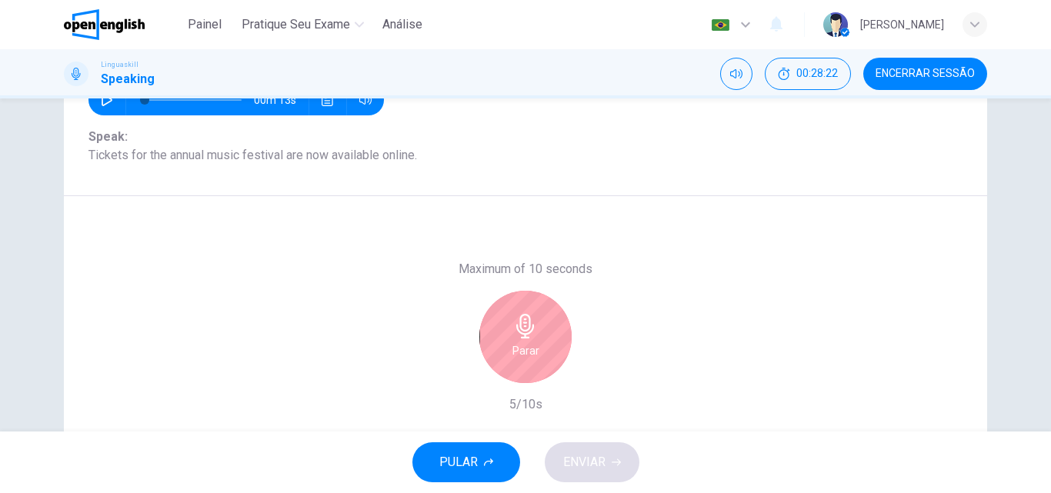
click at [549, 323] on div "Parar" at bounding box center [526, 337] width 92 height 92
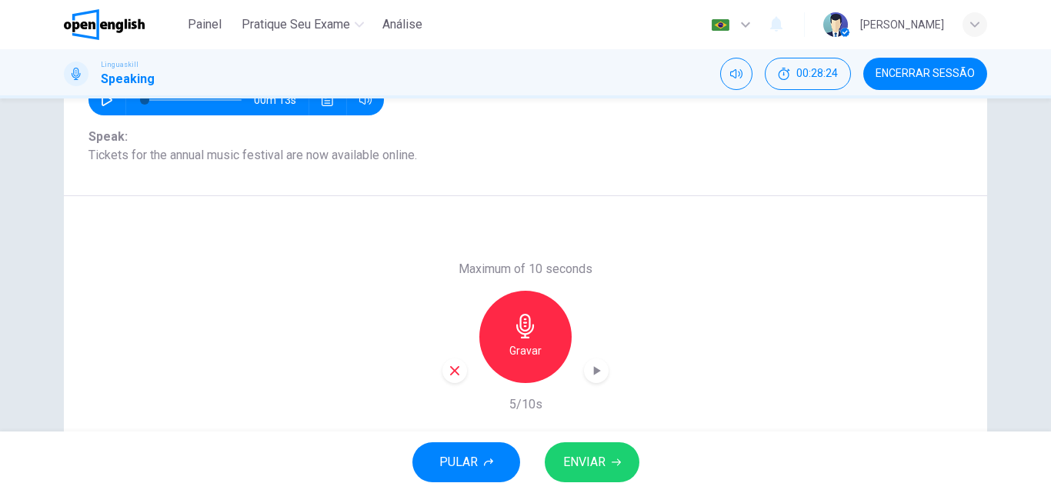
click at [592, 454] on span "ENVIAR" at bounding box center [584, 463] width 42 height 22
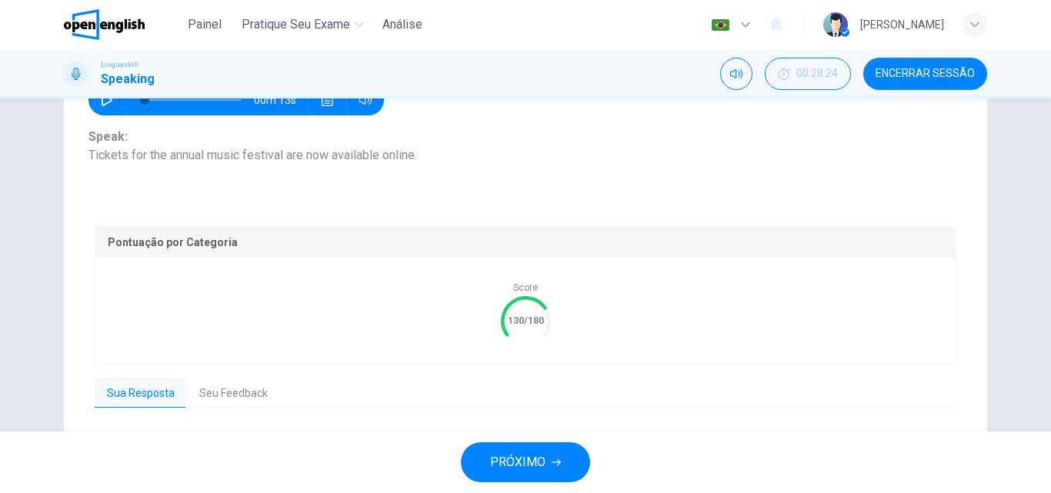
scroll to position [263, 0]
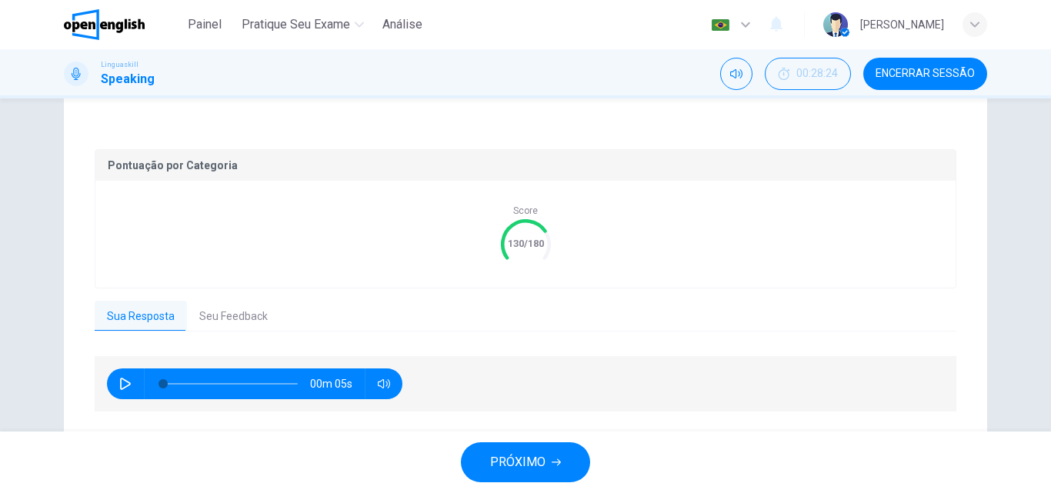
click at [198, 319] on button "Seu Feedback" at bounding box center [233, 317] width 93 height 32
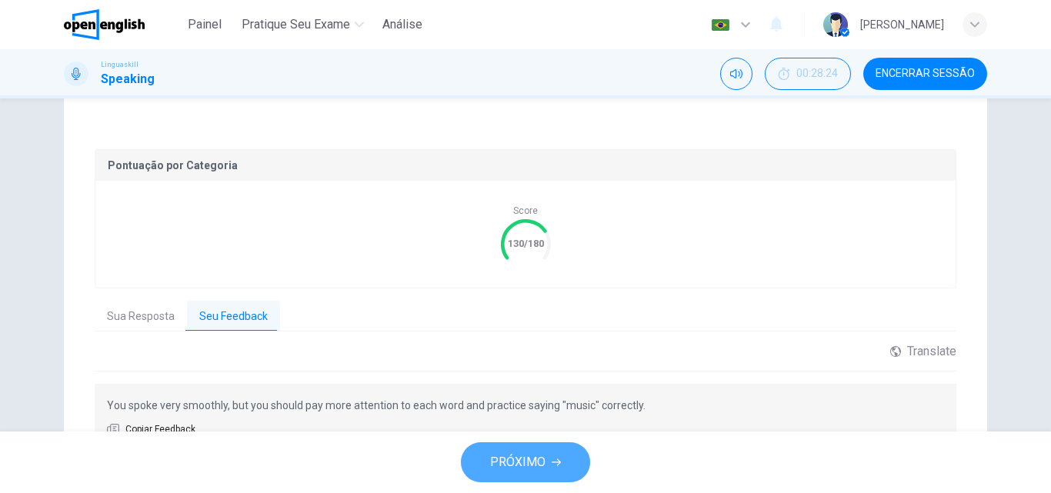
click at [559, 460] on icon "button" at bounding box center [556, 462] width 9 height 9
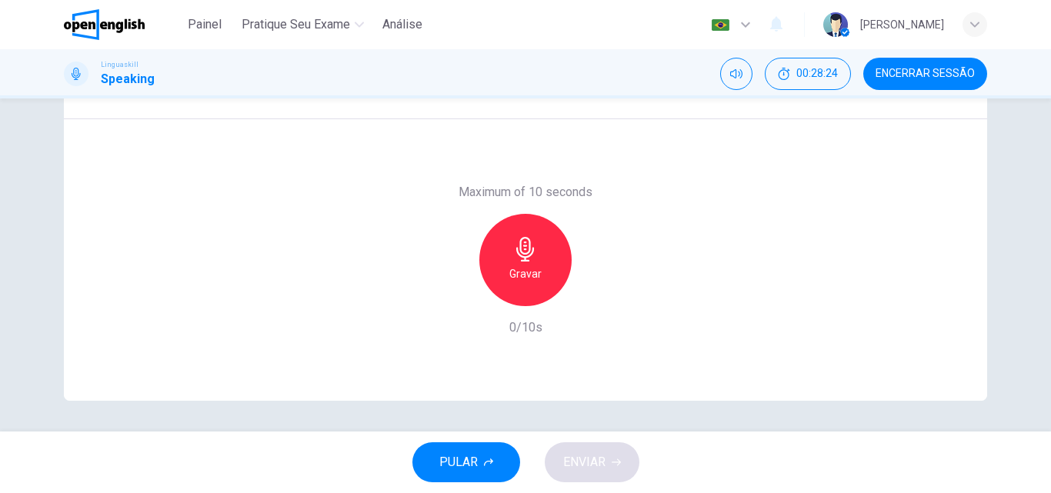
scroll to position [186, 0]
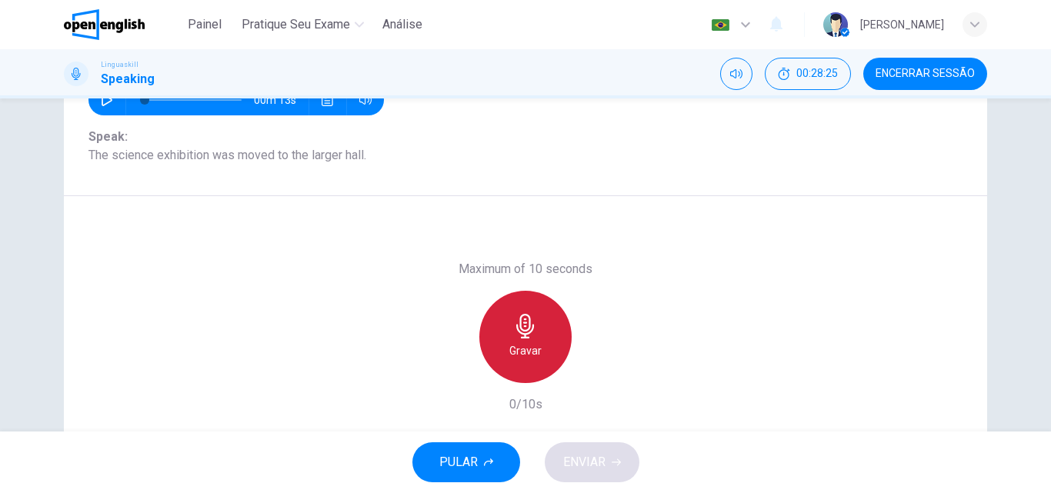
click at [523, 327] on icon "button" at bounding box center [525, 326] width 25 height 25
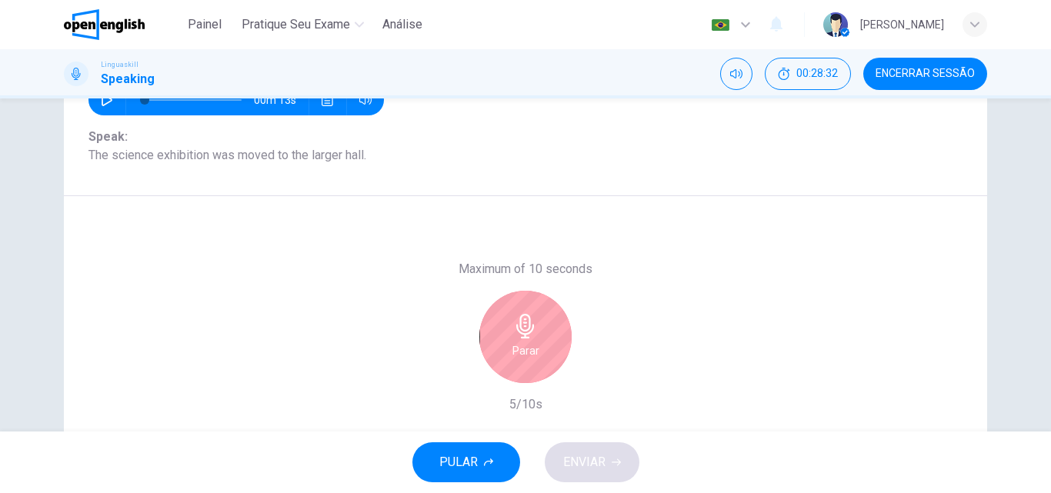
click at [480, 291] on button "Parar" at bounding box center [526, 337] width 92 height 92
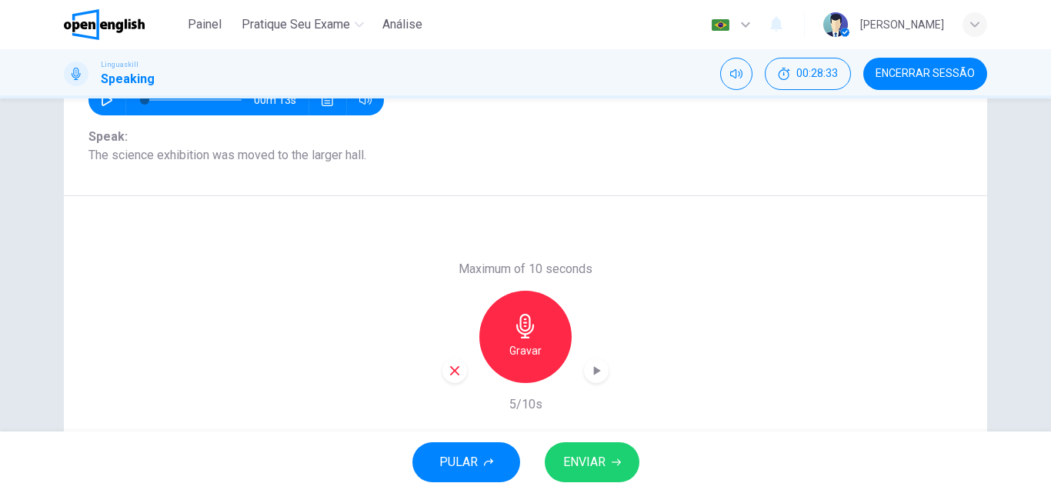
click at [595, 456] on span "ENVIAR" at bounding box center [584, 463] width 42 height 22
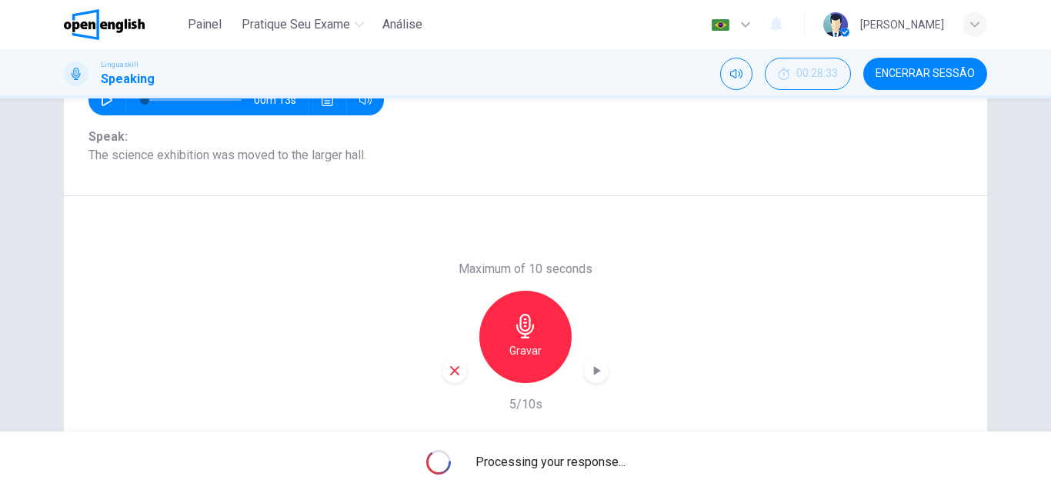
scroll to position [263, 0]
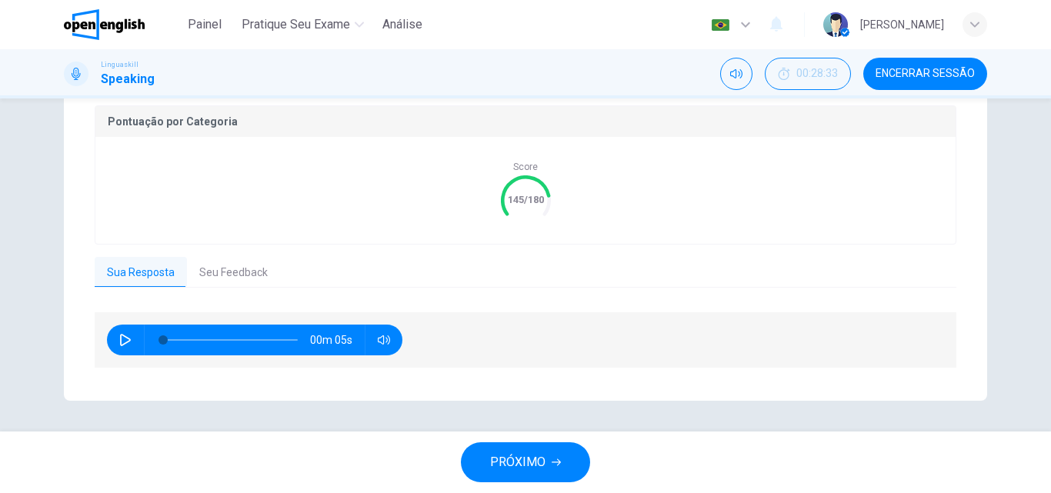
click at [543, 462] on span "PRÓXIMO" at bounding box center [517, 463] width 55 height 22
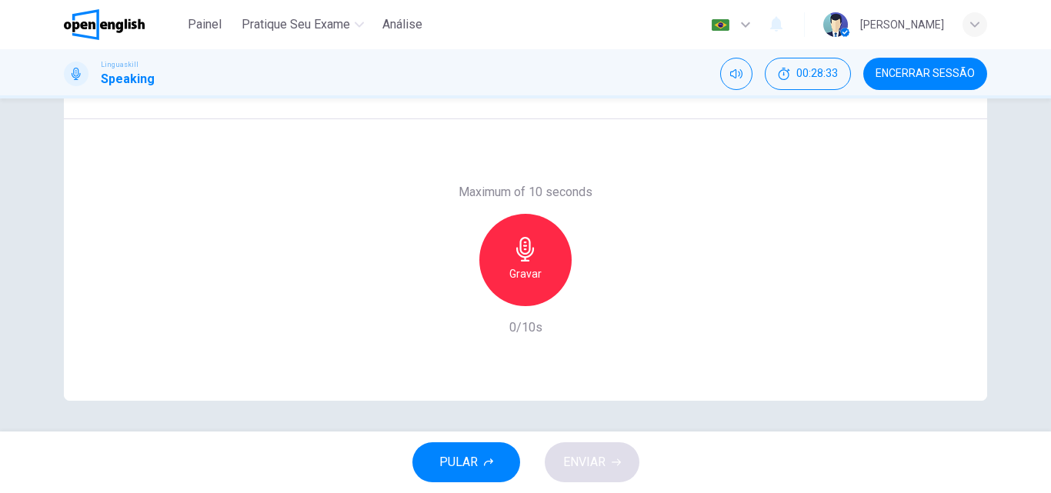
scroll to position [186, 0]
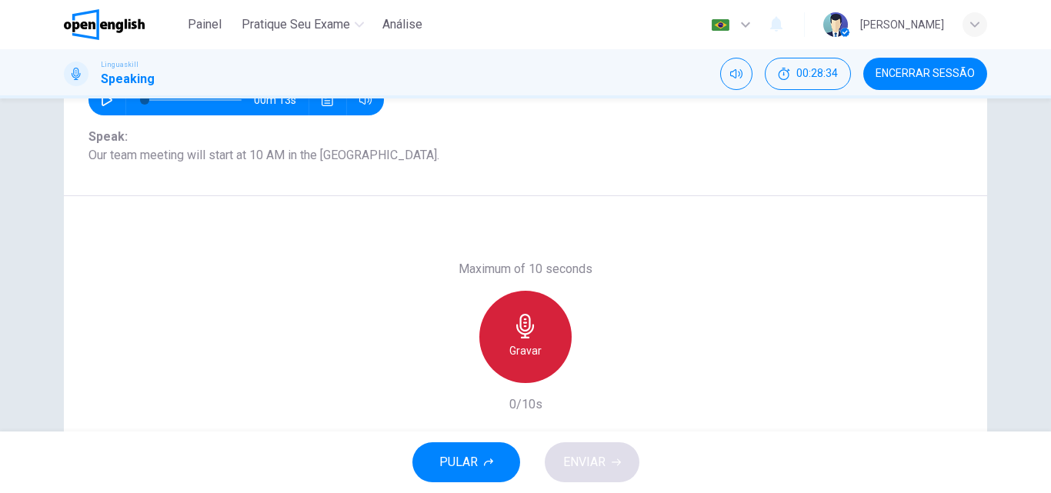
click at [530, 339] on div "Gravar" at bounding box center [526, 337] width 92 height 92
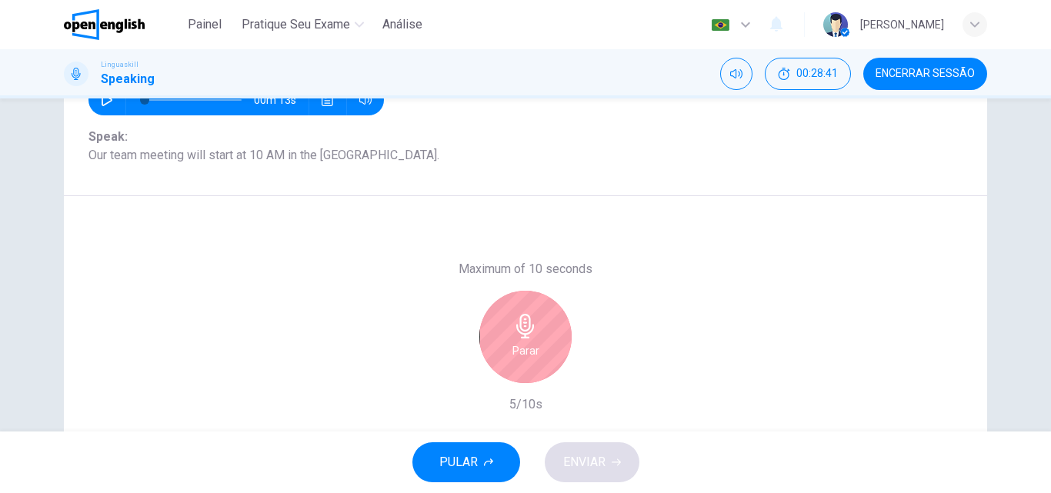
click at [504, 316] on div "Parar" at bounding box center [526, 337] width 92 height 92
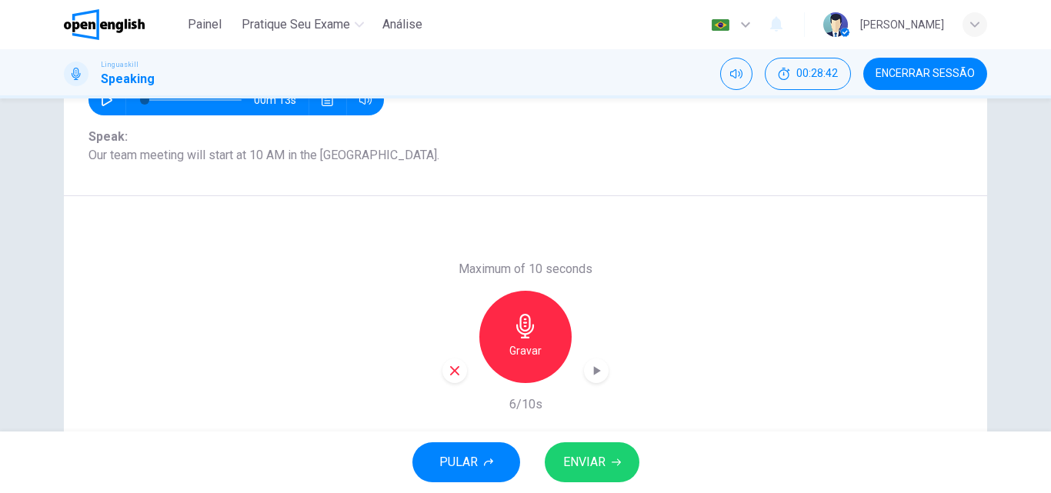
click at [591, 462] on span "ENVIAR" at bounding box center [584, 463] width 42 height 22
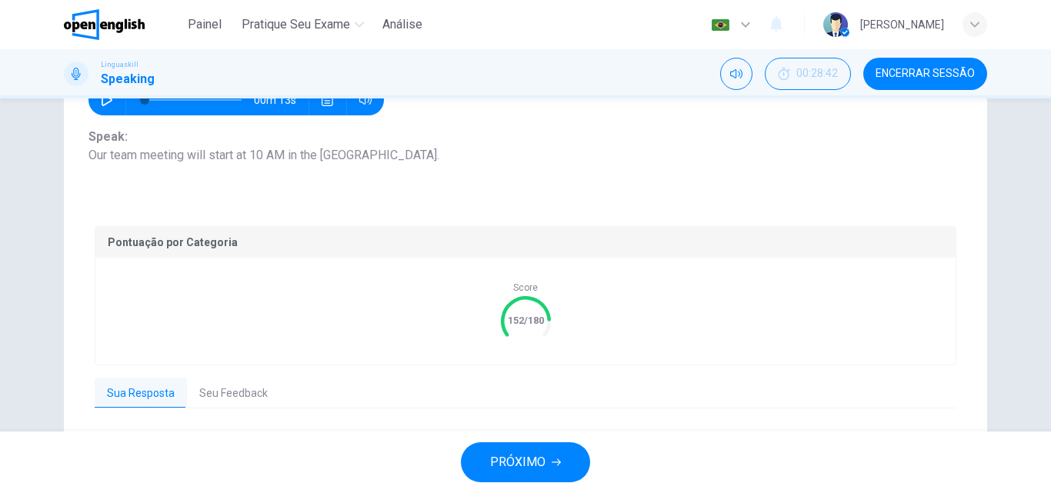
scroll to position [263, 0]
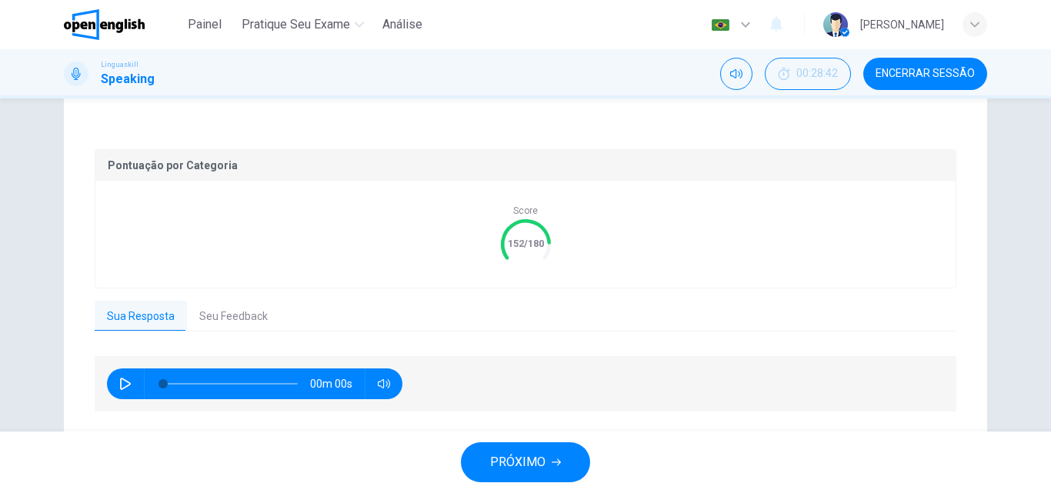
click at [531, 455] on span "PRÓXIMO" at bounding box center [517, 463] width 55 height 22
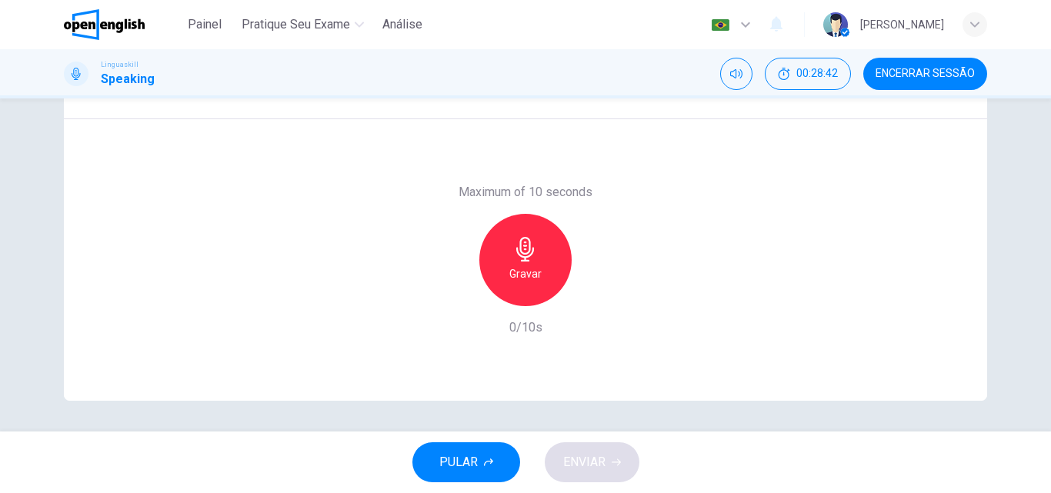
scroll to position [186, 0]
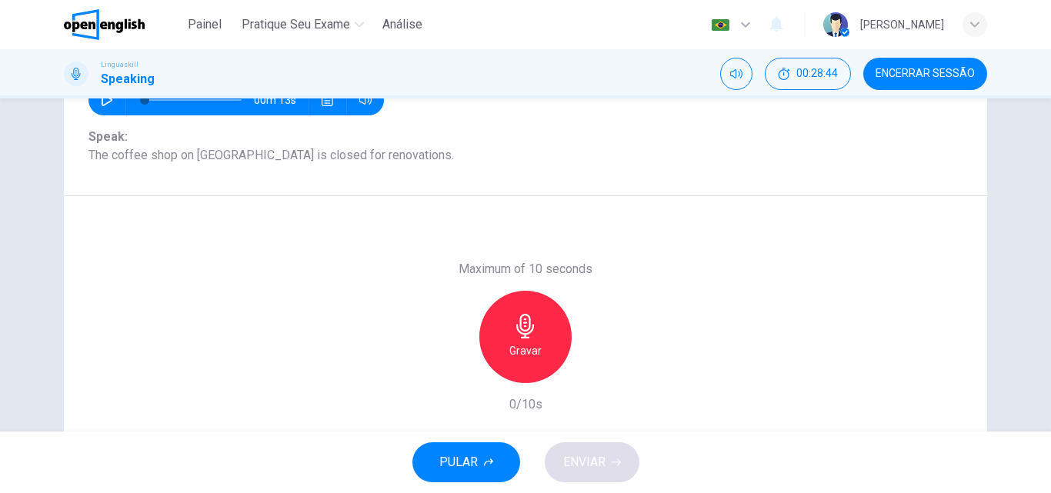
click at [527, 324] on icon "button" at bounding box center [525, 326] width 25 height 25
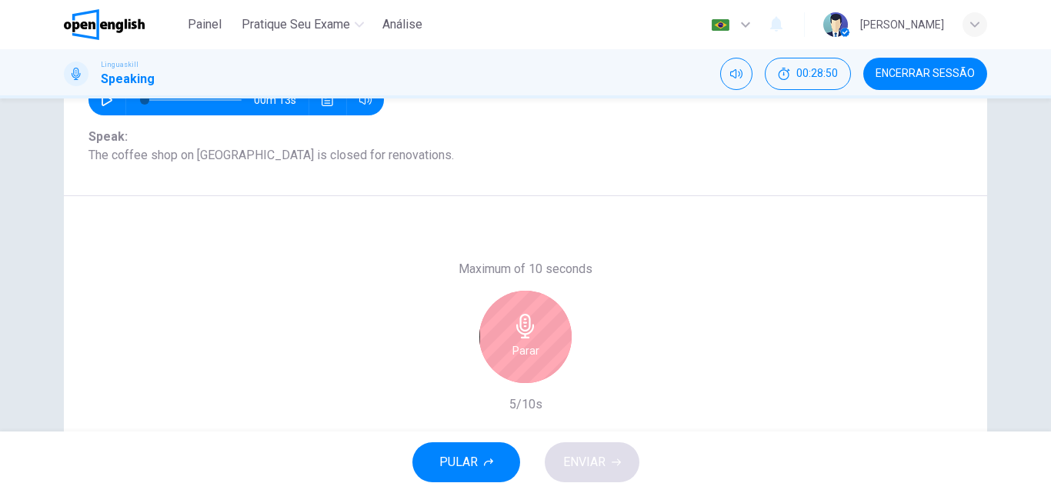
click at [556, 316] on div "Parar" at bounding box center [526, 337] width 92 height 92
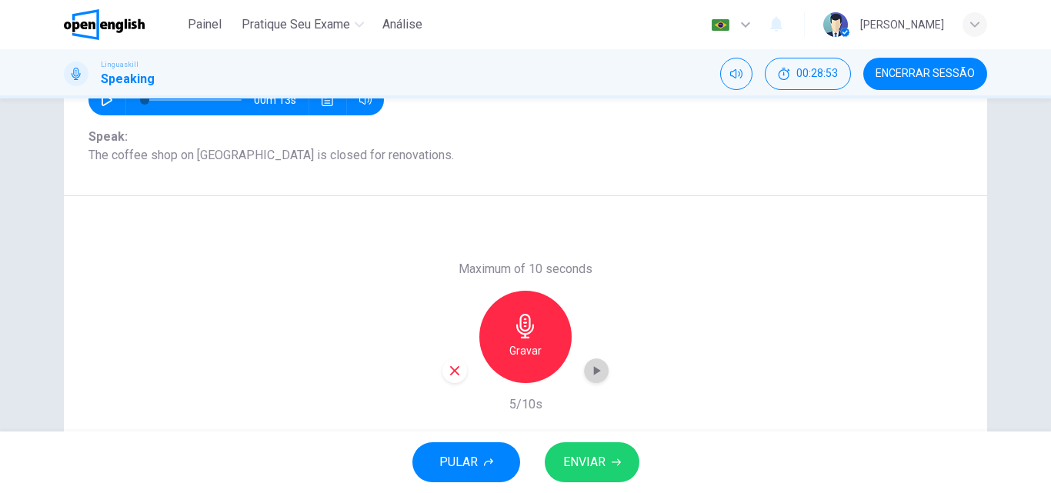
click at [589, 369] on icon "button" at bounding box center [596, 370] width 15 height 15
click at [458, 371] on div "button" at bounding box center [455, 371] width 25 height 25
click at [523, 334] on icon "button" at bounding box center [525, 326] width 18 height 25
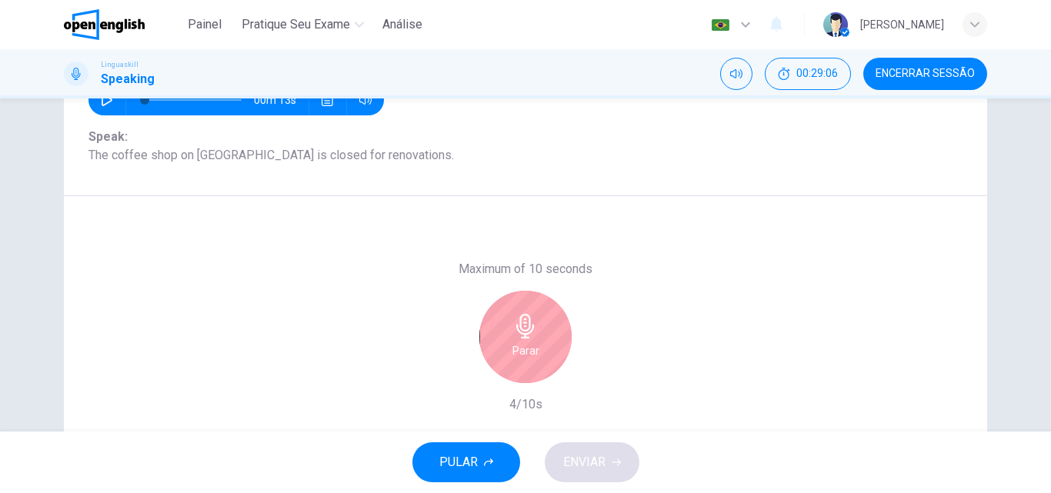
click at [532, 335] on icon "button" at bounding box center [525, 326] width 25 height 25
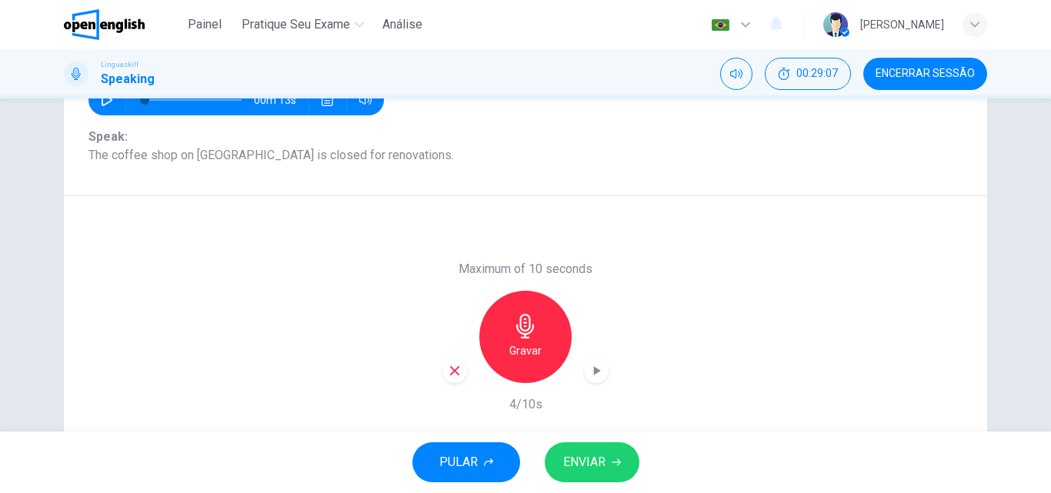
click at [578, 448] on button "ENVIAR" at bounding box center [592, 463] width 95 height 40
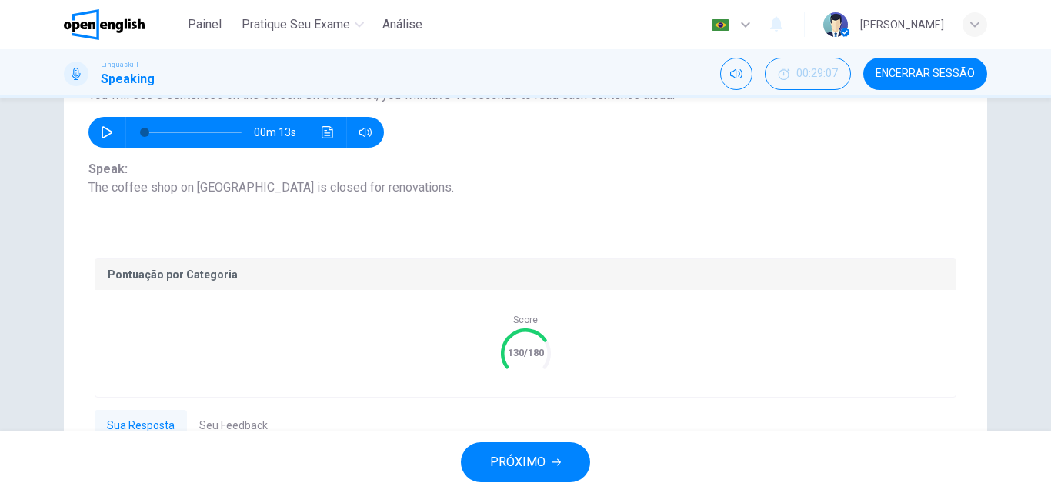
scroll to position [307, 0]
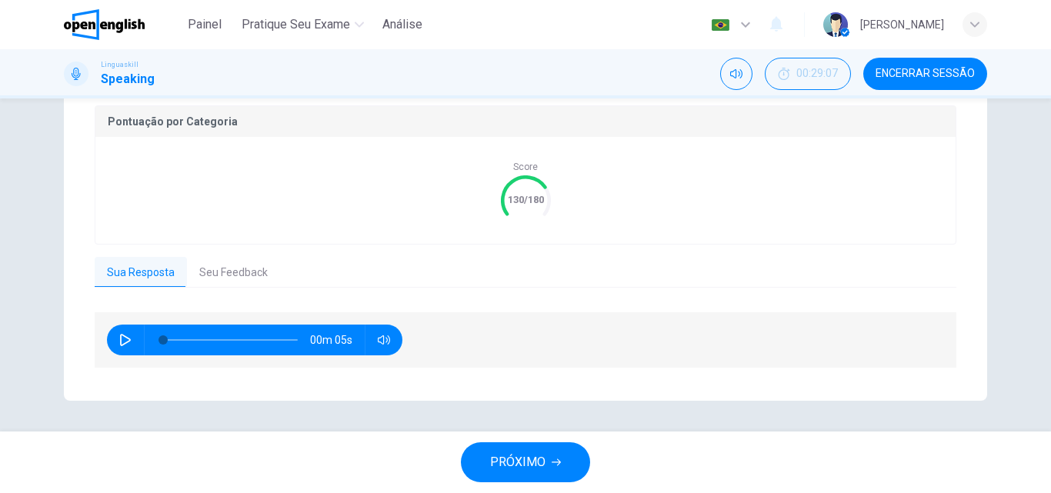
click at [201, 276] on button "Seu Feedback" at bounding box center [233, 273] width 93 height 32
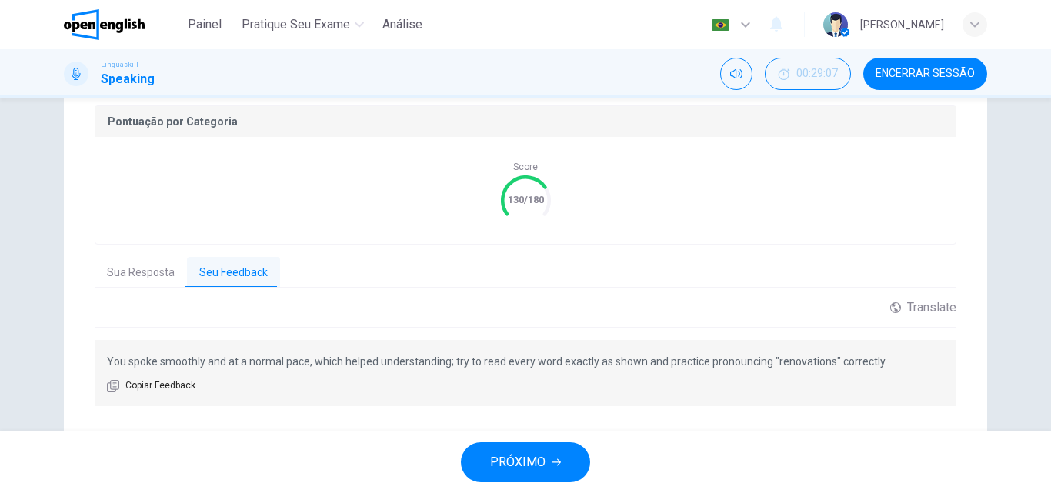
click at [526, 459] on span "PRÓXIMO" at bounding box center [517, 463] width 55 height 22
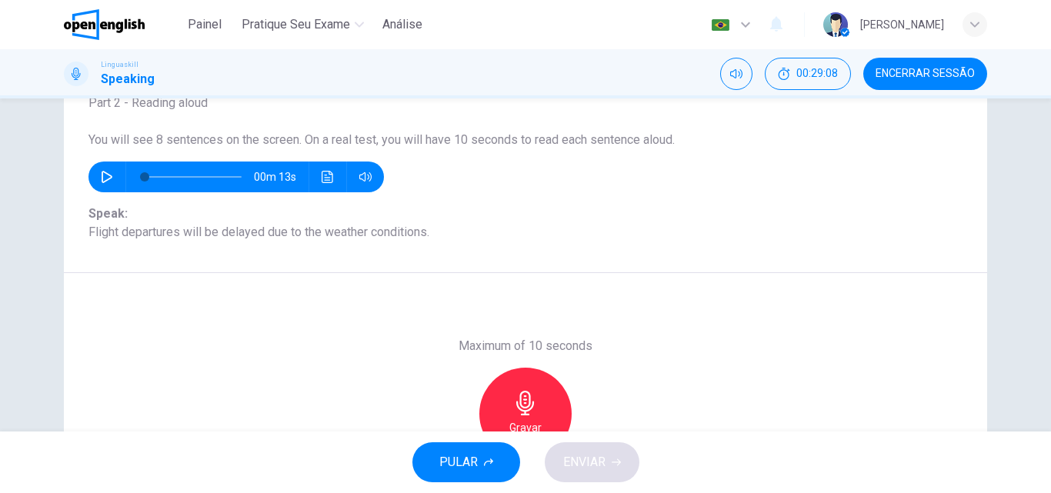
scroll to position [186, 0]
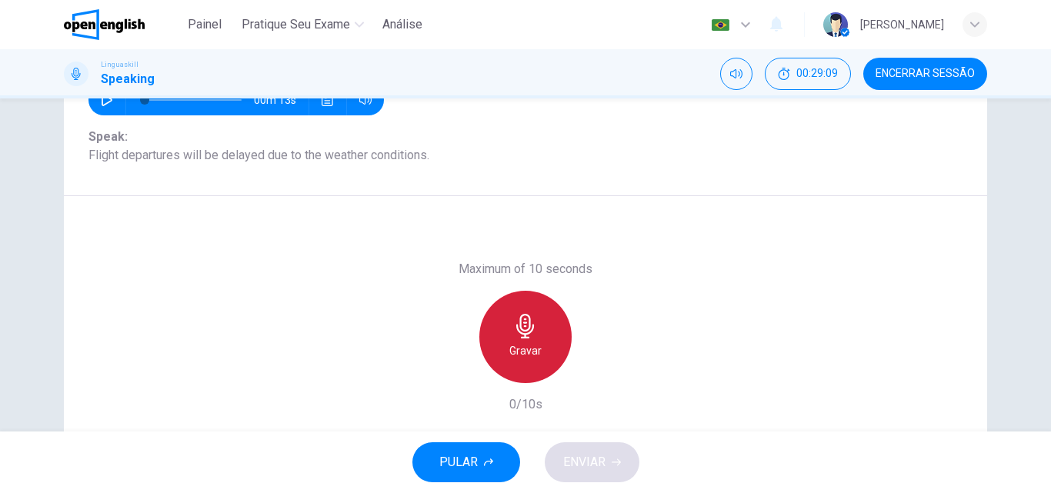
click at [526, 323] on icon "button" at bounding box center [525, 326] width 18 height 25
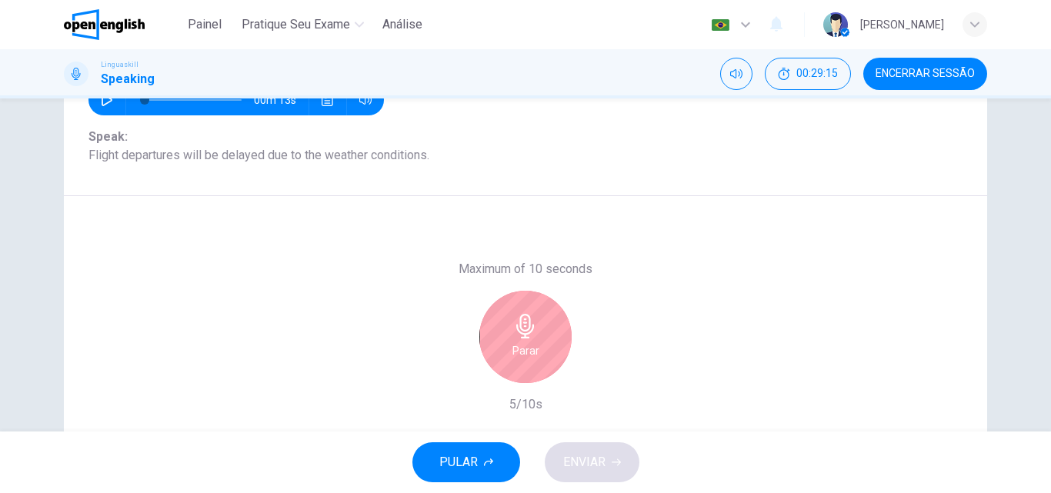
click at [526, 334] on icon "button" at bounding box center [525, 326] width 25 height 25
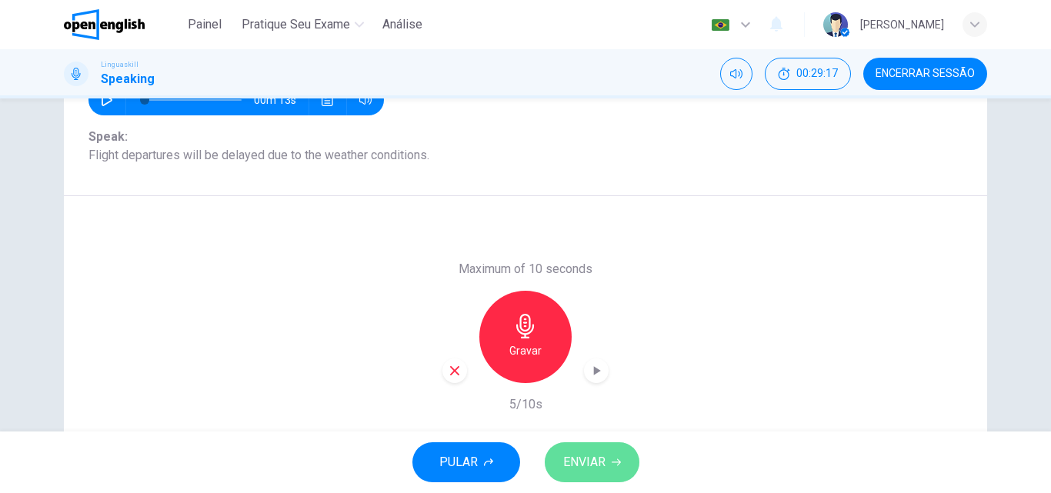
click at [580, 450] on button "ENVIAR" at bounding box center [592, 463] width 95 height 40
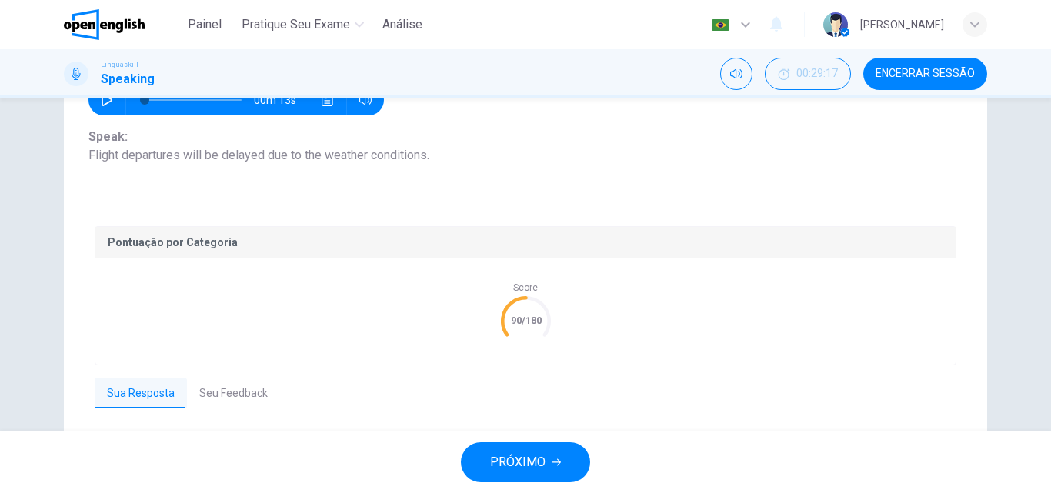
scroll to position [263, 0]
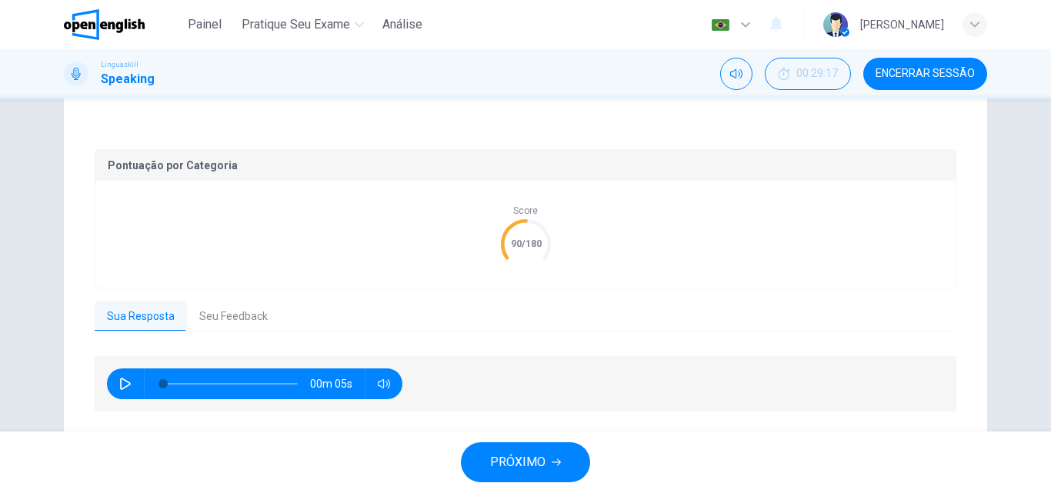
click at [224, 299] on div "Pontuação por Categoria Score 90/180 Sua Resposta Seu Feedback 00m 05s Translat…" at bounding box center [526, 281] width 862 height 265
click at [229, 309] on button "Seu Feedback" at bounding box center [233, 317] width 93 height 32
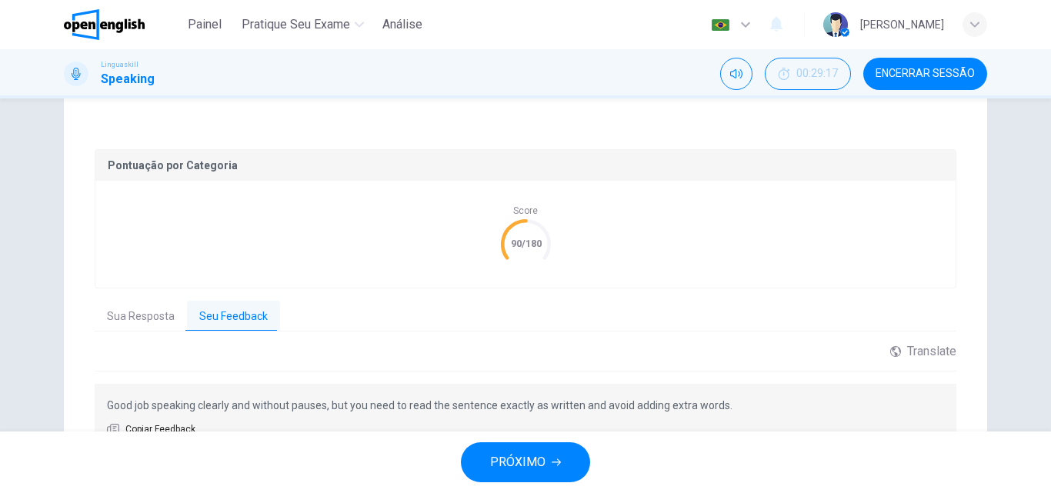
click at [523, 463] on span "PRÓXIMO" at bounding box center [517, 463] width 55 height 22
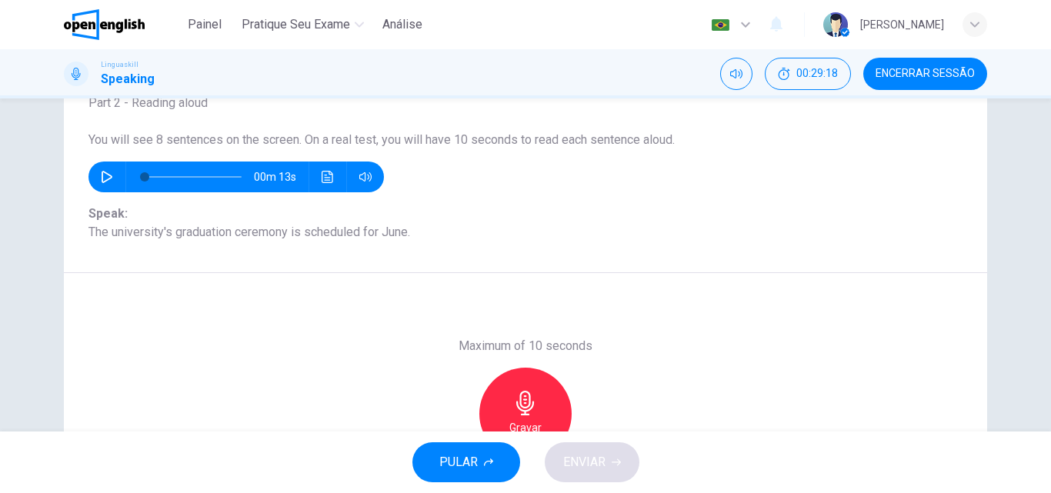
scroll to position [186, 0]
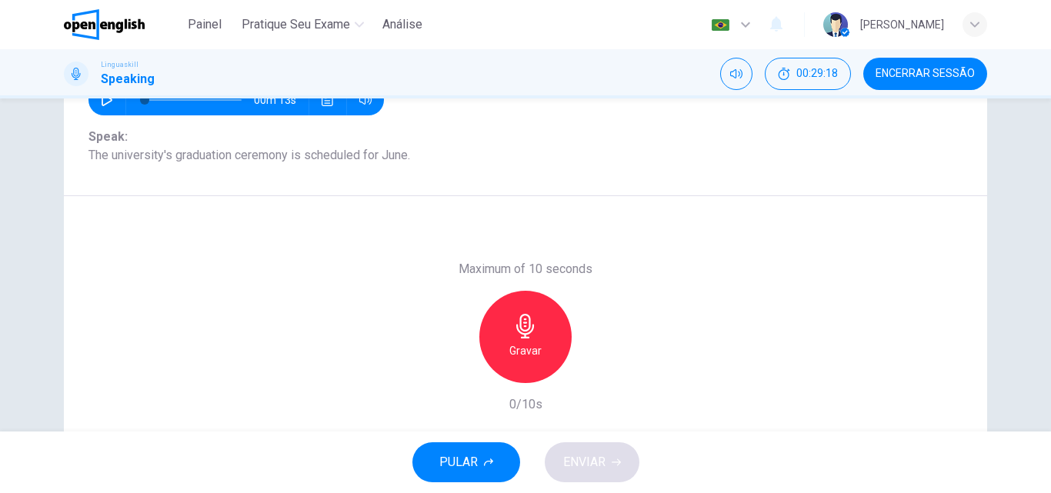
click at [530, 319] on icon "button" at bounding box center [525, 326] width 25 height 25
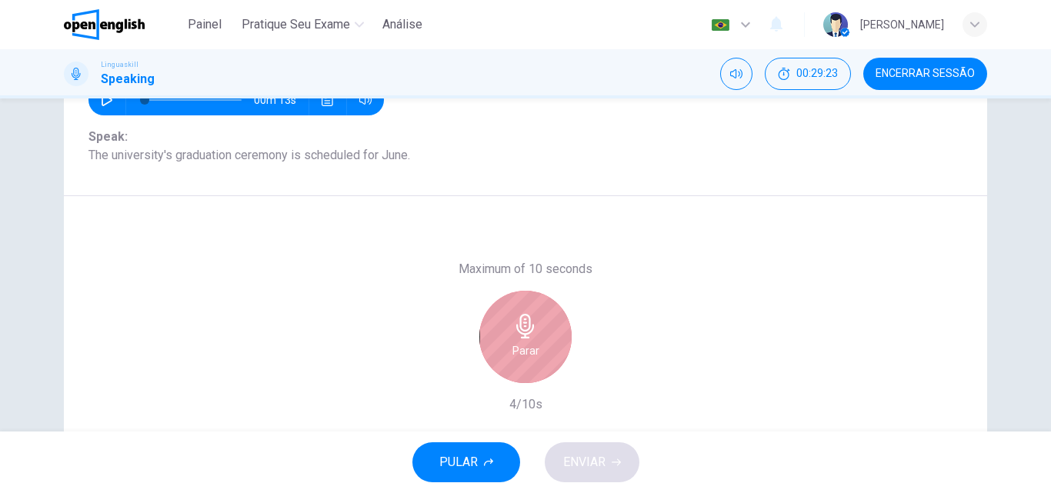
click at [559, 315] on div "Parar" at bounding box center [526, 337] width 92 height 92
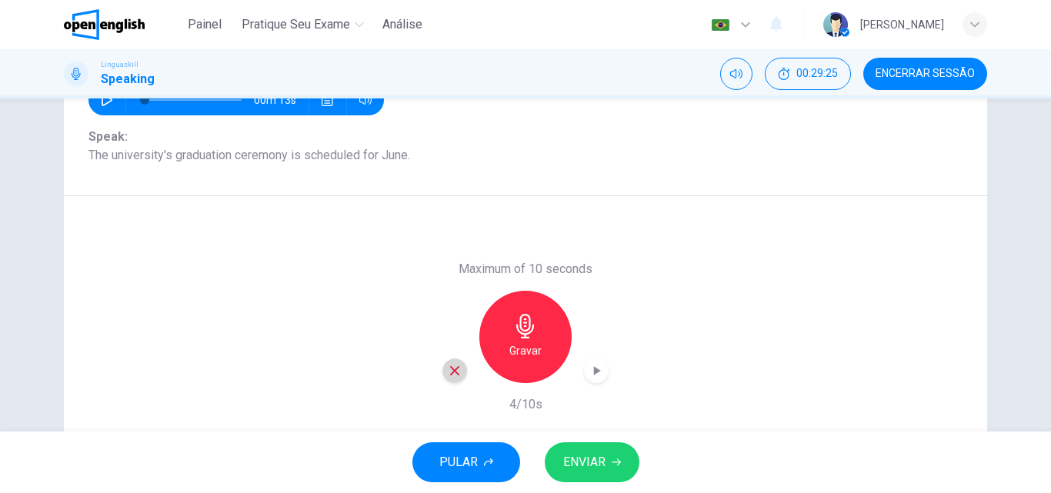
click at [456, 369] on icon "button" at bounding box center [455, 371] width 14 height 14
click at [543, 342] on div "Gravar" at bounding box center [526, 337] width 92 height 92
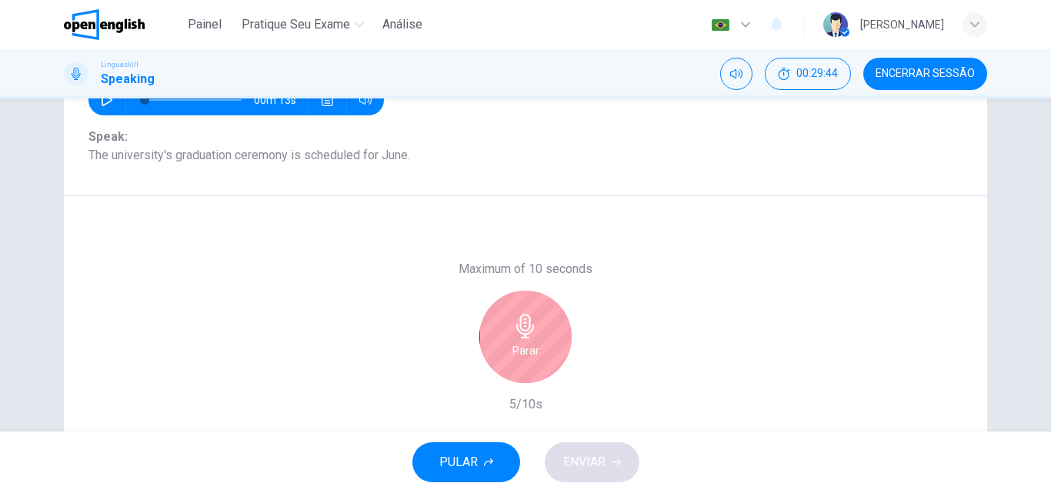
click at [545, 339] on div "Parar" at bounding box center [526, 337] width 92 height 92
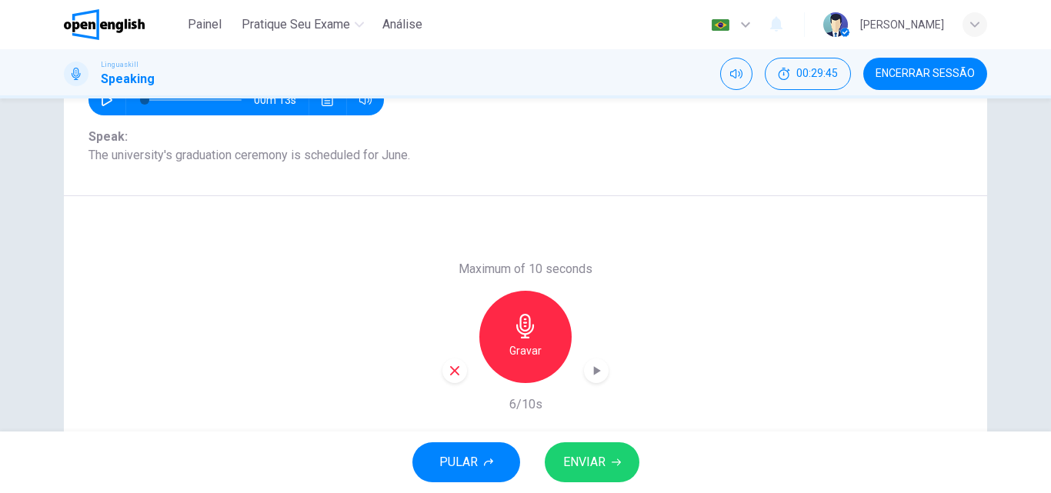
click at [611, 456] on button "ENVIAR" at bounding box center [592, 463] width 95 height 40
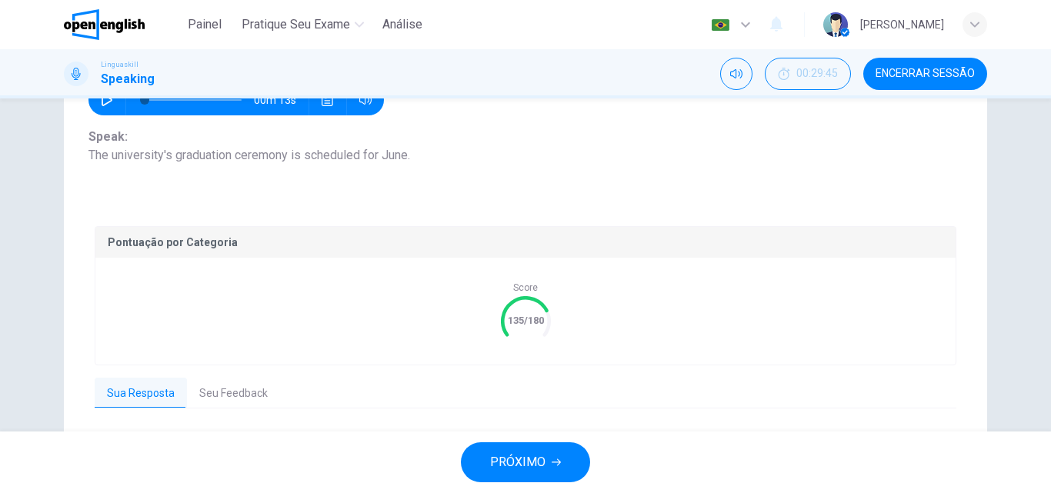
scroll to position [263, 0]
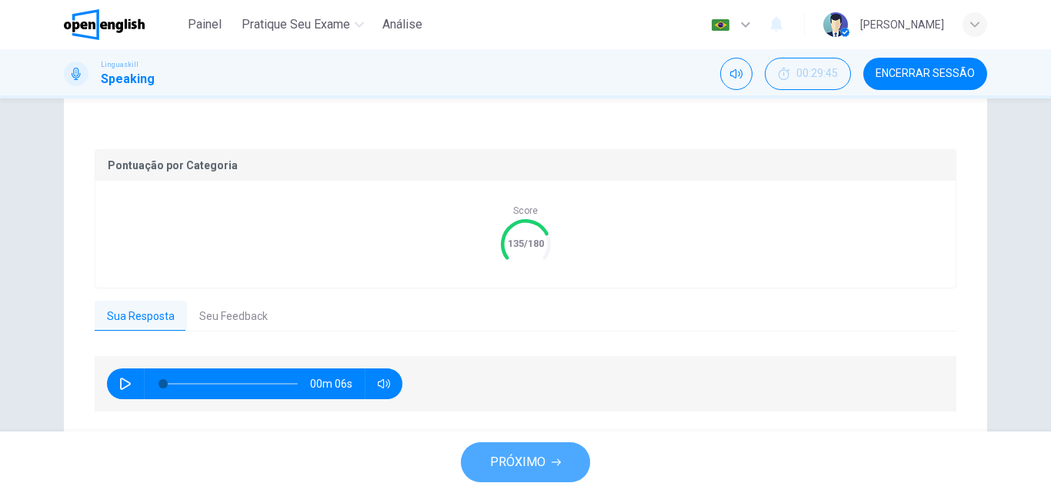
click at [561, 450] on button "PRÓXIMO" at bounding box center [525, 463] width 129 height 40
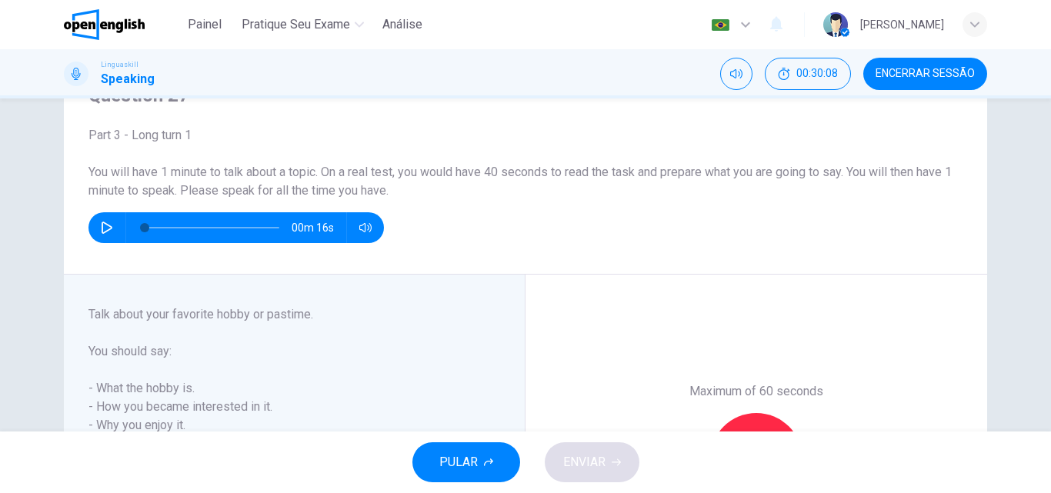
scroll to position [154, 0]
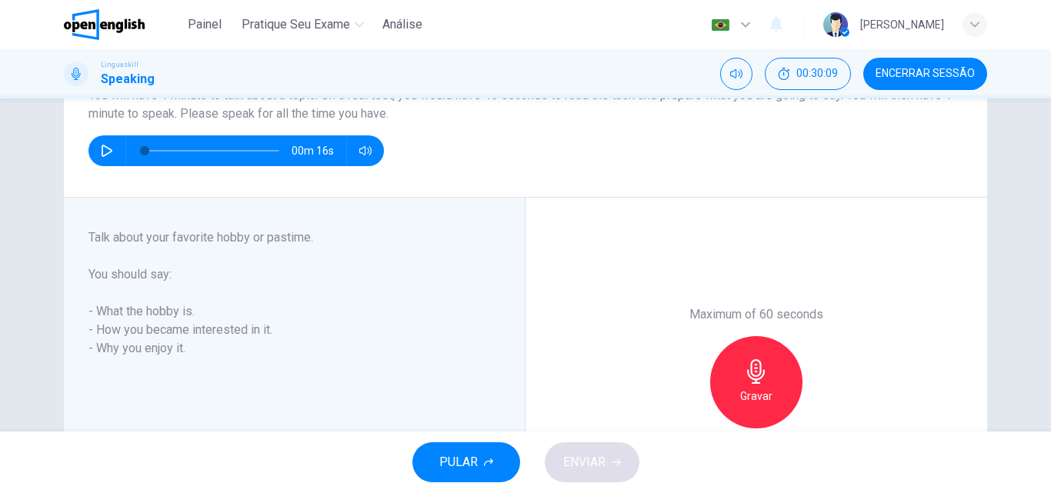
click at [102, 160] on button "button" at bounding box center [107, 150] width 25 height 31
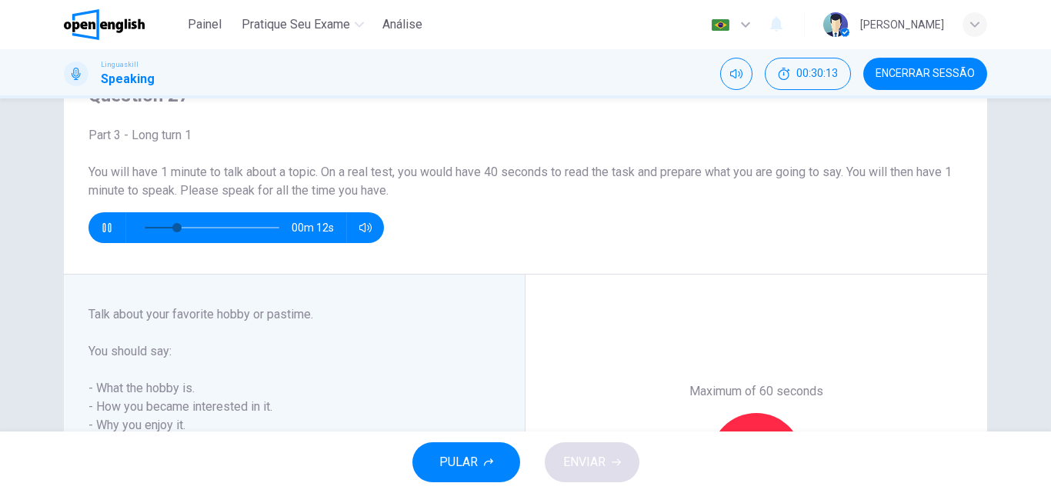
click at [108, 221] on button "button" at bounding box center [107, 227] width 25 height 31
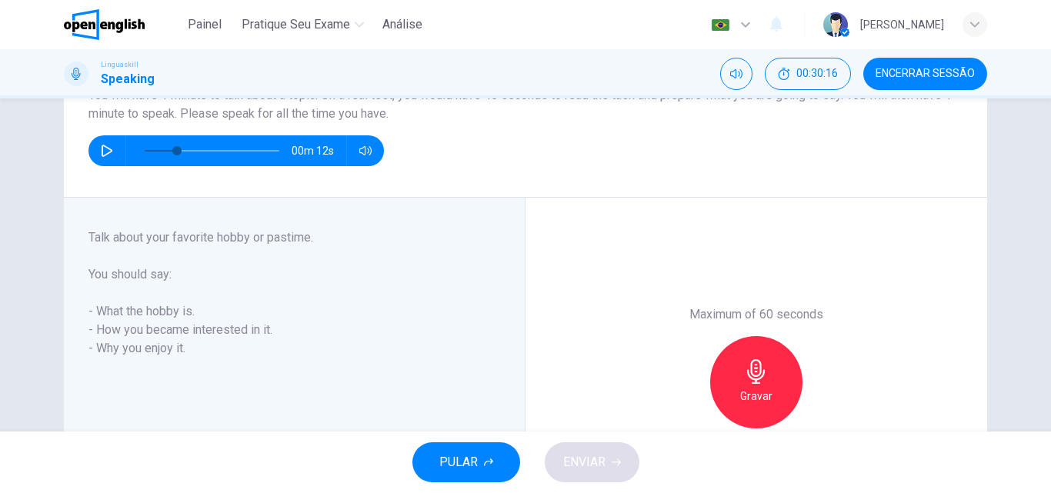
scroll to position [231, 0]
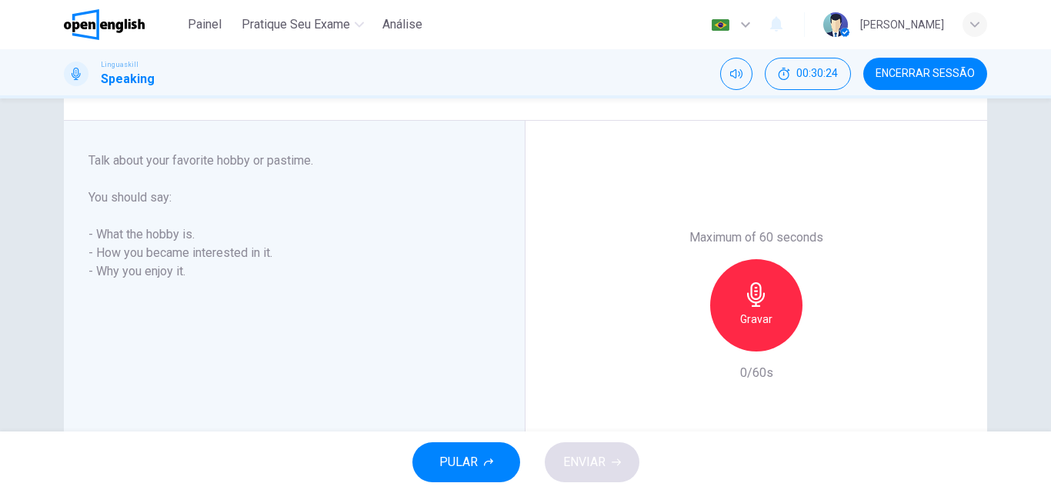
click at [734, 302] on div "Gravar" at bounding box center [756, 305] width 92 height 92
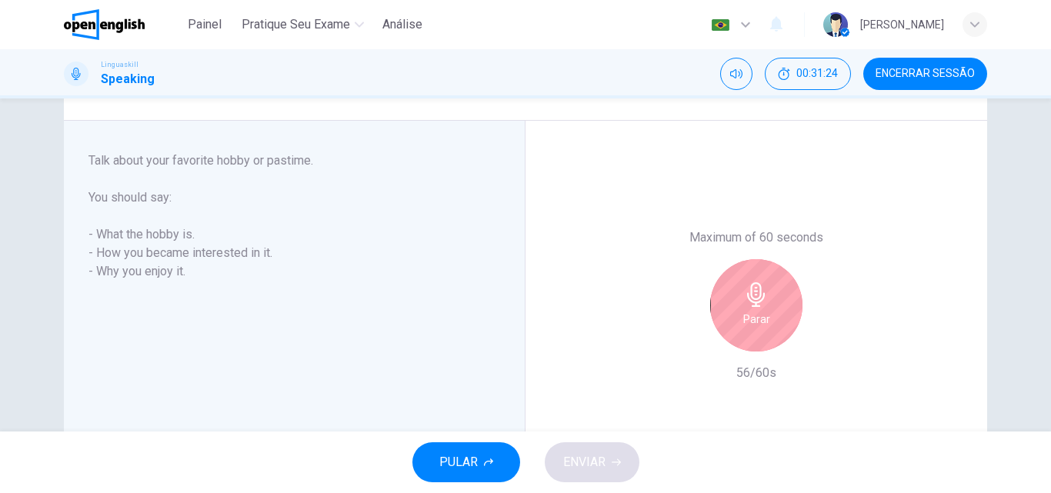
click at [762, 307] on div "Parar" at bounding box center [756, 305] width 92 height 92
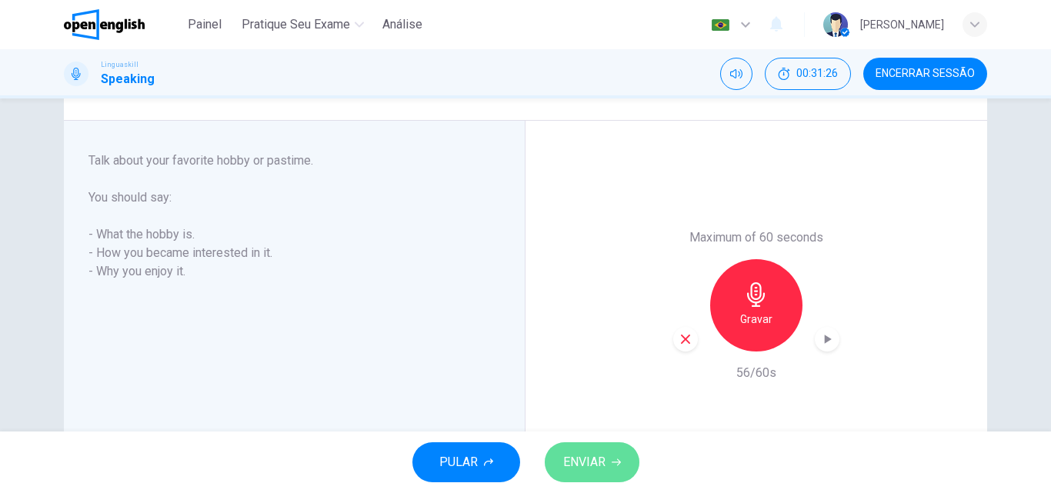
click at [619, 457] on button "ENVIAR" at bounding box center [592, 463] width 95 height 40
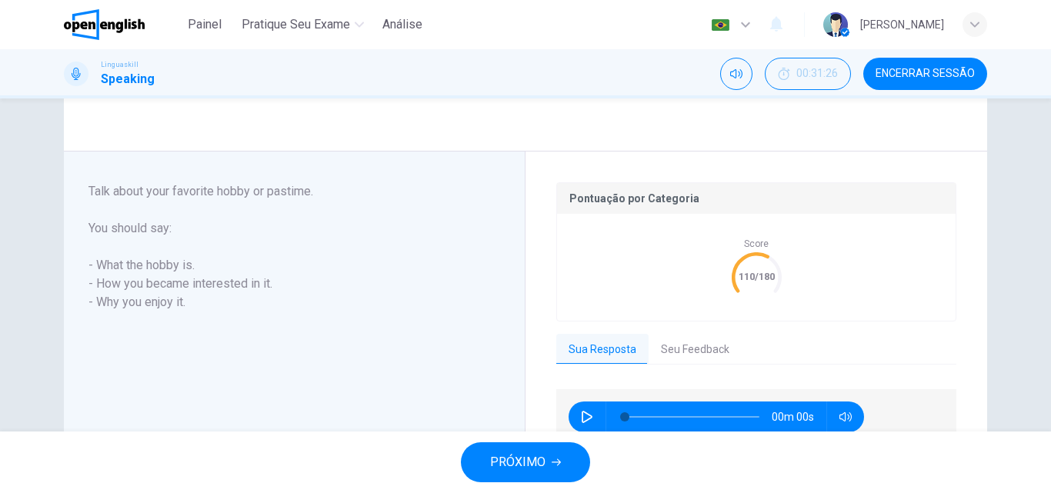
type input "*"
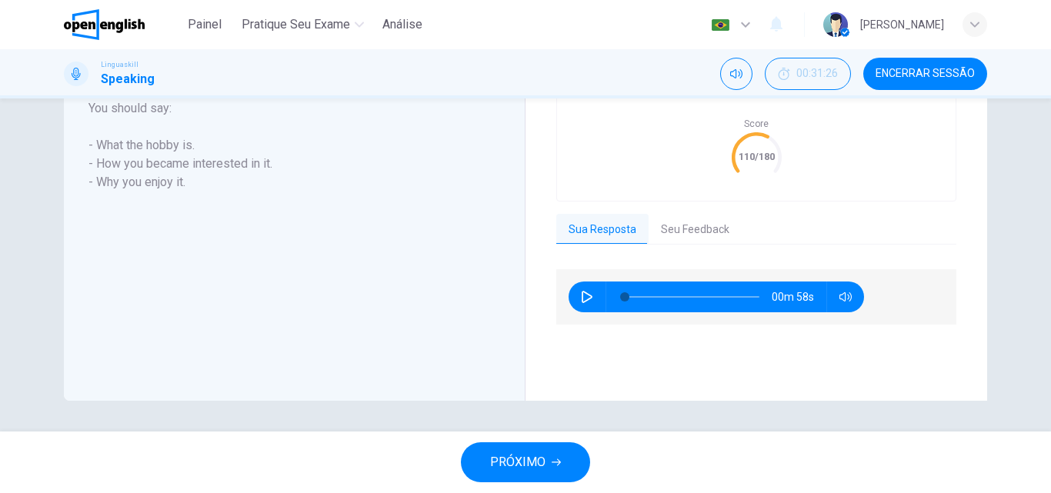
click at [683, 227] on button "Seu Feedback" at bounding box center [695, 230] width 93 height 32
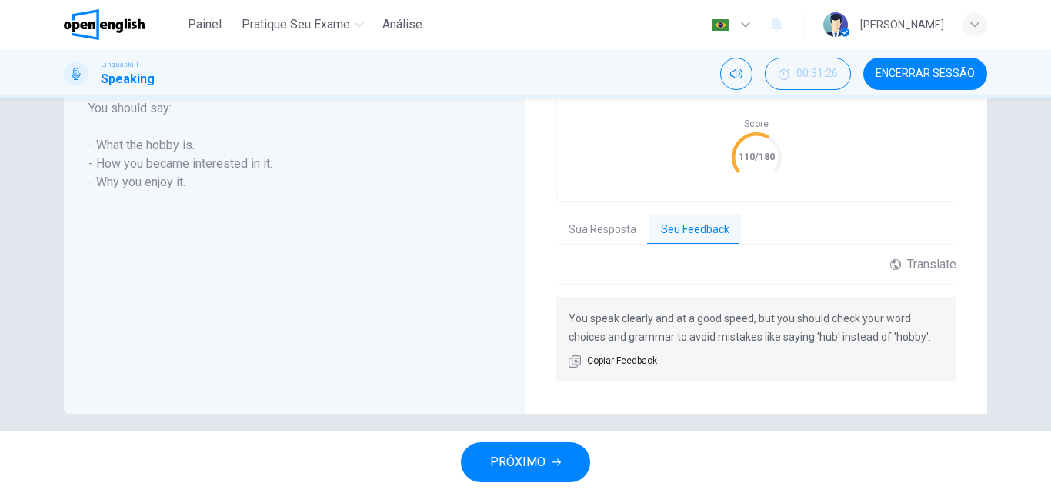
click at [542, 464] on span "PRÓXIMO" at bounding box center [517, 463] width 55 height 22
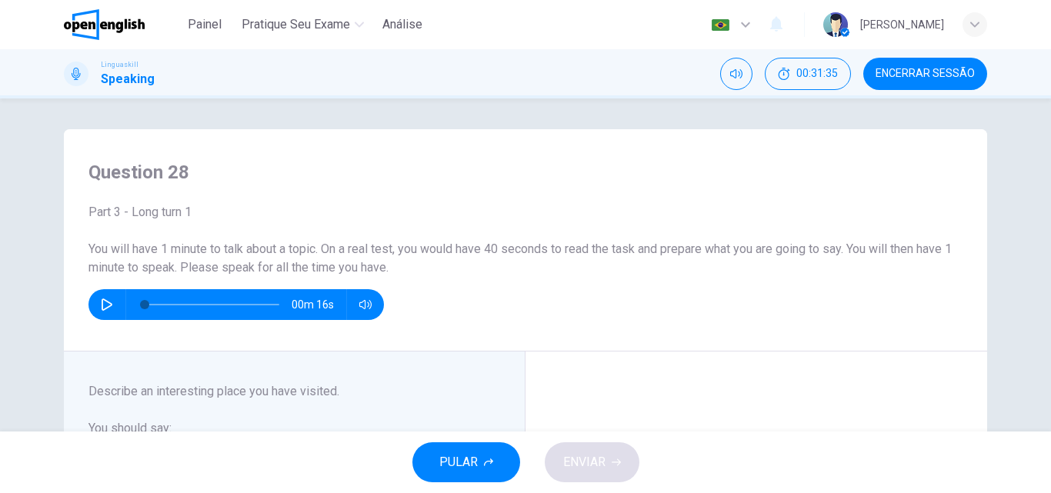
scroll to position [231, 0]
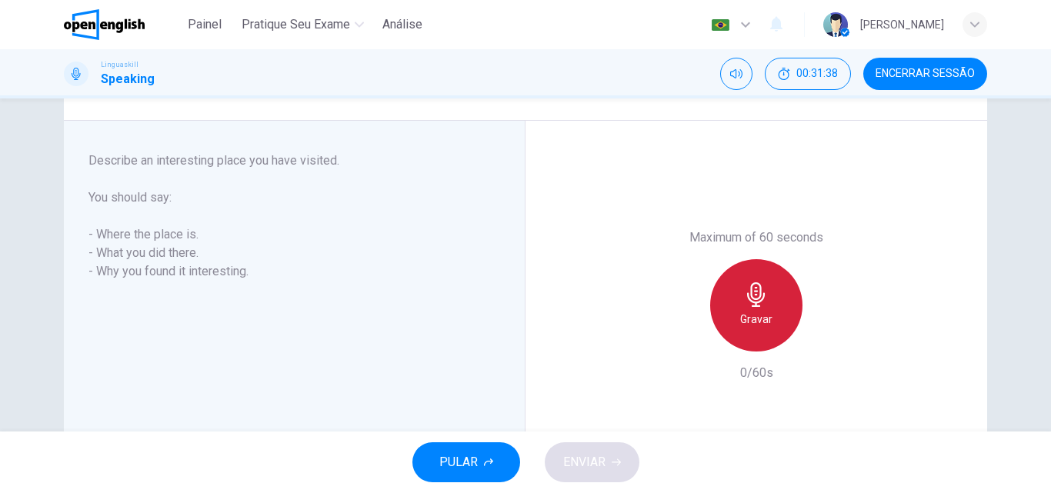
click at [752, 318] on h6 "Gravar" at bounding box center [756, 319] width 32 height 18
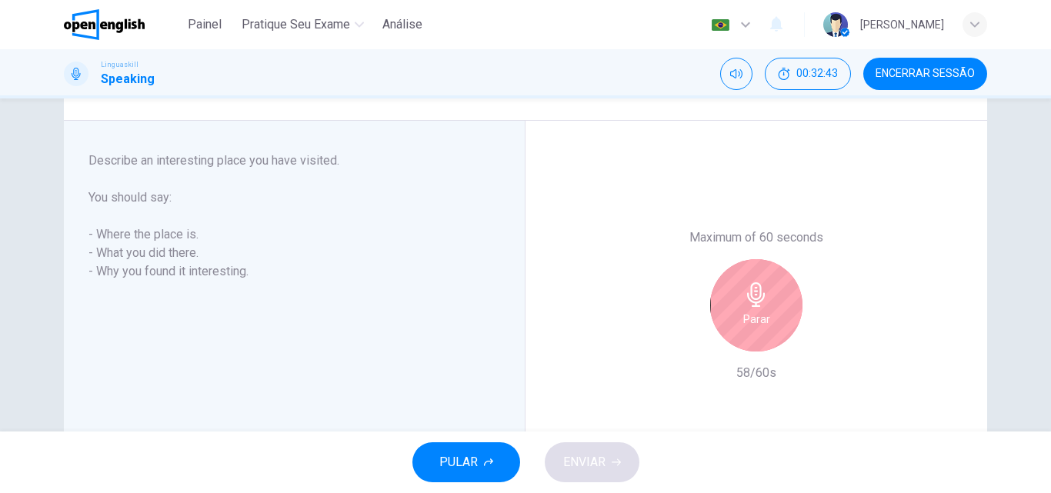
click at [744, 306] on icon "button" at bounding box center [756, 294] width 25 height 25
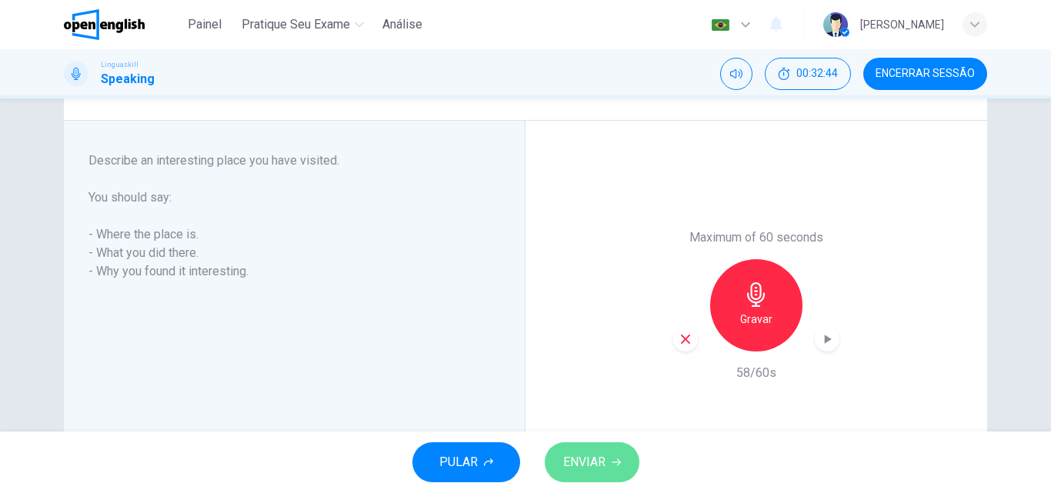
click at [621, 461] on button "ENVIAR" at bounding box center [592, 463] width 95 height 40
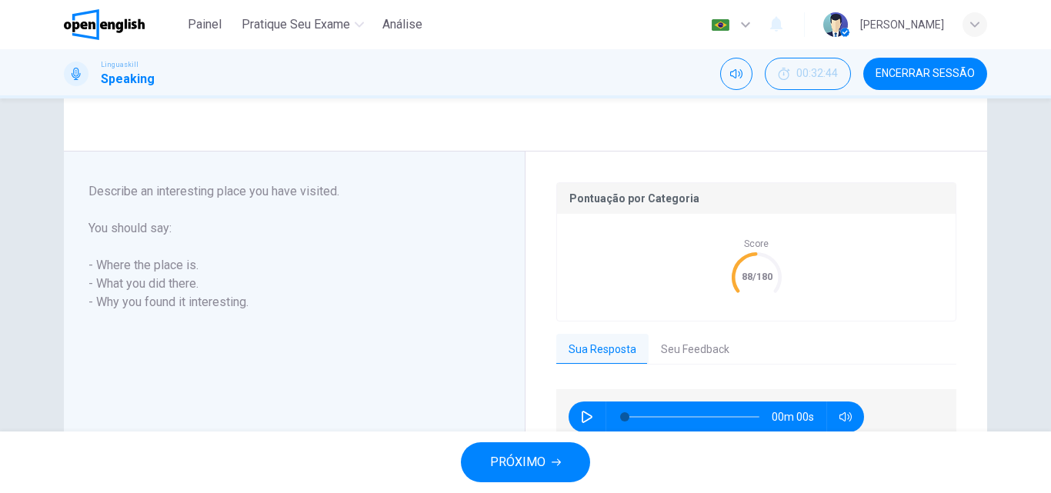
scroll to position [308, 0]
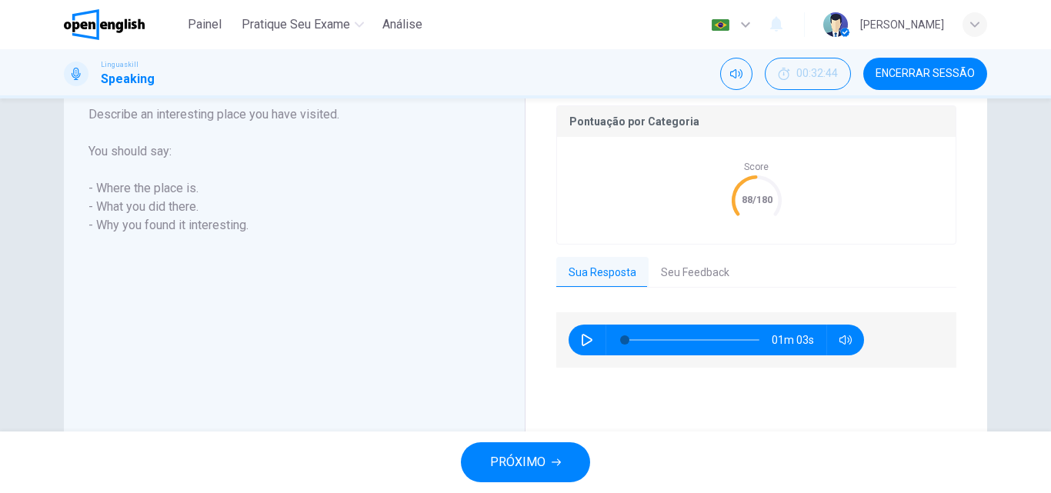
click at [649, 269] on button "Seu Feedback" at bounding box center [695, 273] width 93 height 32
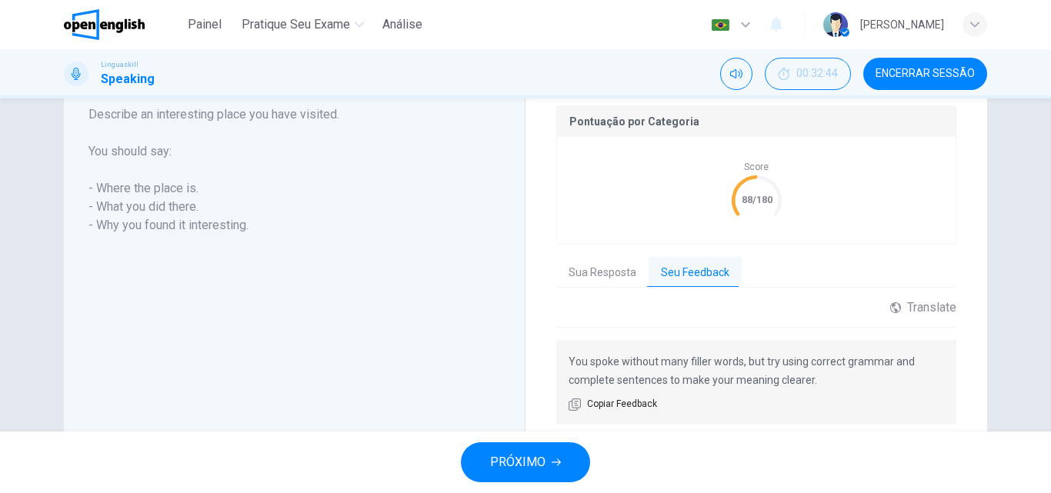
scroll to position [364, 0]
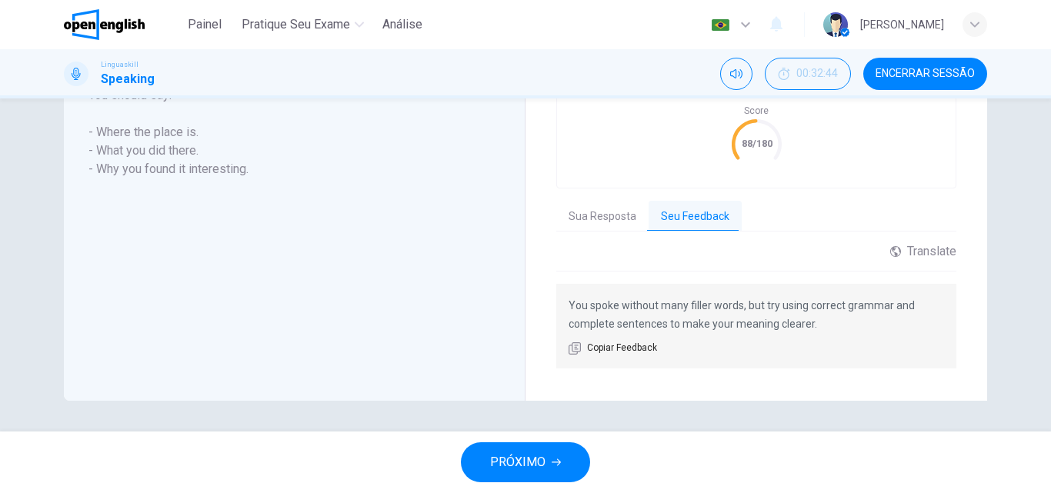
click at [550, 461] on button "PRÓXIMO" at bounding box center [525, 463] width 129 height 40
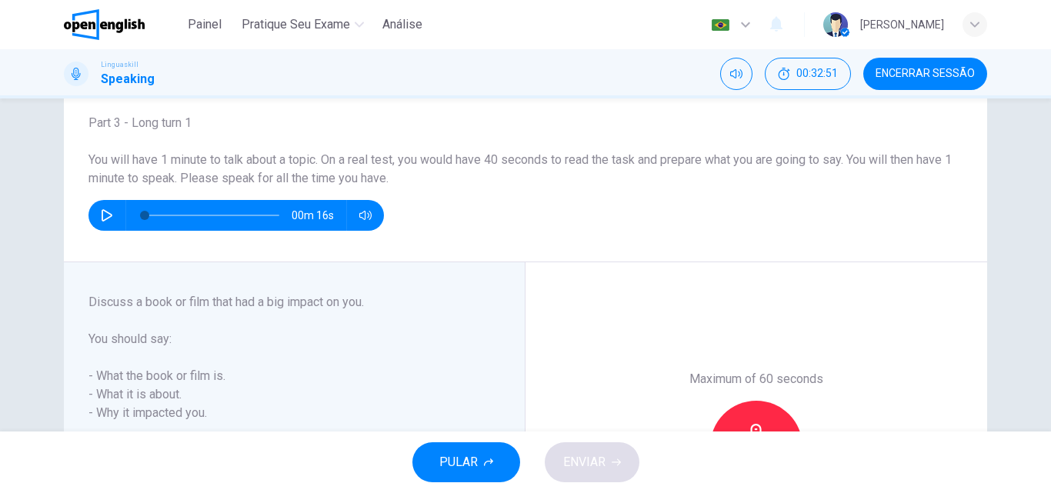
scroll to position [166, 0]
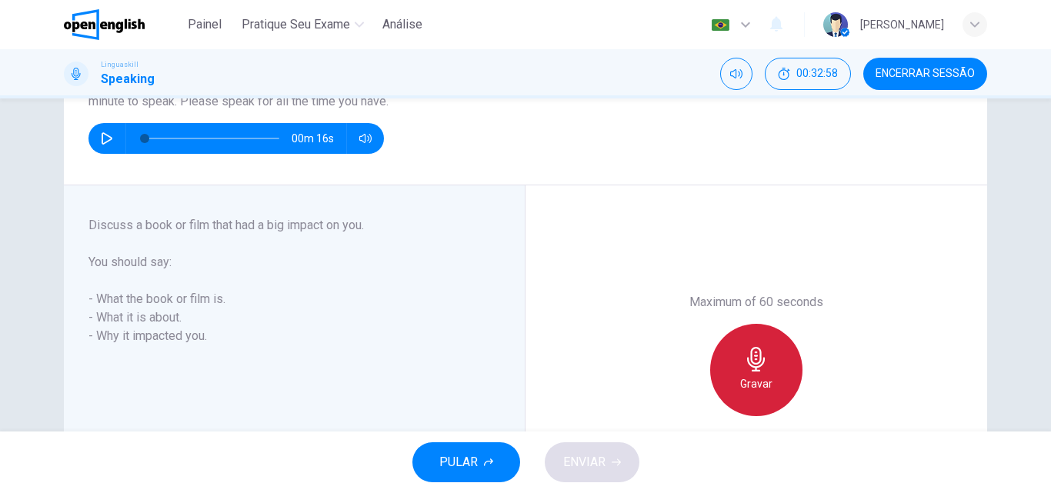
click at [744, 350] on icon "button" at bounding box center [756, 359] width 25 height 25
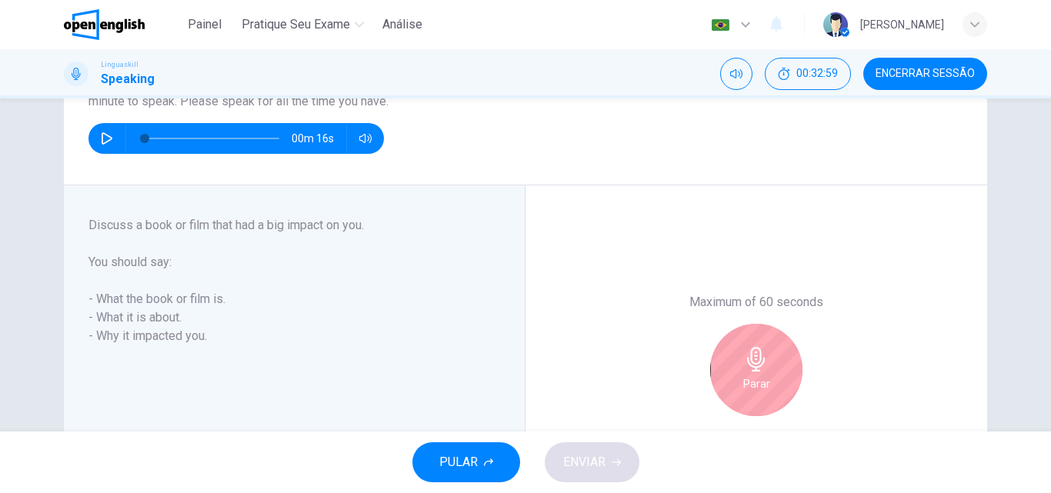
scroll to position [243, 0]
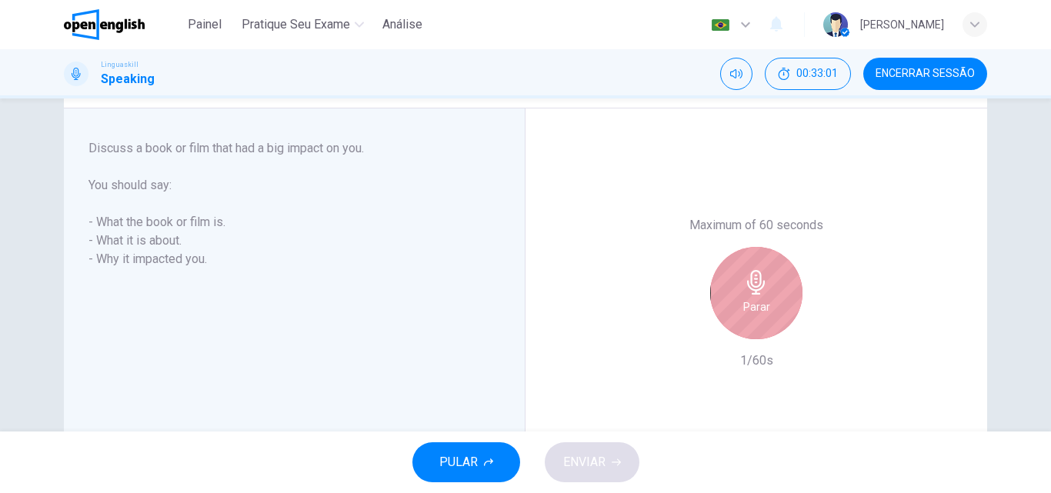
click at [773, 276] on div "Parar" at bounding box center [756, 293] width 92 height 92
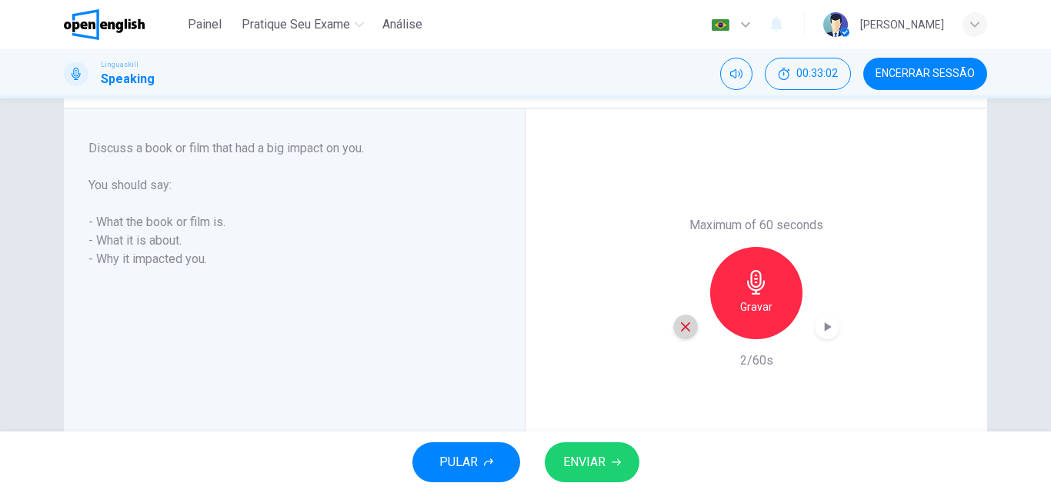
click at [679, 322] on icon "button" at bounding box center [686, 327] width 14 height 14
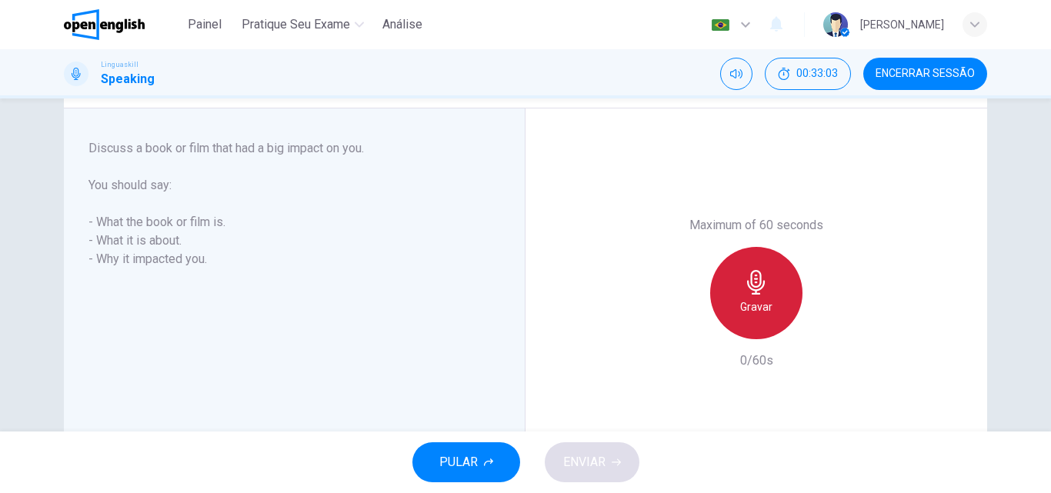
click at [738, 291] on div "Gravar" at bounding box center [756, 293] width 92 height 92
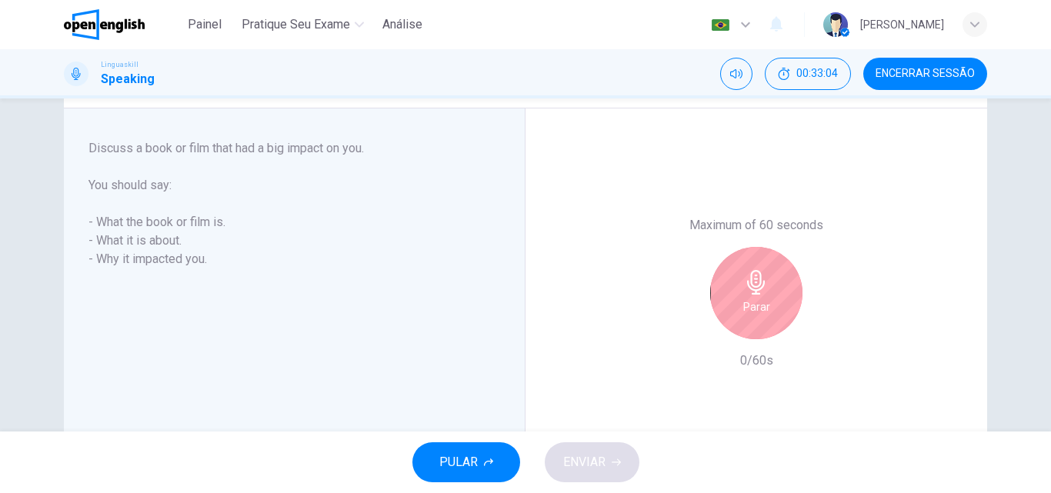
scroll to position [166, 0]
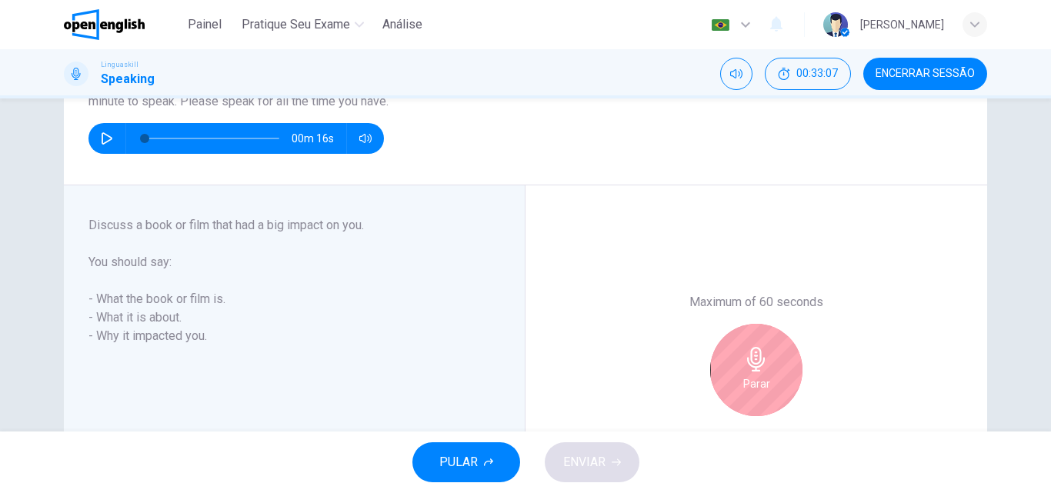
click at [764, 354] on icon "button" at bounding box center [756, 359] width 25 height 25
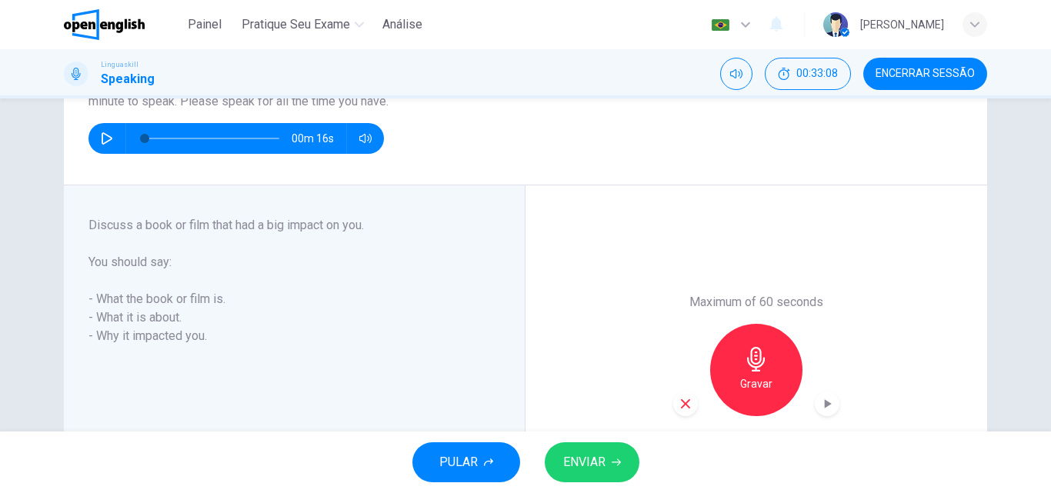
click at [679, 398] on icon "button" at bounding box center [686, 404] width 14 height 14
click at [755, 372] on div "Gravar" at bounding box center [756, 370] width 92 height 92
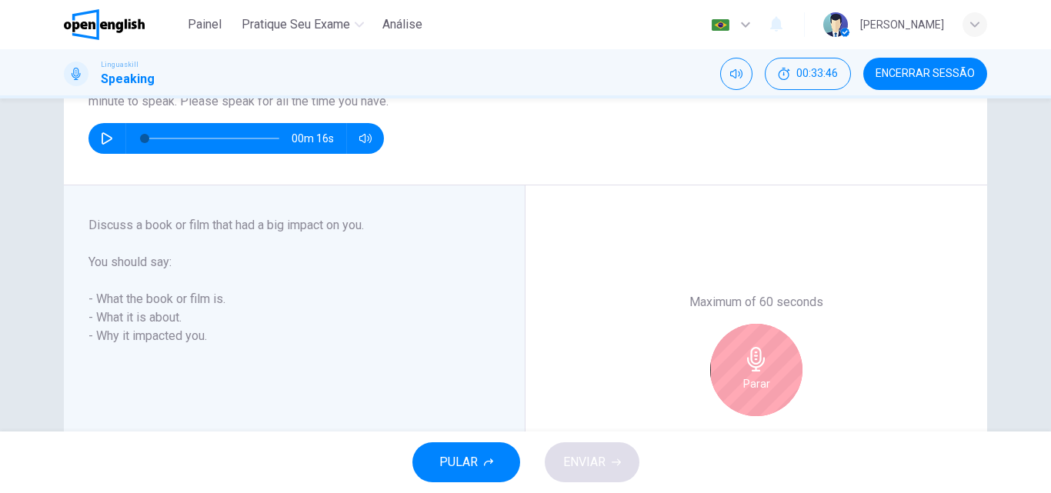
click at [744, 369] on icon "button" at bounding box center [756, 359] width 25 height 25
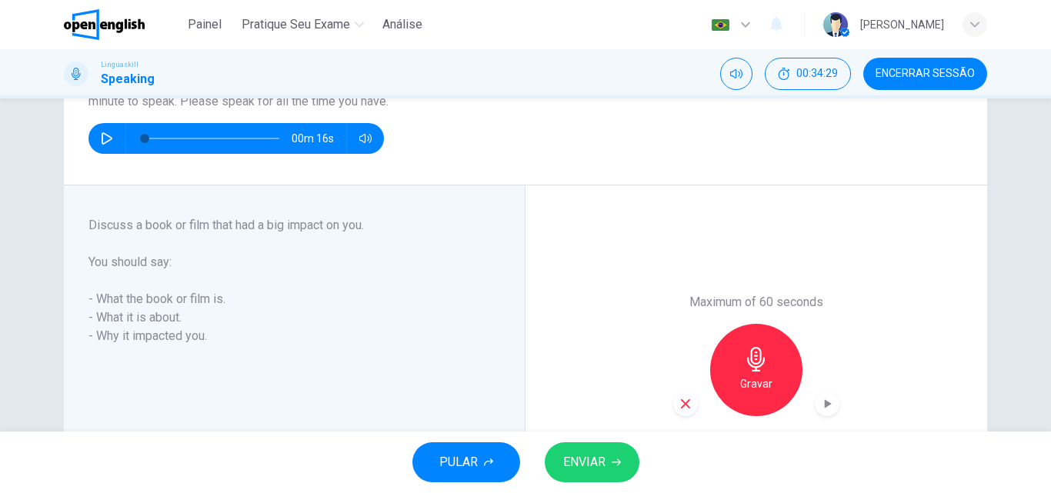
scroll to position [243, 0]
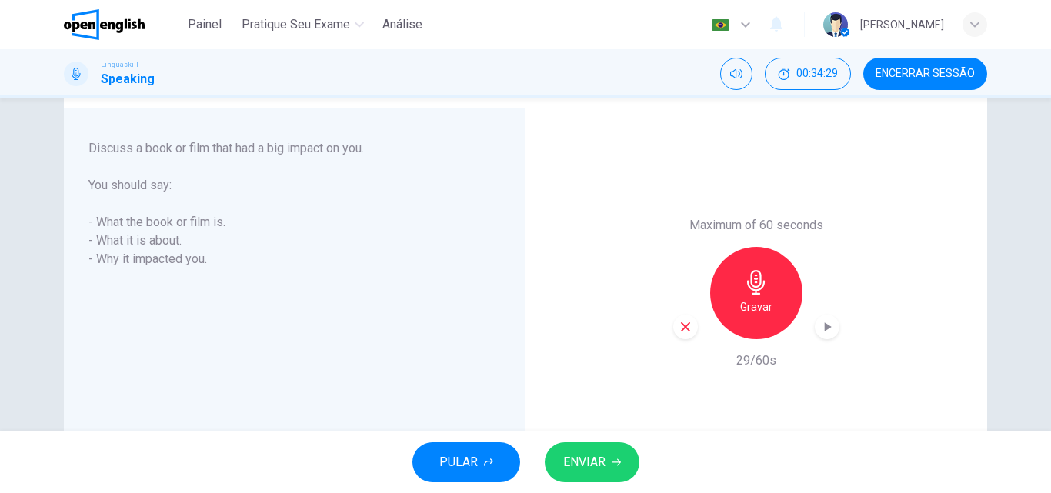
click at [681, 323] on icon "button" at bounding box center [686, 327] width 14 height 14
click at [753, 279] on icon "button" at bounding box center [756, 282] width 18 height 25
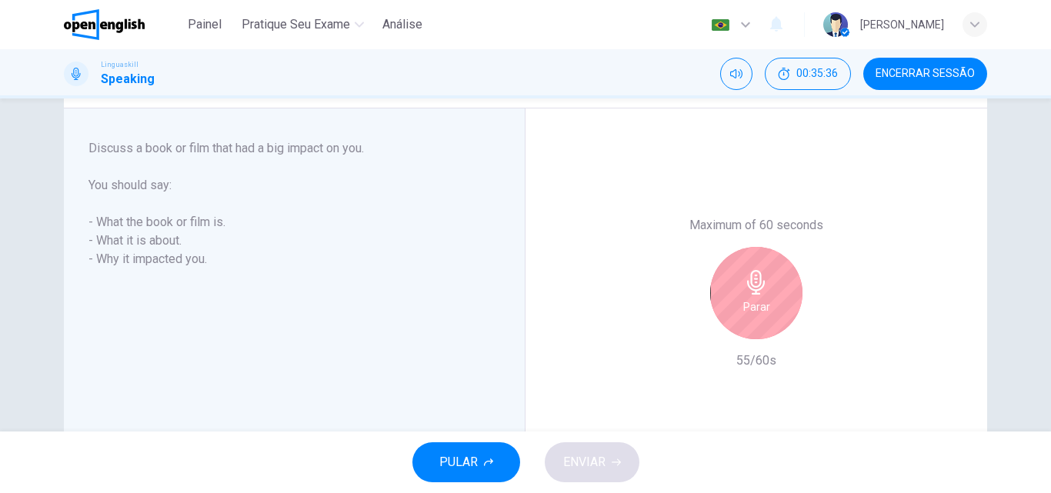
click at [724, 284] on div "Parar" at bounding box center [756, 293] width 92 height 92
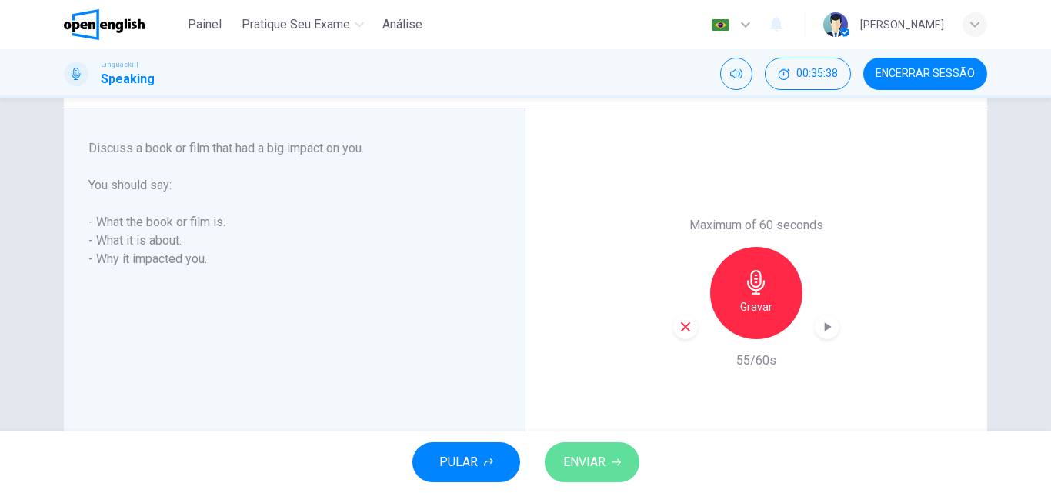
click at [587, 456] on span "ENVIAR" at bounding box center [584, 463] width 42 height 22
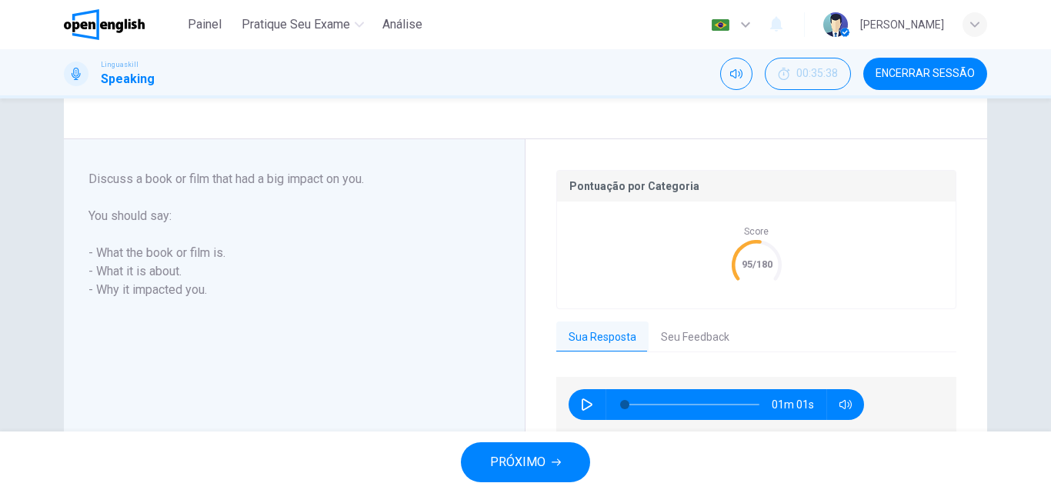
click at [534, 461] on span "PRÓXIMO" at bounding box center [517, 463] width 55 height 22
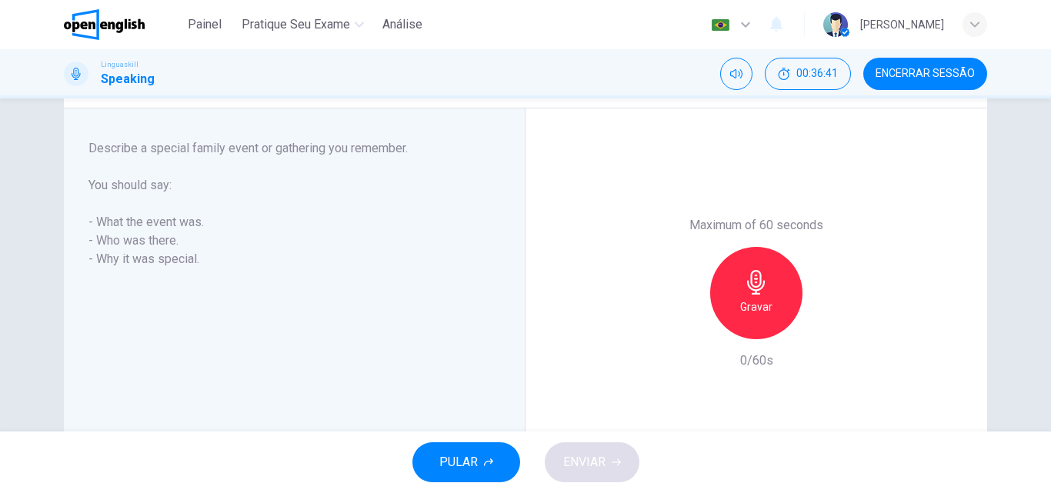
click at [757, 301] on h6 "Gravar" at bounding box center [756, 307] width 32 height 18
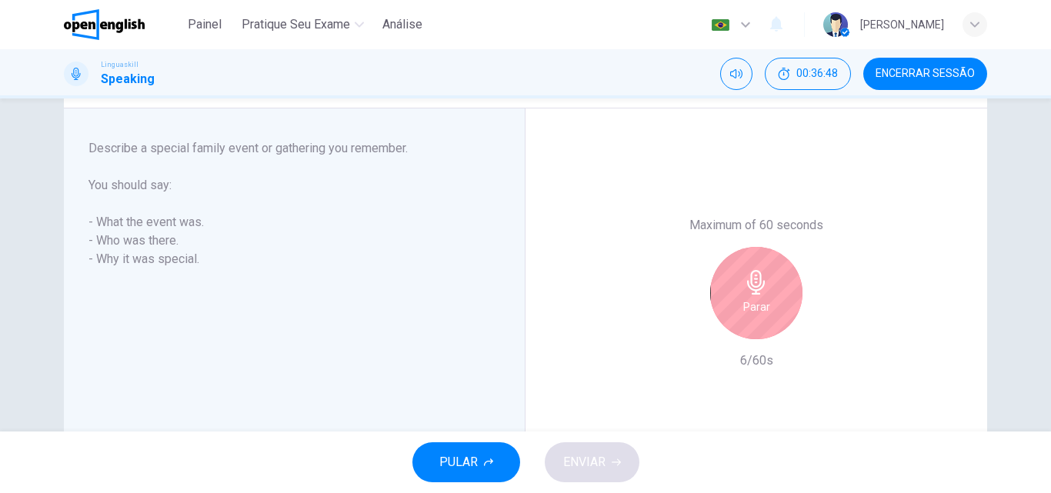
click at [740, 297] on div "Parar" at bounding box center [756, 293] width 92 height 92
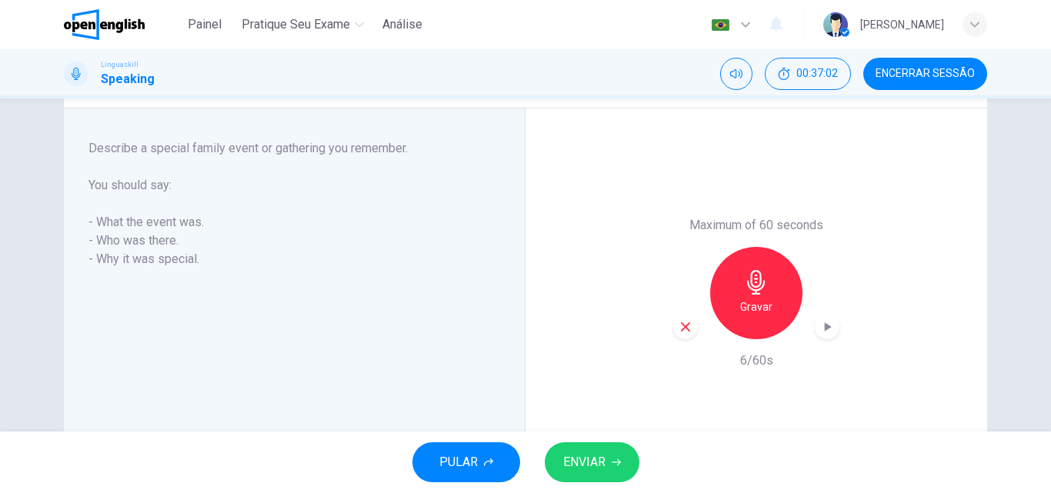
click at [688, 332] on icon "button" at bounding box center [686, 327] width 14 height 14
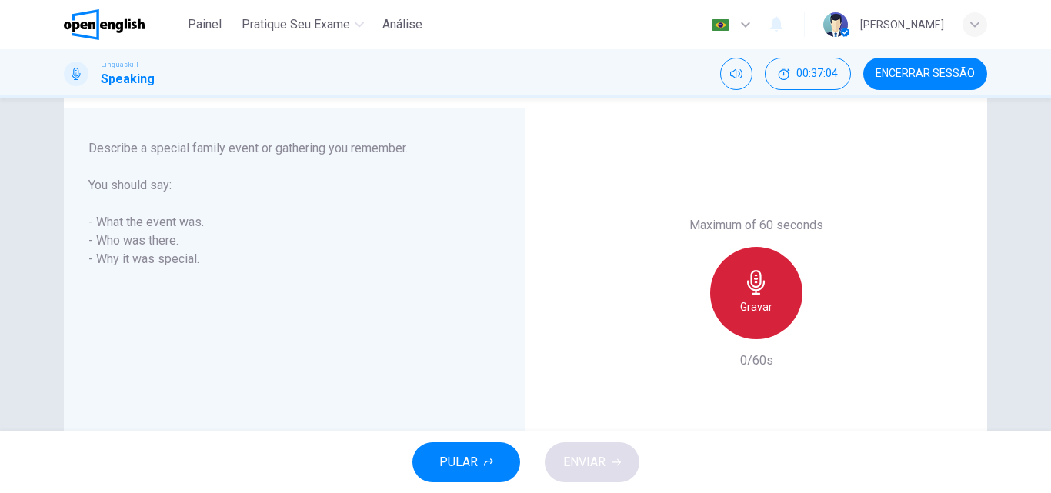
click at [754, 294] on icon "button" at bounding box center [756, 282] width 18 height 25
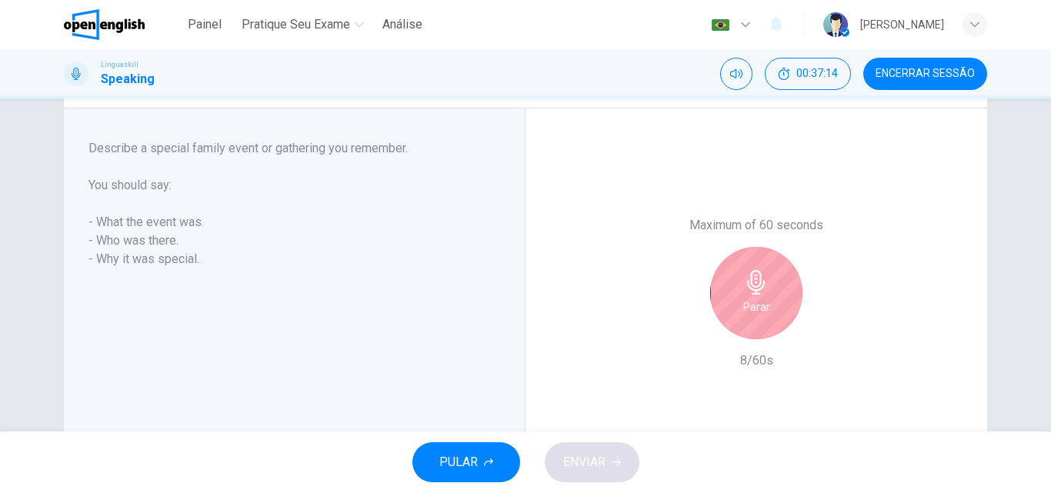
click at [725, 297] on div "Parar" at bounding box center [756, 293] width 92 height 92
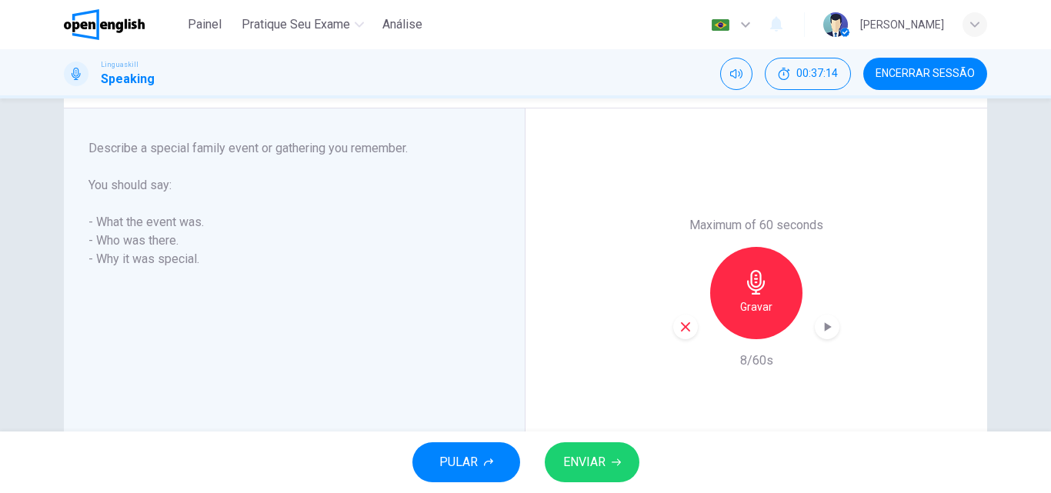
click at [673, 318] on div "Gravar" at bounding box center [756, 293] width 166 height 92
click at [679, 322] on icon "button" at bounding box center [686, 327] width 14 height 14
click at [786, 295] on div "Gravar" at bounding box center [756, 293] width 92 height 92
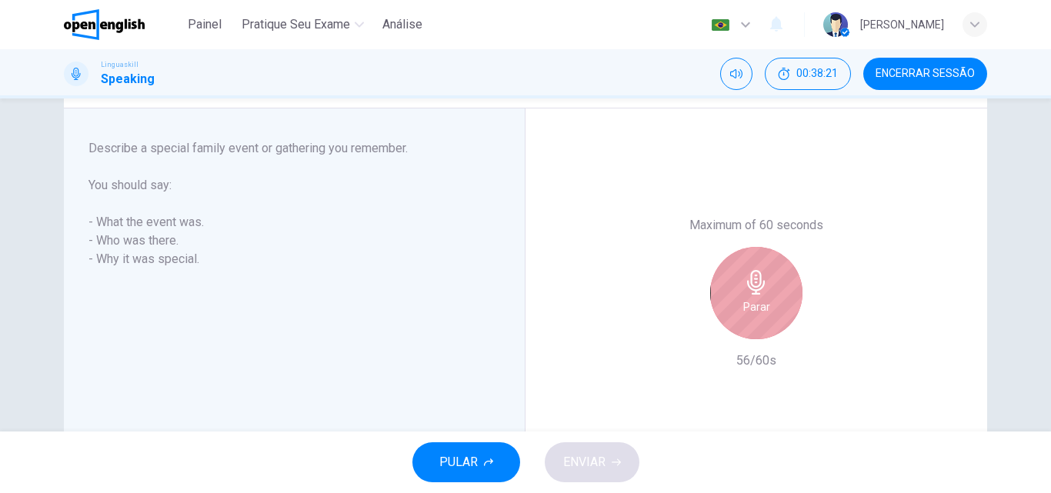
click at [764, 300] on h6 "Parar" at bounding box center [757, 307] width 27 height 18
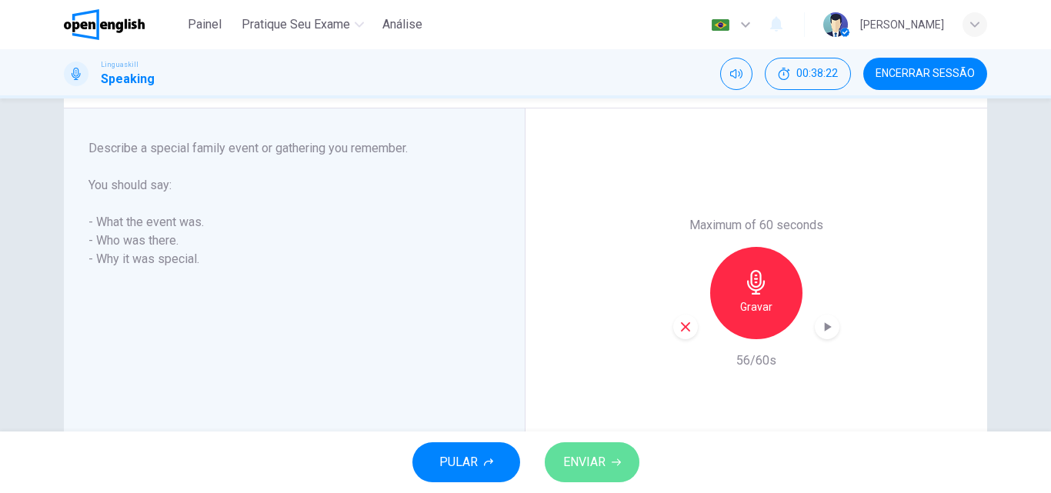
click at [603, 448] on button "ENVIAR" at bounding box center [592, 463] width 95 height 40
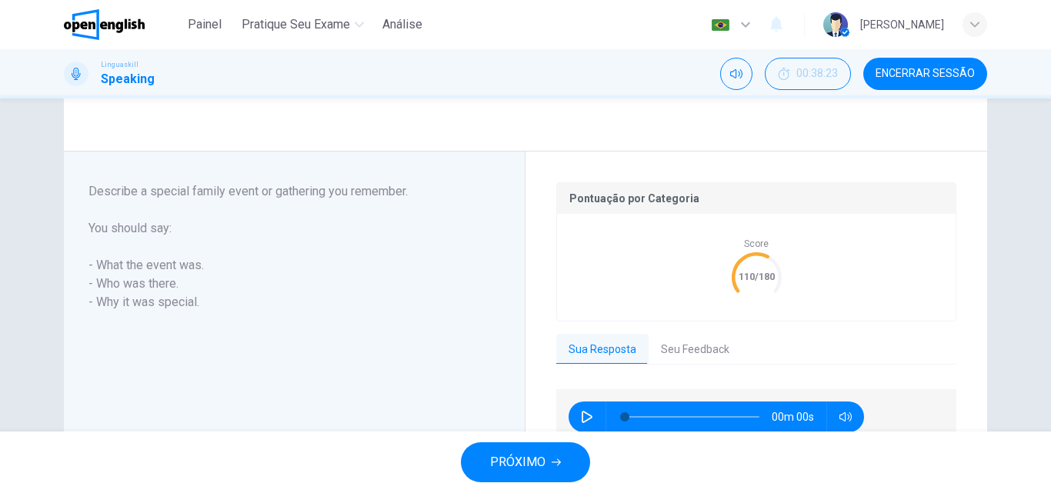
scroll to position [351, 0]
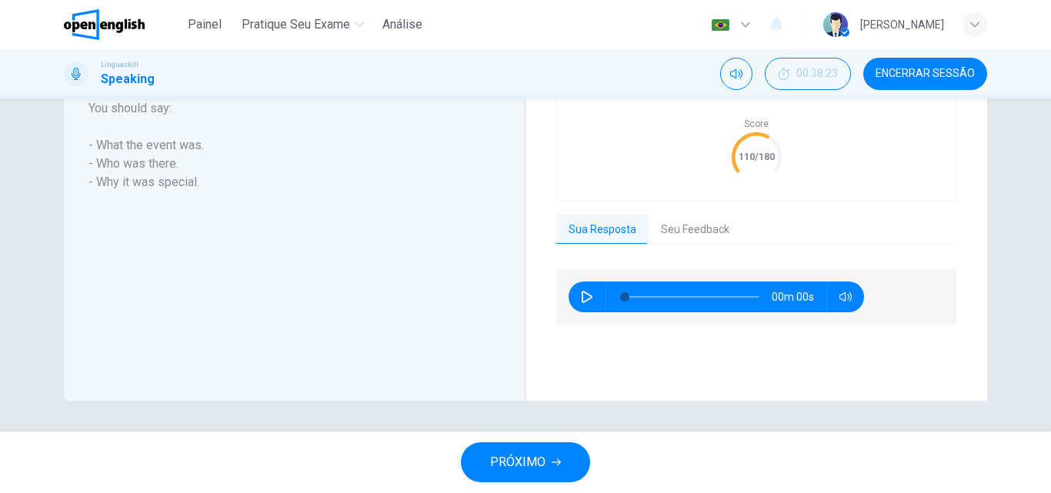
click at [546, 473] on button "PRÓXIMO" at bounding box center [525, 463] width 129 height 40
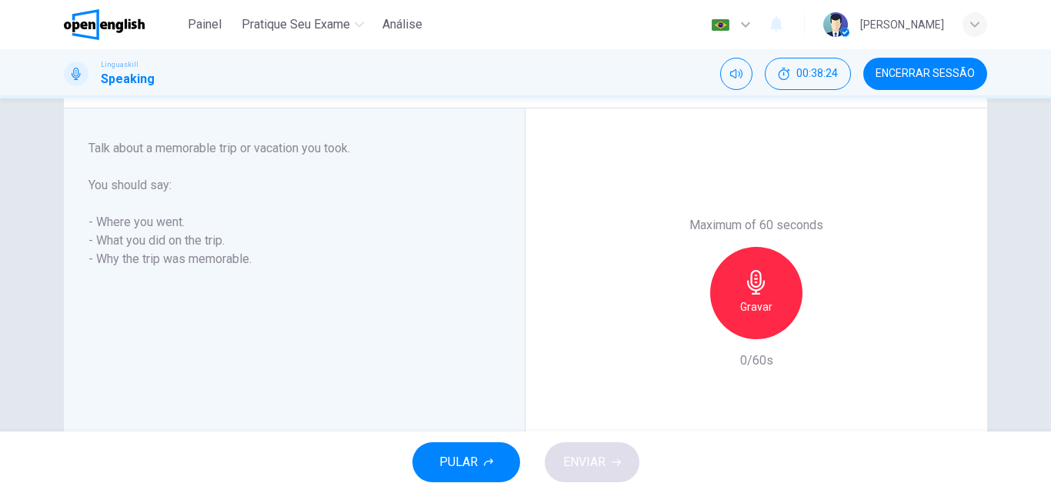
scroll to position [166, 0]
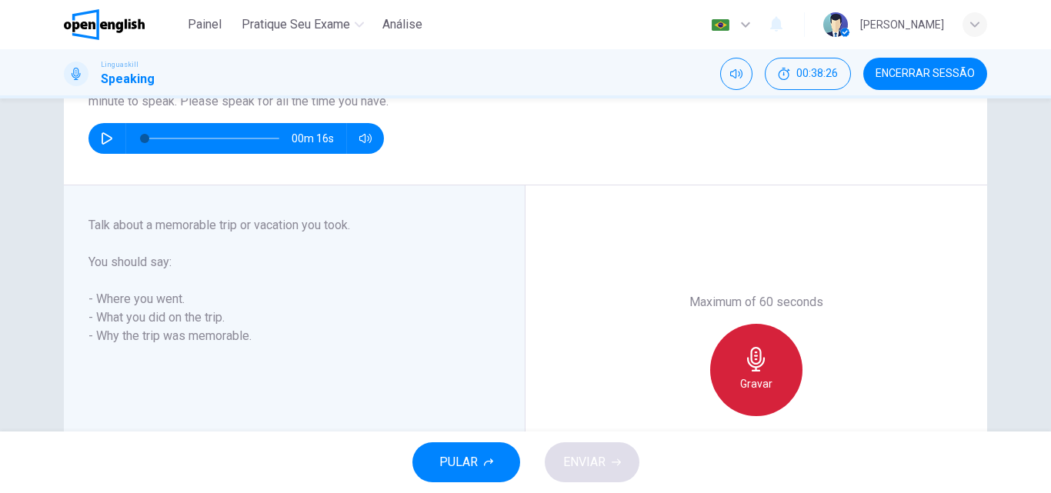
click at [737, 365] on div "Gravar" at bounding box center [756, 370] width 92 height 92
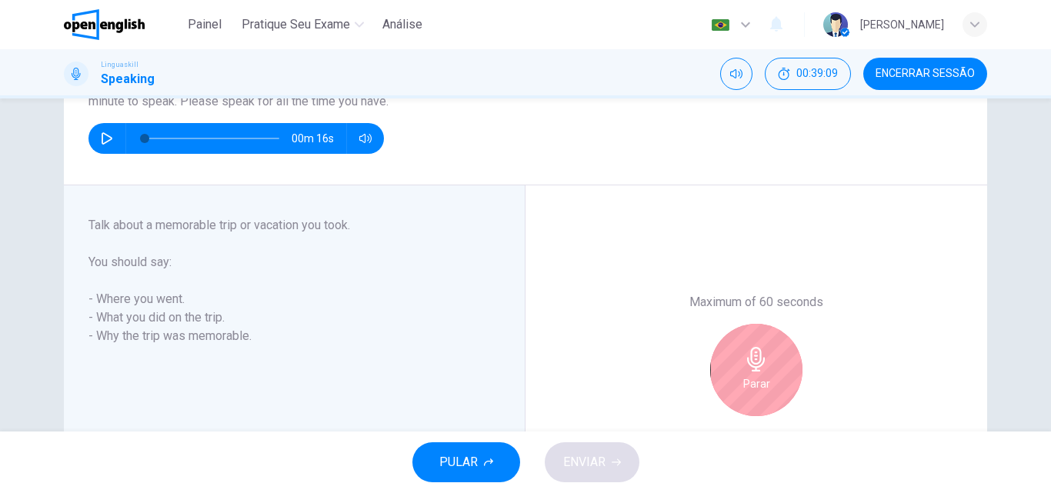
scroll to position [243, 0]
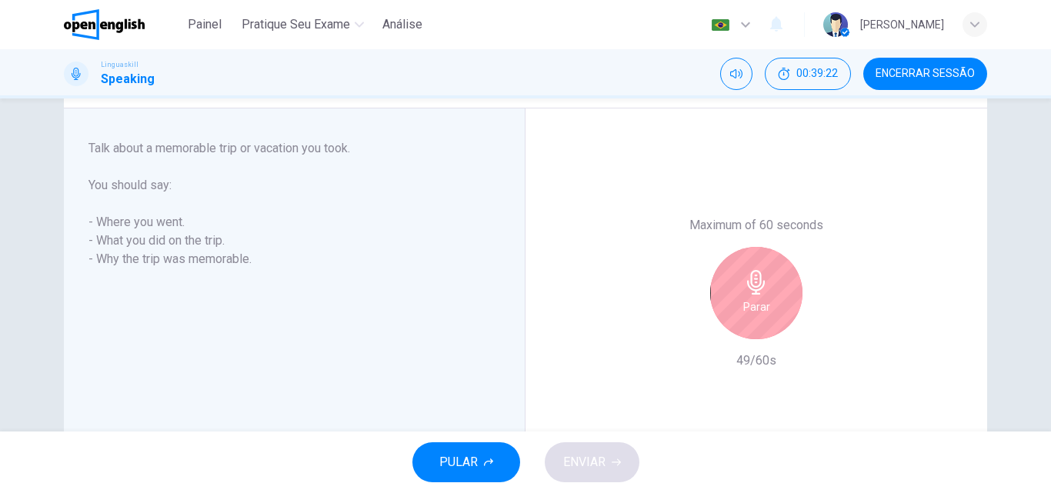
click at [747, 291] on icon "button" at bounding box center [756, 282] width 25 height 25
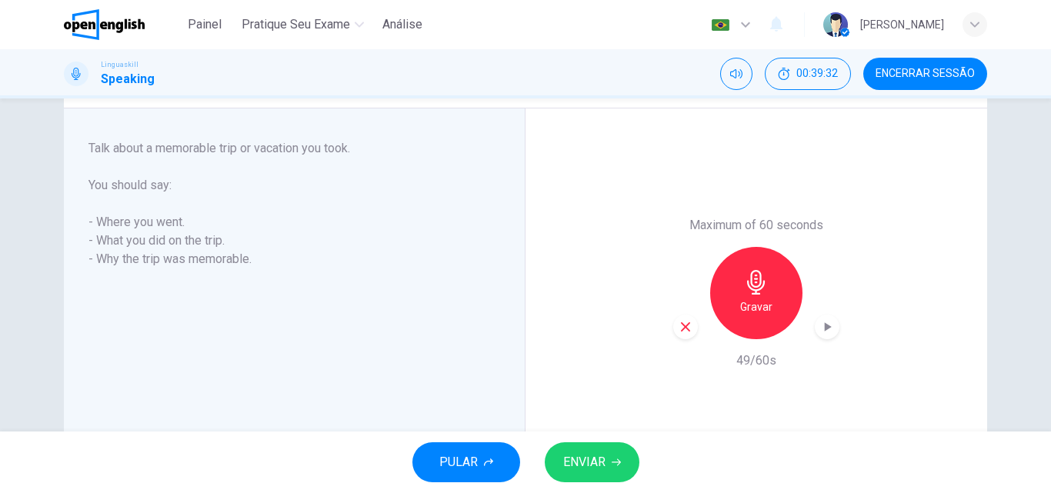
click at [593, 466] on span "ENVIAR" at bounding box center [584, 463] width 42 height 22
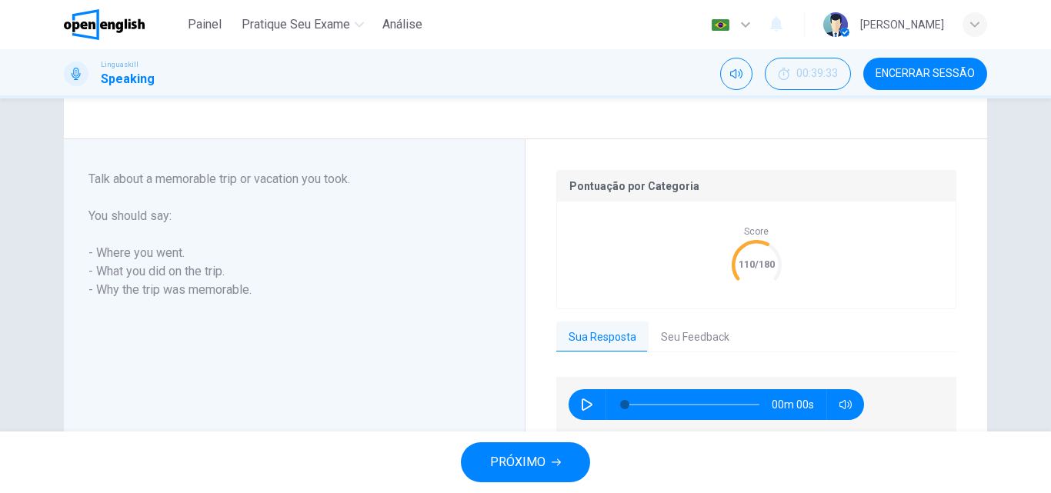
scroll to position [320, 0]
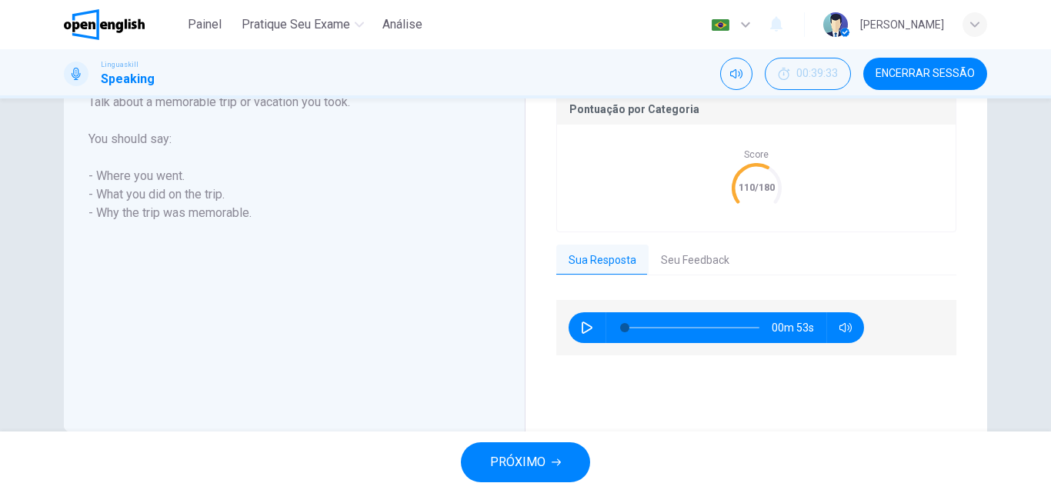
click at [557, 454] on button "PRÓXIMO" at bounding box center [525, 463] width 129 height 40
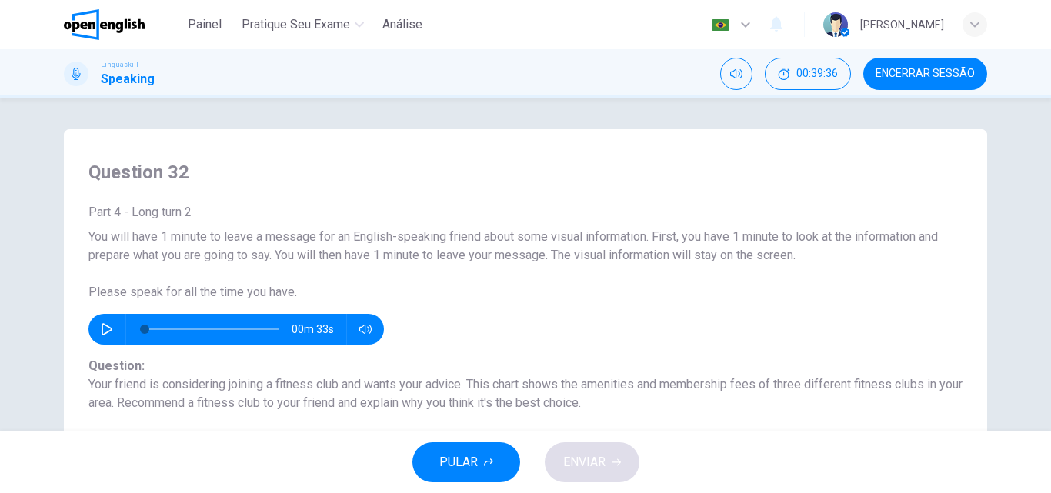
scroll to position [425, 0]
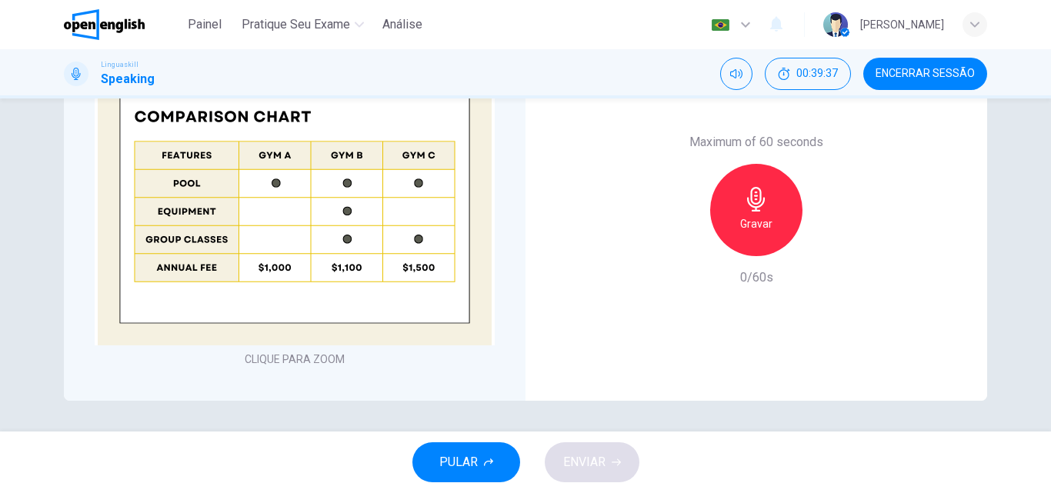
click at [933, 65] on button "Encerrar Sessão" at bounding box center [926, 74] width 124 height 32
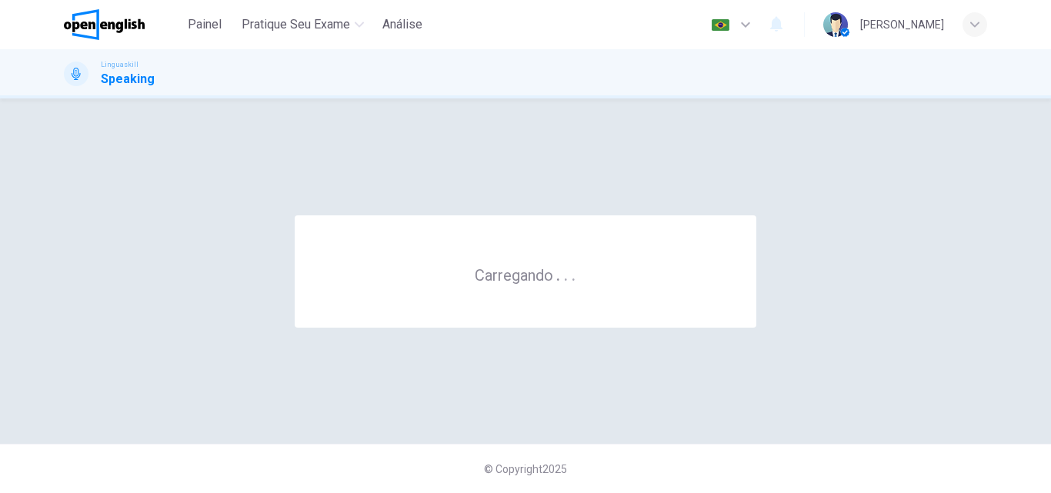
scroll to position [0, 0]
